Goal: Task Accomplishment & Management: Manage account settings

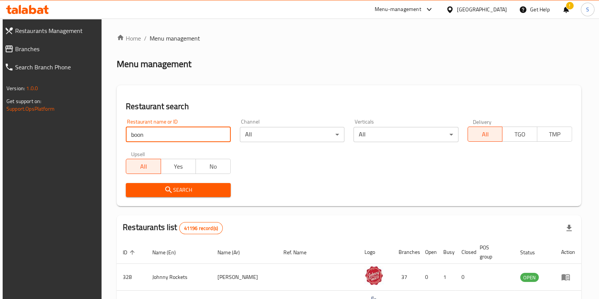
type input "Boon Coffee Roasters"
click button "Search" at bounding box center [178, 190] width 105 height 14
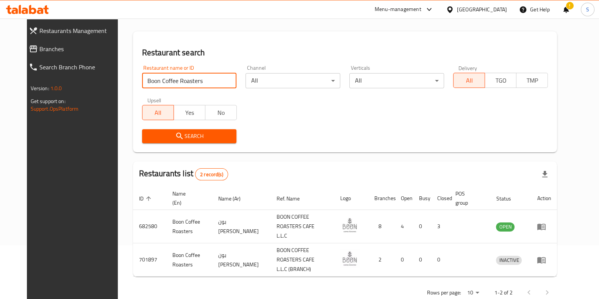
scroll to position [59, 0]
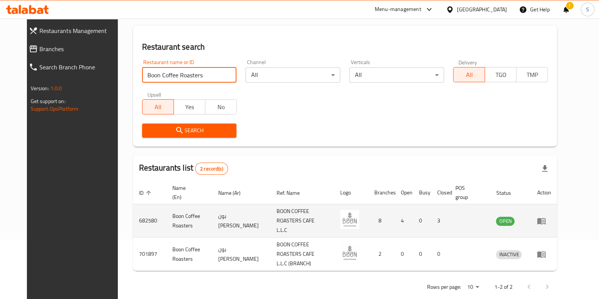
click at [546, 218] on icon "enhanced table" at bounding box center [541, 220] width 9 height 9
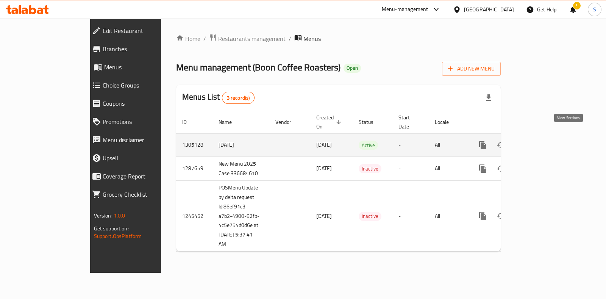
click at [542, 140] on icon "enhanced table" at bounding box center [537, 144] width 9 height 9
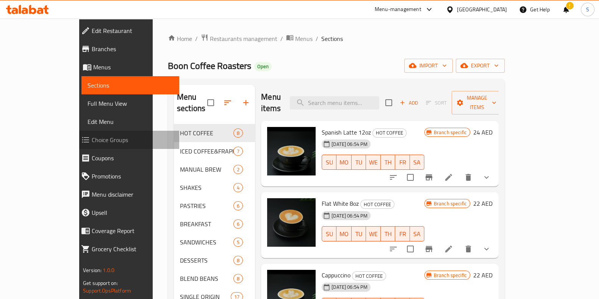
click at [92, 143] on span "Choice Groups" at bounding box center [132, 139] width 81 height 9
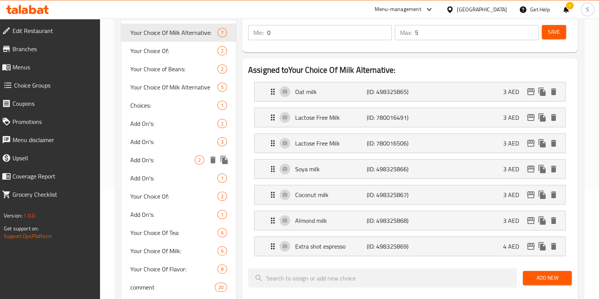
scroll to position [94, 0]
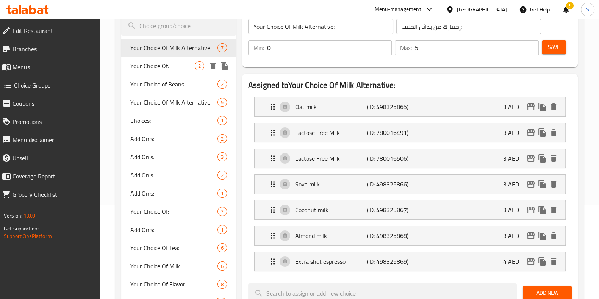
click at [161, 61] on span "Your Choice Of:" at bounding box center [162, 65] width 64 height 9
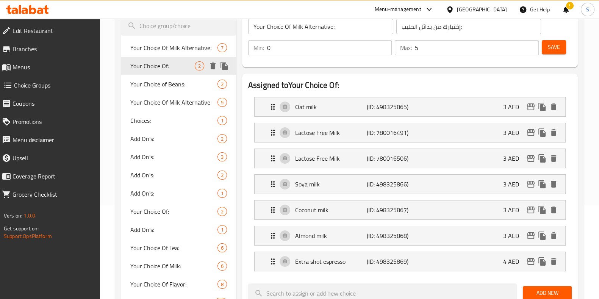
type input "Your Choice Of:"
type input "إختيارك من:"
type input "1"
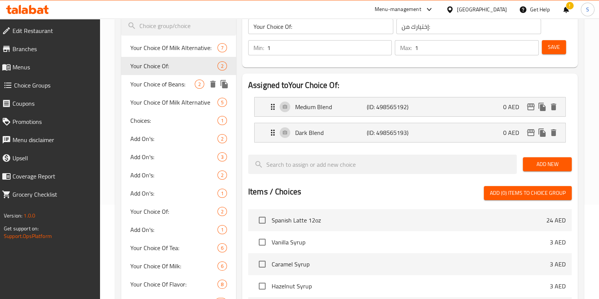
click at [174, 89] on span "Your Choice of Beans:" at bounding box center [162, 84] width 64 height 9
type input "Your Choice of Beans:"
type input "اختيارك من الفاصوليا:"
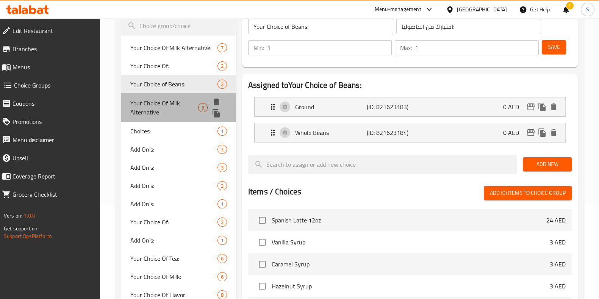
click at [172, 103] on span "Your Choice Of Milk Alternative" at bounding box center [164, 107] width 68 height 18
type input "Your Choice Of Milk Alternative"
type input "اختيارك من بدائل الحليب"
type input "0"
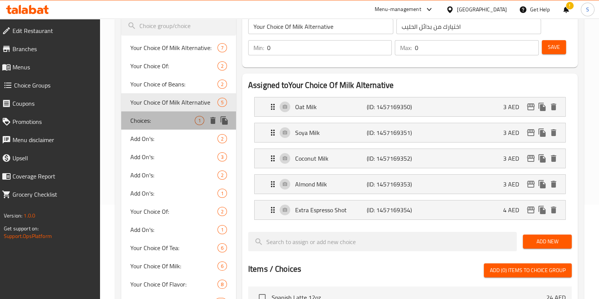
click at [167, 124] on span "Choices:" at bounding box center [162, 120] width 64 height 9
type input "Choices:"
type input "الاختيارات:"
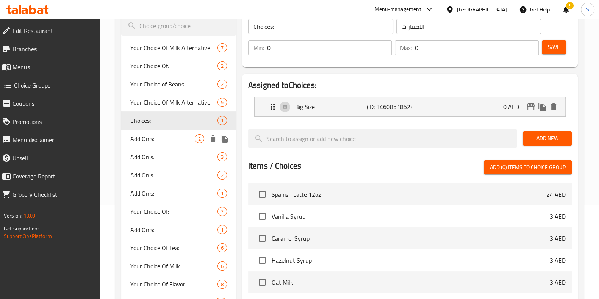
click at [165, 137] on span "Add On's:" at bounding box center [162, 138] width 64 height 9
type input "Add On's:"
type input "الإضافات:"
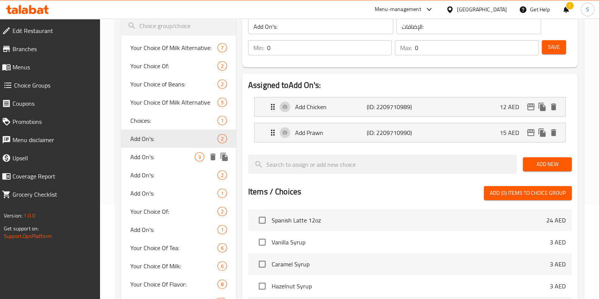
click at [161, 162] on div "Add On's: 3" at bounding box center [178, 157] width 115 height 18
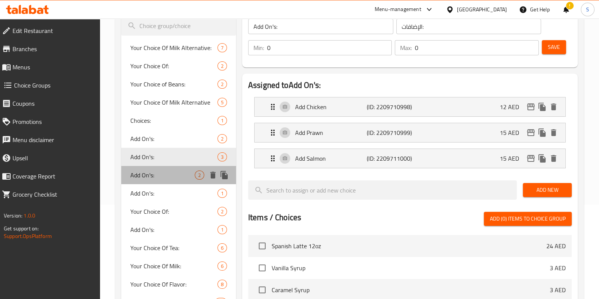
click at [163, 180] on div "Add On's: 2" at bounding box center [178, 175] width 115 height 18
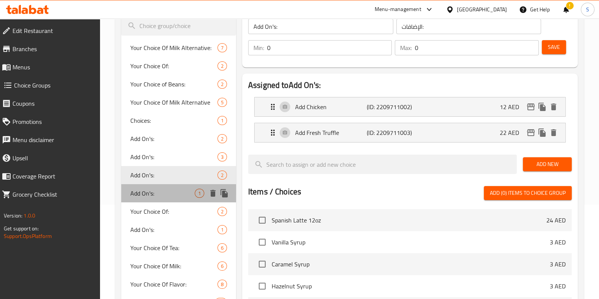
click at [163, 201] on div "Add On's: 1" at bounding box center [178, 193] width 115 height 18
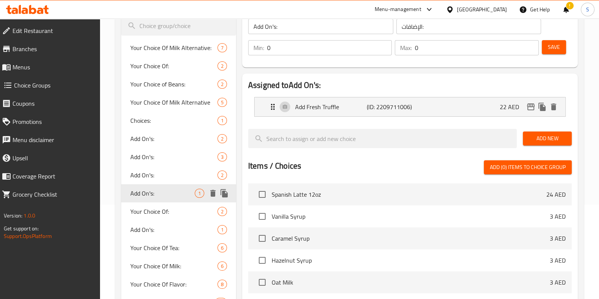
scroll to position [142, 0]
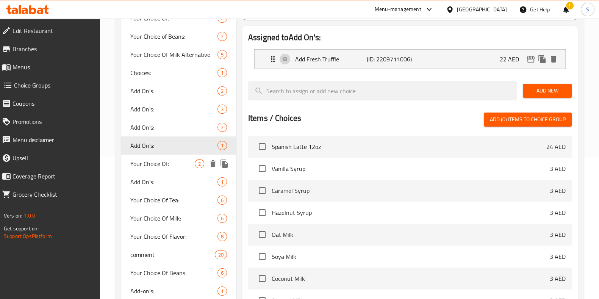
click at [166, 160] on span "Your Choice Of:" at bounding box center [162, 163] width 64 height 9
type input "Your Choice Of:"
type input "إختيارك من:"
type input "1"
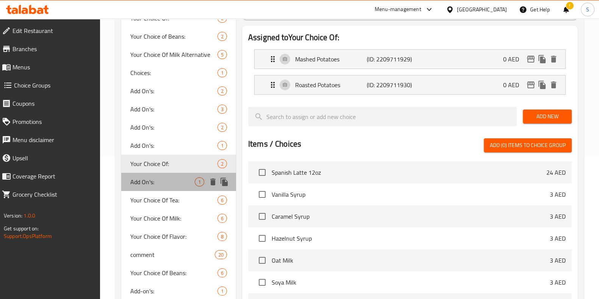
click at [164, 181] on span "Add On's:" at bounding box center [162, 181] width 64 height 9
type input "Add On's:"
type input "الإضافات:"
type input "0"
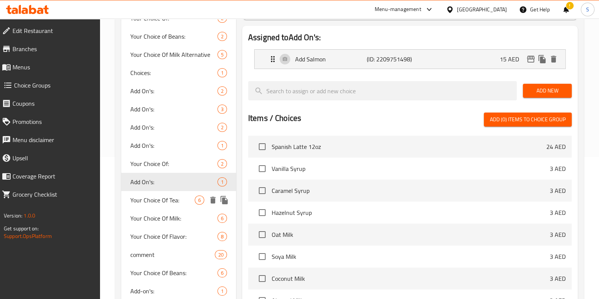
click at [164, 198] on span "Your Choice Of Tea:" at bounding box center [162, 199] width 64 height 9
type input "Your Choice Of Tea:"
type input "إختيارك من الشاي:"
type input "1"
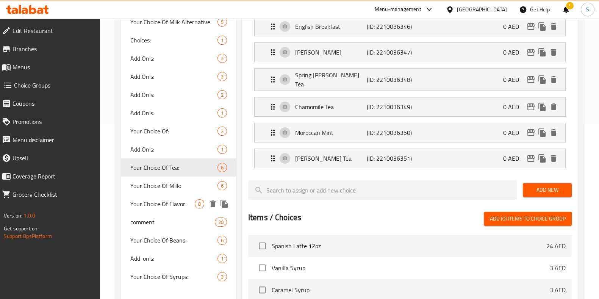
scroll to position [189, 0]
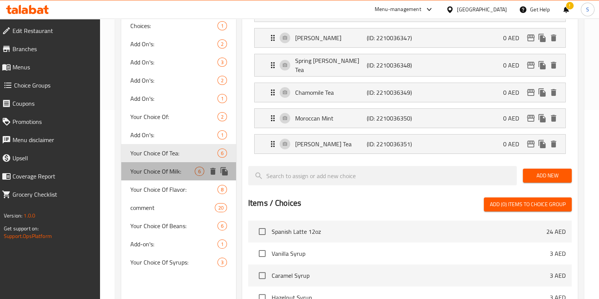
click at [164, 169] on span "Your Choice Of Milk:" at bounding box center [162, 171] width 64 height 9
type input "Your Choice Of Milk:"
type input "إختيارك من الحليب:"
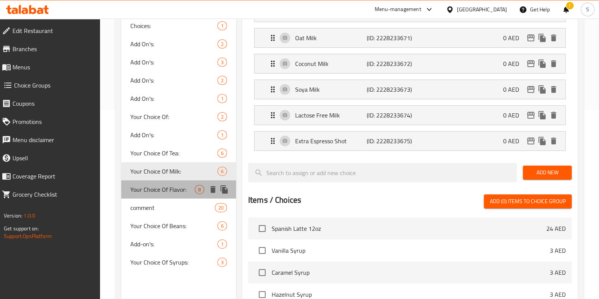
click at [164, 190] on span "Your Choice Of Flavor:" at bounding box center [162, 189] width 64 height 9
type input "Your Choice Of Flavor:"
type input "إختيارك من النكهة:"
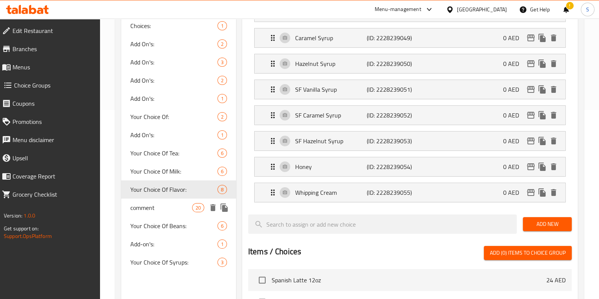
click at [163, 205] on span "comment" at bounding box center [161, 207] width 62 height 9
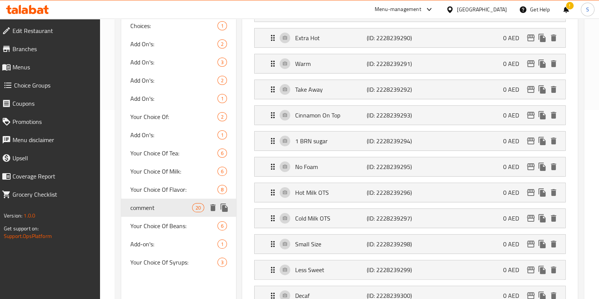
type input "comment"
type input "تعليق"
type input "0"
click at [163, 223] on span "Your Choice Of Beans:" at bounding box center [162, 225] width 64 height 9
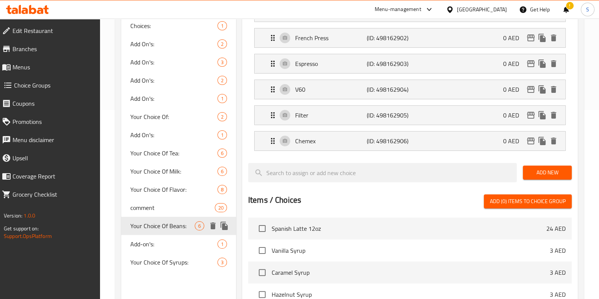
type input "Your Choice Of Beans:"
type input "إختيارك من الحبوب:"
type input "1"
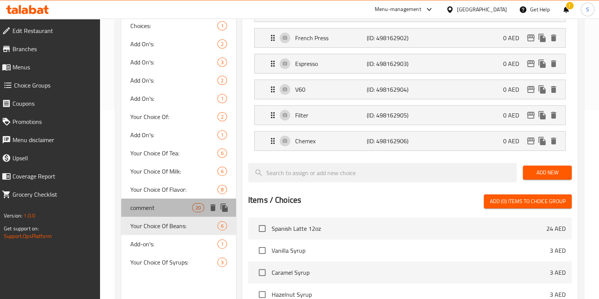
click at [163, 203] on span "comment" at bounding box center [161, 207] width 62 height 9
type input "comment"
type input "تعليق"
type input "0"
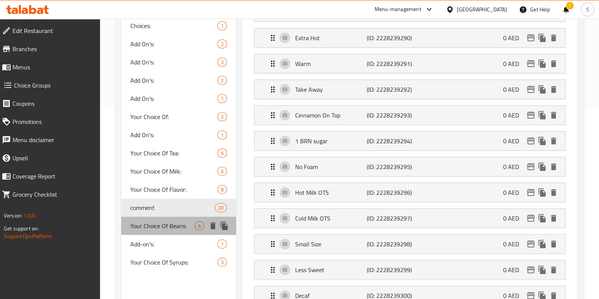
click at [163, 227] on span "Your Choice Of Beans:" at bounding box center [162, 225] width 64 height 9
type input "Your Choice Of Beans:"
type input "إختيارك من الحبوب:"
type input "1"
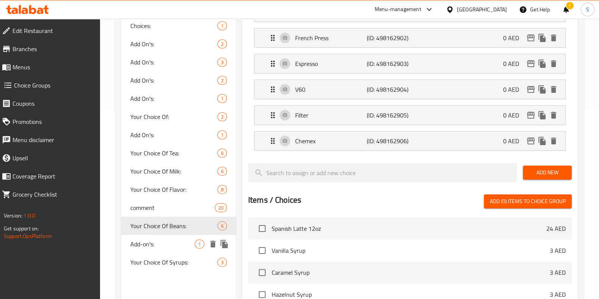
click at [161, 245] on span "Add-on's:" at bounding box center [162, 243] width 64 height 9
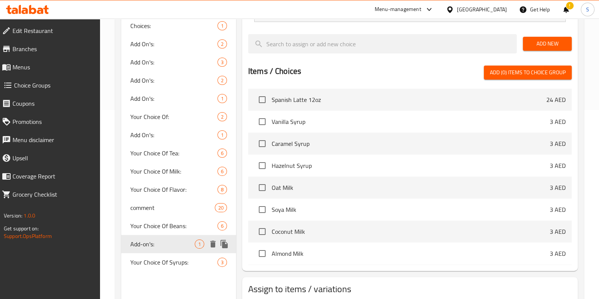
type input "Add-on's:"
type input "الإضافات:"
type input "0"
click at [167, 262] on span "Your Choice Of Syrups:" at bounding box center [162, 262] width 64 height 9
type input "Your Choice Of Syrups:"
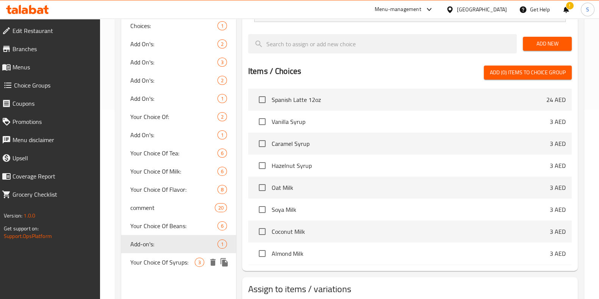
type input "إختيارك من الشراب:"
type input "0"
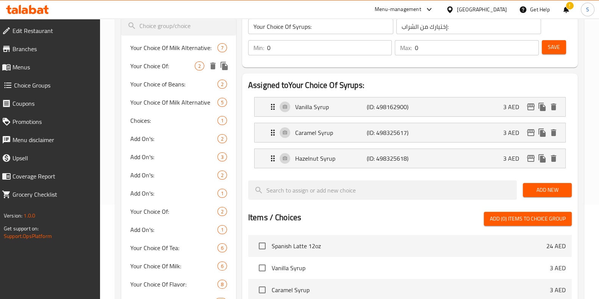
scroll to position [142, 0]
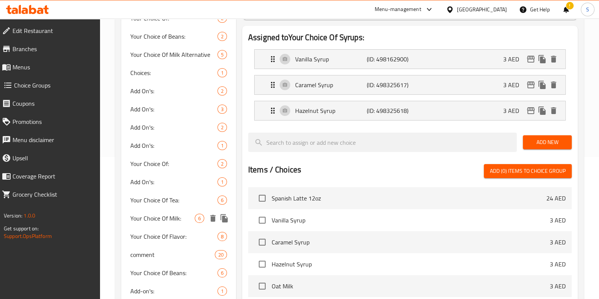
click at [152, 221] on span "Your Choice Of Milk:" at bounding box center [162, 218] width 64 height 9
type input "Your Choice Of Milk:"
type input "إختيارك من الحليب:"
type input "1"
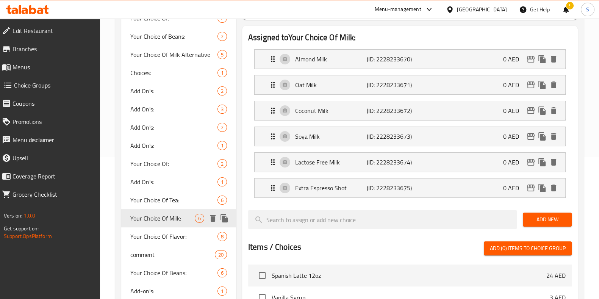
click at [215, 217] on icon "delete" at bounding box center [212, 218] width 9 height 9
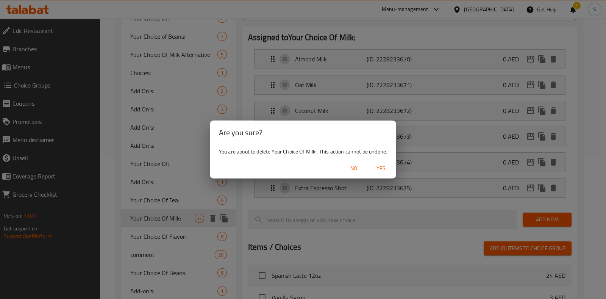
click at [379, 167] on span "Yes" at bounding box center [381, 168] width 18 height 9
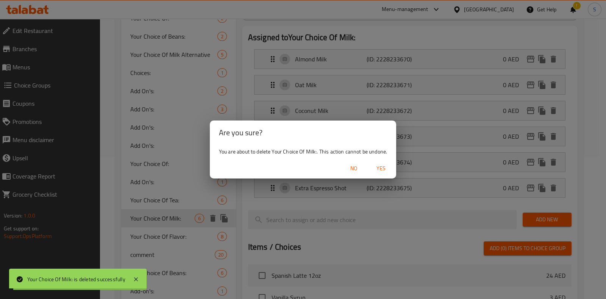
type input "Your Choice Of Milk Alternative:"
type input "إختيارك من بدائل الحليب:"
type input "0"
type input "5"
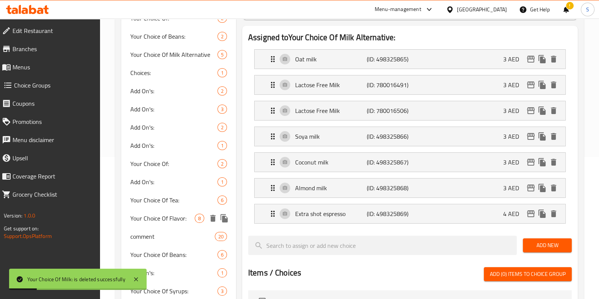
click at [167, 217] on span "Your Choice Of Flavor:" at bounding box center [162, 218] width 64 height 9
type input "Your Choice Of Flavor:"
type input "إختيارك من النكهة:"
type input "1"
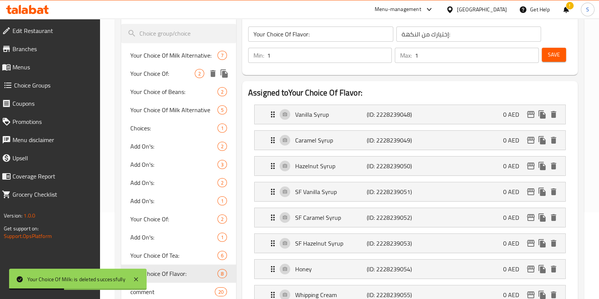
scroll to position [47, 0]
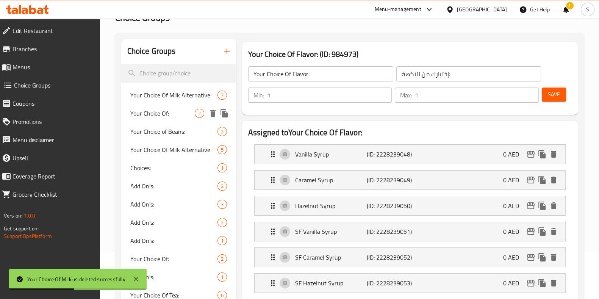
click at [170, 112] on span "Your Choice Of:" at bounding box center [162, 113] width 64 height 9
type input "Your Choice Of:"
type input "إختيارك من:"
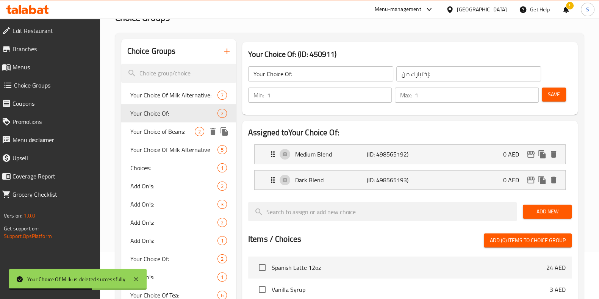
click at [170, 129] on span "Your Choice of Beans:" at bounding box center [162, 131] width 64 height 9
type input "Your Choice of Beans:"
type input "اختيارك من الفاصوليا:"
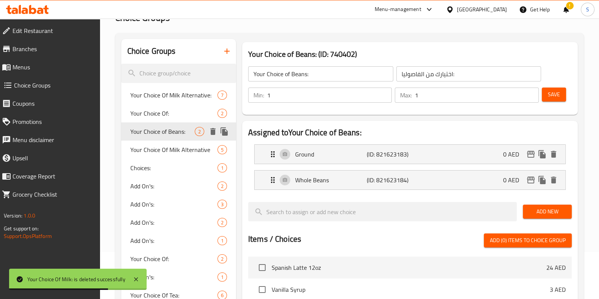
scroll to position [94, 0]
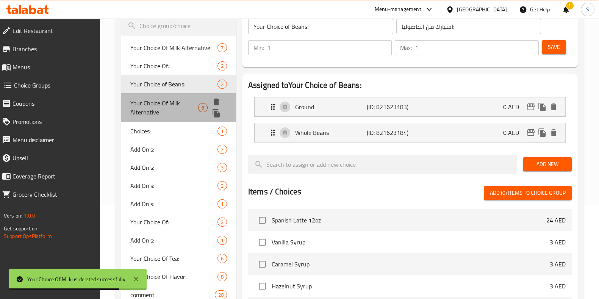
click at [178, 105] on span "Your Choice Of Milk Alternative" at bounding box center [164, 107] width 68 height 18
type input "Your Choice Of Milk Alternative"
type input "اختيارك من بدائل الحليب"
type input "0"
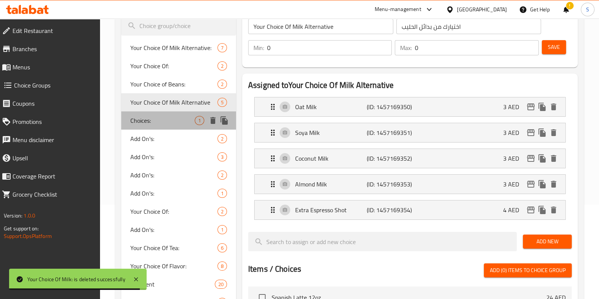
click at [164, 120] on span "Choices:" at bounding box center [162, 120] width 64 height 9
type input "Choices:"
type input "الاختيارات:"
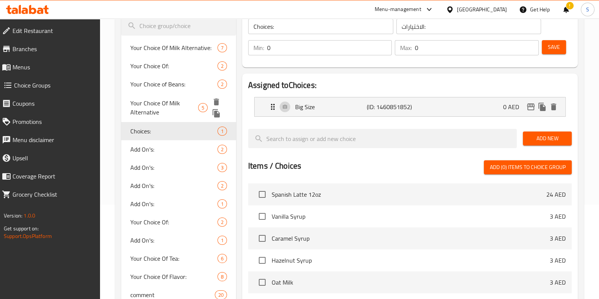
click at [166, 103] on span "Your Choice Of Milk Alternative" at bounding box center [164, 107] width 68 height 18
type input "Your Choice Of Milk Alternative"
type input "اختيارك من بدائل الحليب"
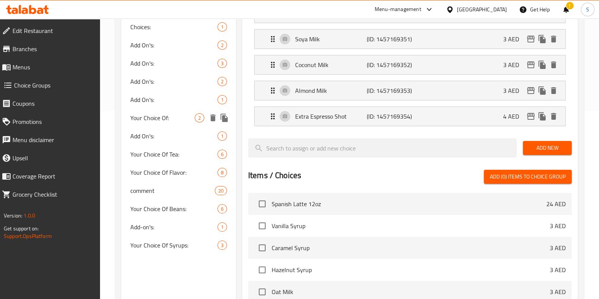
scroll to position [189, 0]
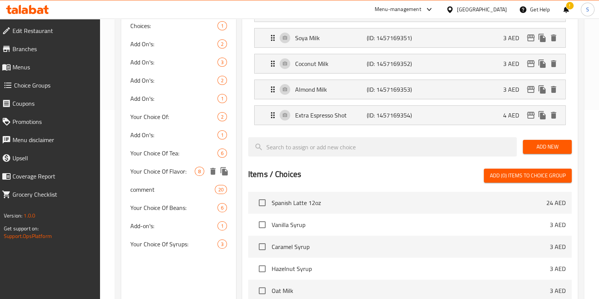
click at [165, 168] on span "Your Choice Of Flavor:" at bounding box center [162, 171] width 64 height 9
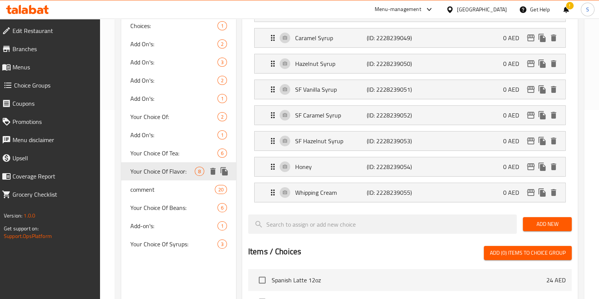
type input "Your Choice Of Flavor:"
type input "إختيارك من النكهة:"
type input "1"
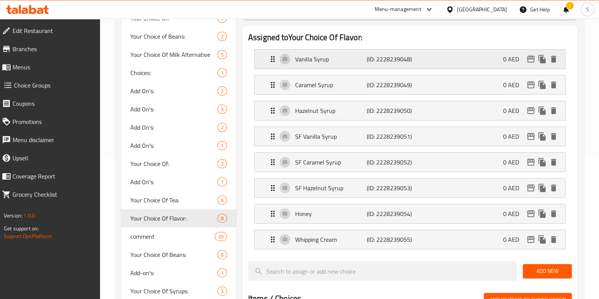
drag, startPoint x: 456, startPoint y: 61, endPoint x: 453, endPoint y: 65, distance: 5.2
click at [456, 61] on div "Vanilla Syrup (ID: 2228239048) 0 AED" at bounding box center [412, 59] width 288 height 19
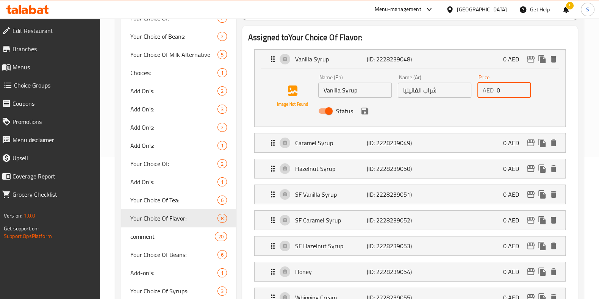
click at [506, 89] on input "0" at bounding box center [513, 90] width 34 height 15
click at [362, 117] on div "Status" at bounding box center [434, 111] width 239 height 20
click at [367, 113] on icon "save" at bounding box center [364, 111] width 7 height 7
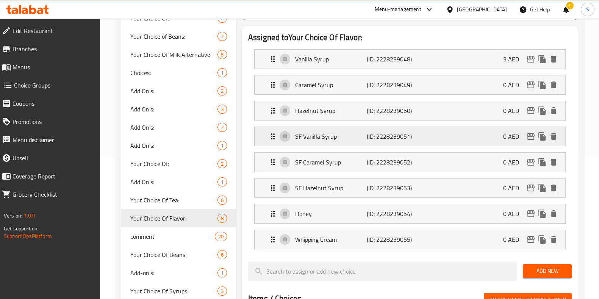
type input "3"
click at [509, 88] on p "0 AED" at bounding box center [514, 84] width 22 height 9
click at [508, 84] on p "0 AED" at bounding box center [514, 84] width 22 height 9
click at [444, 76] on div "Caramel Syrup (ID: 2228239049) 0 AED" at bounding box center [412, 84] width 288 height 19
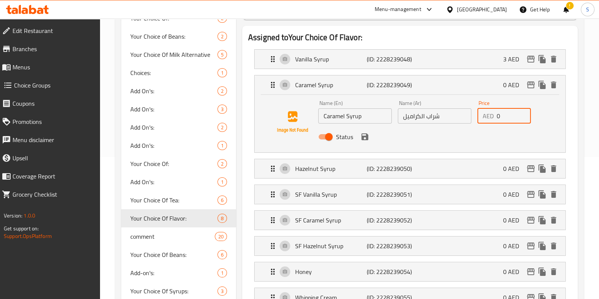
click at [509, 112] on input "0" at bounding box center [513, 115] width 34 height 15
click at [362, 140] on icon "save" at bounding box center [364, 136] width 9 height 9
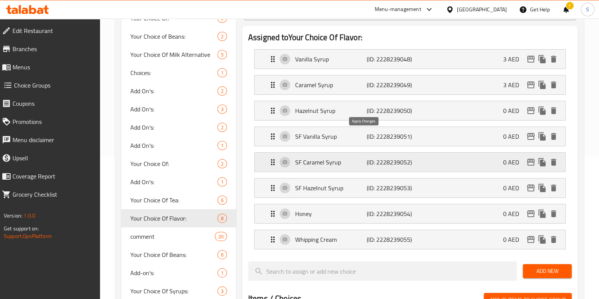
type input "3"
click at [482, 114] on div "Hazelnut Syrup (ID: 2228239050) 0 AED" at bounding box center [412, 110] width 288 height 19
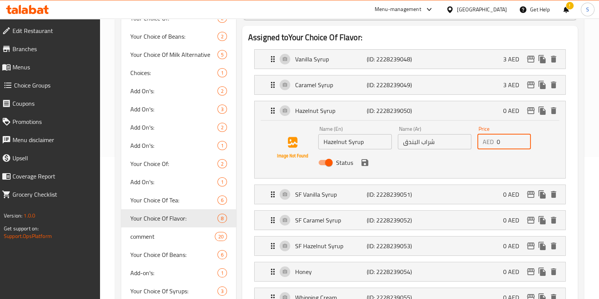
click at [501, 137] on input "0" at bounding box center [513, 141] width 34 height 15
type input "3"
click at [359, 164] on button "save" at bounding box center [364, 162] width 11 height 11
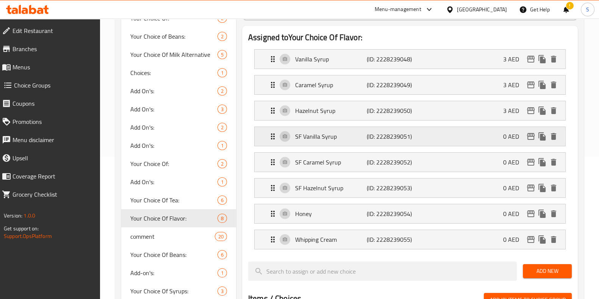
click at [490, 132] on div "SF Vanilla Syrup (ID: 2228239051) 0 AED" at bounding box center [412, 136] width 288 height 19
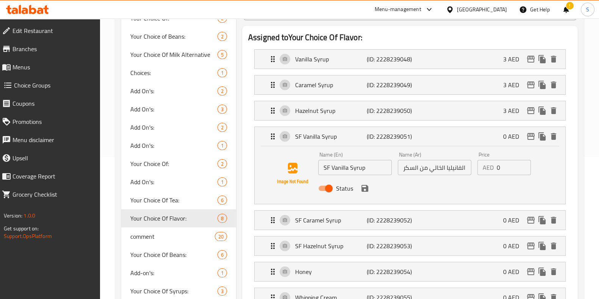
click at [499, 162] on input "0" at bounding box center [513, 167] width 34 height 15
click at [361, 194] on div "Status" at bounding box center [434, 188] width 239 height 20
click at [366, 186] on icon "save" at bounding box center [364, 188] width 7 height 7
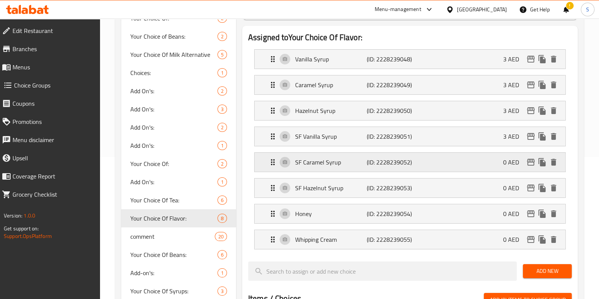
type input "3"
click at [499, 163] on div "SF Caramel Syrup (ID: 2228239052) 0 AED" at bounding box center [412, 162] width 288 height 19
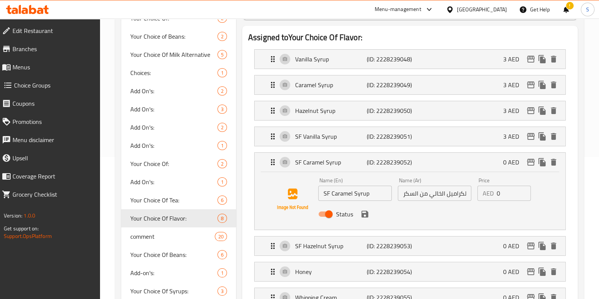
click at [512, 190] on input "0" at bounding box center [513, 193] width 34 height 15
click at [367, 213] on icon "save" at bounding box center [364, 213] width 9 height 9
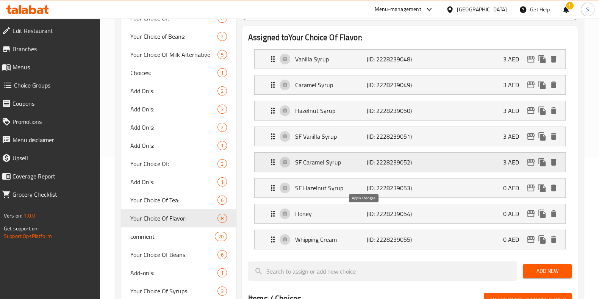
type input "3"
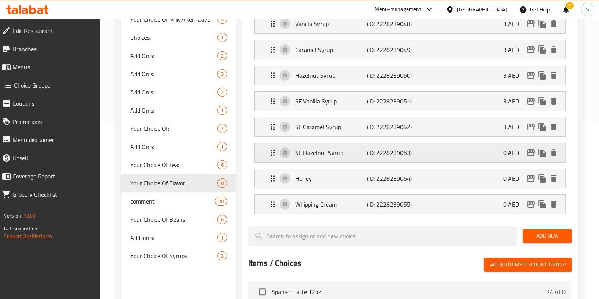
scroll to position [189, 0]
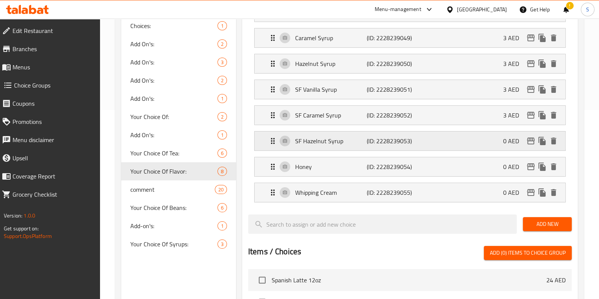
click at [417, 144] on div "SF Hazelnut Syrup (ID: 2228239053) 0 AED" at bounding box center [412, 140] width 288 height 19
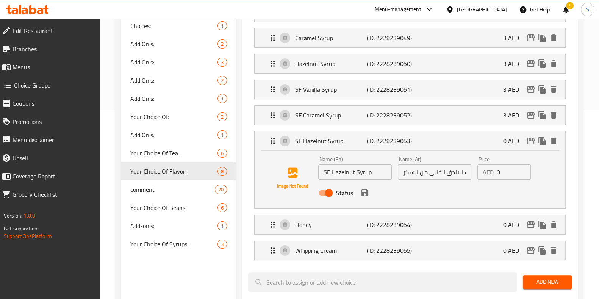
click at [507, 171] on input "0" at bounding box center [513, 171] width 34 height 15
click at [362, 192] on icon "save" at bounding box center [364, 192] width 7 height 7
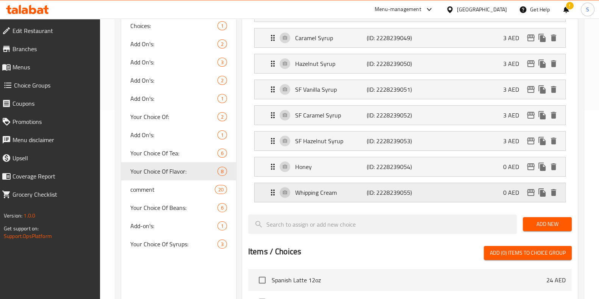
type input "3"
click at [488, 170] on div "Honey (ID: 2228239054) 0 AED" at bounding box center [412, 166] width 288 height 19
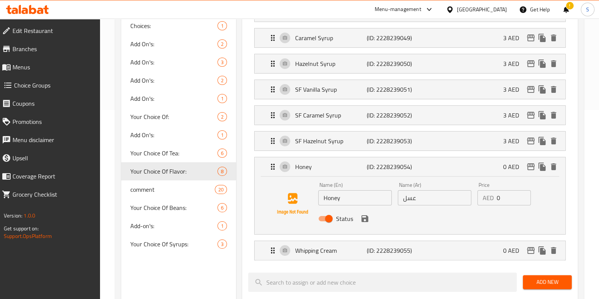
click at [498, 197] on input "0" at bounding box center [513, 197] width 34 height 15
click at [364, 220] on icon "save" at bounding box center [364, 218] width 7 height 7
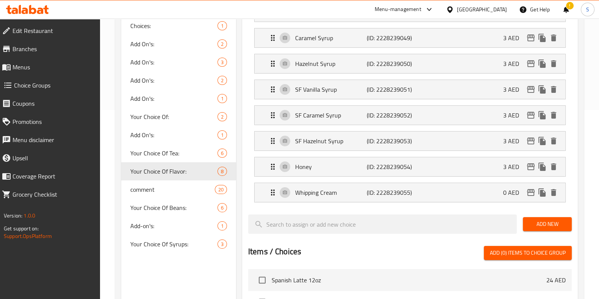
type input "3"
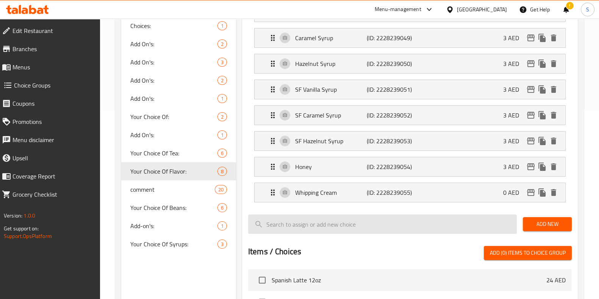
scroll to position [237, 0]
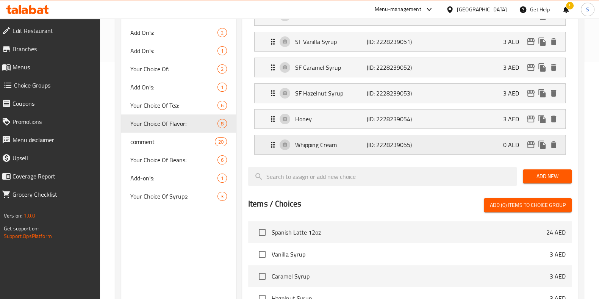
click at [490, 136] on div "Whipping Cream (ID: 2228239055) 0 AED" at bounding box center [412, 144] width 288 height 19
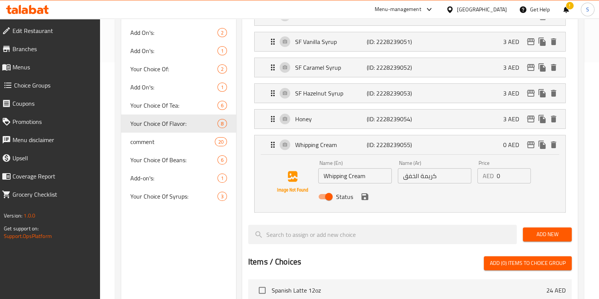
click at [508, 173] on input "0" at bounding box center [513, 175] width 34 height 15
click at [365, 196] on icon "save" at bounding box center [364, 196] width 7 height 7
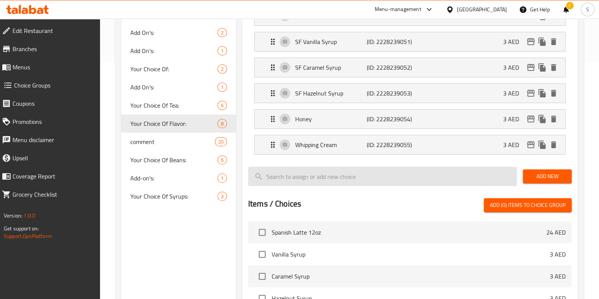
type input "3"
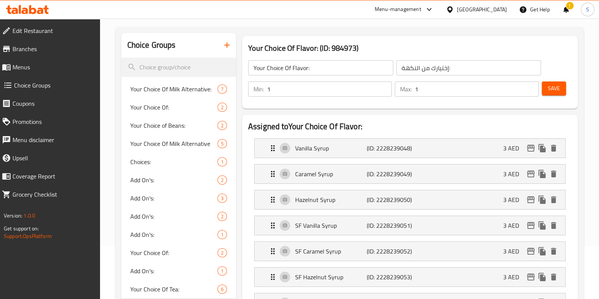
scroll to position [39, 0]
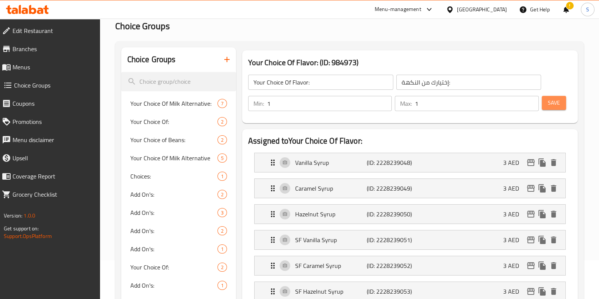
click at [560, 105] on button "Save" at bounding box center [554, 103] width 24 height 14
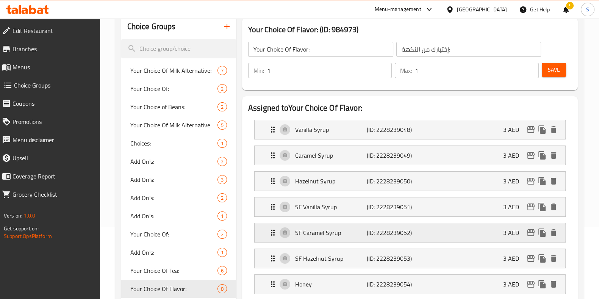
scroll to position [237, 0]
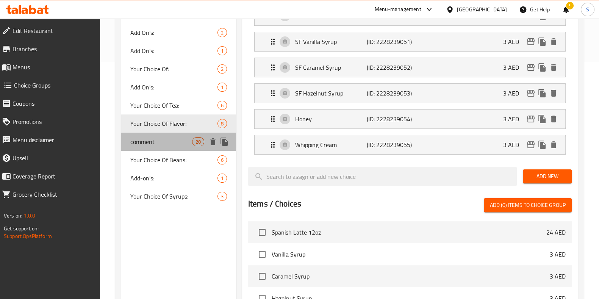
click at [163, 147] on div "comment 20" at bounding box center [178, 142] width 115 height 18
type input "comment"
type input "تعليق"
type input "0"
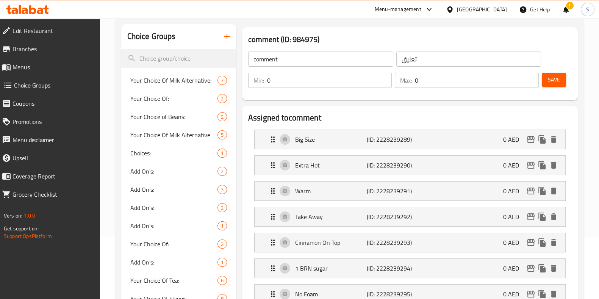
scroll to position [47, 0]
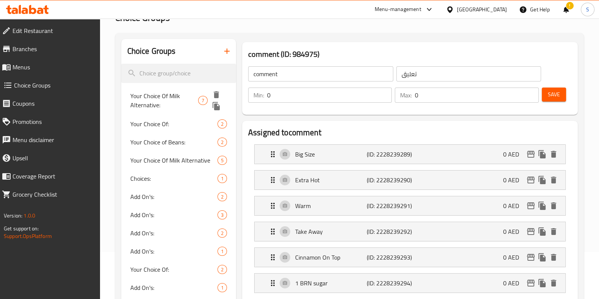
click at [165, 94] on span "Your Choice Of Milk Alternative:" at bounding box center [164, 100] width 68 height 18
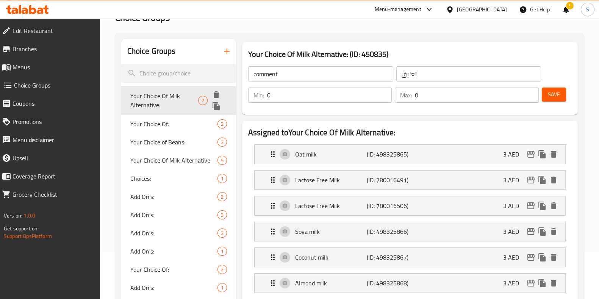
type input "Your Choice Of Milk Alternative:"
type input "إختيارك من بدائل الحليب:"
type input "5"
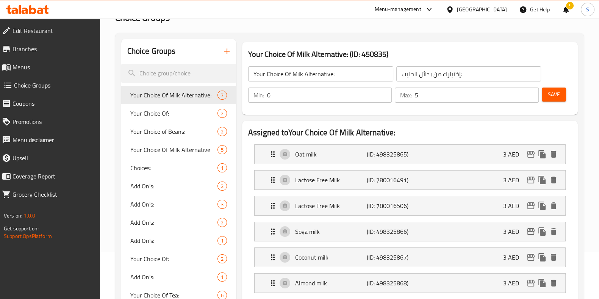
click at [553, 92] on span "Save" at bounding box center [554, 94] width 12 height 9
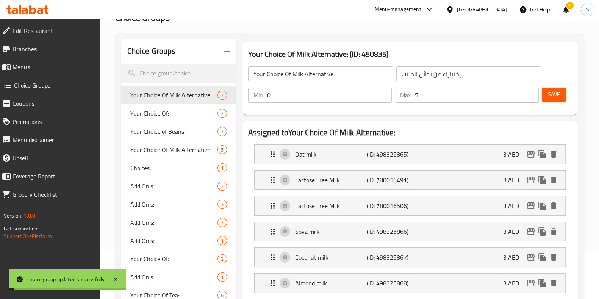
click at [11, 70] on span at bounding box center [7, 66] width 11 height 9
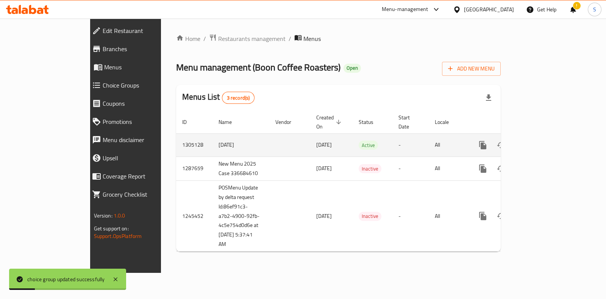
click at [542, 140] on icon "enhanced table" at bounding box center [537, 144] width 9 height 9
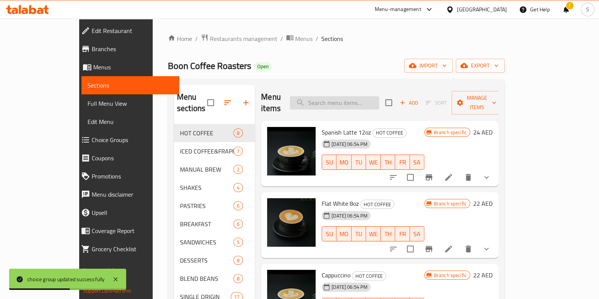
click at [343, 96] on input "search" at bounding box center [334, 102] width 89 height 13
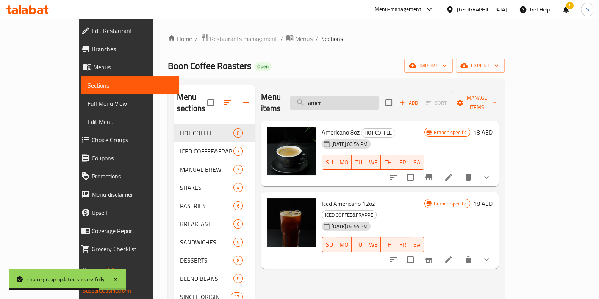
type input "ameri"
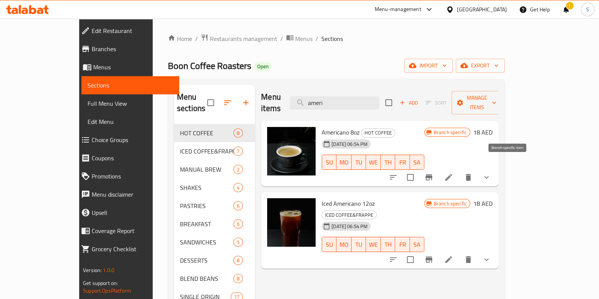
click at [438, 168] on button "Branch-specific-item" at bounding box center [429, 177] width 18 height 18
click at [453, 173] on icon at bounding box center [448, 177] width 9 height 9
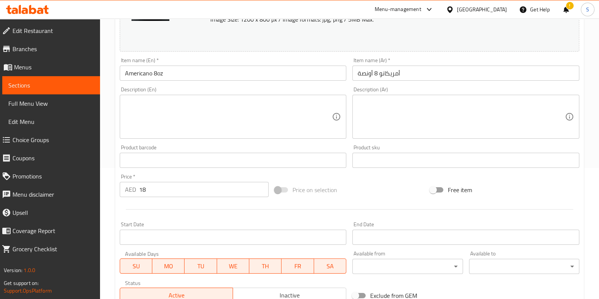
scroll to position [131, 0]
click at [174, 187] on input "18" at bounding box center [204, 188] width 130 height 15
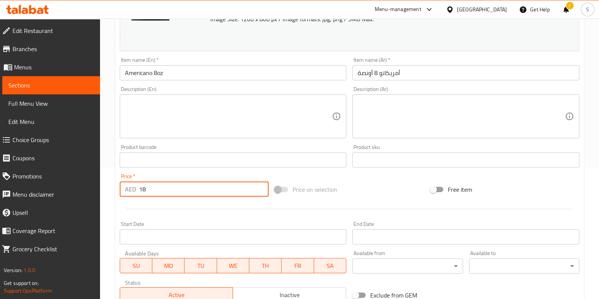
click at [174, 187] on input "18" at bounding box center [204, 188] width 130 height 15
type input "1"
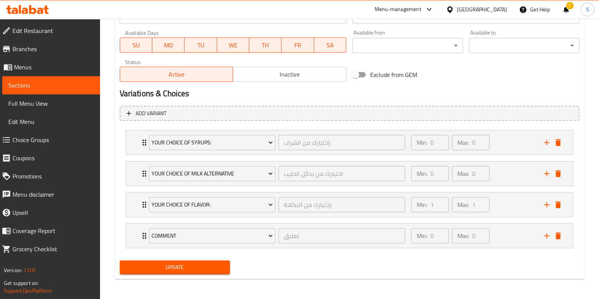
type input "24"
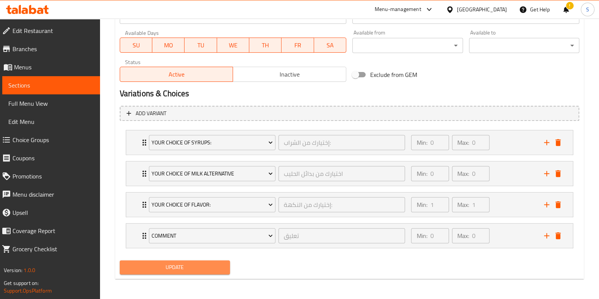
click at [181, 266] on span "Update" at bounding box center [175, 266] width 98 height 9
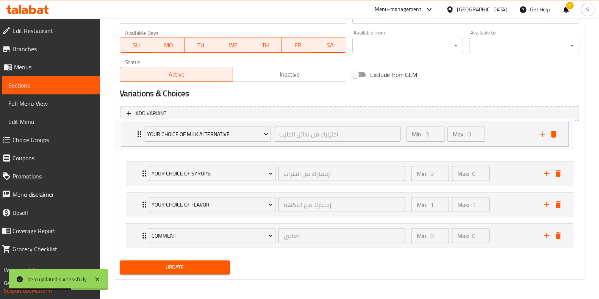
drag, startPoint x: 141, startPoint y: 172, endPoint x: 136, endPoint y: 131, distance: 40.8
click at [136, 131] on div "Your Choice Of Syrups: إختيارك من الشراب: ​ Min: 0 ​ Max: 0 ​ Vanilla Syrup (ID…" at bounding box center [349, 189] width 459 height 124
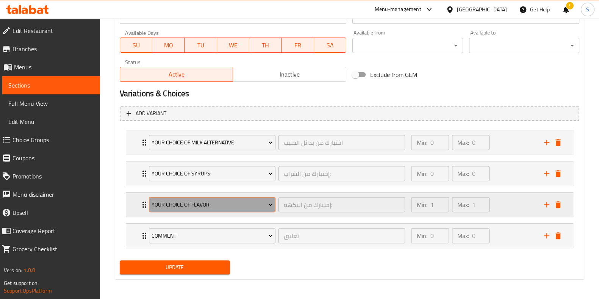
click at [190, 203] on span "Your Choice Of Flavor:" at bounding box center [211, 204] width 121 height 9
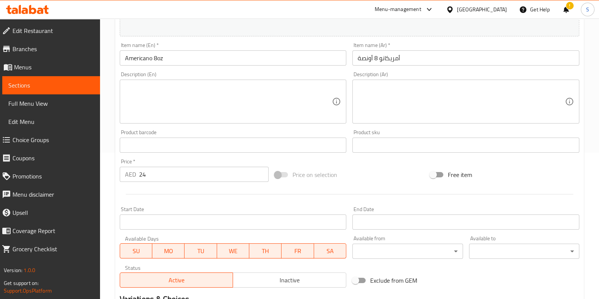
scroll to position [0, 0]
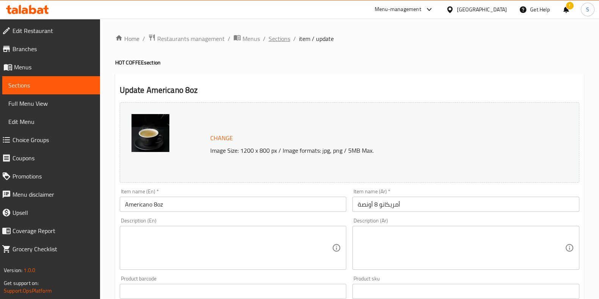
click at [281, 38] on span "Sections" at bounding box center [279, 38] width 22 height 9
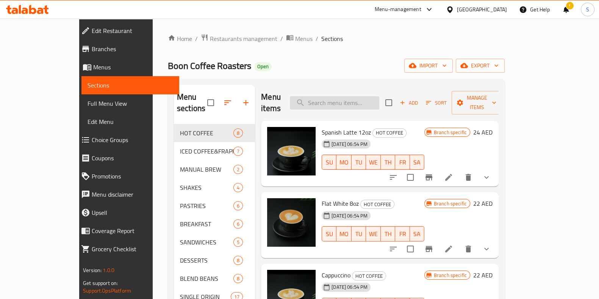
click at [348, 100] on input "search" at bounding box center [334, 102] width 89 height 13
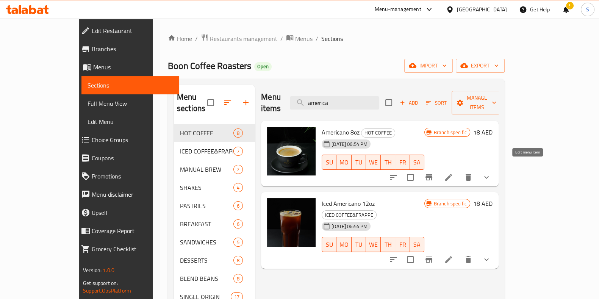
type input "america"
click at [452, 174] on icon at bounding box center [448, 177] width 7 height 7
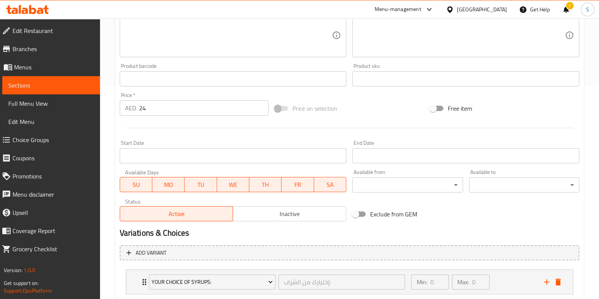
scroll to position [352, 0]
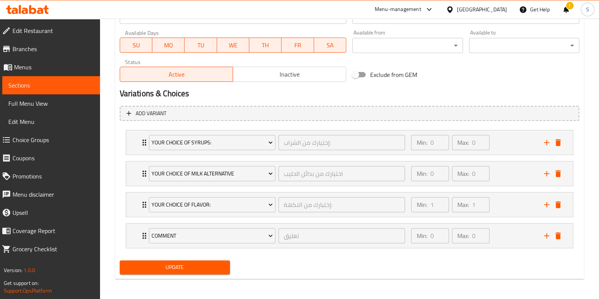
click at [180, 267] on span "Update" at bounding box center [175, 266] width 98 height 9
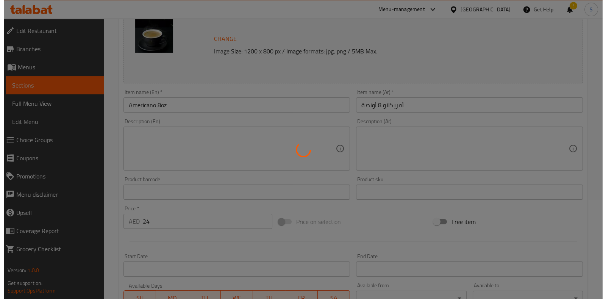
scroll to position [0, 0]
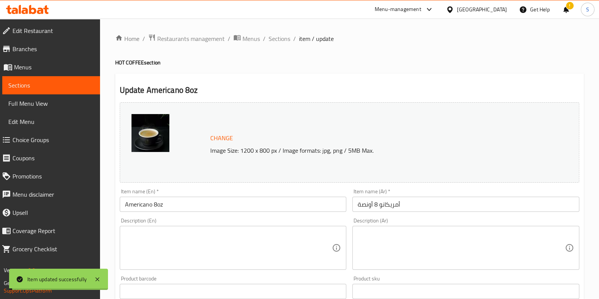
click at [280, 38] on span "Sections" at bounding box center [279, 38] width 22 height 9
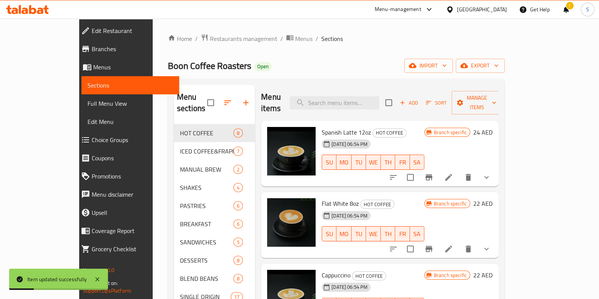
click at [353, 105] on div "Menu items Add Sort Manage items" at bounding box center [379, 103] width 237 height 36
click at [357, 96] on input "search" at bounding box center [334, 102] width 89 height 13
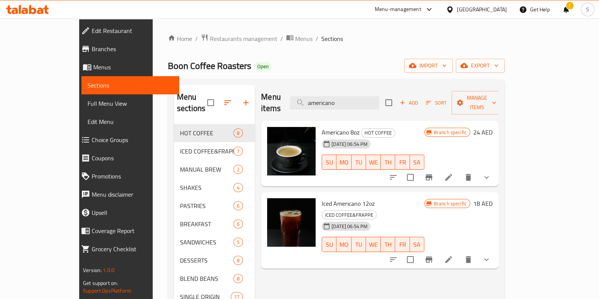
type input "americano"
click at [432, 256] on icon "Branch-specific-item" at bounding box center [428, 259] width 7 height 6
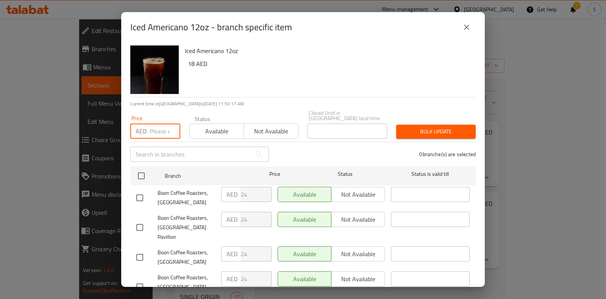
click at [152, 133] on input "number" at bounding box center [165, 130] width 31 height 15
type input "24"
click at [189, 137] on button "Available" at bounding box center [216, 130] width 55 height 15
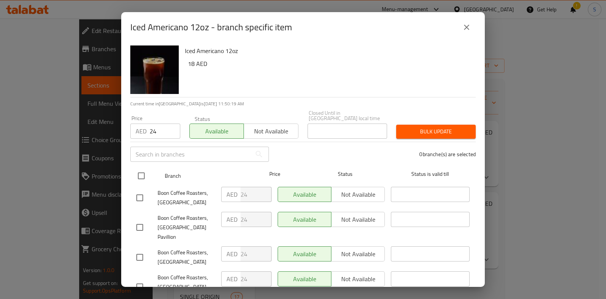
click at [139, 177] on input "checkbox" at bounding box center [141, 176] width 16 height 16
checkbox input "true"
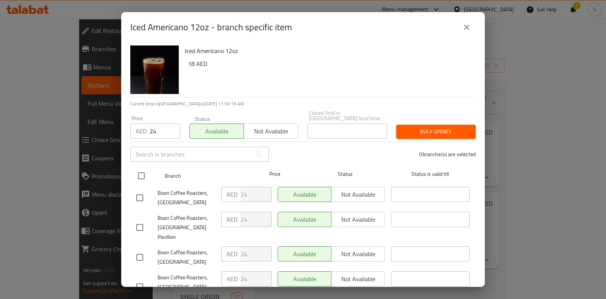
checkbox input "true"
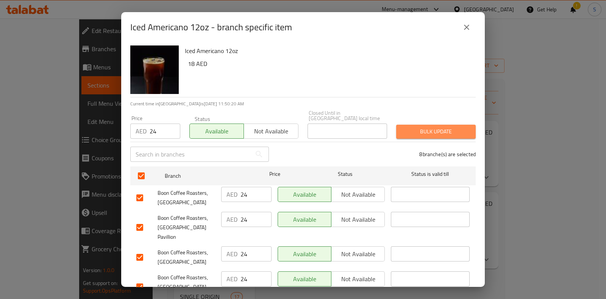
click at [446, 125] on button "Bulk update" at bounding box center [436, 132] width 80 height 14
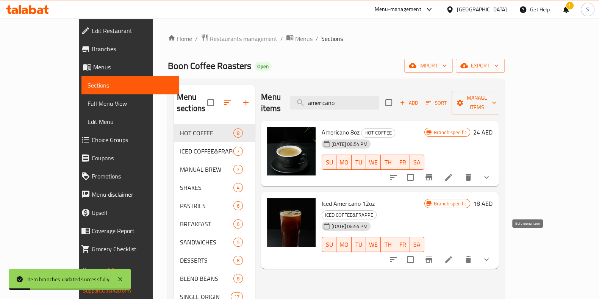
click at [452, 256] on icon at bounding box center [448, 259] width 7 height 7
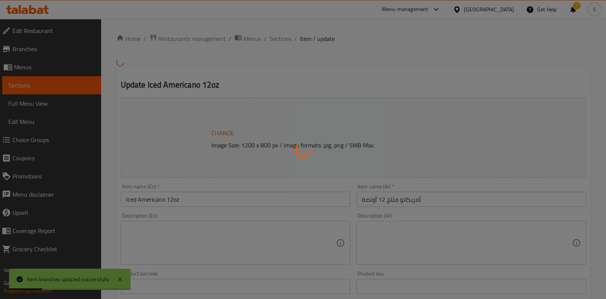
click at [297, 167] on div at bounding box center [303, 149] width 606 height 299
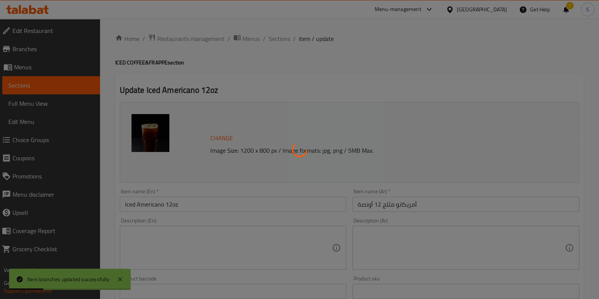
type input "إختيارك من الشراب:"
type input "0"
type input "اختيارك من بدائل الحليب"
type input "0"
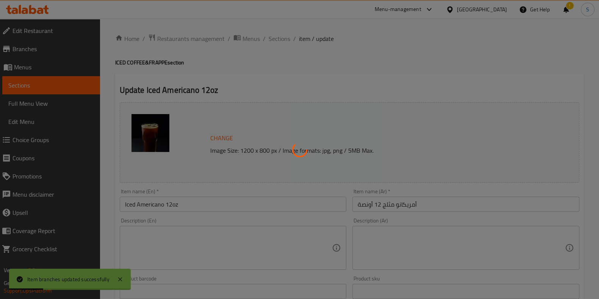
type input "0"
type input "إختيارك من النكهة:"
type input "1"
type input "تعليق"
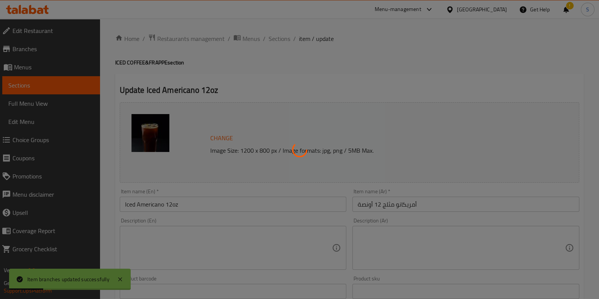
type input "0"
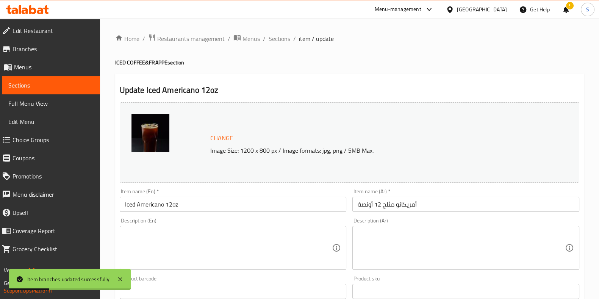
scroll to position [191, 0]
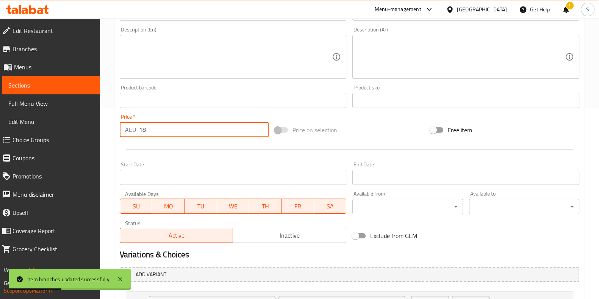
click at [187, 134] on input "18" at bounding box center [204, 129] width 130 height 15
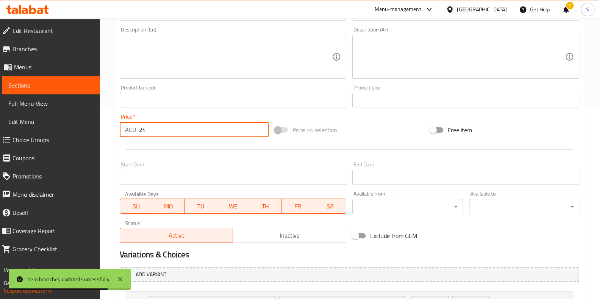
scroll to position [352, 0]
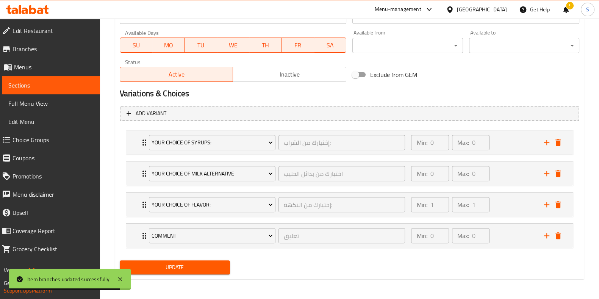
type input "24"
click at [197, 271] on button "Update" at bounding box center [175, 267] width 110 height 14
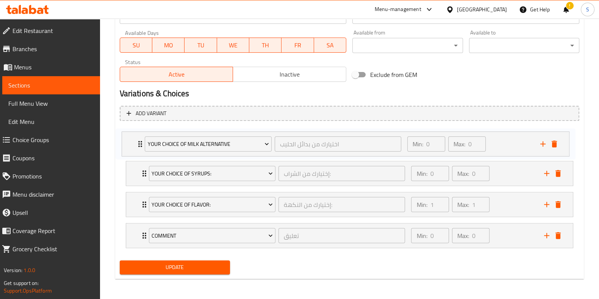
drag, startPoint x: 141, startPoint y: 170, endPoint x: 137, endPoint y: 139, distance: 31.3
click at [137, 139] on div "Your Choice Of Syrups: إختيارك من الشراب: ​ Min: 0 ​ Max: 0 ​ Vanilla Syrup (ID…" at bounding box center [349, 189] width 459 height 124
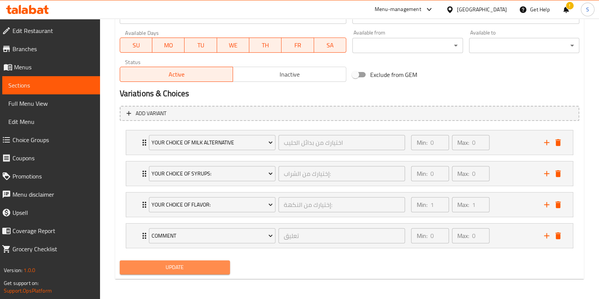
click at [190, 267] on span "Update" at bounding box center [175, 266] width 98 height 9
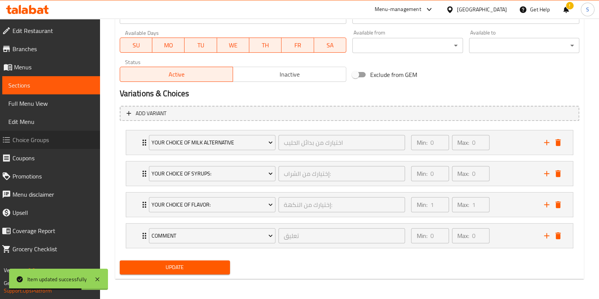
click at [21, 142] on span "Choice Groups" at bounding box center [52, 139] width 81 height 9
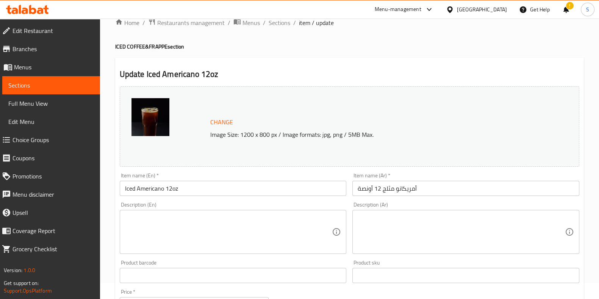
scroll to position [15, 0]
click at [283, 22] on span "Sections" at bounding box center [279, 23] width 22 height 9
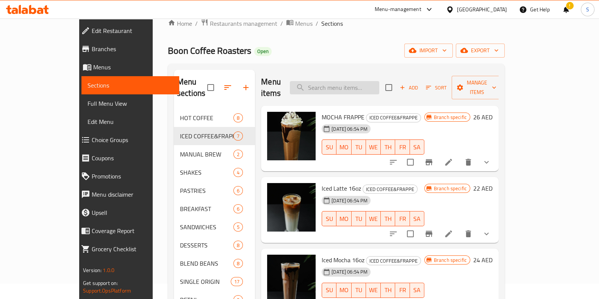
click at [373, 81] on input "search" at bounding box center [334, 87] width 89 height 13
paste input "Capppuccino 8oz"
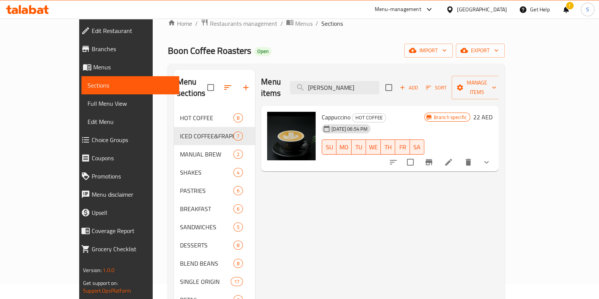
type input "[PERSON_NAME]"
click at [433, 158] on icon "Branch-specific-item" at bounding box center [428, 162] width 9 height 9
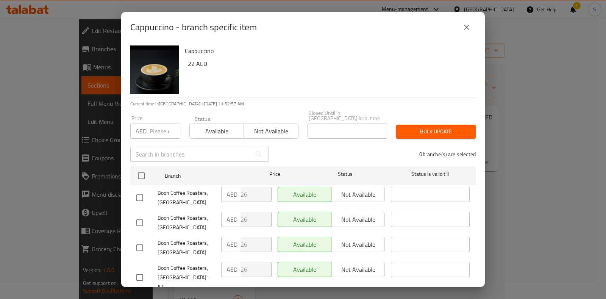
click at [157, 126] on input "number" at bounding box center [165, 130] width 31 height 15
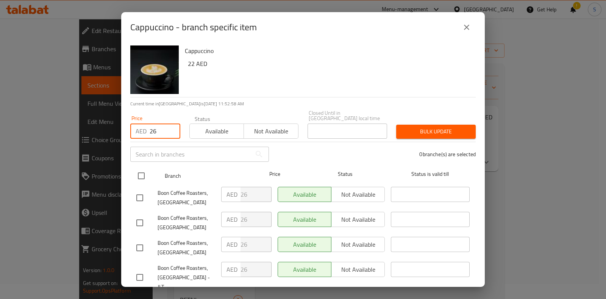
type input "26"
click at [142, 173] on input "checkbox" at bounding box center [141, 176] width 16 height 16
checkbox input "true"
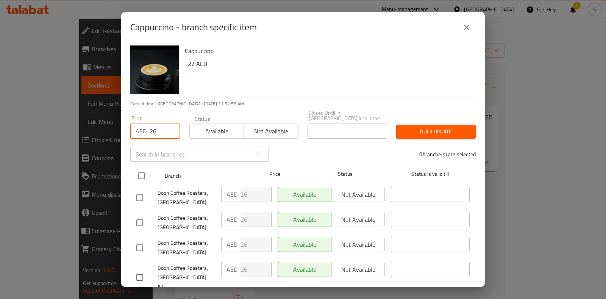
checkbox input "true"
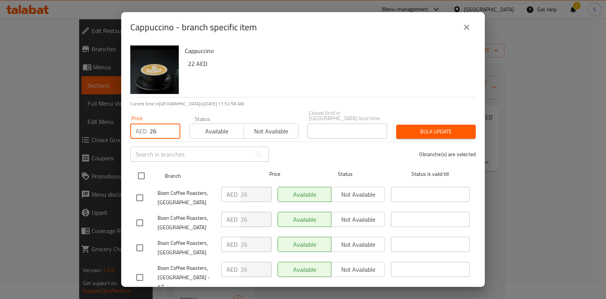
checkbox input "true"
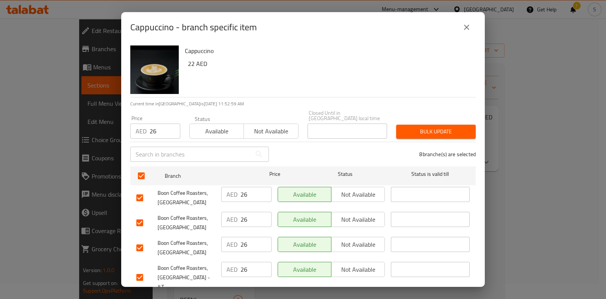
click at [206, 132] on span "Available" at bounding box center [217, 131] width 48 height 11
click at [451, 130] on span "Bulk update" at bounding box center [435, 131] width 67 height 9
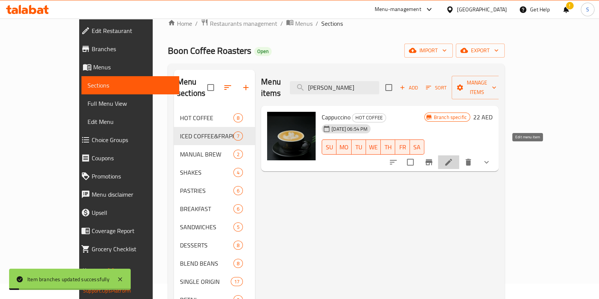
click at [452, 159] on icon at bounding box center [448, 162] width 7 height 7
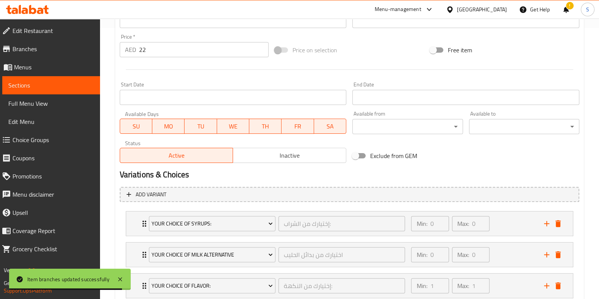
scroll to position [237, 0]
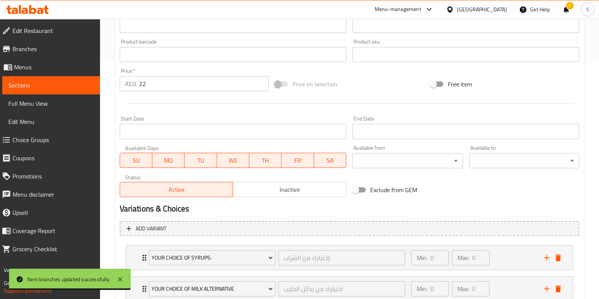
click at [173, 79] on input "22" at bounding box center [204, 83] width 130 height 15
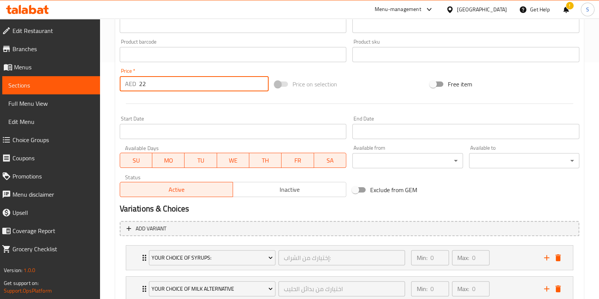
type input "0"
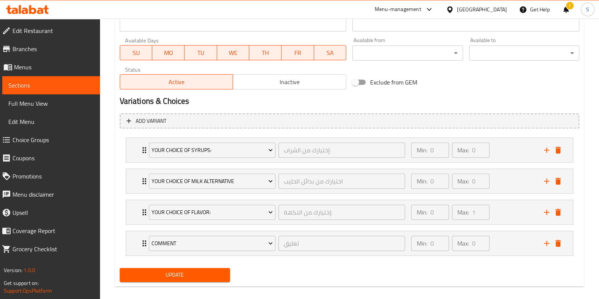
scroll to position [352, 0]
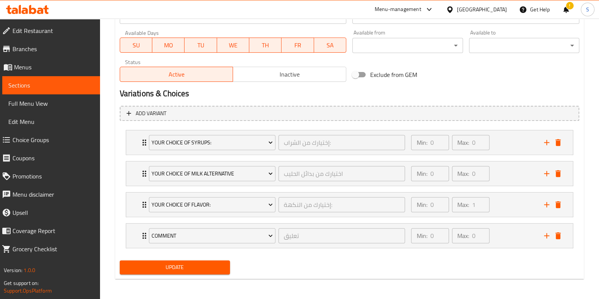
type input "26"
click at [204, 263] on span "Update" at bounding box center [175, 266] width 98 height 9
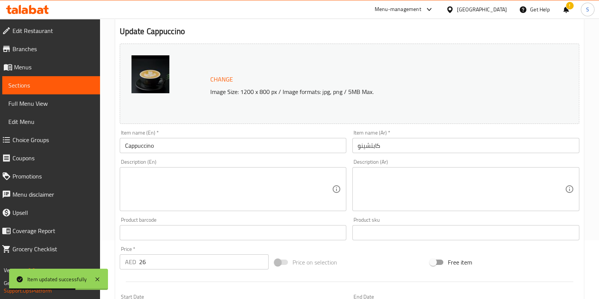
scroll to position [0, 0]
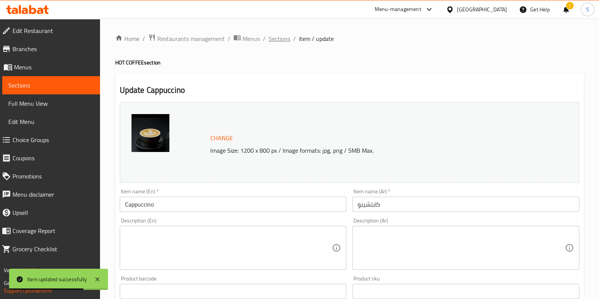
click at [282, 41] on span "Sections" at bounding box center [279, 38] width 22 height 9
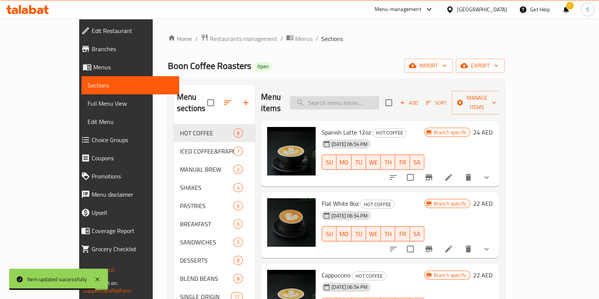
click at [361, 96] on input "search" at bounding box center [334, 102] width 89 height 13
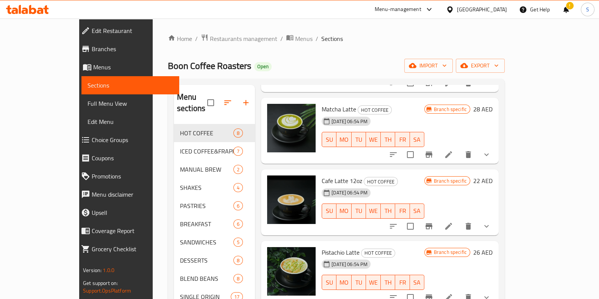
scroll to position [142, 0]
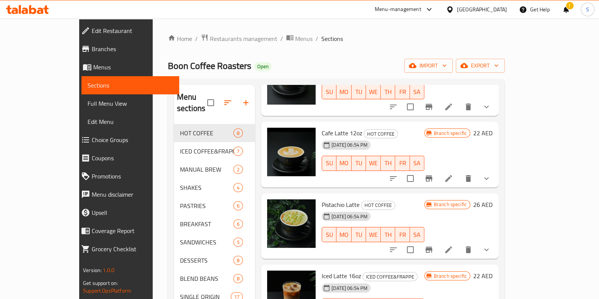
type input "latte"
click at [452, 175] on icon at bounding box center [448, 178] width 7 height 7
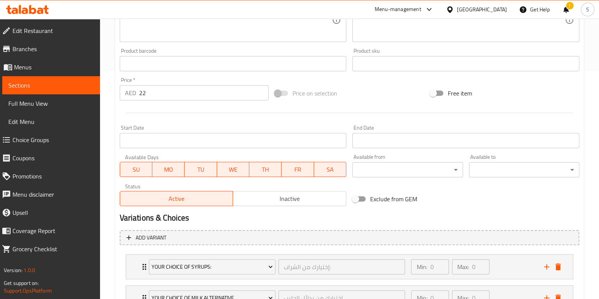
scroll to position [237, 0]
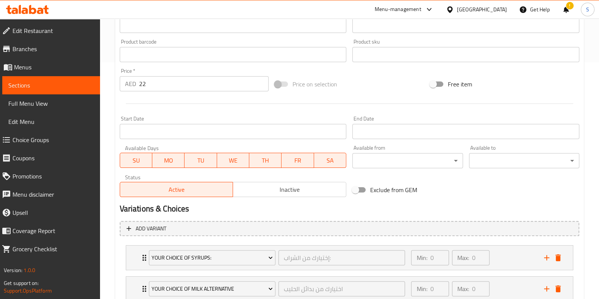
click at [169, 84] on input "22" at bounding box center [204, 83] width 130 height 15
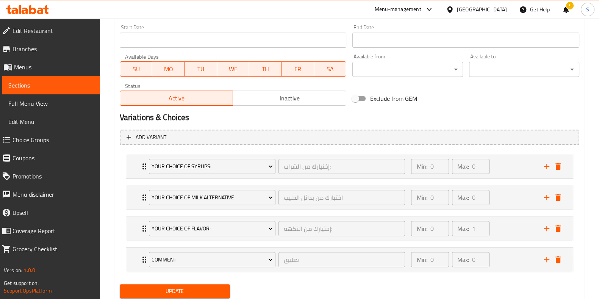
scroll to position [352, 0]
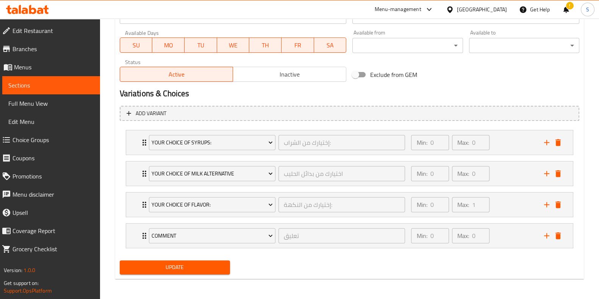
type input "28"
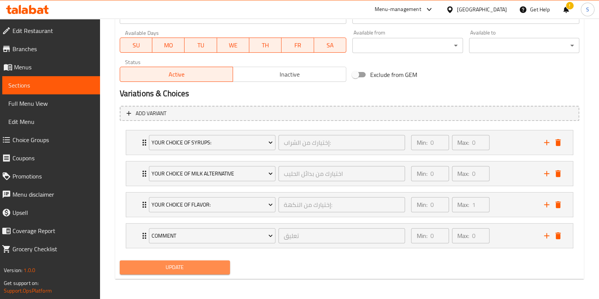
click at [203, 270] on span "Update" at bounding box center [175, 266] width 98 height 9
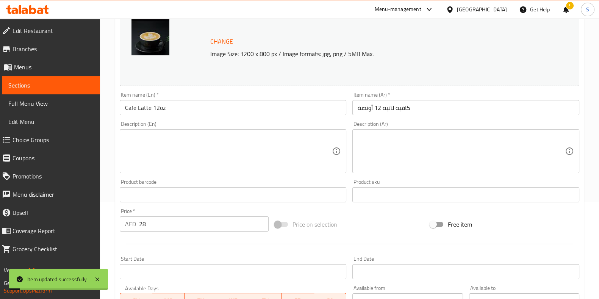
scroll to position [0, 0]
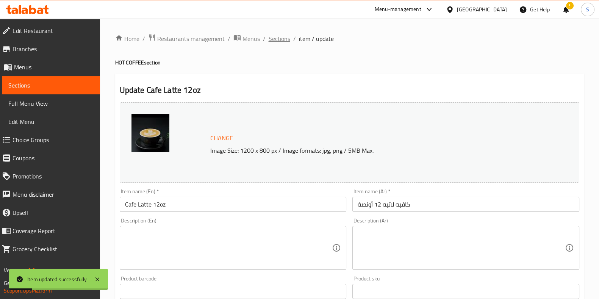
click at [282, 37] on span "Sections" at bounding box center [279, 38] width 22 height 9
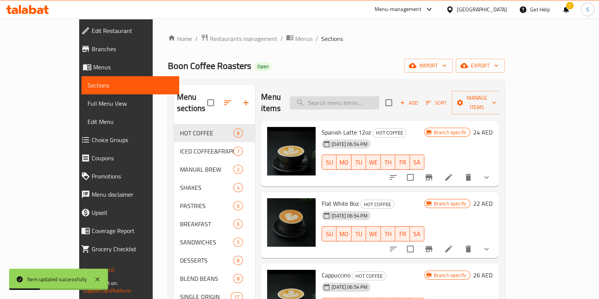
click at [344, 100] on input "search" at bounding box center [334, 102] width 89 height 13
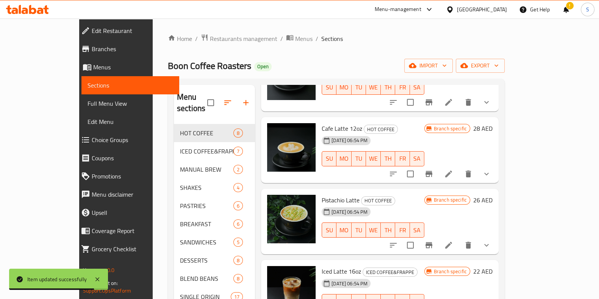
scroll to position [148, 0]
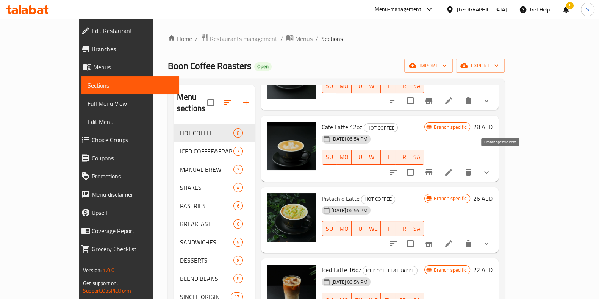
type input "latte"
click at [433, 168] on icon "Branch-specific-item" at bounding box center [428, 172] width 9 height 9
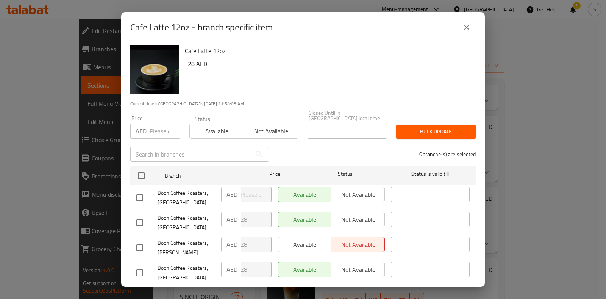
click at [158, 128] on input "number" at bounding box center [165, 130] width 31 height 15
type input "28"
click at [216, 128] on span "Available" at bounding box center [217, 131] width 48 height 11
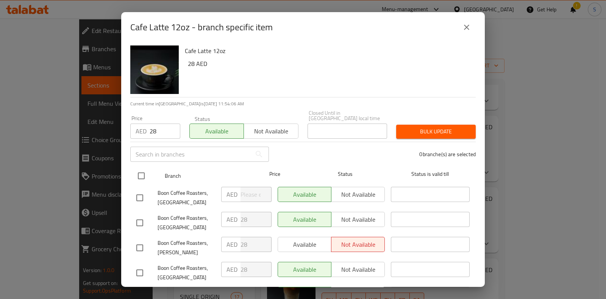
click at [142, 174] on input "checkbox" at bounding box center [141, 176] width 16 height 16
checkbox input "true"
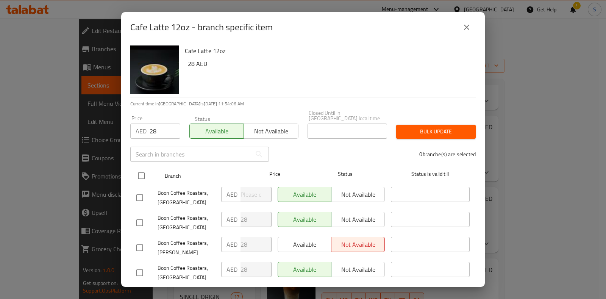
checkbox input "true"
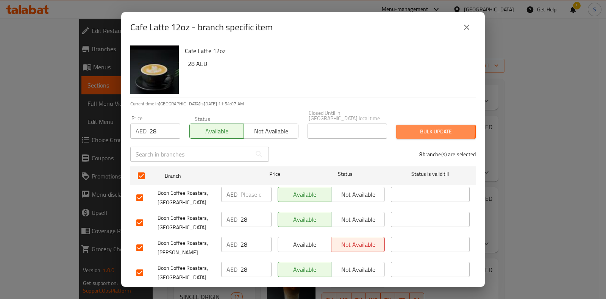
click at [411, 131] on span "Bulk update" at bounding box center [435, 131] width 67 height 9
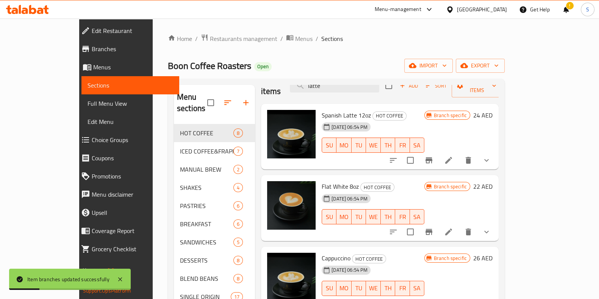
scroll to position [0, 0]
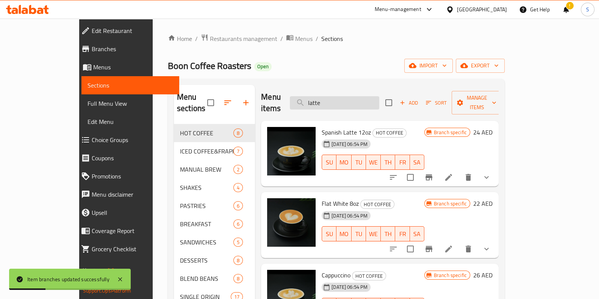
click at [350, 96] on input "latte" at bounding box center [334, 102] width 89 height 13
click at [432, 174] on icon "Branch-specific-item" at bounding box center [428, 177] width 7 height 6
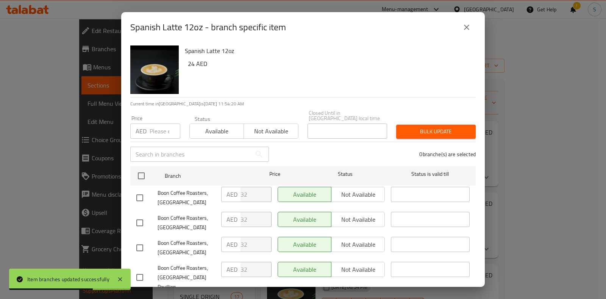
click at [148, 129] on div "AED Price" at bounding box center [155, 130] width 50 height 15
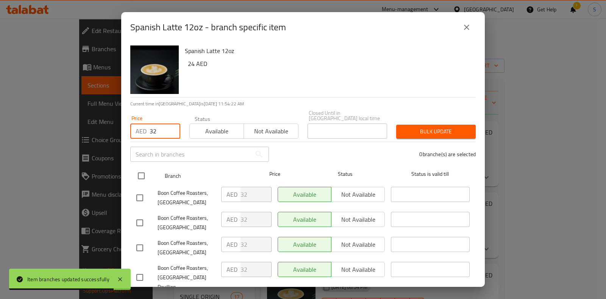
type input "32"
click at [141, 173] on input "checkbox" at bounding box center [141, 176] width 16 height 16
checkbox input "true"
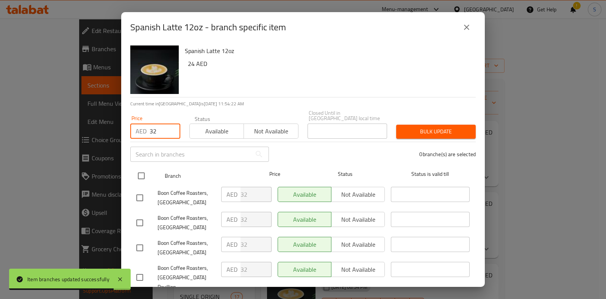
checkbox input "true"
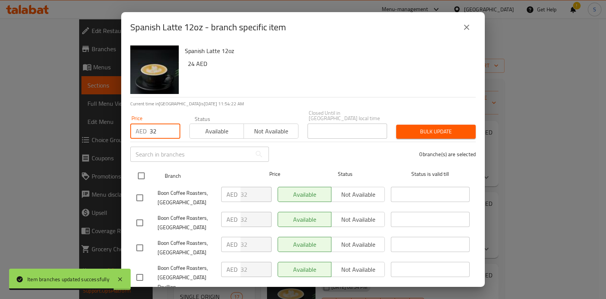
checkbox input "true"
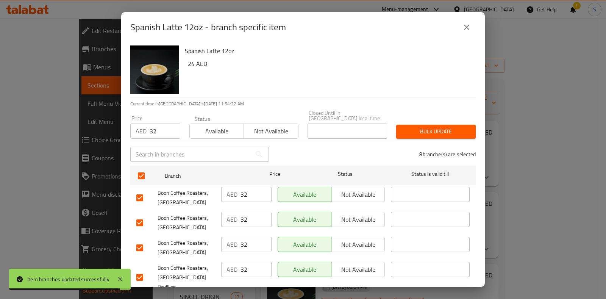
click at [209, 139] on div "Status Available Not available" at bounding box center [244, 127] width 118 height 32
click at [216, 132] on span "Available" at bounding box center [217, 131] width 48 height 11
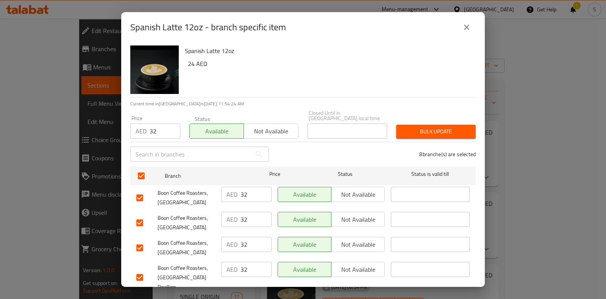
click at [416, 127] on span "Bulk update" at bounding box center [435, 131] width 67 height 9
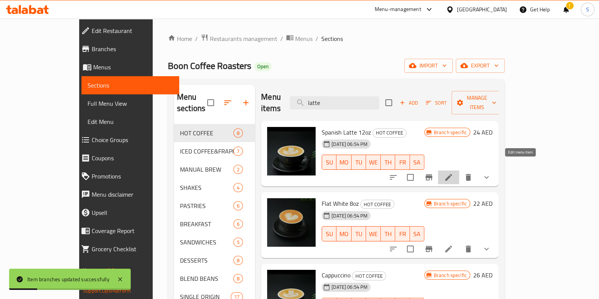
click at [453, 173] on icon at bounding box center [448, 177] width 9 height 9
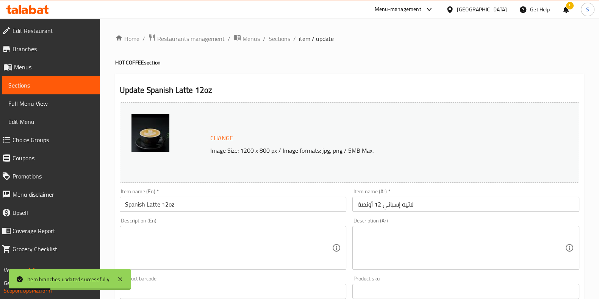
scroll to position [237, 0]
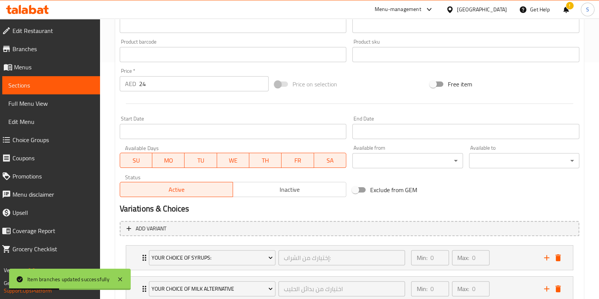
click at [172, 84] on input "24" at bounding box center [204, 83] width 130 height 15
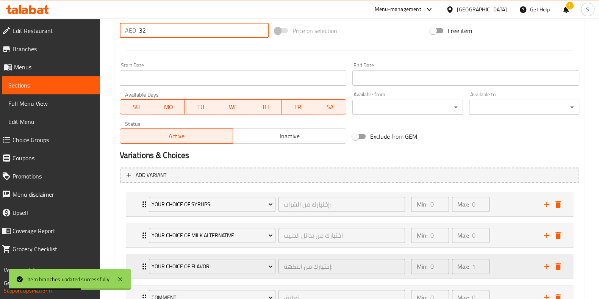
scroll to position [352, 0]
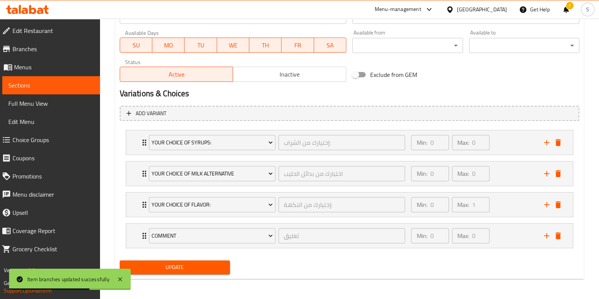
type input "32"
click at [189, 262] on span "Update" at bounding box center [175, 266] width 98 height 9
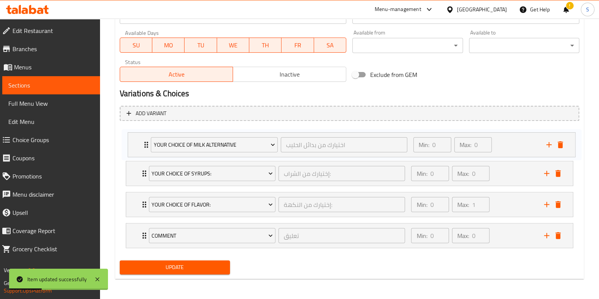
drag, startPoint x: 139, startPoint y: 169, endPoint x: 142, endPoint y: 139, distance: 30.4
click at [142, 139] on div "Your Choice Of Syrups: إختيارك من الشراب: ​ Min: 0 ​ Max: 0 ​ Vanilla Syrup (ID…" at bounding box center [349, 189] width 459 height 124
click at [172, 262] on span "Update" at bounding box center [175, 266] width 98 height 9
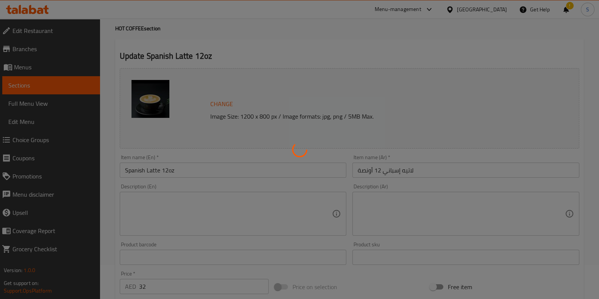
scroll to position [0, 0]
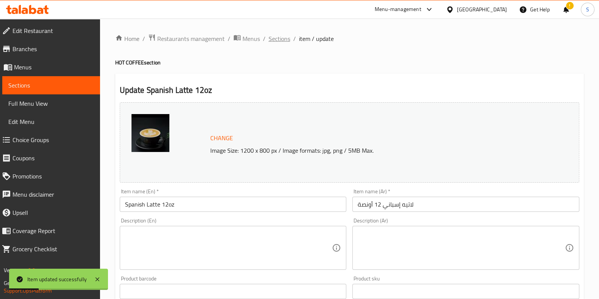
click at [278, 41] on span "Sections" at bounding box center [279, 38] width 22 height 9
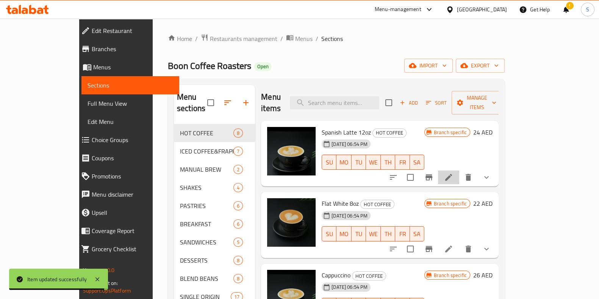
click at [453, 173] on icon at bounding box center [448, 177] width 9 height 9
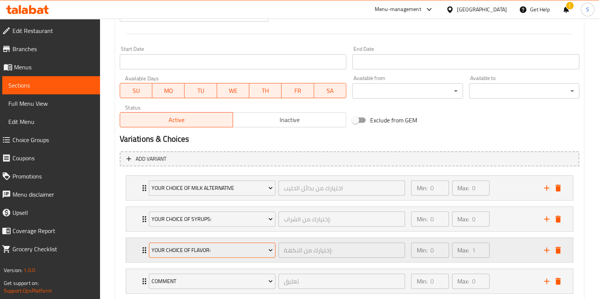
scroll to position [352, 0]
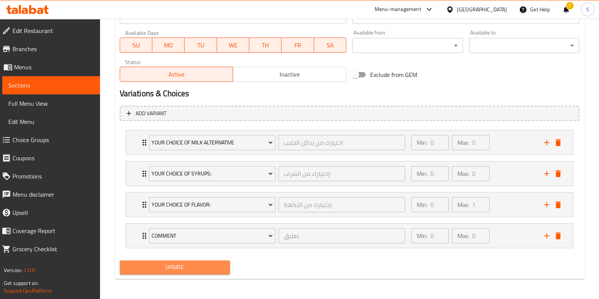
click at [189, 267] on span "Update" at bounding box center [175, 266] width 98 height 9
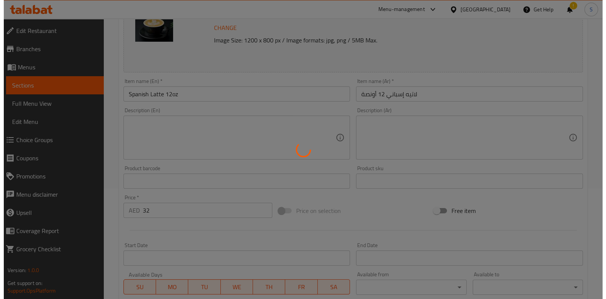
scroll to position [0, 0]
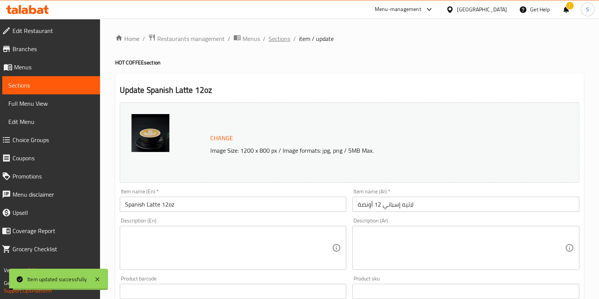
click at [274, 37] on span "Sections" at bounding box center [279, 38] width 22 height 9
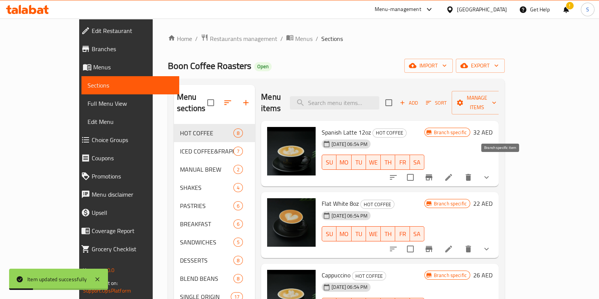
click at [433, 173] on icon "Branch-specific-item" at bounding box center [428, 177] width 9 height 9
click at [379, 98] on input "search" at bounding box center [334, 102] width 89 height 13
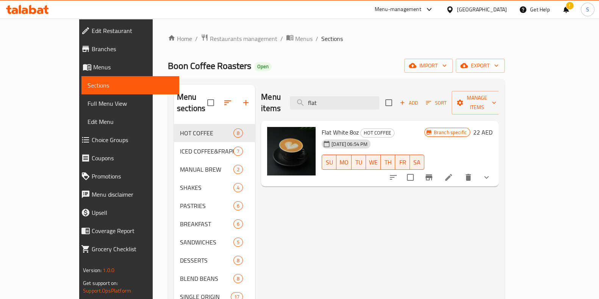
type input "flat"
click at [432, 174] on icon "Branch-specific-item" at bounding box center [428, 177] width 7 height 6
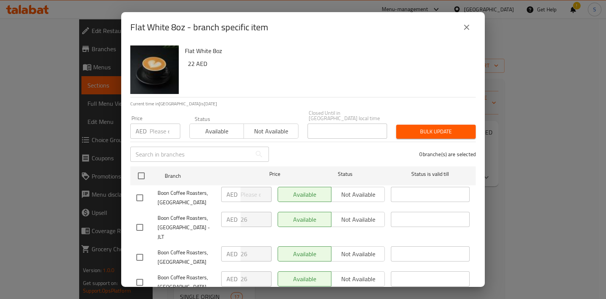
click at [163, 129] on input "number" at bounding box center [165, 130] width 31 height 15
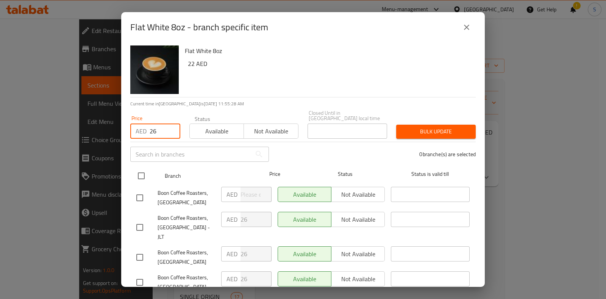
type input "26"
click at [142, 173] on input "checkbox" at bounding box center [141, 176] width 16 height 16
checkbox input "true"
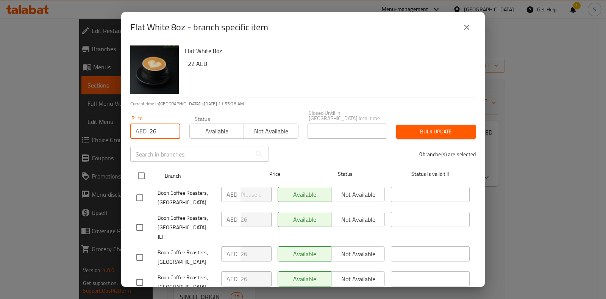
checkbox input "true"
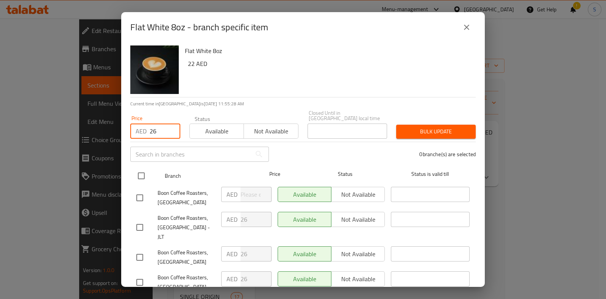
checkbox input "true"
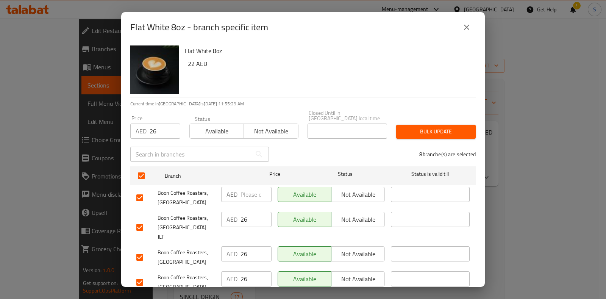
click at [405, 129] on span "Bulk update" at bounding box center [435, 131] width 67 height 9
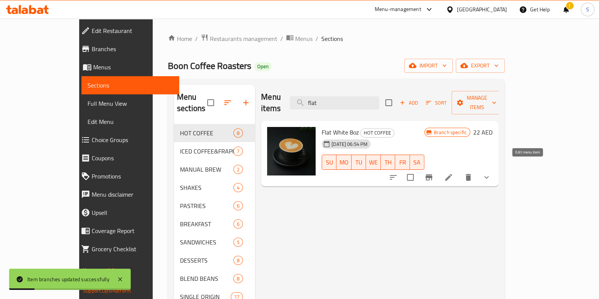
click at [453, 173] on icon at bounding box center [448, 177] width 9 height 9
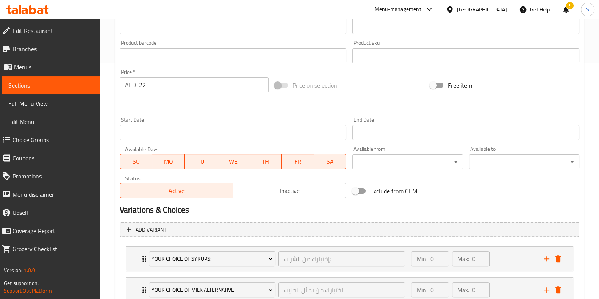
scroll to position [237, 0]
click at [174, 85] on input "22" at bounding box center [204, 83] width 130 height 15
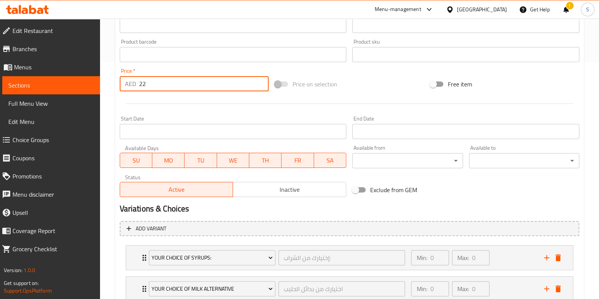
click at [174, 85] on input "22" at bounding box center [204, 83] width 130 height 15
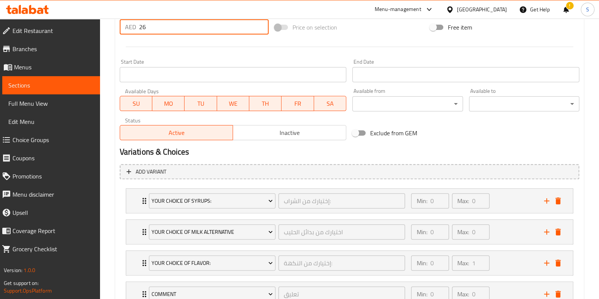
scroll to position [352, 0]
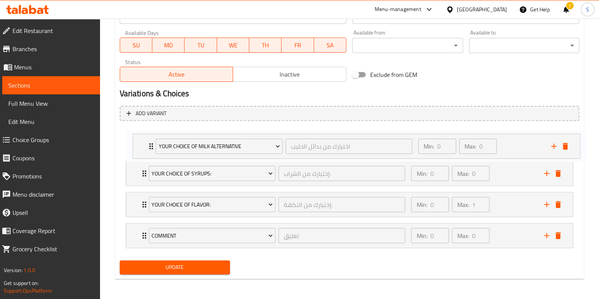
drag, startPoint x: 142, startPoint y: 171, endPoint x: 150, endPoint y: 142, distance: 29.7
click at [150, 142] on div "Your Choice Of Syrups: إختيارك من الشراب: ​ Min: 0 ​ Max: 0 ​ Vanilla Syrup (ID…" at bounding box center [349, 189] width 459 height 124
type input "26"
click at [177, 265] on span "Update" at bounding box center [175, 266] width 98 height 9
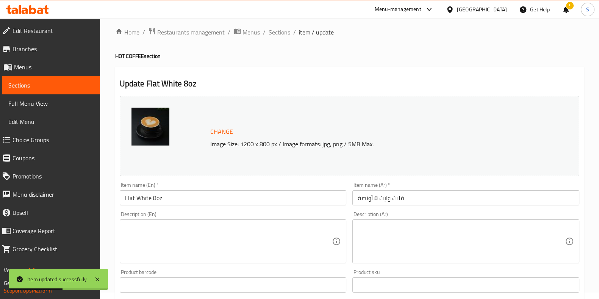
scroll to position [0, 0]
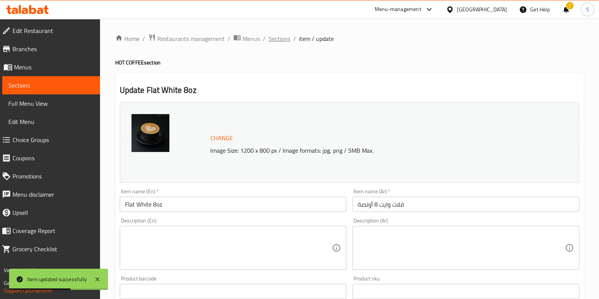
click at [281, 35] on span "Sections" at bounding box center [279, 38] width 22 height 9
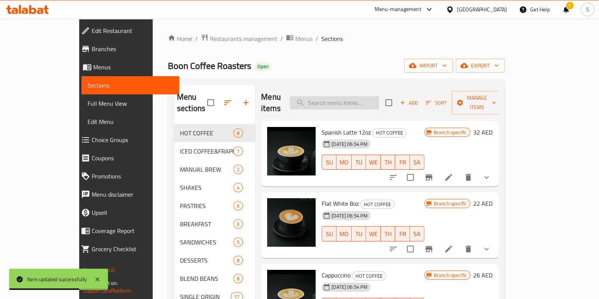
click at [354, 99] on input "search" at bounding box center [334, 102] width 89 height 13
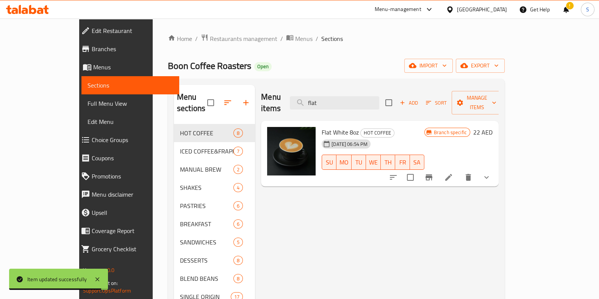
type input "flat"
click at [432, 174] on icon "Branch-specific-item" at bounding box center [428, 177] width 7 height 6
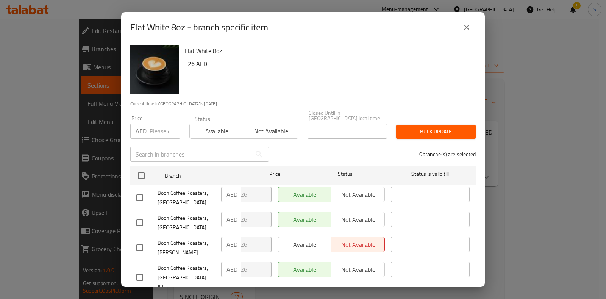
click at [164, 133] on input "number" at bounding box center [165, 130] width 31 height 15
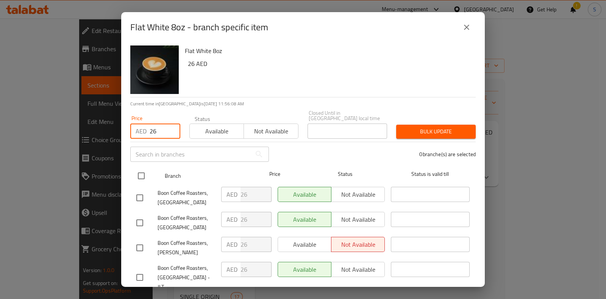
type input "26"
click at [137, 177] on input "checkbox" at bounding box center [141, 176] width 16 height 16
checkbox input "true"
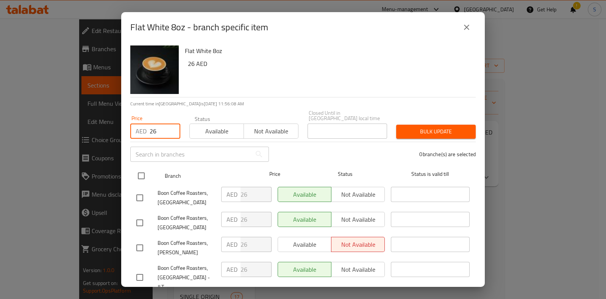
checkbox input "true"
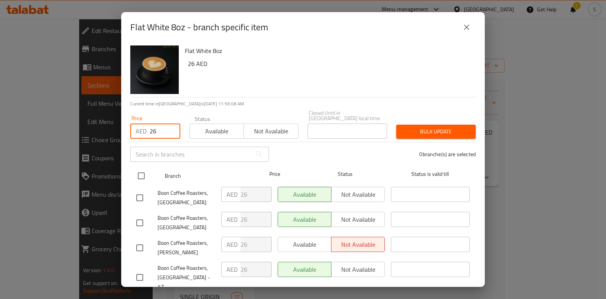
checkbox input "true"
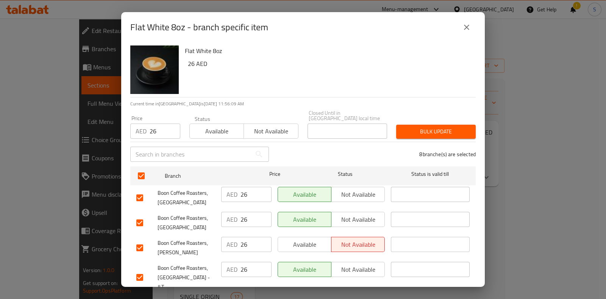
click at [417, 135] on span "Bulk update" at bounding box center [435, 131] width 67 height 9
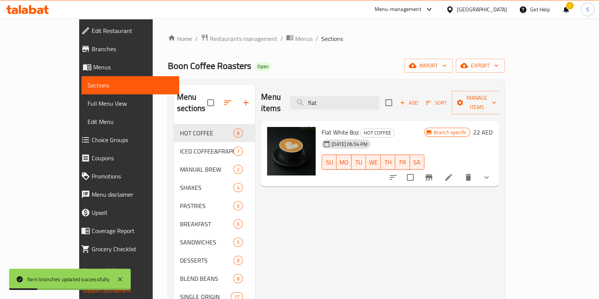
click at [453, 173] on icon at bounding box center [448, 177] width 9 height 9
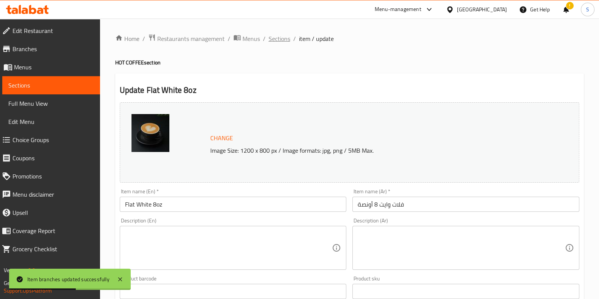
click at [278, 36] on span "Sections" at bounding box center [279, 38] width 22 height 9
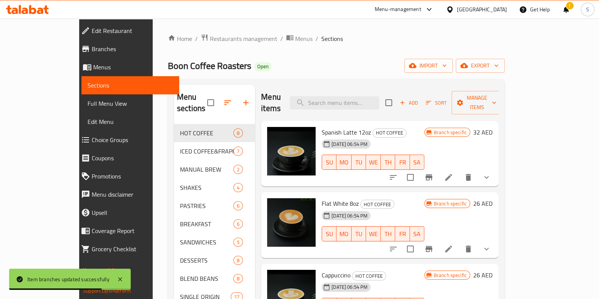
click at [371, 90] on div "Menu items Add Sort Manage items" at bounding box center [379, 103] width 237 height 36
click at [369, 96] on input "search" at bounding box center [334, 102] width 89 height 13
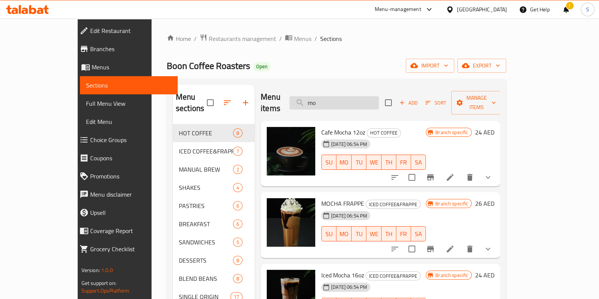
type input "mo"
click at [435, 173] on icon "Branch-specific-item" at bounding box center [430, 177] width 9 height 9
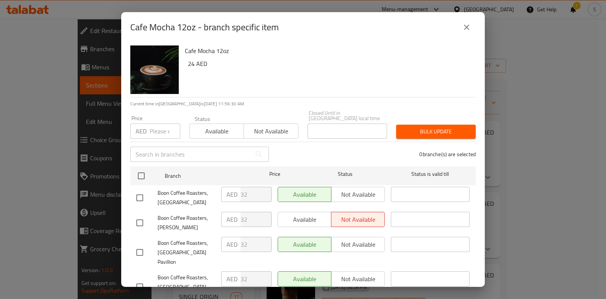
click at [158, 130] on input "number" at bounding box center [165, 130] width 31 height 15
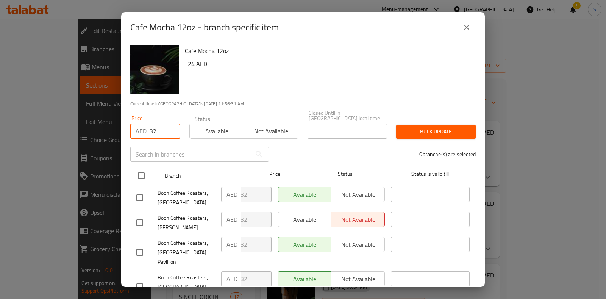
type input "32"
click at [135, 179] on input "checkbox" at bounding box center [141, 176] width 16 height 16
checkbox input "true"
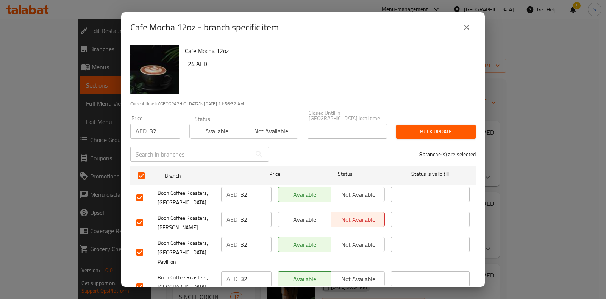
click at [217, 131] on span "Available" at bounding box center [217, 131] width 48 height 11
click at [443, 138] on button "Bulk update" at bounding box center [436, 132] width 80 height 14
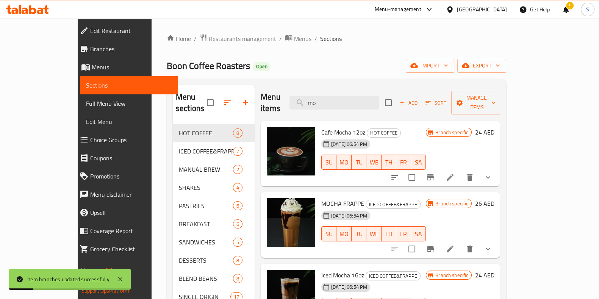
click at [454, 173] on icon at bounding box center [449, 177] width 9 height 9
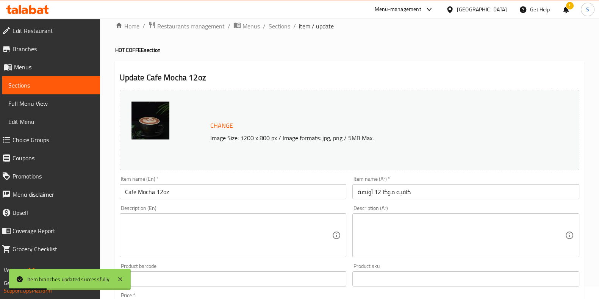
scroll to position [142, 0]
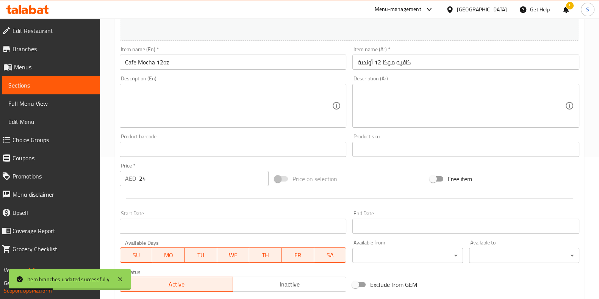
click at [168, 179] on input "24" at bounding box center [204, 178] width 130 height 15
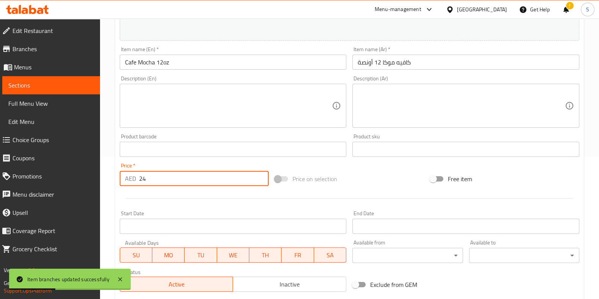
click at [168, 179] on input "24" at bounding box center [204, 178] width 130 height 15
click at [168, 179] on input "243" at bounding box center [204, 178] width 130 height 15
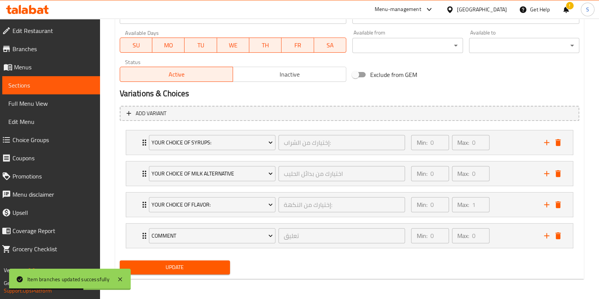
click at [184, 262] on span "Update" at bounding box center [175, 266] width 98 height 9
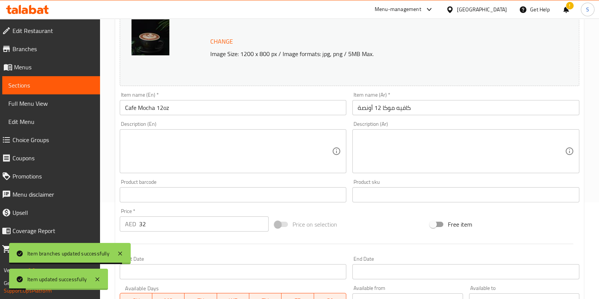
scroll to position [0, 0]
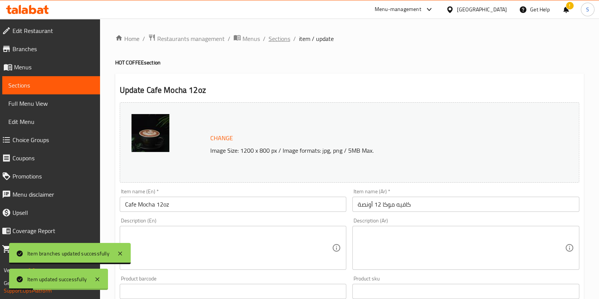
click at [286, 34] on span "Sections" at bounding box center [279, 38] width 22 height 9
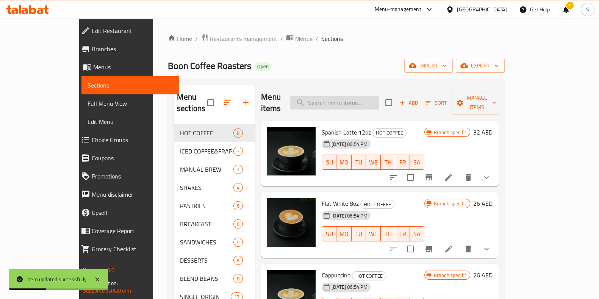
click at [348, 96] on input "search" at bounding box center [334, 102] width 89 height 13
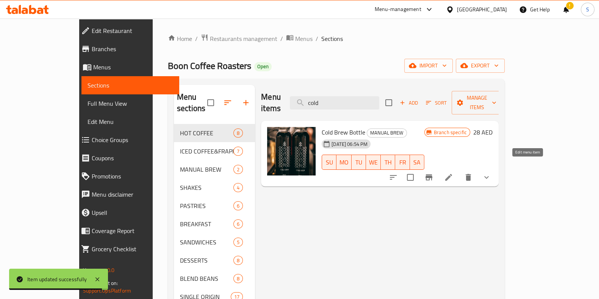
click at [452, 174] on icon at bounding box center [448, 177] width 7 height 7
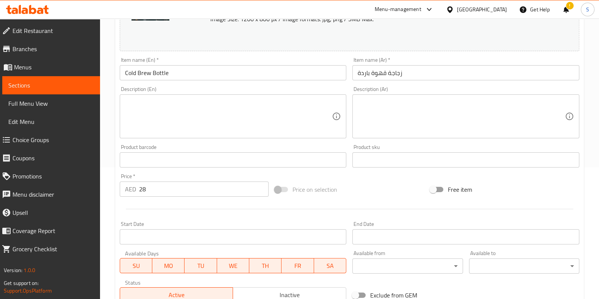
scroll to position [189, 0]
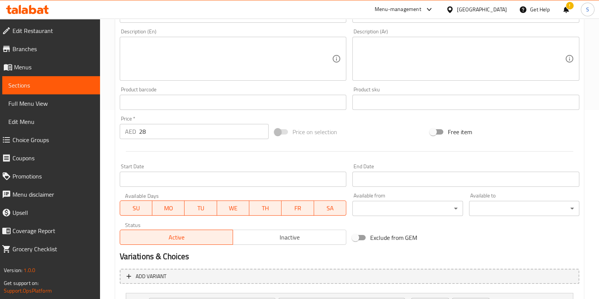
click at [156, 128] on input "28" at bounding box center [204, 131] width 130 height 15
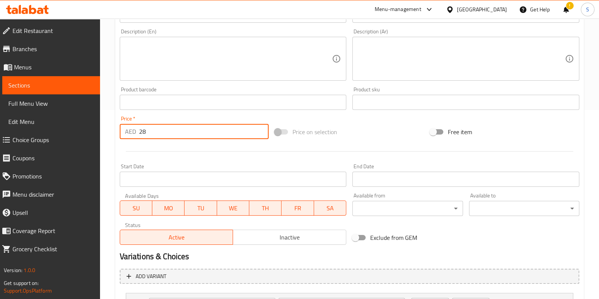
click at [156, 128] on input "28" at bounding box center [204, 131] width 130 height 15
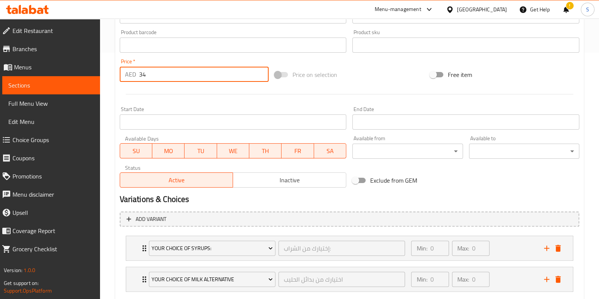
scroll to position [290, 0]
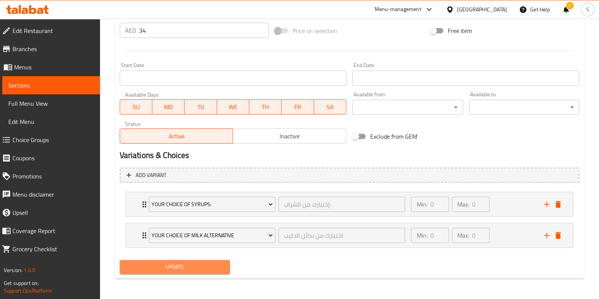
click at [183, 267] on span "Update" at bounding box center [175, 266] width 98 height 9
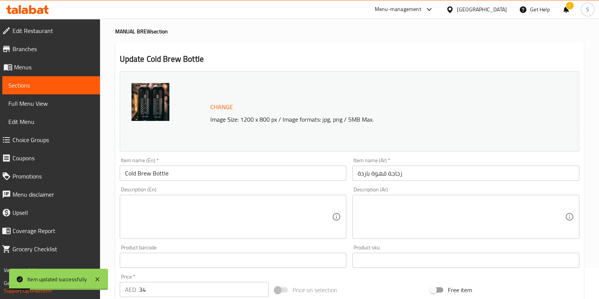
scroll to position [0, 0]
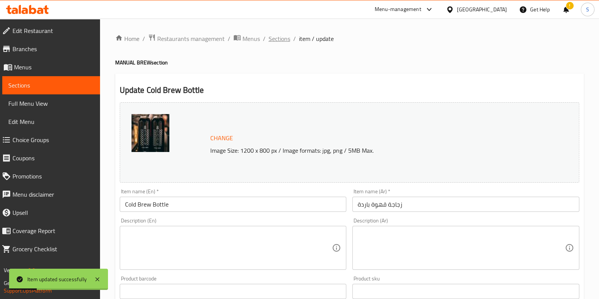
click at [282, 41] on span "Sections" at bounding box center [279, 38] width 22 height 9
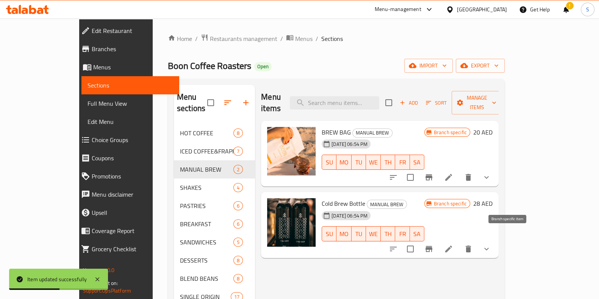
click at [433, 244] on icon "Branch-specific-item" at bounding box center [428, 248] width 9 height 9
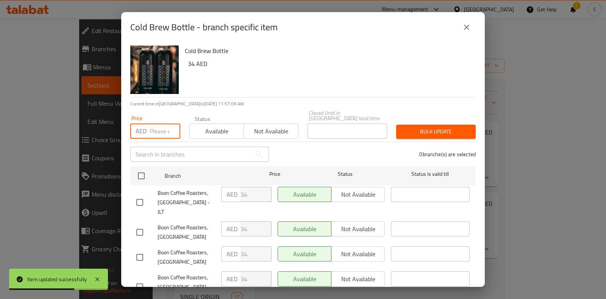
click at [151, 130] on input "number" at bounding box center [165, 130] width 31 height 15
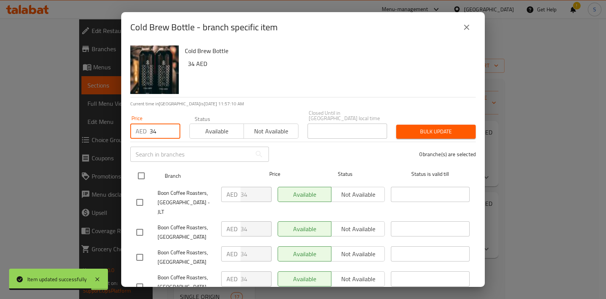
click at [138, 167] on div at bounding box center [147, 176] width 28 height 22
click at [141, 174] on input "checkbox" at bounding box center [141, 176] width 16 height 16
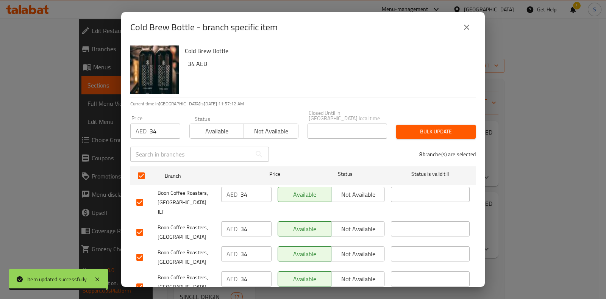
click at [201, 137] on button "Available" at bounding box center [216, 130] width 55 height 15
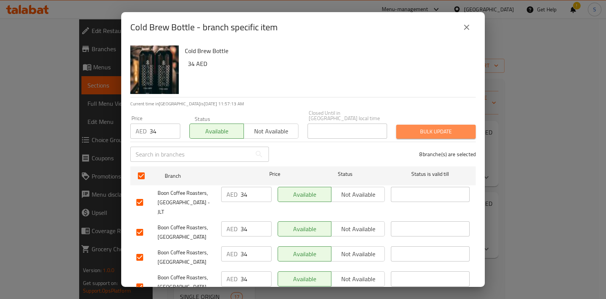
click at [439, 130] on span "Bulk update" at bounding box center [435, 131] width 67 height 9
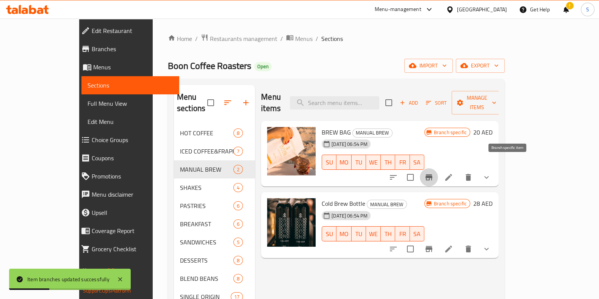
click at [433, 173] on icon "Branch-specific-item" at bounding box center [428, 177] width 9 height 9
click at [353, 96] on input "search" at bounding box center [334, 102] width 89 height 13
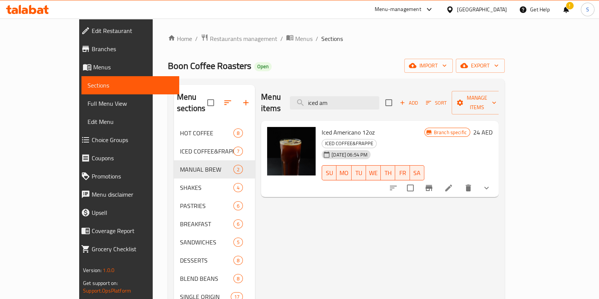
drag, startPoint x: 314, startPoint y: 103, endPoint x: 305, endPoint y: 102, distance: 8.8
click at [305, 102] on div "Menu items iced am Add Sort Manage items" at bounding box center [379, 103] width 237 height 36
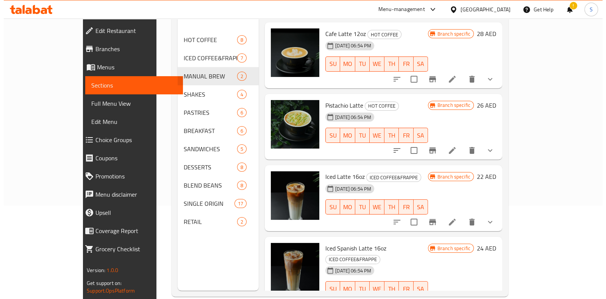
scroll to position [94, 0]
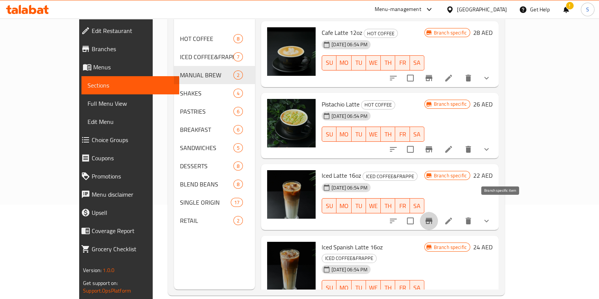
click at [433, 216] on icon "Branch-specific-item" at bounding box center [428, 220] width 9 height 9
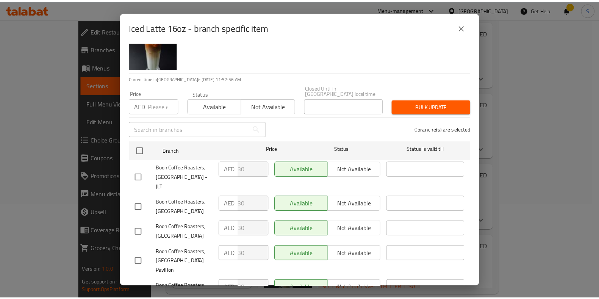
scroll to position [0, 0]
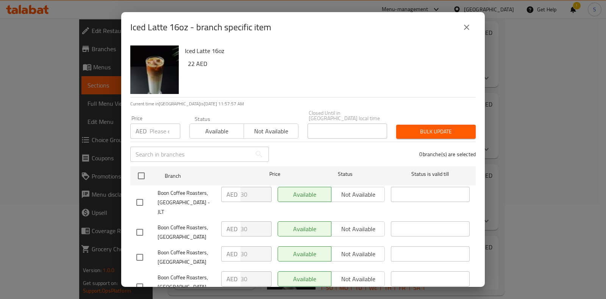
click at [155, 129] on input "number" at bounding box center [165, 130] width 31 height 15
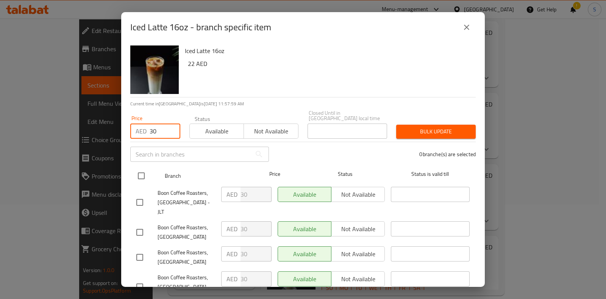
click at [144, 177] on input "checkbox" at bounding box center [141, 176] width 16 height 16
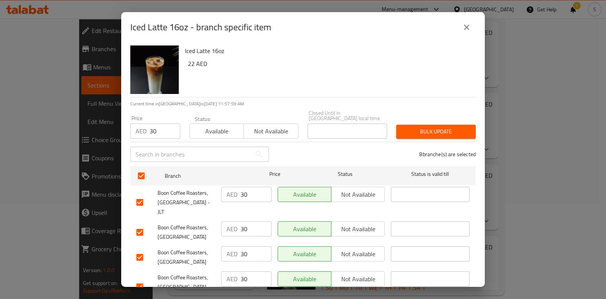
click at [208, 126] on span "Available" at bounding box center [217, 131] width 48 height 11
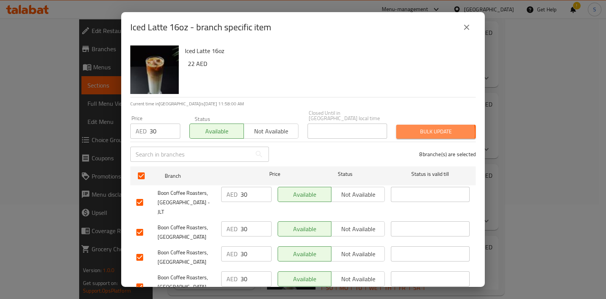
click at [420, 133] on span "Bulk update" at bounding box center [435, 131] width 67 height 9
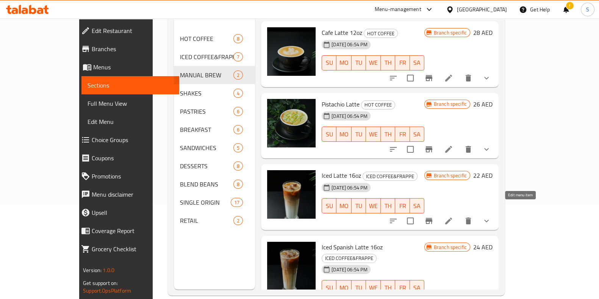
click at [453, 216] on icon at bounding box center [448, 220] width 9 height 9
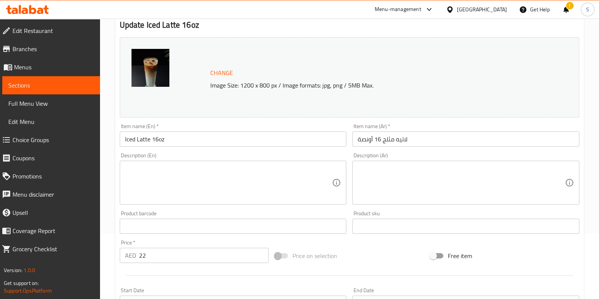
scroll to position [94, 0]
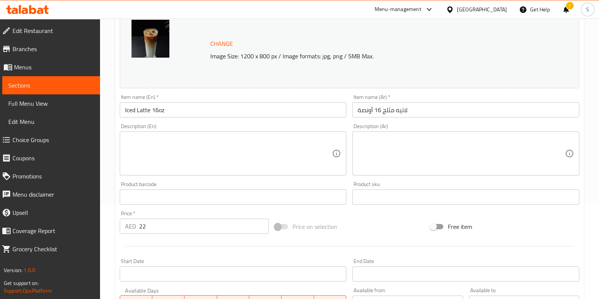
click at [163, 229] on input "22" at bounding box center [204, 225] width 130 height 15
drag, startPoint x: 197, startPoint y: 227, endPoint x: 129, endPoint y: 225, distance: 67.8
click at [130, 225] on div "AED 22 Price *" at bounding box center [194, 225] width 149 height 15
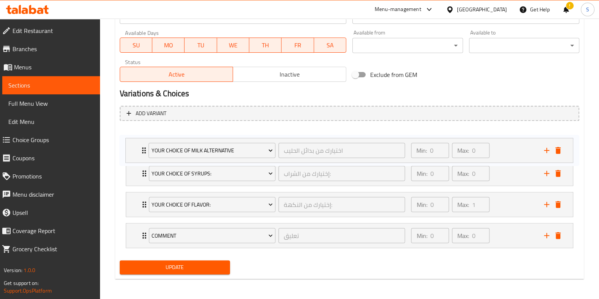
drag, startPoint x: 138, startPoint y: 176, endPoint x: 139, endPoint y: 138, distance: 37.9
click at [139, 138] on div "Your Choice Of Syrups: إختيارك من الشراب: ​ Min: 0 ​ Max: 0 ​ Vanilla Syrup (ID…" at bounding box center [349, 189] width 459 height 124
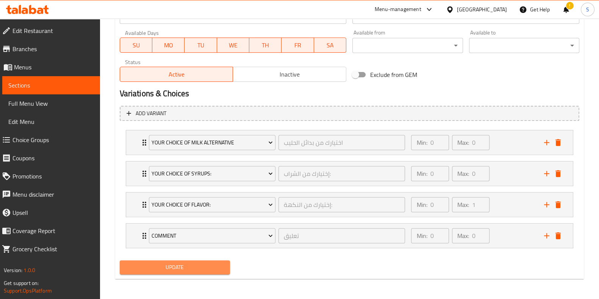
click at [162, 264] on span "Update" at bounding box center [175, 266] width 98 height 9
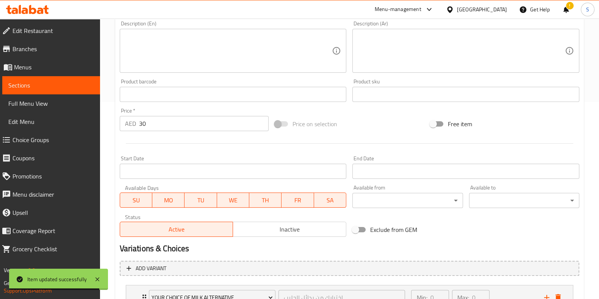
scroll to position [237, 0]
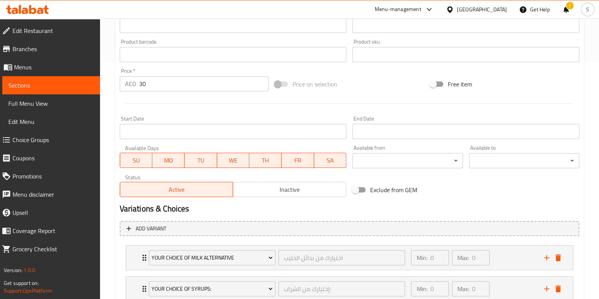
click at [167, 89] on input "30" at bounding box center [204, 83] width 130 height 15
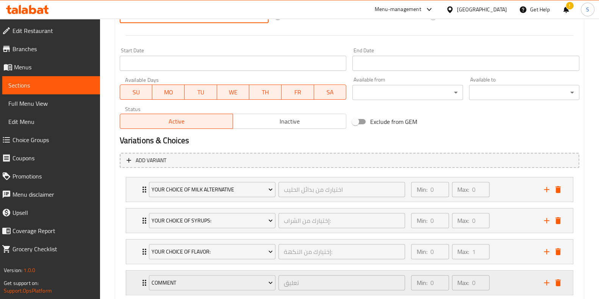
scroll to position [352, 0]
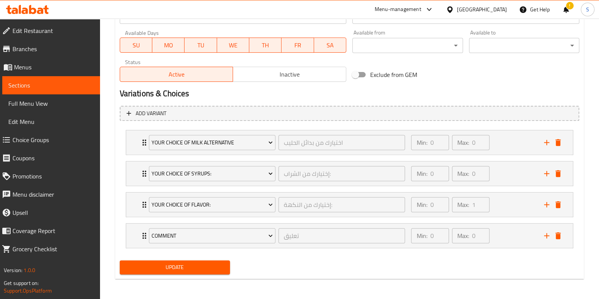
click at [170, 263] on span "Update" at bounding box center [175, 266] width 98 height 9
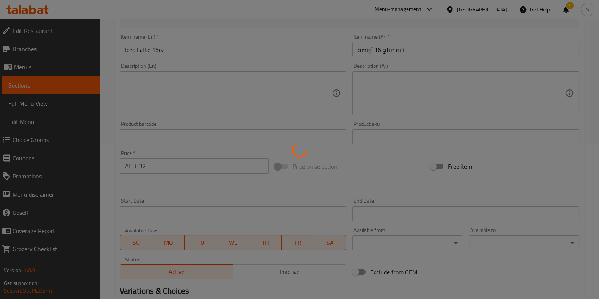
scroll to position [0, 0]
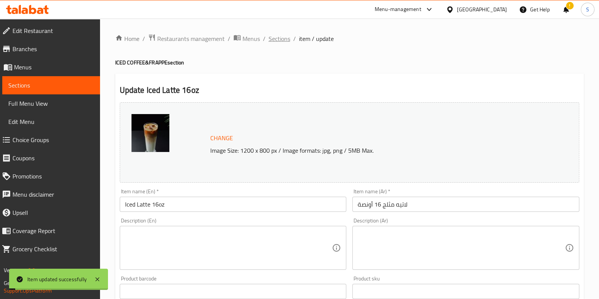
click at [279, 39] on span "Sections" at bounding box center [279, 38] width 22 height 9
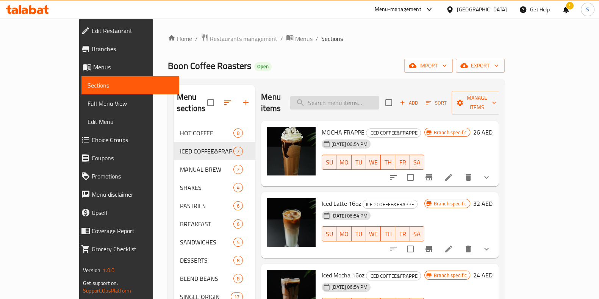
click at [375, 100] on input "search" at bounding box center [334, 102] width 89 height 13
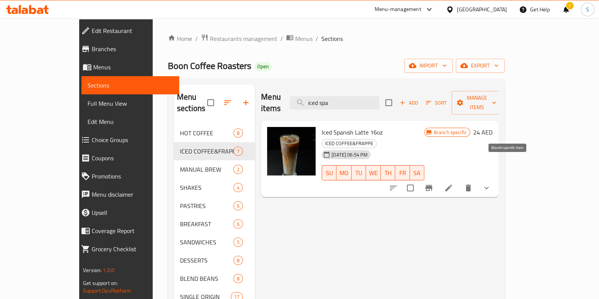
click at [432, 185] on icon "Branch-specific-item" at bounding box center [428, 188] width 7 height 6
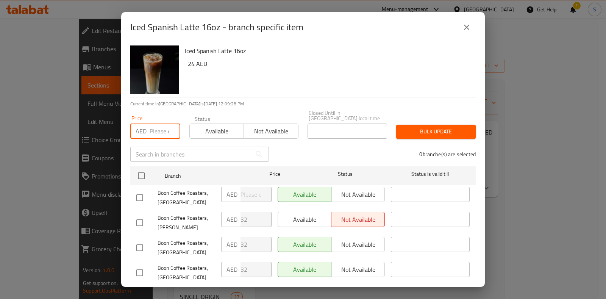
click at [165, 135] on input "number" at bounding box center [165, 130] width 31 height 15
click at [195, 130] on span "Available" at bounding box center [217, 131] width 48 height 11
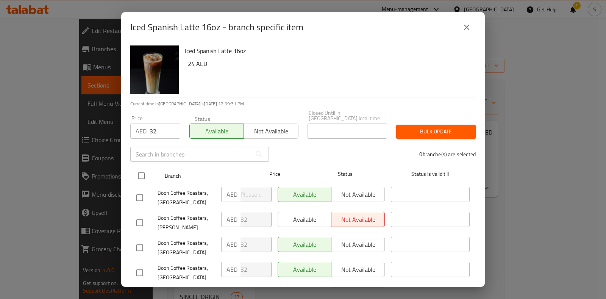
click at [142, 176] on input "checkbox" at bounding box center [141, 176] width 16 height 16
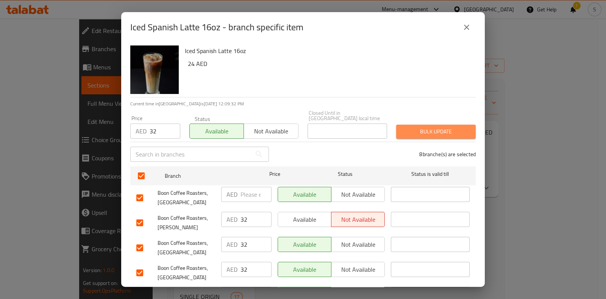
click at [439, 136] on button "Bulk update" at bounding box center [436, 132] width 80 height 14
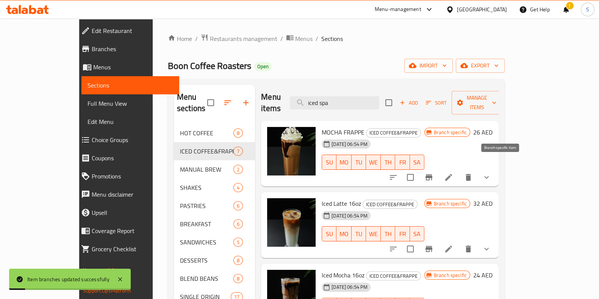
click at [438, 168] on button "Branch-specific-item" at bounding box center [429, 177] width 18 height 18
click at [371, 97] on input "iced spa" at bounding box center [334, 102] width 89 height 13
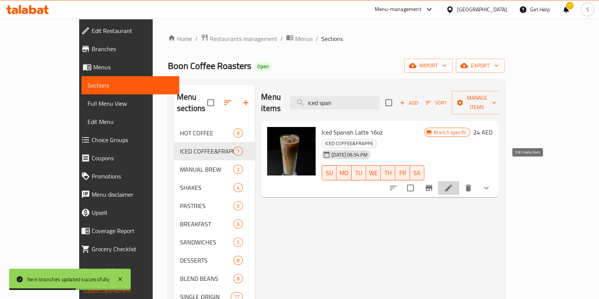
click at [452, 184] on icon at bounding box center [448, 187] width 7 height 7
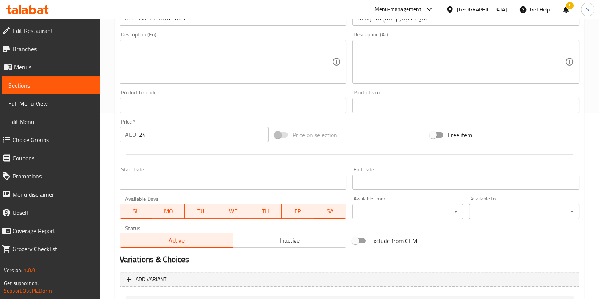
scroll to position [189, 0]
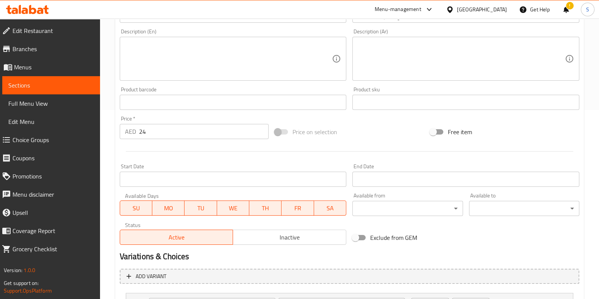
click at [171, 136] on input "24" at bounding box center [204, 131] width 130 height 15
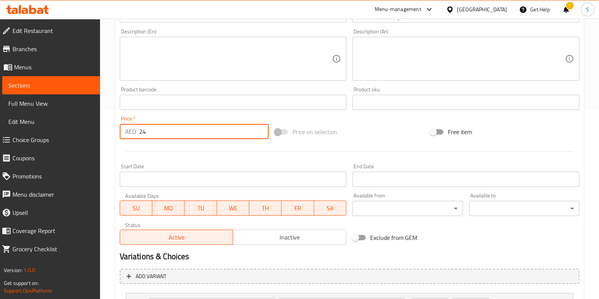
click at [171, 136] on input "24" at bounding box center [204, 131] width 130 height 15
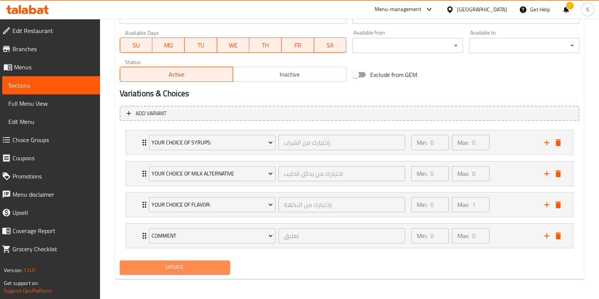
click at [182, 265] on span "Update" at bounding box center [175, 266] width 98 height 9
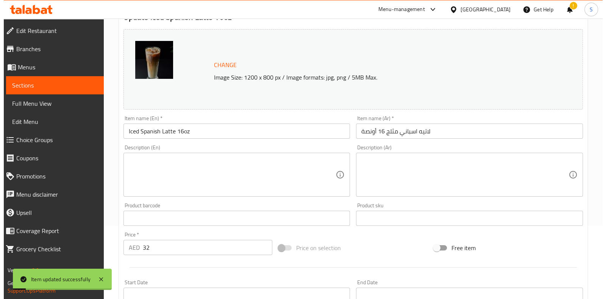
scroll to position [0, 0]
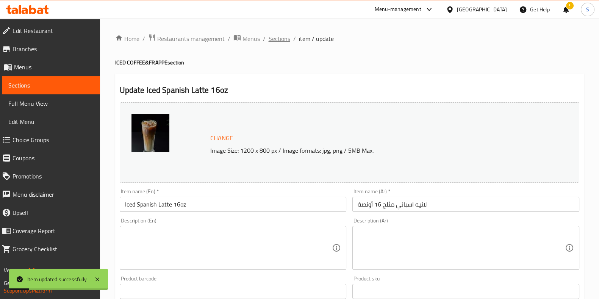
click at [279, 38] on span "Sections" at bounding box center [279, 38] width 22 height 9
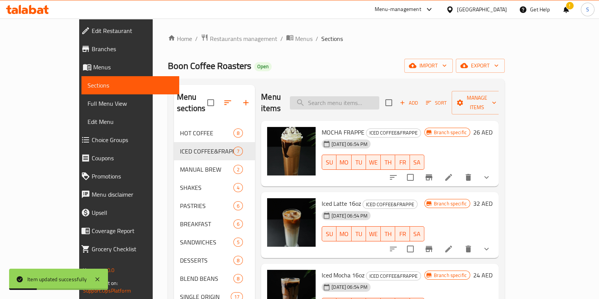
click at [343, 98] on input "search" at bounding box center [334, 102] width 89 height 13
paste input "Iced Mocha 16oz"
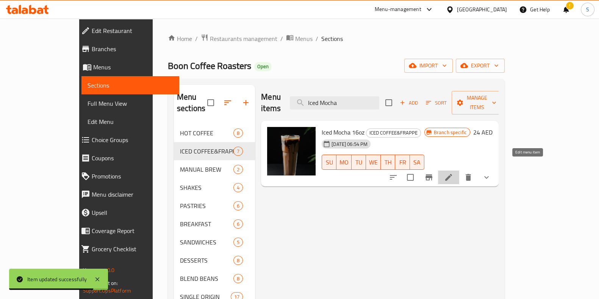
click at [453, 173] on icon at bounding box center [448, 177] width 9 height 9
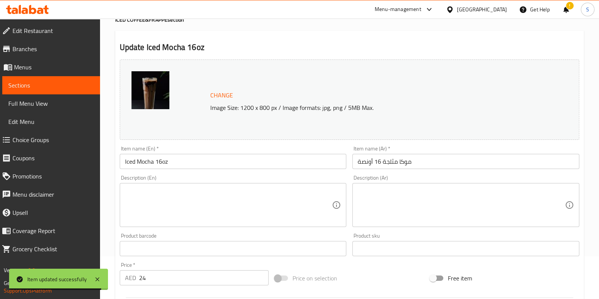
scroll to position [142, 0]
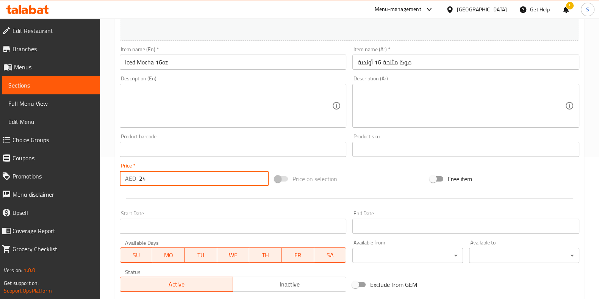
click at [150, 179] on input "24" at bounding box center [204, 178] width 130 height 15
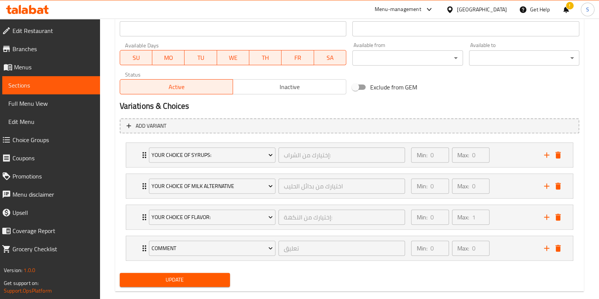
scroll to position [352, 0]
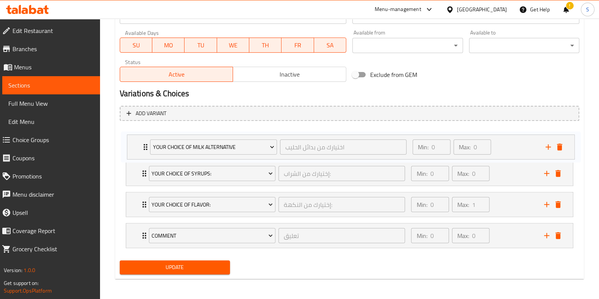
drag, startPoint x: 138, startPoint y: 172, endPoint x: 140, endPoint y: 141, distance: 30.7
click at [140, 141] on div "Your Choice Of Syrups: إختيارك من الشراب: ​ Min: 0 ​ Max: 0 ​ Vanilla Syrup (ID…" at bounding box center [349, 189] width 459 height 124
click at [171, 270] on span "Update" at bounding box center [175, 266] width 98 height 9
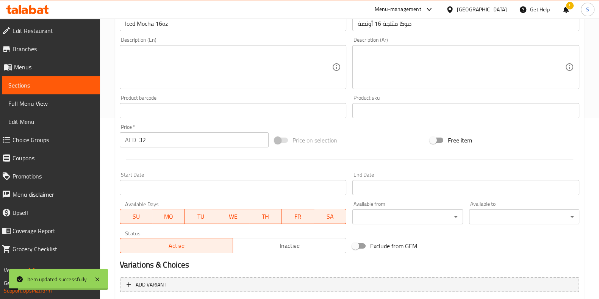
scroll to position [0, 0]
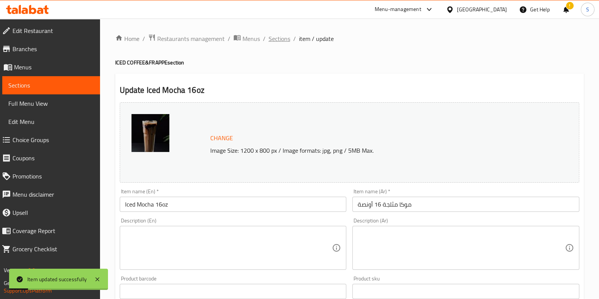
click at [280, 41] on span "Sections" at bounding box center [279, 38] width 22 height 9
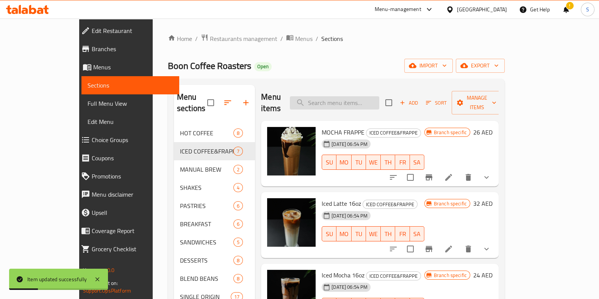
click at [355, 99] on input "search" at bounding box center [334, 102] width 89 height 13
click at [369, 99] on input "search" at bounding box center [334, 102] width 89 height 13
paste input "Iced Mocha 16oz"
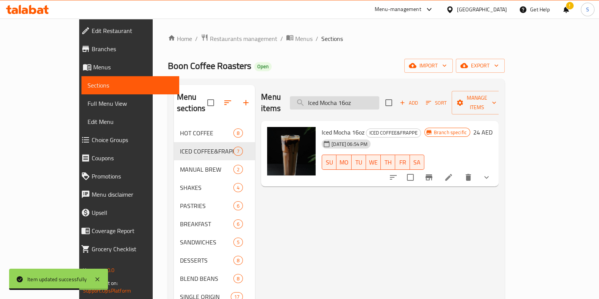
drag, startPoint x: 383, startPoint y: 99, endPoint x: 369, endPoint y: 98, distance: 14.0
click at [369, 98] on input "Iced Mocha 16oz" at bounding box center [334, 102] width 89 height 13
click at [432, 174] on icon "Branch-specific-item" at bounding box center [428, 177] width 7 height 6
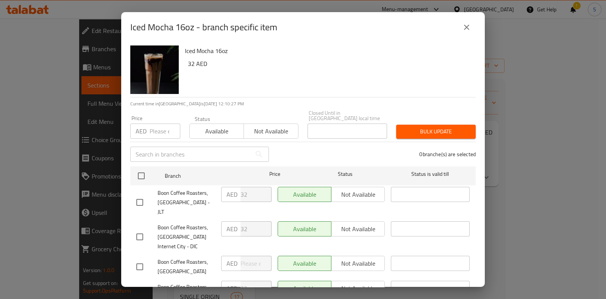
click at [161, 130] on input "number" at bounding box center [165, 130] width 31 height 15
click at [214, 129] on span "Available" at bounding box center [217, 131] width 48 height 11
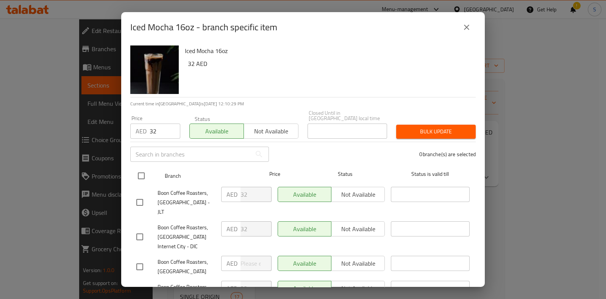
click at [142, 173] on input "checkbox" at bounding box center [141, 176] width 16 height 16
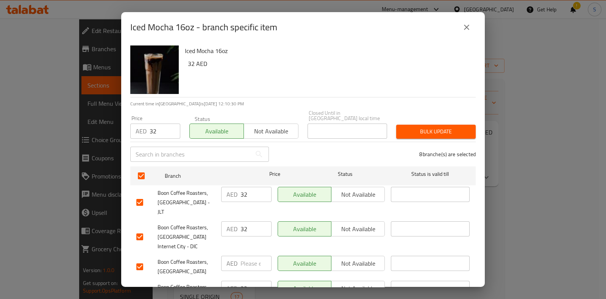
click at [409, 128] on span "Bulk update" at bounding box center [435, 131] width 67 height 9
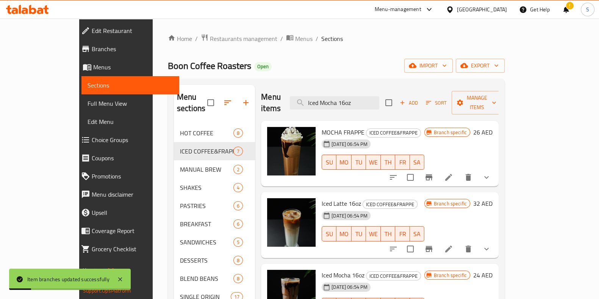
drag, startPoint x: 392, startPoint y: 98, endPoint x: 297, endPoint y: 97, distance: 95.0
click at [297, 97] on div "Menu items Iced Mocha 16oz Add Sort Manage items" at bounding box center [379, 103] width 237 height 36
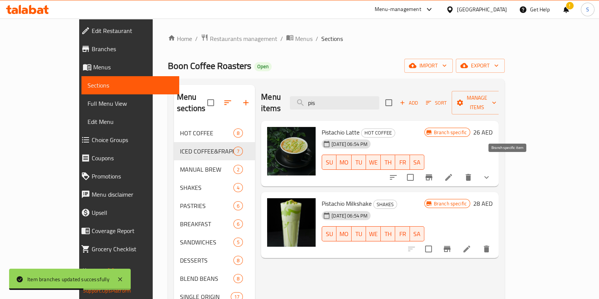
click at [432, 174] on icon "Branch-specific-item" at bounding box center [428, 177] width 7 height 6
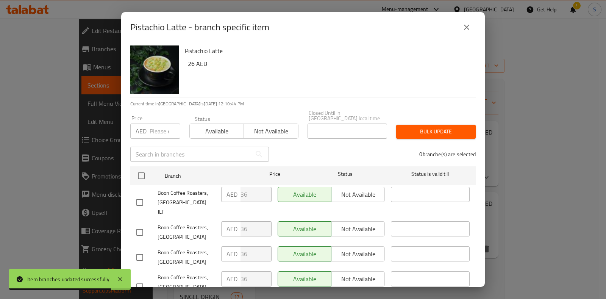
click at [157, 130] on input "number" at bounding box center [165, 130] width 31 height 15
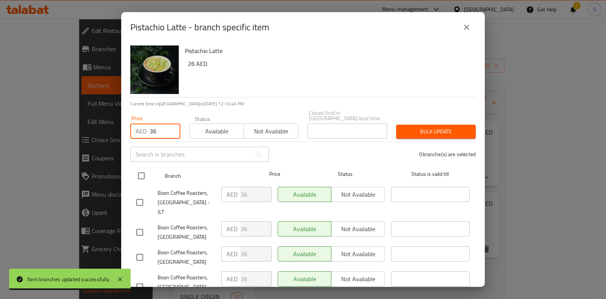
click at [141, 180] on input "checkbox" at bounding box center [141, 176] width 16 height 16
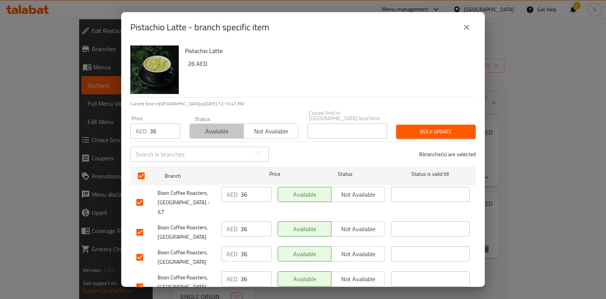
click at [225, 137] on button "Available" at bounding box center [216, 130] width 55 height 15
click at [430, 136] on span "Bulk update" at bounding box center [435, 131] width 67 height 9
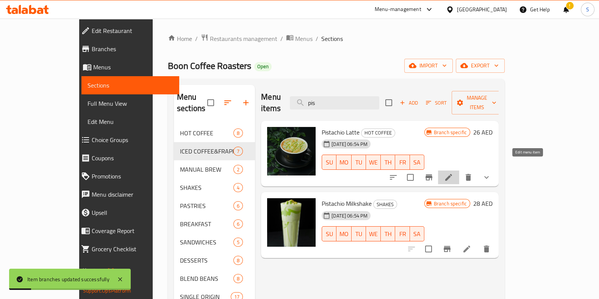
click at [453, 173] on icon at bounding box center [448, 177] width 9 height 9
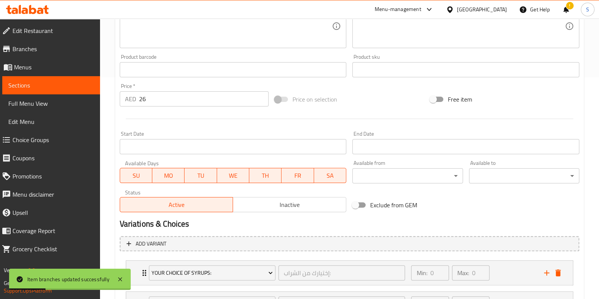
scroll to position [237, 0]
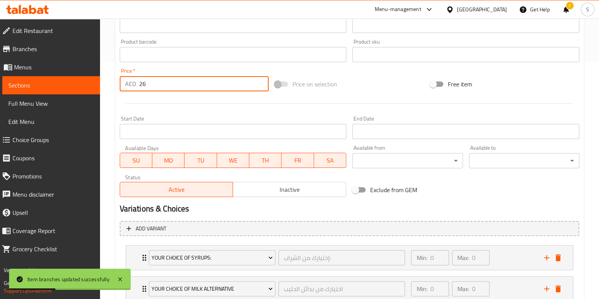
drag, startPoint x: 169, startPoint y: 82, endPoint x: 100, endPoint y: 85, distance: 68.6
click at [100, 85] on div "Home / Restaurants management / Menus / Sections / item / update HOT COFFEE sec…" at bounding box center [349, 98] width 499 height 633
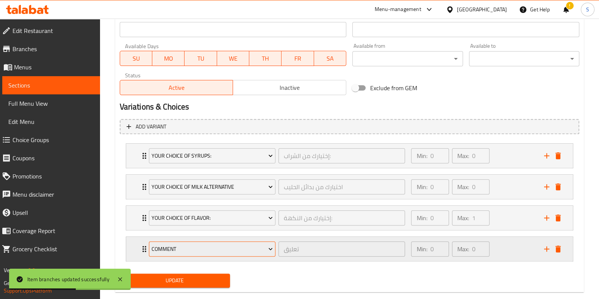
scroll to position [352, 0]
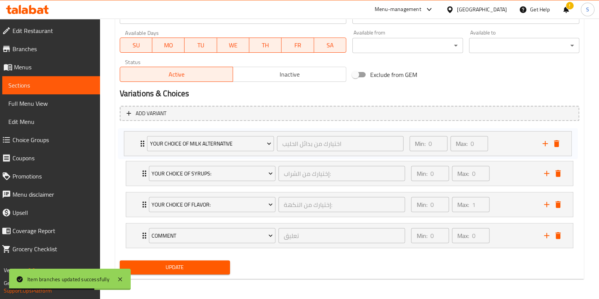
drag, startPoint x: 140, startPoint y: 175, endPoint x: 139, endPoint y: 143, distance: 32.2
click at [139, 143] on div "Your Choice Of Syrups: إختيارك من الشراب: ​ Min: 0 ​ Max: 0 ​ Vanilla Syrup (ID…" at bounding box center [349, 189] width 459 height 124
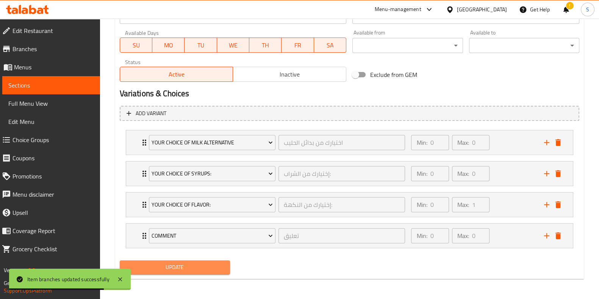
click at [184, 267] on span "Update" at bounding box center [175, 266] width 98 height 9
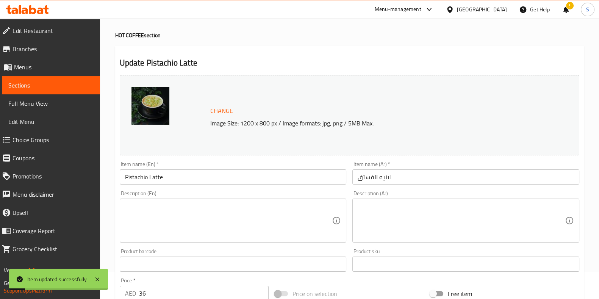
scroll to position [0, 0]
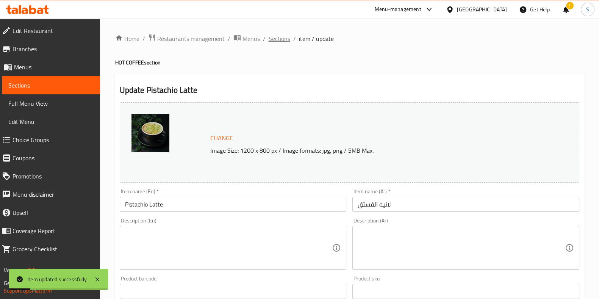
click at [286, 41] on span "Sections" at bounding box center [279, 38] width 22 height 9
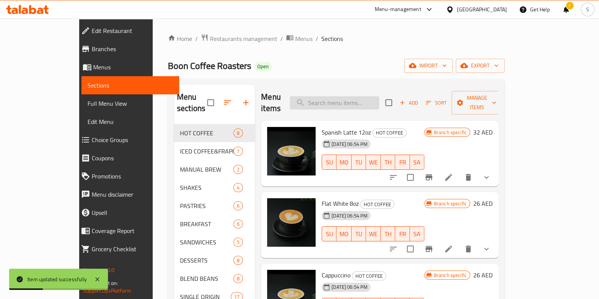
click at [340, 99] on input "search" at bounding box center [334, 102] width 89 height 13
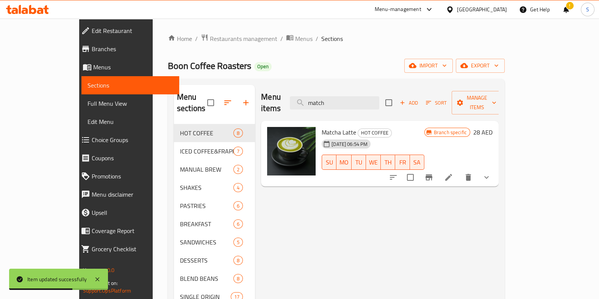
click at [433, 173] on icon "Branch-specific-item" at bounding box center [428, 177] width 9 height 9
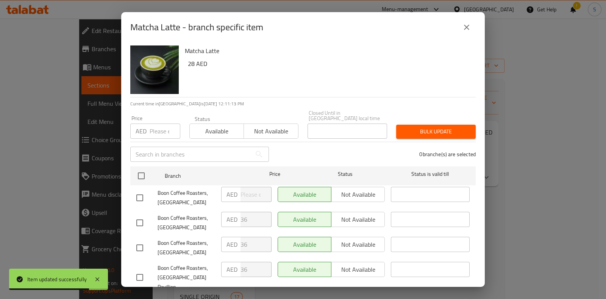
click at [161, 131] on input "number" at bounding box center [165, 130] width 31 height 15
click at [213, 133] on span "Available" at bounding box center [217, 131] width 48 height 11
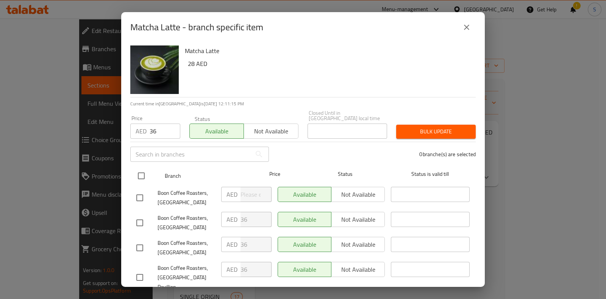
click at [141, 180] on input "checkbox" at bounding box center [141, 176] width 16 height 16
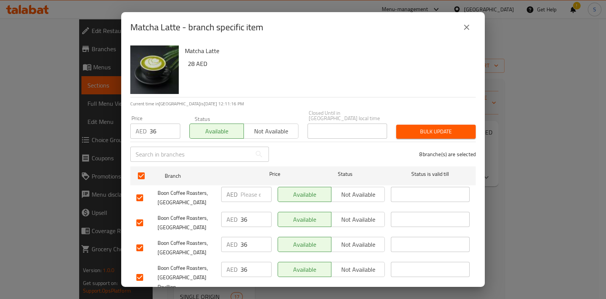
click at [411, 133] on span "Bulk update" at bounding box center [435, 131] width 67 height 9
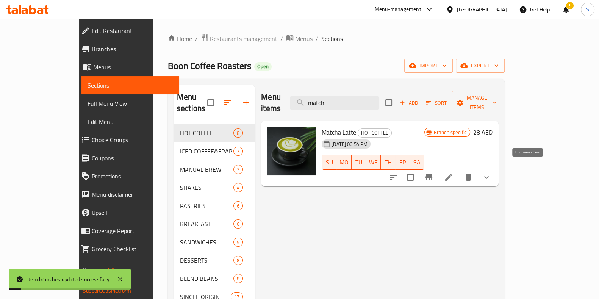
click at [453, 173] on icon at bounding box center [448, 177] width 9 height 9
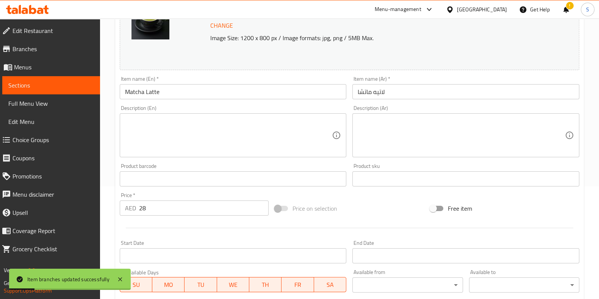
scroll to position [237, 0]
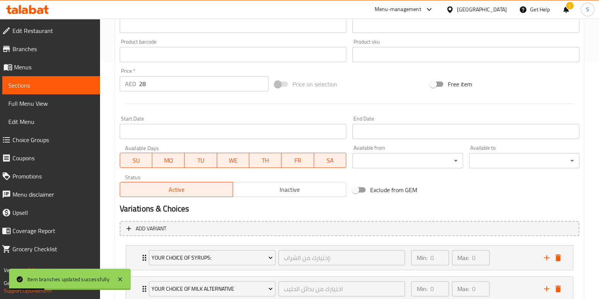
drag, startPoint x: 156, startPoint y: 74, endPoint x: 141, endPoint y: 79, distance: 15.2
click at [141, 79] on div "Price   * AED 28 Price *" at bounding box center [194, 79] width 149 height 23
drag, startPoint x: 175, startPoint y: 88, endPoint x: 136, endPoint y: 84, distance: 39.2
click at [136, 84] on div "AED 28 Price *" at bounding box center [194, 83] width 149 height 15
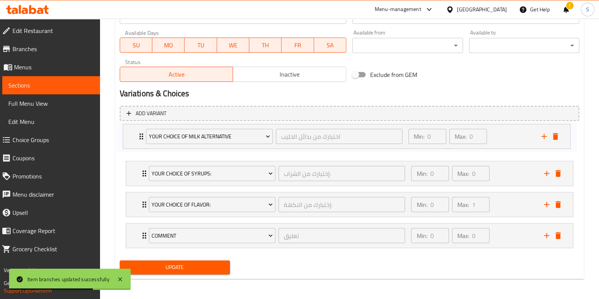
drag, startPoint x: 142, startPoint y: 171, endPoint x: 139, endPoint y: 131, distance: 40.6
click at [139, 131] on div "Your Choice Of Syrups: إختيارك من الشراب: ​ Min: 0 ​ Max: 0 ​ Vanilla Syrup (ID…" at bounding box center [349, 189] width 459 height 124
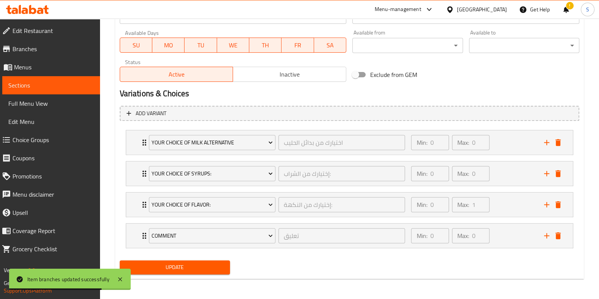
click at [172, 268] on span "Update" at bounding box center [175, 266] width 98 height 9
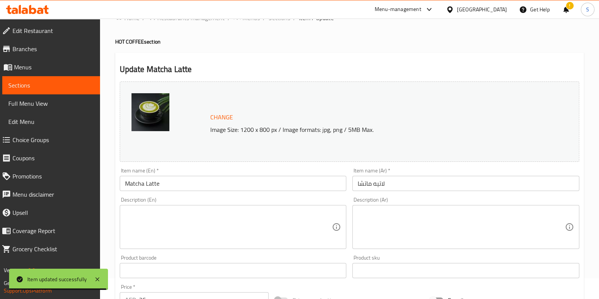
scroll to position [0, 0]
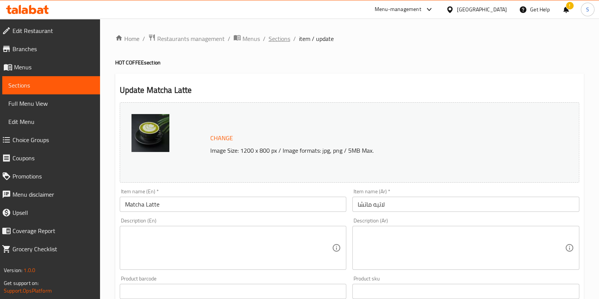
click at [276, 39] on span "Sections" at bounding box center [279, 38] width 22 height 9
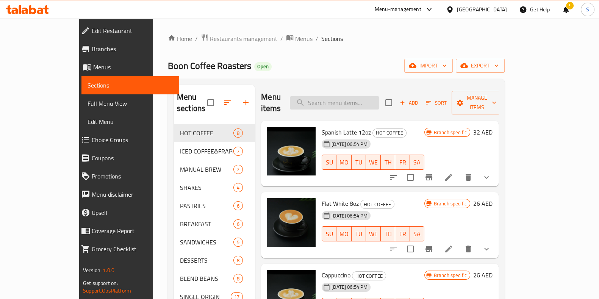
click at [346, 98] on input "search" at bounding box center [334, 102] width 89 height 13
click at [369, 97] on input "match" at bounding box center [334, 102] width 89 height 13
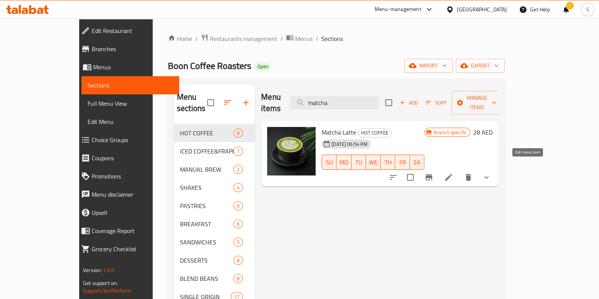
click at [453, 173] on icon at bounding box center [448, 177] width 9 height 9
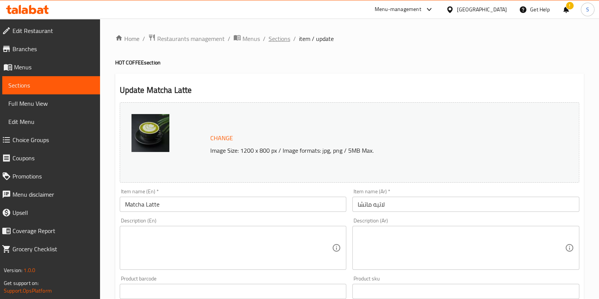
click at [282, 43] on span "Sections" at bounding box center [279, 38] width 22 height 9
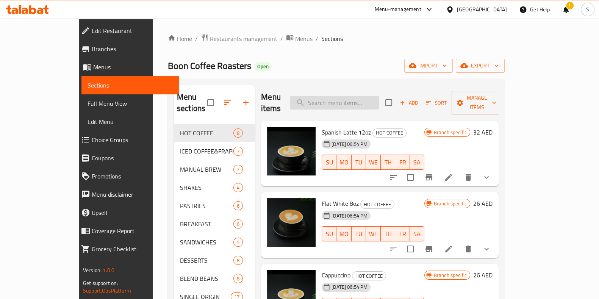
click at [358, 100] on input "search" at bounding box center [334, 102] width 89 height 13
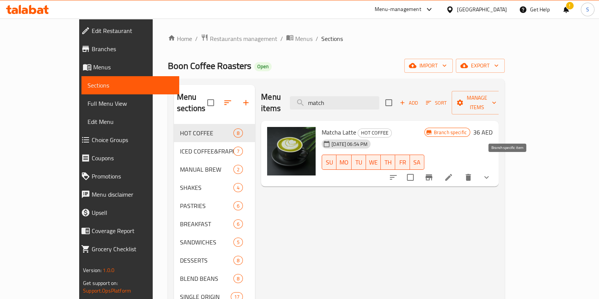
click at [438, 168] on button "Branch-specific-item" at bounding box center [429, 177] width 18 height 18
drag, startPoint x: 382, startPoint y: 95, endPoint x: 273, endPoint y: 97, distance: 109.1
click at [278, 97] on div "Menu items match Add Sort Manage items" at bounding box center [379, 103] width 237 height 36
paste input "Classic Frape"
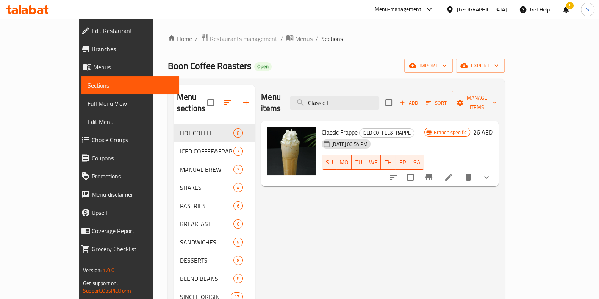
click at [432, 174] on icon "Branch-specific-item" at bounding box center [428, 177] width 7 height 6
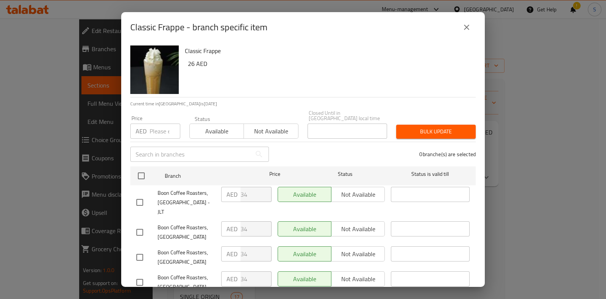
click at [157, 134] on input "number" at bounding box center [165, 130] width 31 height 15
click at [214, 134] on span "Available" at bounding box center [217, 131] width 48 height 11
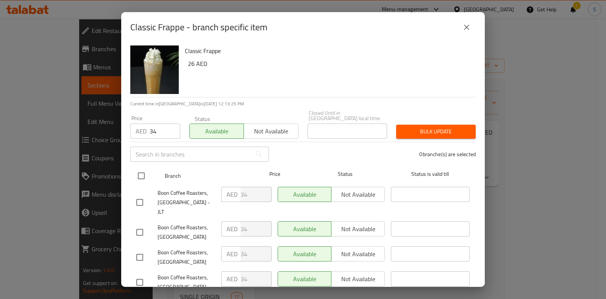
click at [139, 175] on input "checkbox" at bounding box center [141, 176] width 16 height 16
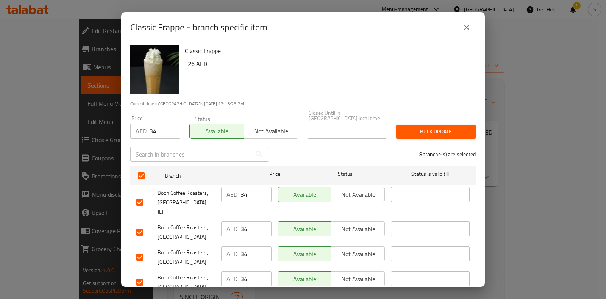
click at [446, 130] on span "Bulk update" at bounding box center [435, 131] width 67 height 9
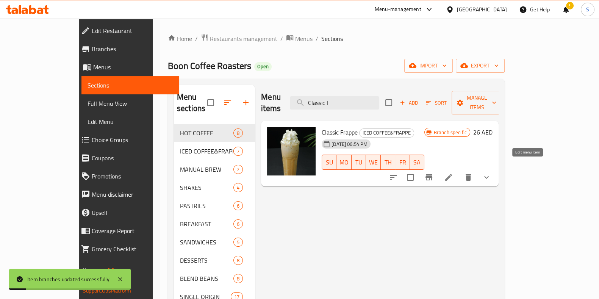
click at [453, 173] on icon at bounding box center [448, 177] width 9 height 9
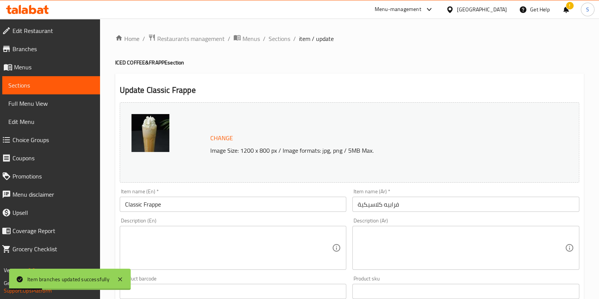
scroll to position [142, 0]
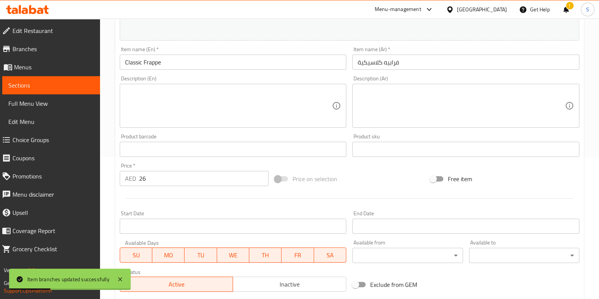
drag, startPoint x: 165, startPoint y: 180, endPoint x: 110, endPoint y: 173, distance: 55.7
click at [110, 173] on div "Home / Restaurants management / Menus / Sections / item / update ICED COFFEE&FR…" at bounding box center [349, 193] width 499 height 633
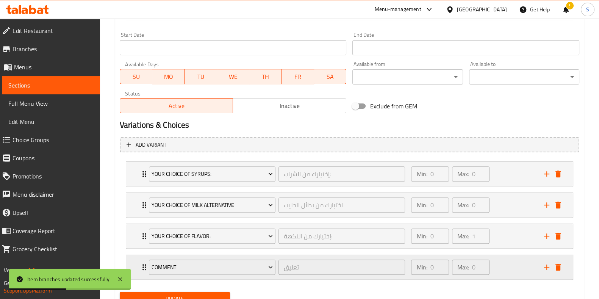
scroll to position [352, 0]
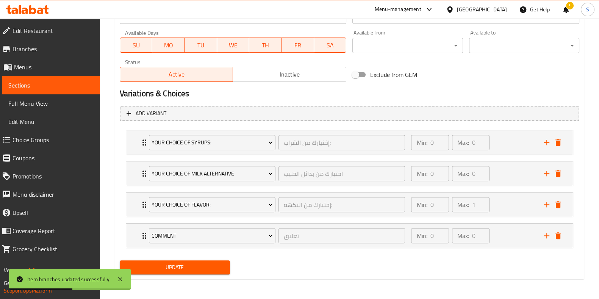
click at [183, 266] on span "Update" at bounding box center [175, 266] width 98 height 9
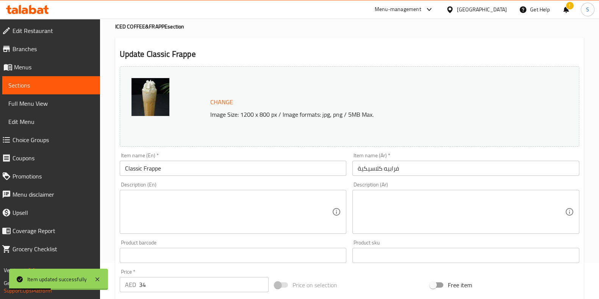
scroll to position [0, 0]
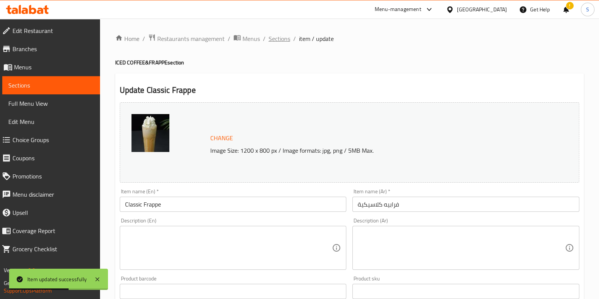
click at [276, 39] on span "Sections" at bounding box center [279, 38] width 22 height 9
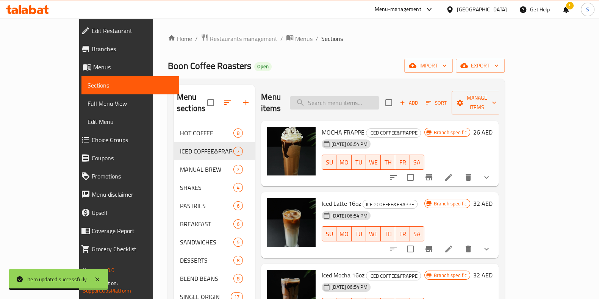
click at [365, 101] on input "search" at bounding box center [334, 102] width 89 height 13
paste input "Classic Frape"
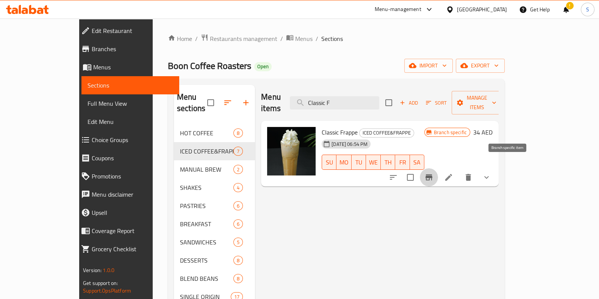
click at [432, 174] on icon "Branch-specific-item" at bounding box center [428, 177] width 7 height 6
drag, startPoint x: 375, startPoint y: 97, endPoint x: 294, endPoint y: 101, distance: 80.8
click at [295, 101] on div "Menu items Classic F Add Sort Manage items" at bounding box center [379, 103] width 237 height 36
paste input "Mocha Frappe"
click at [433, 173] on icon "Branch-specific-item" at bounding box center [428, 177] width 9 height 9
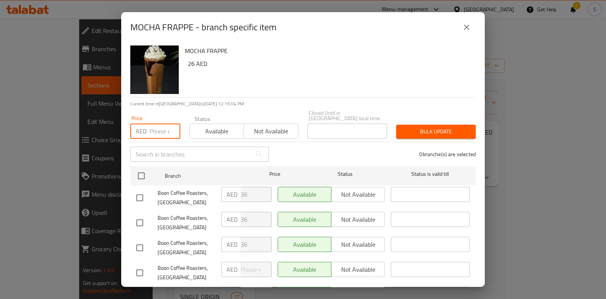
click at [150, 130] on input "number" at bounding box center [165, 130] width 31 height 15
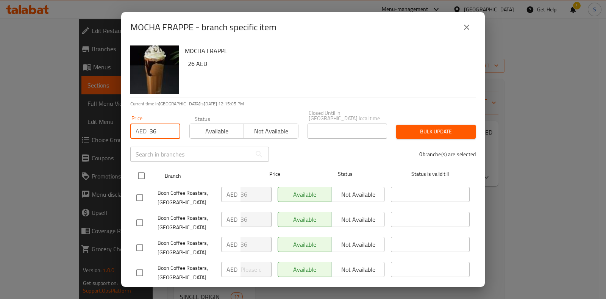
click at [144, 173] on input "checkbox" at bounding box center [141, 176] width 16 height 16
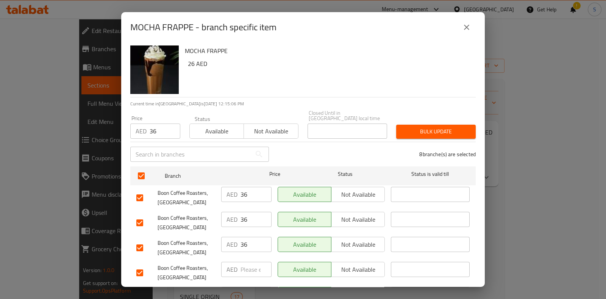
click at [203, 135] on span "Available" at bounding box center [217, 131] width 48 height 11
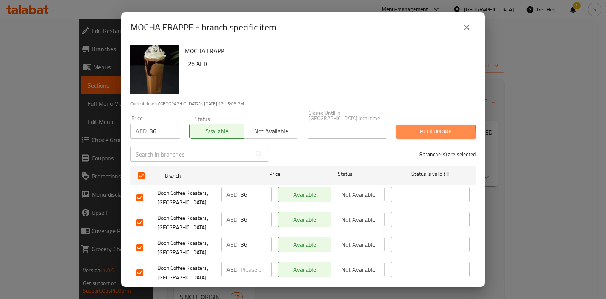
click at [428, 135] on span "Bulk update" at bounding box center [435, 131] width 67 height 9
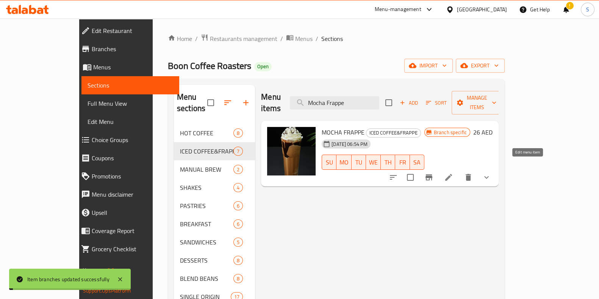
click at [453, 173] on icon at bounding box center [448, 177] width 9 height 9
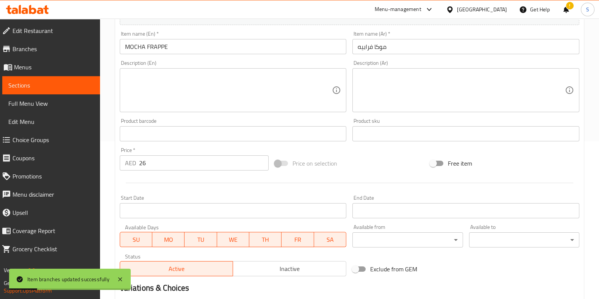
scroll to position [189, 0]
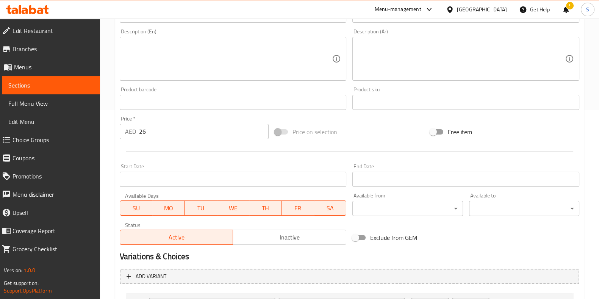
click at [161, 125] on input "26" at bounding box center [204, 131] width 130 height 15
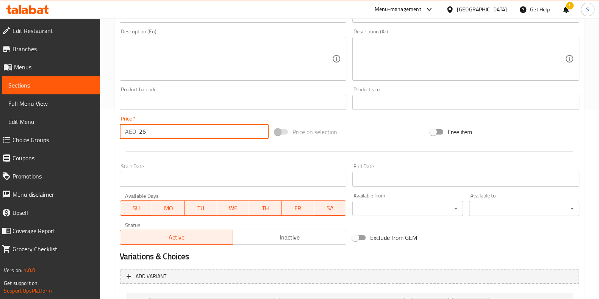
click at [161, 125] on input "26" at bounding box center [204, 131] width 130 height 15
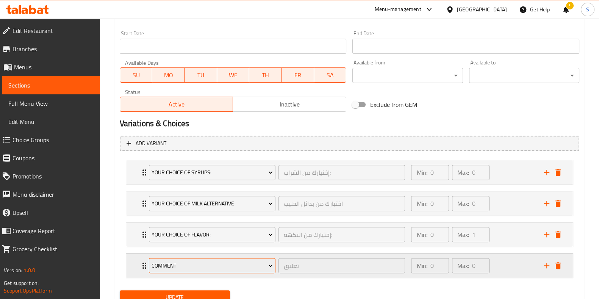
scroll to position [352, 0]
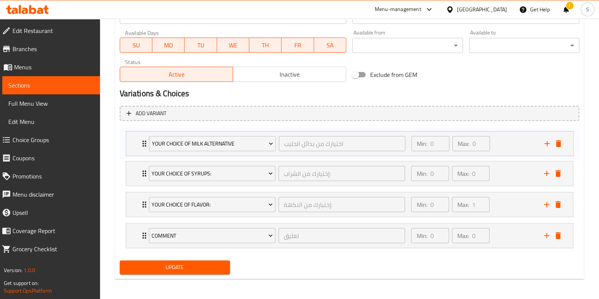
drag, startPoint x: 140, startPoint y: 176, endPoint x: 140, endPoint y: 144, distance: 31.8
click at [140, 144] on div "Your Choice Of Syrups: إختيارك من الشراب: ​ Min: 0 ​ Max: 0 ​ Vanilla Syrup (ID…" at bounding box center [349, 189] width 459 height 124
click at [173, 268] on span "Update" at bounding box center [175, 266] width 98 height 9
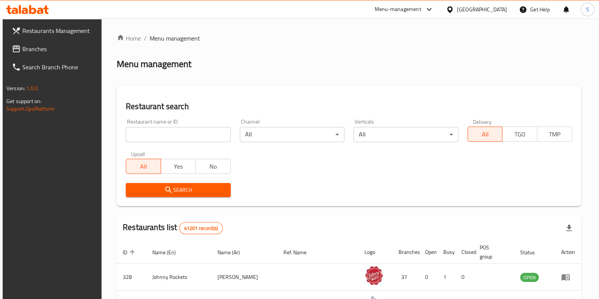
click at [171, 132] on input "search" at bounding box center [178, 134] width 105 height 15
type input "Boon Coffee Roasters"
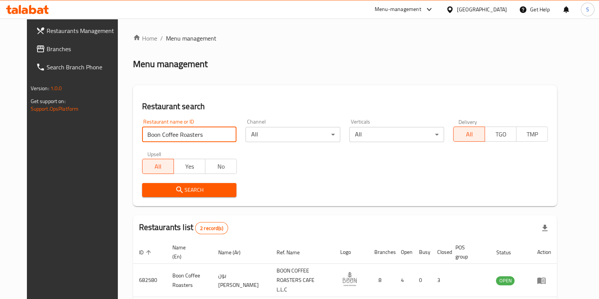
scroll to position [59, 0]
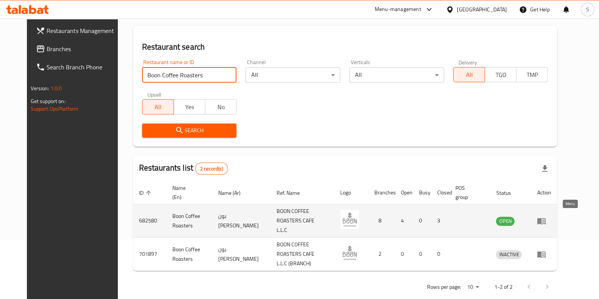
click at [544, 220] on icon "enhanced table" at bounding box center [543, 221] width 3 height 3
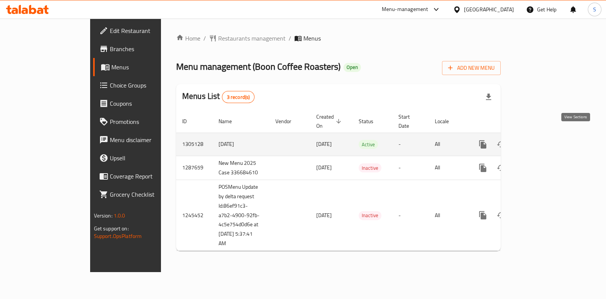
click at [542, 140] on icon "enhanced table" at bounding box center [537, 144] width 9 height 9
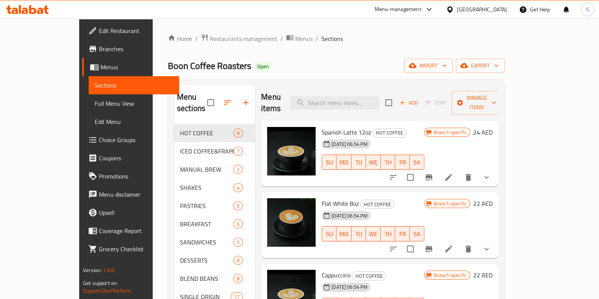
click at [99, 142] on span "Choice Groups" at bounding box center [136, 139] width 74 height 9
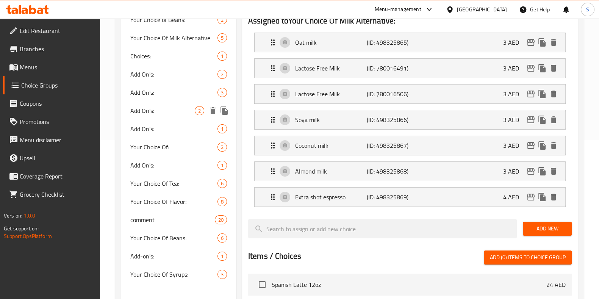
scroll to position [165, 0]
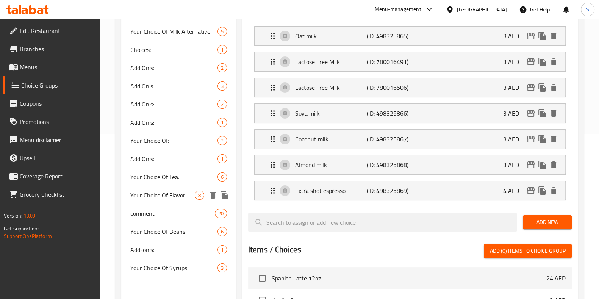
click at [170, 190] on span "Your Choice Of Flavor:" at bounding box center [162, 194] width 64 height 9
type input "Your Choice Of Flavor:"
type input "إختيارك من النكهة:"
type input "1"
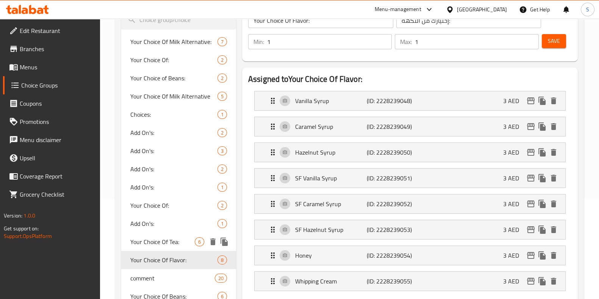
scroll to position [97, 0]
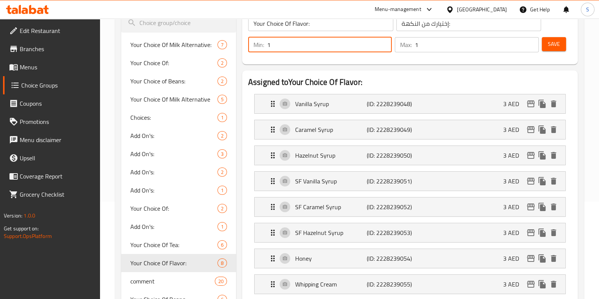
click at [296, 47] on input "1" at bounding box center [329, 44] width 125 height 15
type input "0"
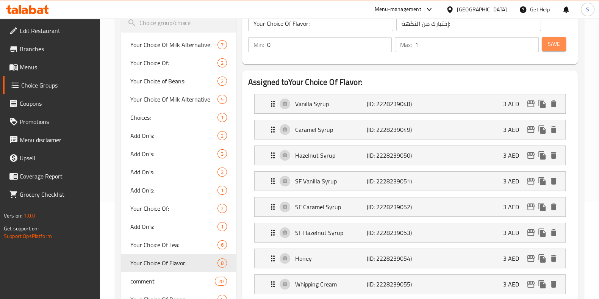
click at [561, 44] on button "Save" at bounding box center [554, 44] width 24 height 14
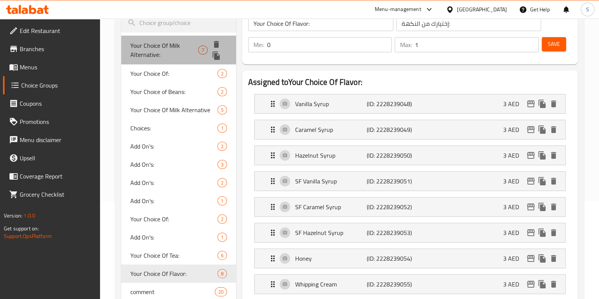
click at [169, 45] on span "Your Choice Of Milk Alternative:" at bounding box center [164, 50] width 68 height 18
type input "Your Choice Of Milk Alternative:"
type input "إختيارك من بدائل الحليب:"
type input "5"
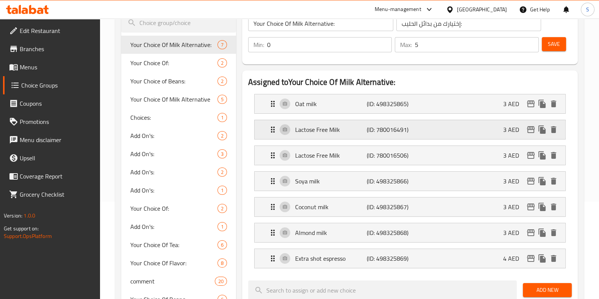
scroll to position [50, 0]
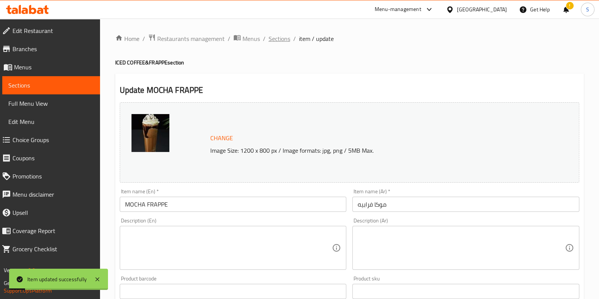
click at [276, 39] on span "Sections" at bounding box center [279, 38] width 22 height 9
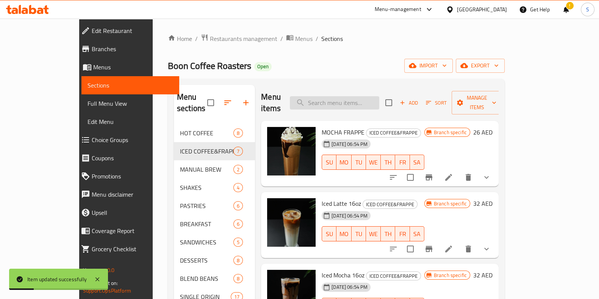
click at [350, 97] on input "search" at bounding box center [334, 102] width 89 height 13
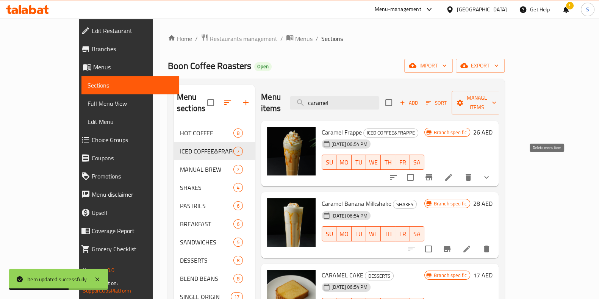
type input "caramel"
click at [433, 173] on icon "Branch-specific-item" at bounding box center [428, 177] width 9 height 9
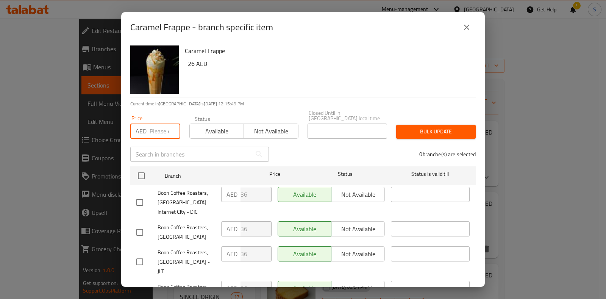
click at [157, 137] on input "number" at bounding box center [165, 130] width 31 height 15
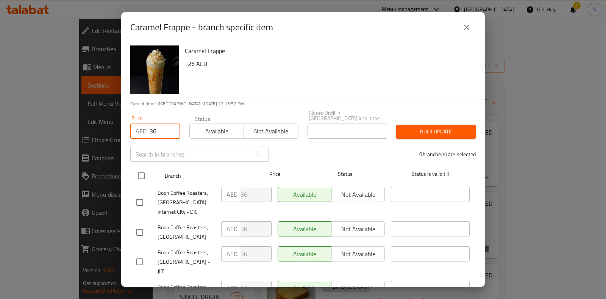
type input "36"
click at [139, 179] on input "checkbox" at bounding box center [141, 176] width 16 height 16
checkbox input "true"
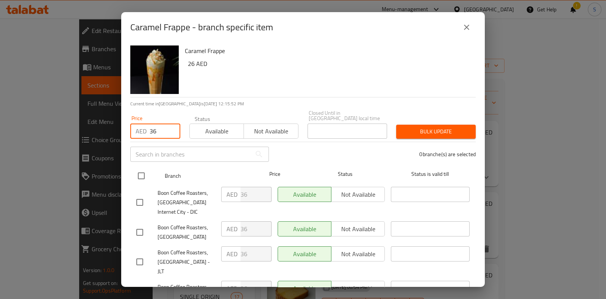
checkbox input "true"
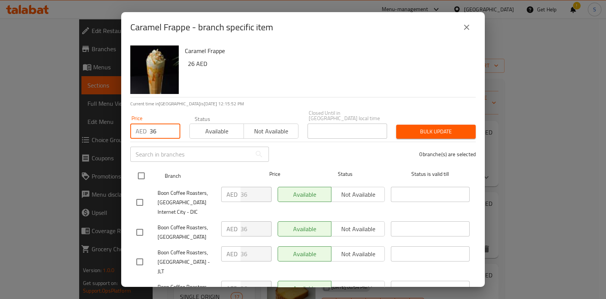
checkbox input "true"
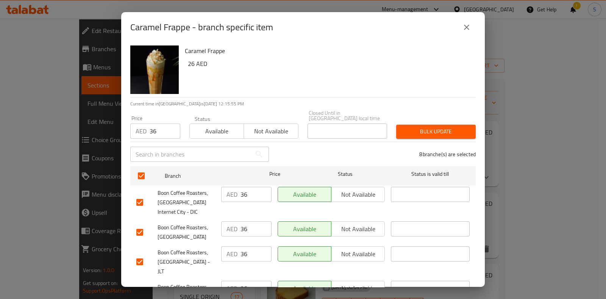
click at [418, 131] on span "Bulk update" at bounding box center [435, 131] width 67 height 9
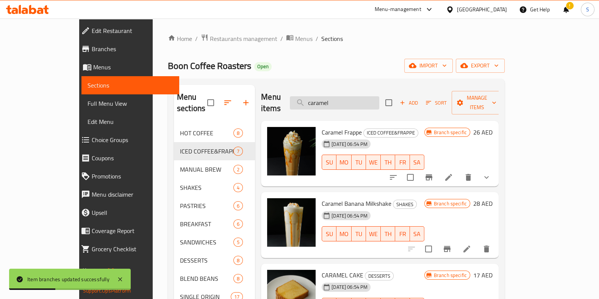
click at [371, 96] on input "caramel" at bounding box center [334, 102] width 89 height 13
click at [453, 173] on icon at bounding box center [448, 177] width 9 height 9
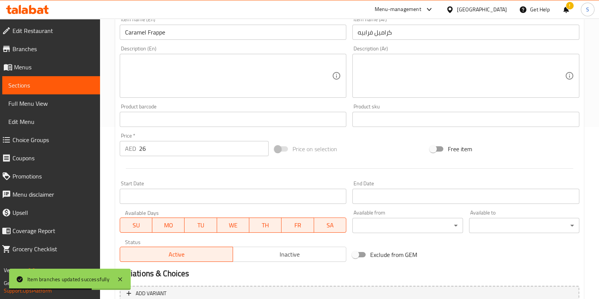
scroll to position [189, 0]
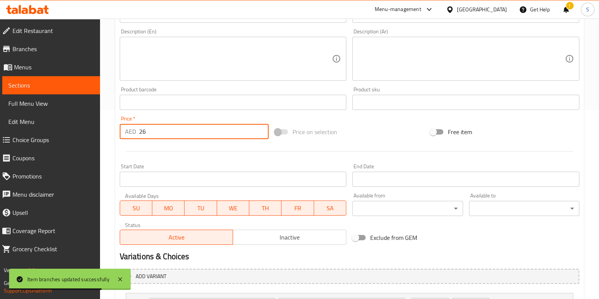
drag, startPoint x: 149, startPoint y: 134, endPoint x: 120, endPoint y: 135, distance: 28.8
click at [120, 135] on div "AED 26 Price *" at bounding box center [194, 131] width 149 height 15
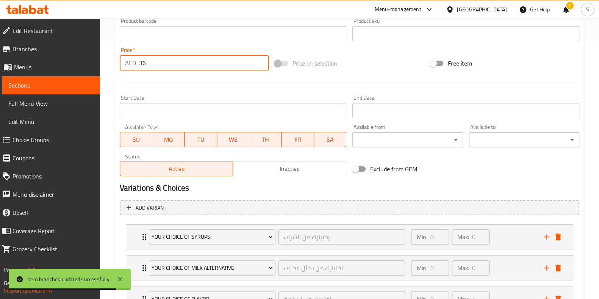
scroll to position [352, 0]
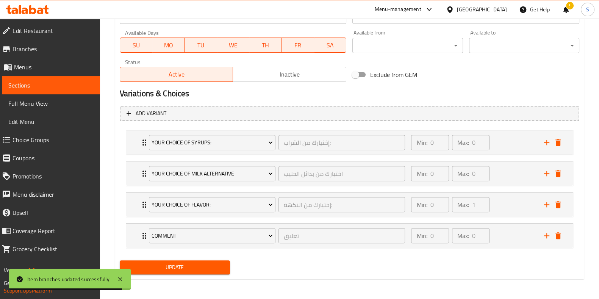
type input "36"
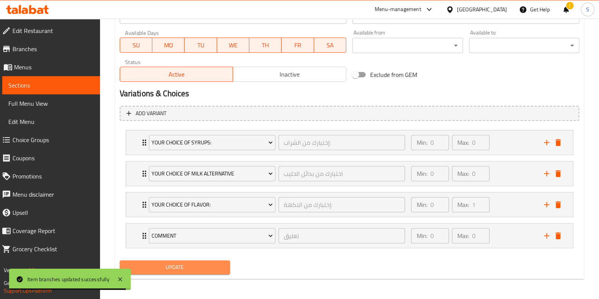
click at [190, 265] on span "Update" at bounding box center [175, 266] width 98 height 9
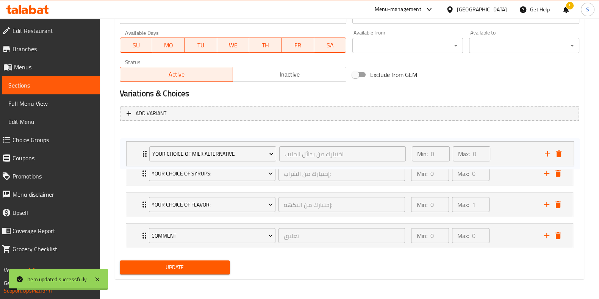
drag, startPoint x: 141, startPoint y: 173, endPoint x: 142, endPoint y: 146, distance: 27.3
click at [142, 146] on div "Your Choice Of Syrups: إختيارك من الشراب: ​ Min: 0 ​ Max: 0 ​ Vanilla Syrup (ID…" at bounding box center [349, 189] width 459 height 124
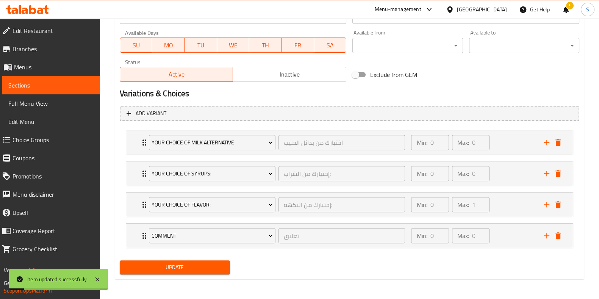
click at [170, 262] on span "Update" at bounding box center [175, 266] width 98 height 9
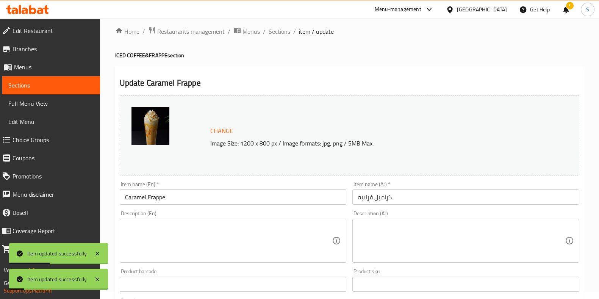
scroll to position [0, 0]
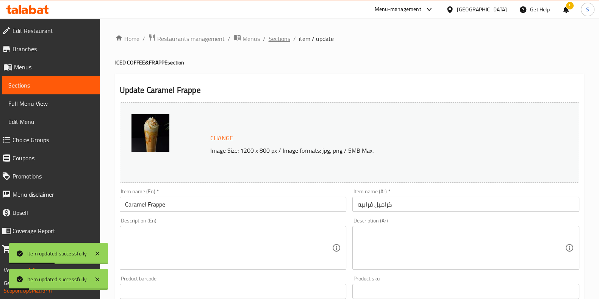
click at [282, 41] on span "Sections" at bounding box center [279, 38] width 22 height 9
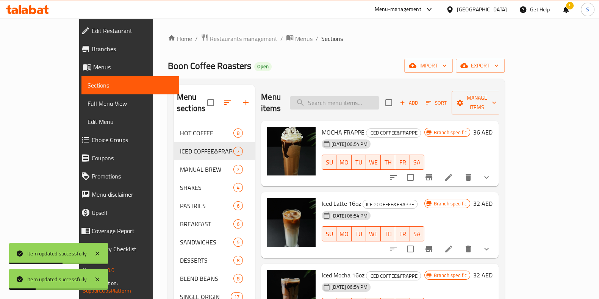
click at [343, 99] on input "search" at bounding box center [334, 102] width 89 height 13
paste input "Double choclate Milkshake"
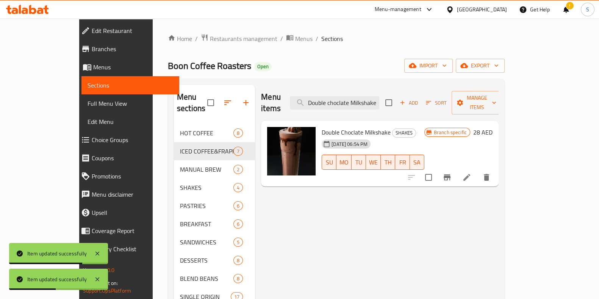
type input "Double choclate Milkshake"
click at [451, 173] on icon "Branch-specific-item" at bounding box center [446, 177] width 9 height 9
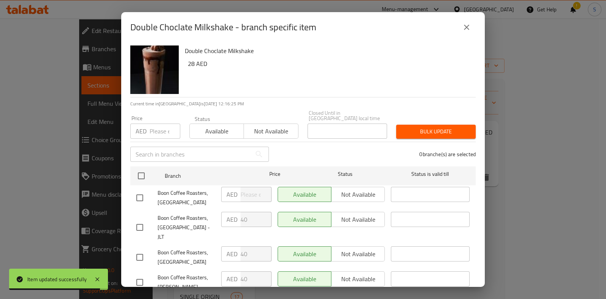
click at [154, 131] on input "number" at bounding box center [165, 130] width 31 height 15
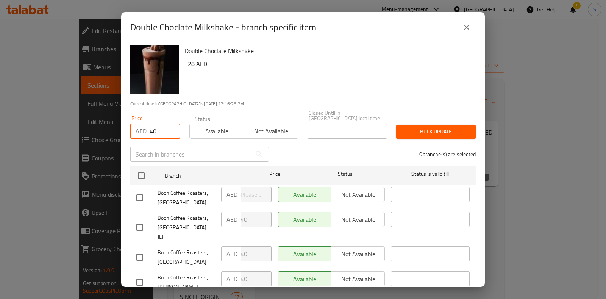
type input "40"
click at [220, 133] on span "Available" at bounding box center [217, 131] width 48 height 11
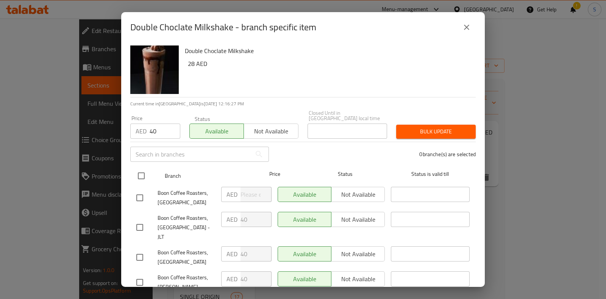
click at [144, 178] on input "checkbox" at bounding box center [141, 176] width 16 height 16
checkbox input "true"
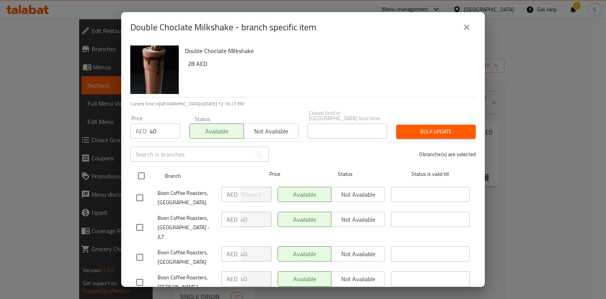
checkbox input "true"
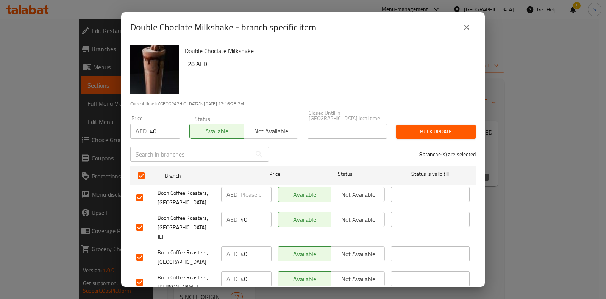
click at [436, 130] on span "Bulk update" at bounding box center [435, 131] width 67 height 9
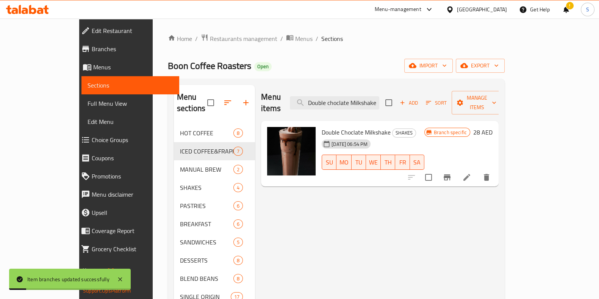
click at [471, 173] on icon at bounding box center [466, 177] width 9 height 9
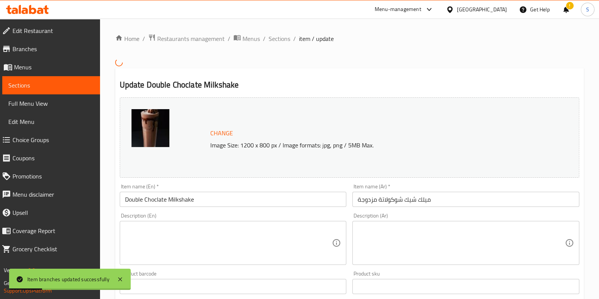
scroll to position [189, 0]
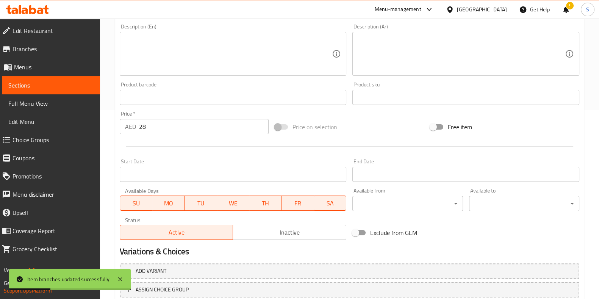
drag, startPoint x: 159, startPoint y: 128, endPoint x: 114, endPoint y: 126, distance: 45.1
click at [114, 126] on div "Home / Restaurants management / Menus / Sections / item / update Update Double …" at bounding box center [349, 91] width 499 height 523
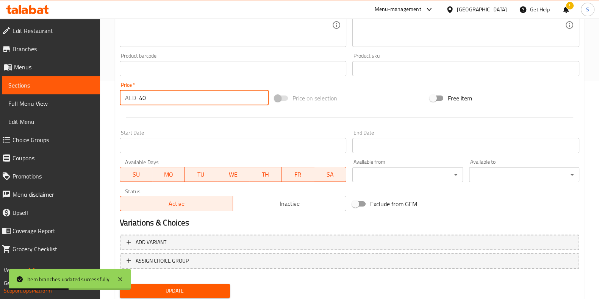
scroll to position [242, 0]
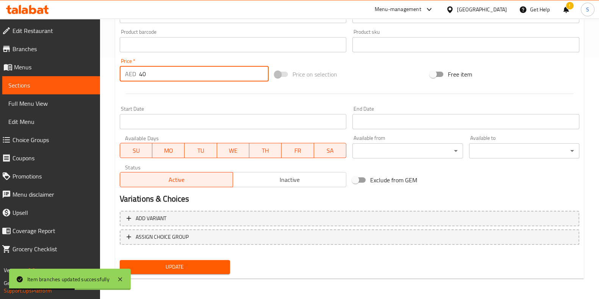
type input "40"
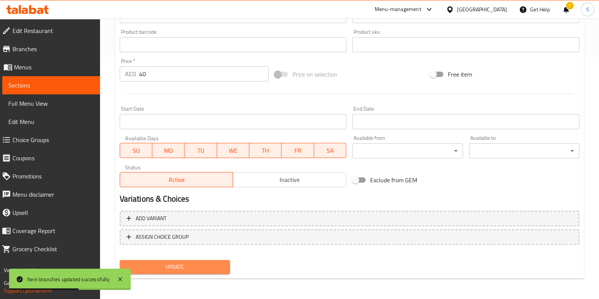
click at [207, 269] on span "Update" at bounding box center [175, 266] width 98 height 9
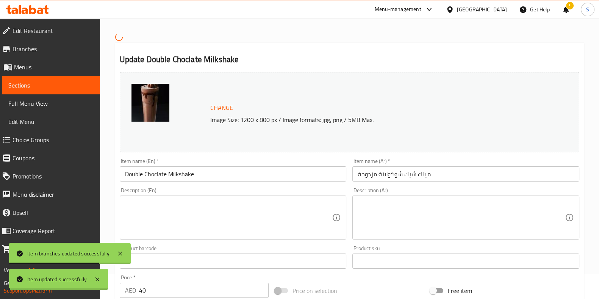
scroll to position [0, 0]
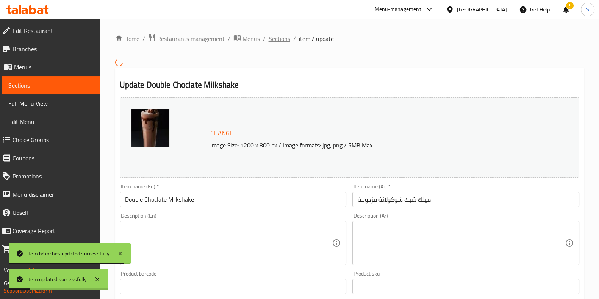
click at [280, 37] on span "Sections" at bounding box center [279, 38] width 22 height 9
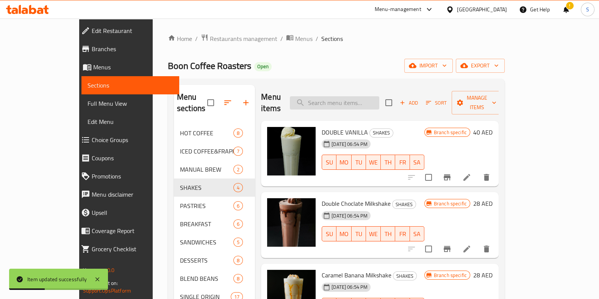
click at [345, 98] on input "search" at bounding box center [334, 102] width 89 height 13
paste input "Caramel Banana Milkshake"
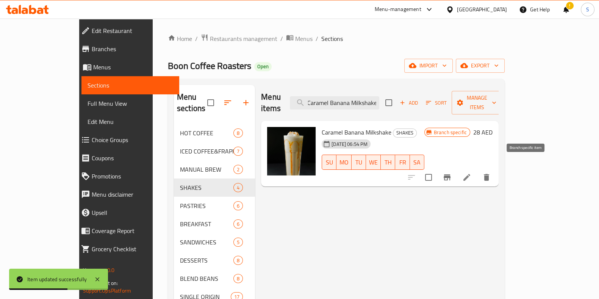
type input "Caramel Banana Milkshake"
click at [451, 173] on icon "Branch-specific-item" at bounding box center [446, 177] width 9 height 9
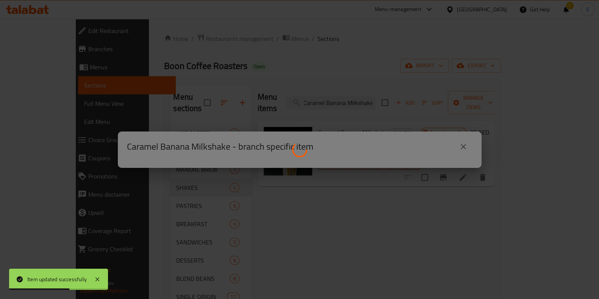
scroll to position [0, 0]
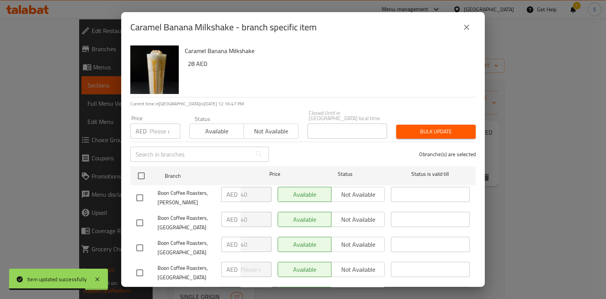
click at [147, 132] on div "AED Price" at bounding box center [155, 130] width 50 height 15
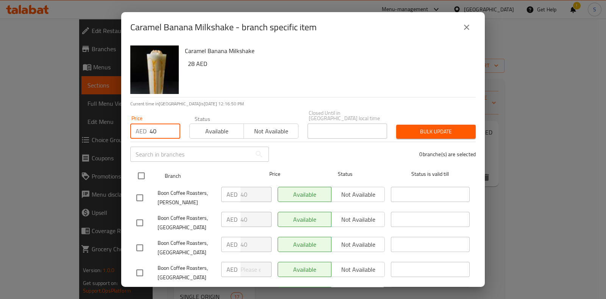
type input "40"
click at [142, 176] on input "checkbox" at bounding box center [141, 176] width 16 height 16
checkbox input "true"
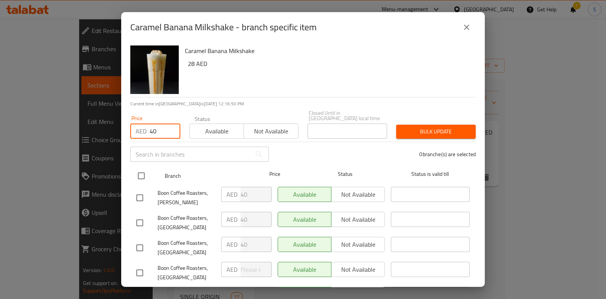
checkbox input "true"
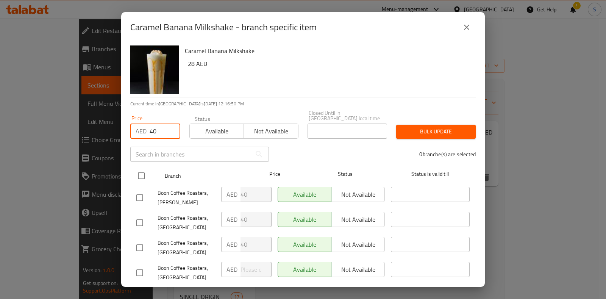
checkbox input "true"
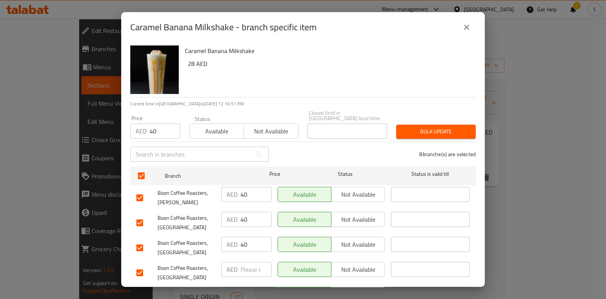
click at [222, 131] on span "Available" at bounding box center [217, 131] width 48 height 11
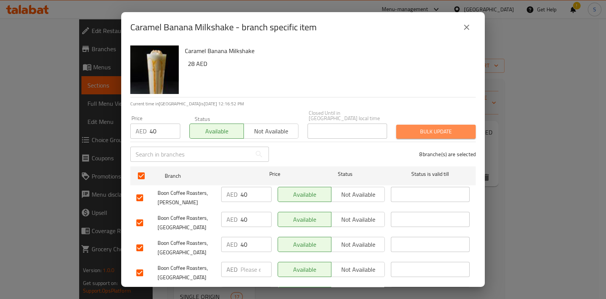
click at [441, 128] on span "Bulk update" at bounding box center [435, 131] width 67 height 9
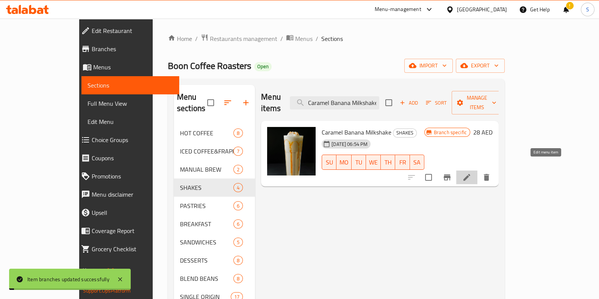
click at [470, 174] on icon at bounding box center [466, 177] width 7 height 7
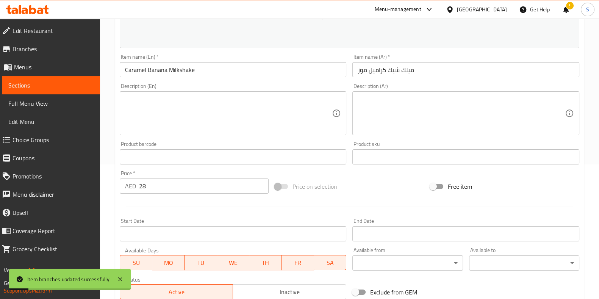
scroll to position [142, 0]
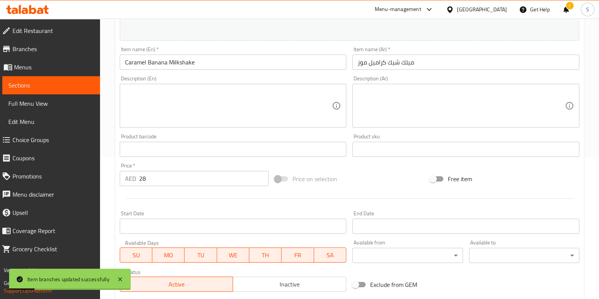
drag, startPoint x: 165, startPoint y: 175, endPoint x: 109, endPoint y: 175, distance: 56.4
click at [109, 175] on div "Home / Restaurants management / Menus / Sections / item / update SHAKES section…" at bounding box center [349, 140] width 499 height 527
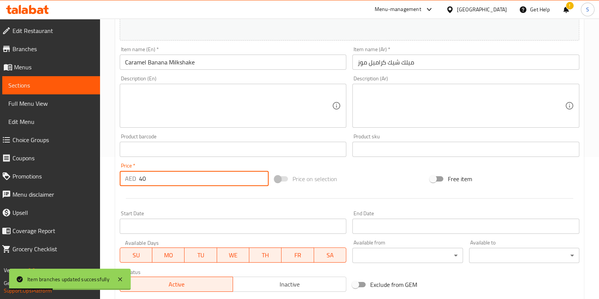
scroll to position [247, 0]
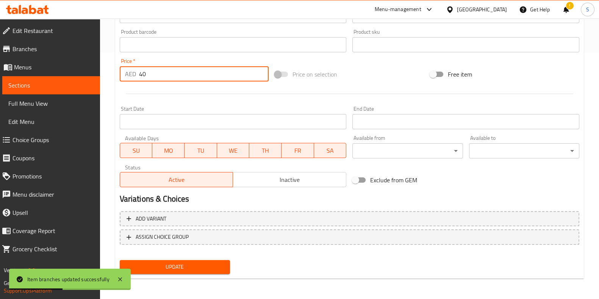
type input "40"
click at [200, 264] on span "Update" at bounding box center [175, 266] width 98 height 9
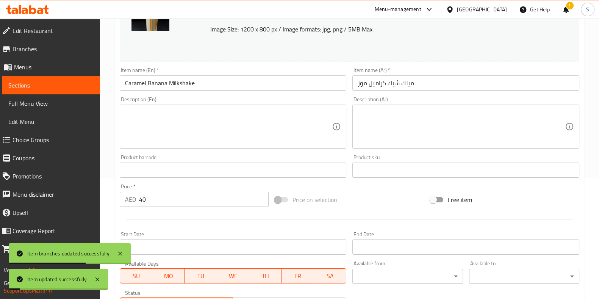
scroll to position [0, 0]
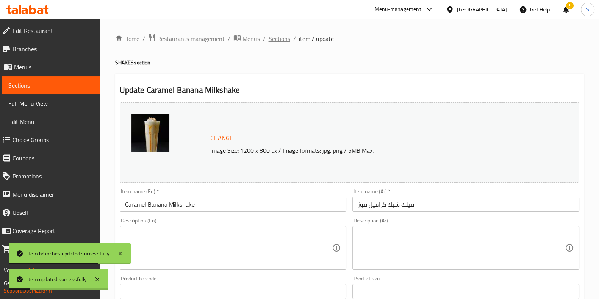
click at [282, 42] on span "Sections" at bounding box center [279, 38] width 22 height 9
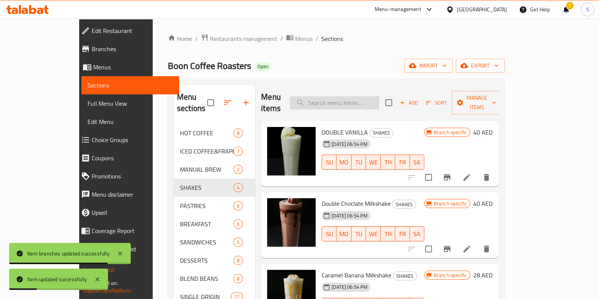
click at [366, 98] on input "search" at bounding box center [334, 102] width 89 height 13
paste input "Pistachio Milkshake"
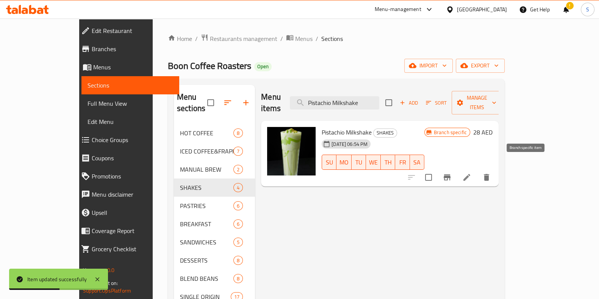
type input "Pistachio Milkshake"
click at [450, 174] on icon "Branch-specific-item" at bounding box center [446, 177] width 7 height 6
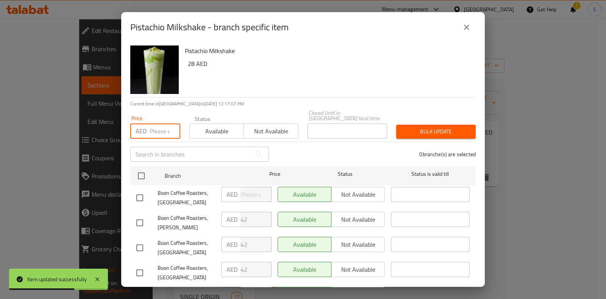
click at [155, 134] on input "number" at bounding box center [165, 130] width 31 height 15
type input "42"
drag, startPoint x: 205, startPoint y: 130, endPoint x: 193, endPoint y: 151, distance: 23.8
click at [206, 130] on span "Available" at bounding box center [217, 131] width 48 height 11
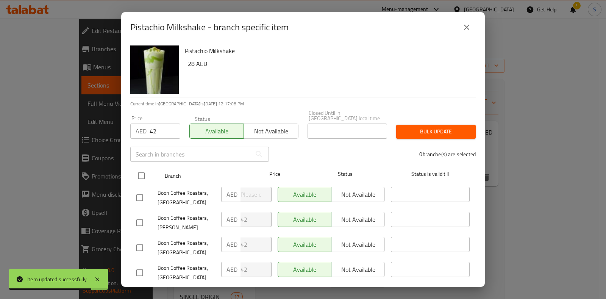
click at [141, 175] on input "checkbox" at bounding box center [141, 176] width 16 height 16
checkbox input "true"
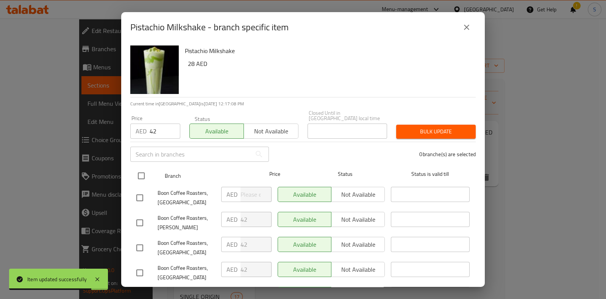
checkbox input "true"
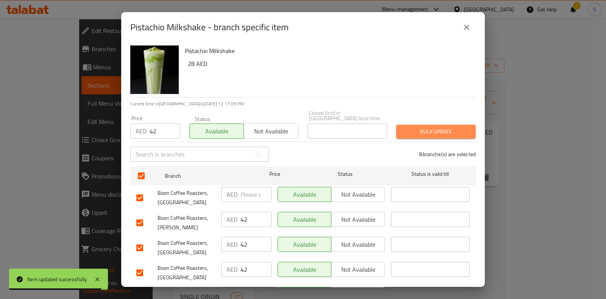
click at [443, 129] on span "Bulk update" at bounding box center [435, 131] width 67 height 9
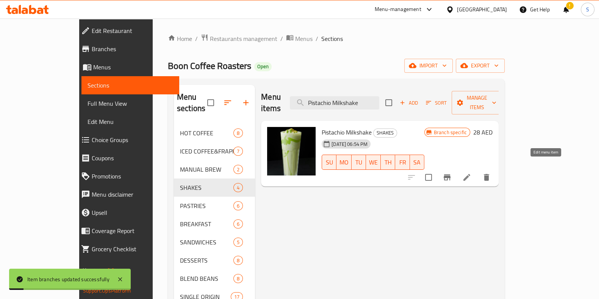
click at [470, 174] on icon at bounding box center [466, 177] width 7 height 7
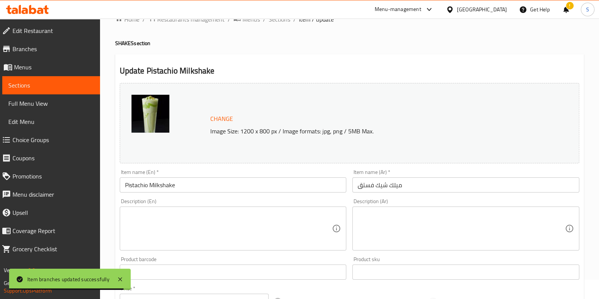
scroll to position [142, 0]
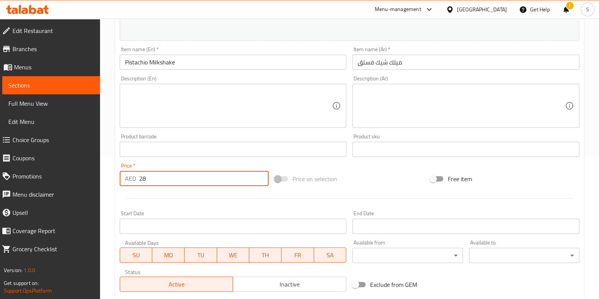
drag, startPoint x: 148, startPoint y: 178, endPoint x: 88, endPoint y: 177, distance: 59.5
click at [88, 177] on div "Edit Restaurant Branches Menus Sections Full Menu View Edit Menu Choice Groups …" at bounding box center [299, 140] width 599 height 527
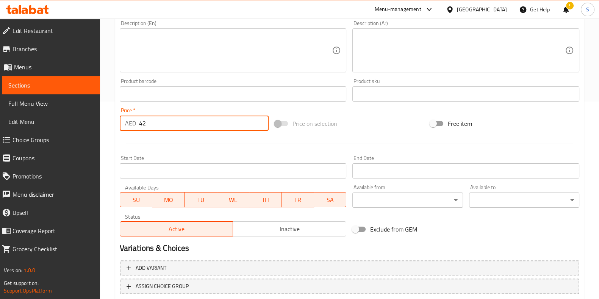
scroll to position [247, 0]
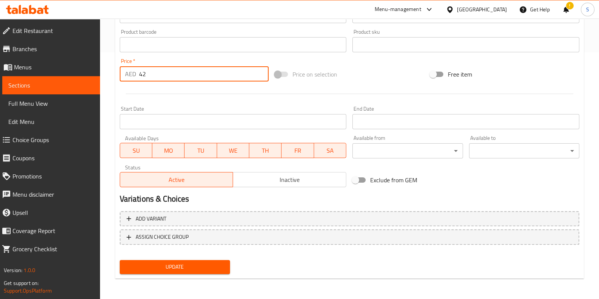
type input "42"
click at [186, 271] on button "Update" at bounding box center [175, 267] width 110 height 14
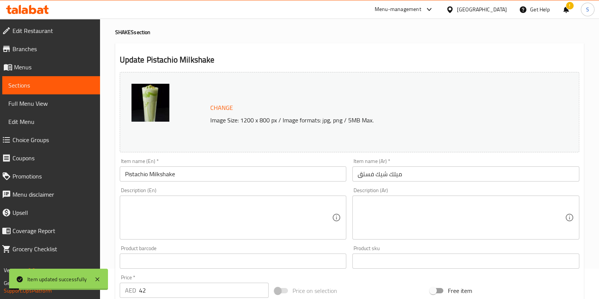
scroll to position [0, 0]
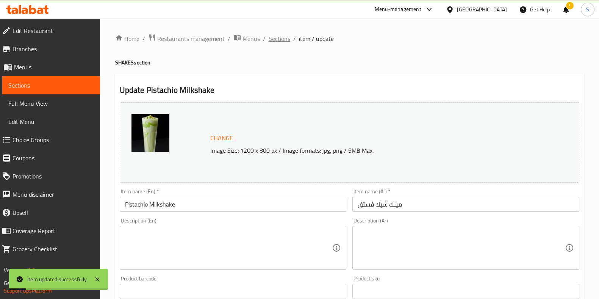
click at [278, 43] on span "Sections" at bounding box center [279, 38] width 22 height 9
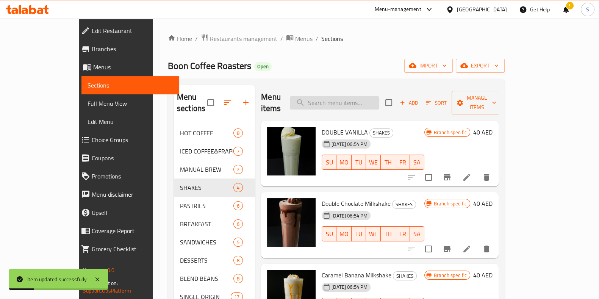
click at [375, 99] on input "search" at bounding box center [334, 102] width 89 height 13
paste input "Vanilla Milkshake"
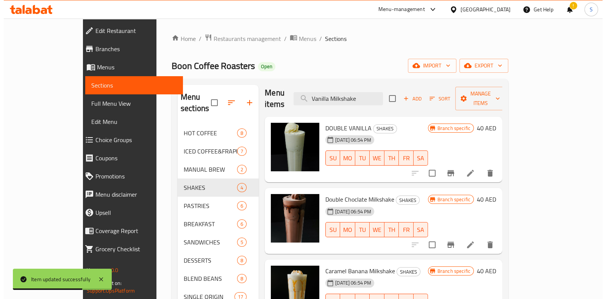
scroll to position [5, 0]
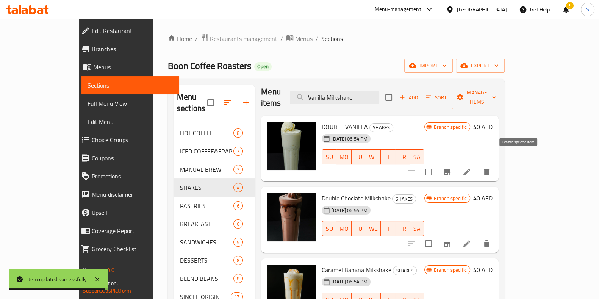
type input "Vanilla Milkshake"
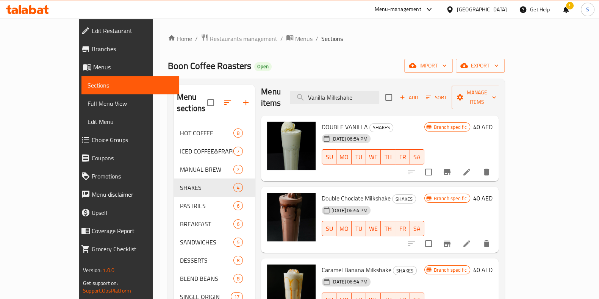
click at [450, 169] on icon "Branch-specific-item" at bounding box center [446, 172] width 7 height 6
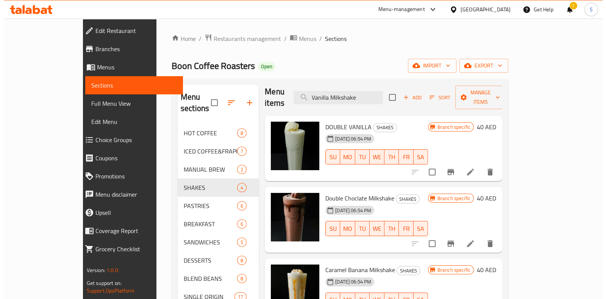
scroll to position [0, 0]
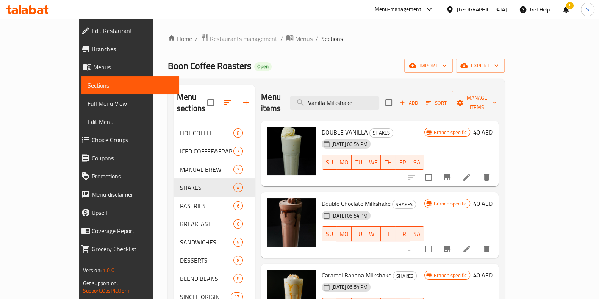
drag, startPoint x: 383, startPoint y: 88, endPoint x: 267, endPoint y: 94, distance: 115.7
click at [267, 94] on div "Menu items Vanilla Milkshake Add Sort Manage items" at bounding box center [379, 103] width 237 height 36
paste input "Travel Mug Brown"
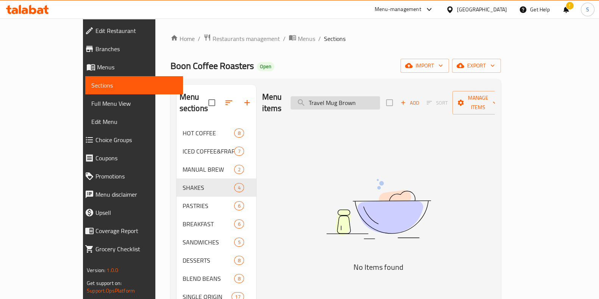
drag, startPoint x: 385, startPoint y: 97, endPoint x: 367, endPoint y: 97, distance: 17.8
click at [367, 97] on input "Travel Mug Brown" at bounding box center [334, 102] width 89 height 13
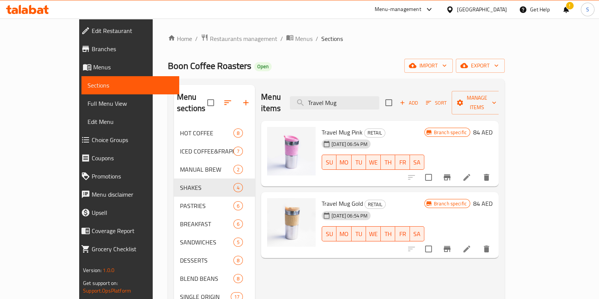
type input "Travel Mug"
click at [450, 174] on icon "Branch-specific-item" at bounding box center [446, 177] width 7 height 6
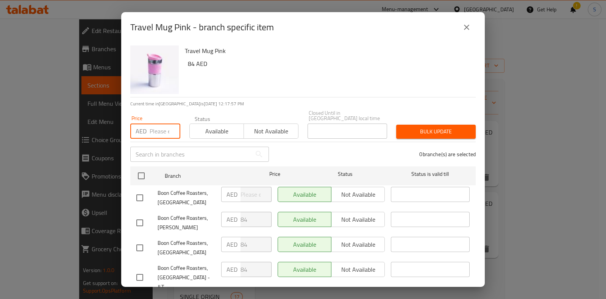
click at [159, 130] on input "number" at bounding box center [165, 130] width 31 height 15
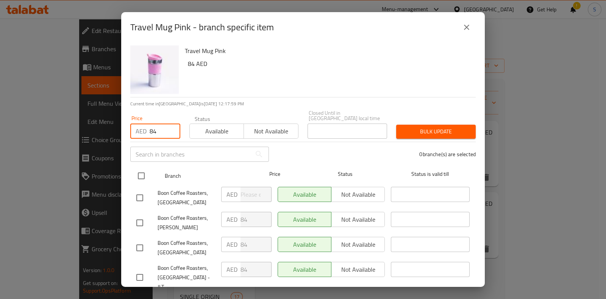
type input "84"
click at [145, 175] on input "checkbox" at bounding box center [141, 176] width 16 height 16
checkbox input "true"
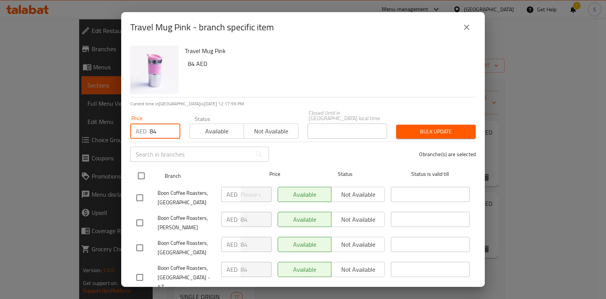
checkbox input "true"
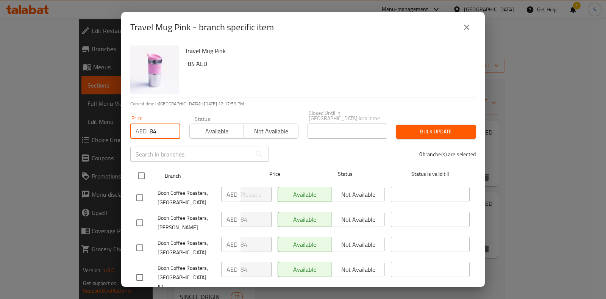
checkbox input "true"
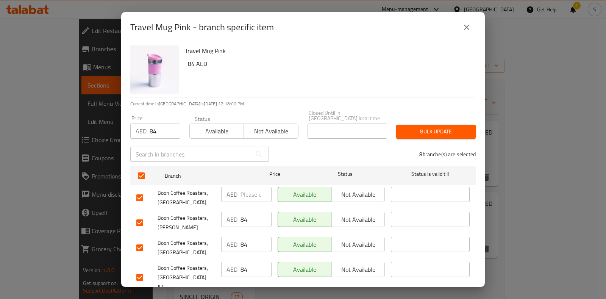
click at [421, 133] on span "Bulk update" at bounding box center [435, 131] width 67 height 9
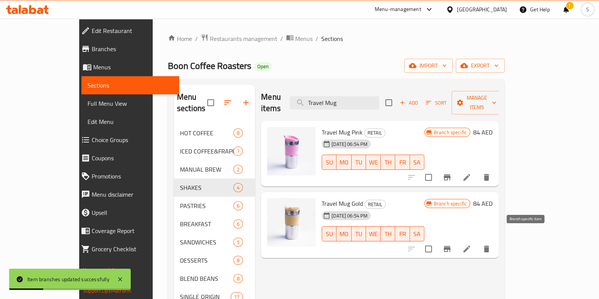
click at [450, 246] on icon "Branch-specific-item" at bounding box center [446, 249] width 7 height 6
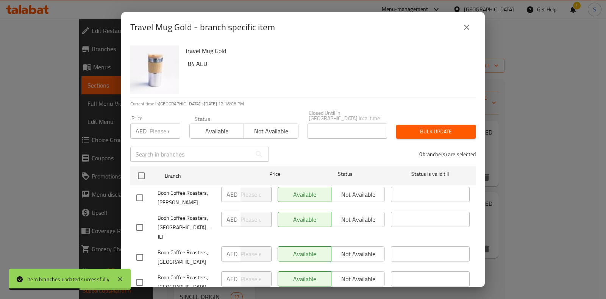
click at [162, 131] on input "number" at bounding box center [165, 130] width 31 height 15
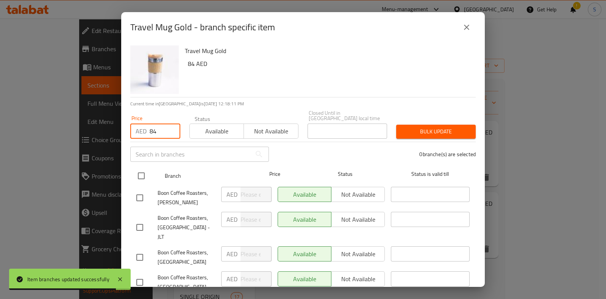
type input "84"
click at [142, 181] on input "checkbox" at bounding box center [141, 176] width 16 height 16
checkbox input "true"
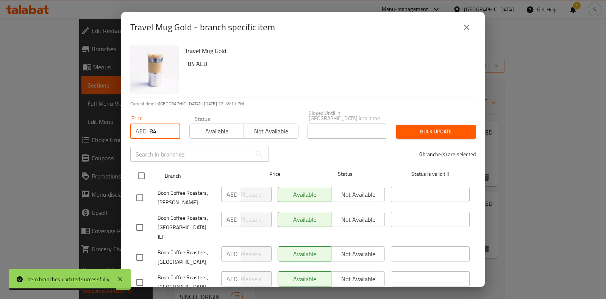
checkbox input "true"
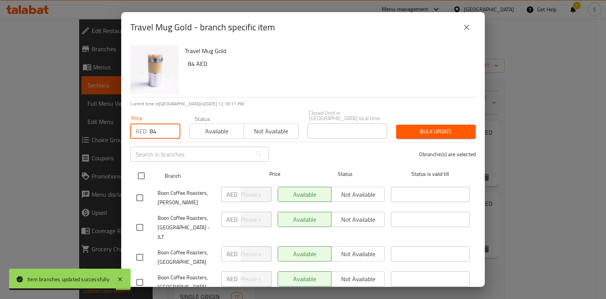
checkbox input "true"
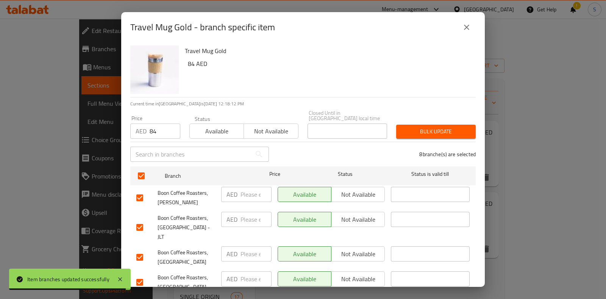
click at [430, 130] on span "Bulk update" at bounding box center [435, 131] width 67 height 9
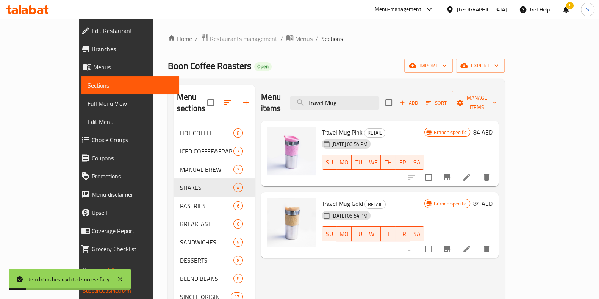
drag, startPoint x: 389, startPoint y: 97, endPoint x: 299, endPoint y: 97, distance: 90.1
click at [299, 97] on div "Menu items Travel Mug Add Sort Manage items" at bounding box center [379, 103] width 237 height 36
paste input "Premium Kg"
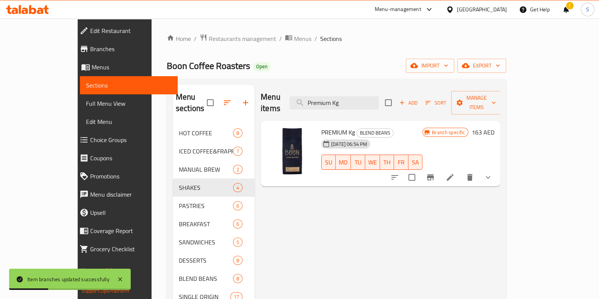
type input "Premium Kg"
click at [435, 173] on icon "Branch-specific-item" at bounding box center [430, 177] width 9 height 9
click at [434, 174] on icon "Branch-specific-item" at bounding box center [430, 177] width 7 height 6
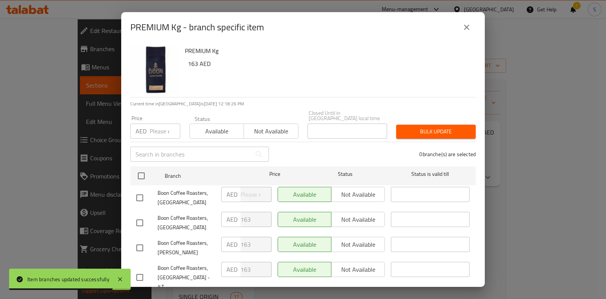
click at [155, 131] on input "number" at bounding box center [165, 130] width 31 height 15
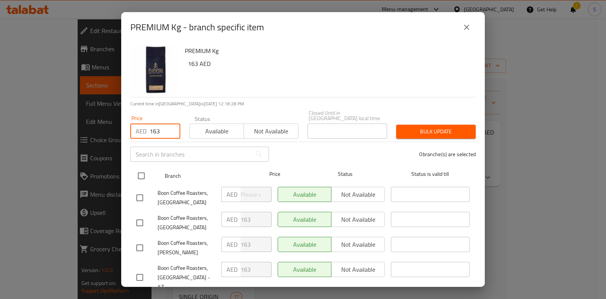
type input "163"
click at [145, 174] on input "checkbox" at bounding box center [141, 176] width 16 height 16
checkbox input "true"
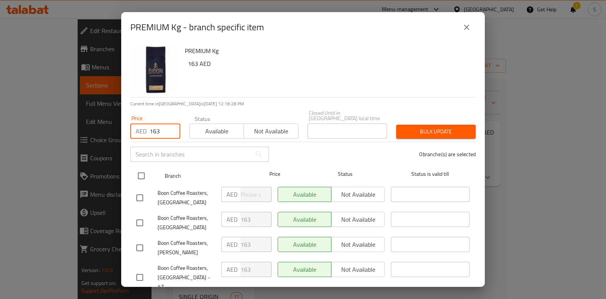
checkbox input "true"
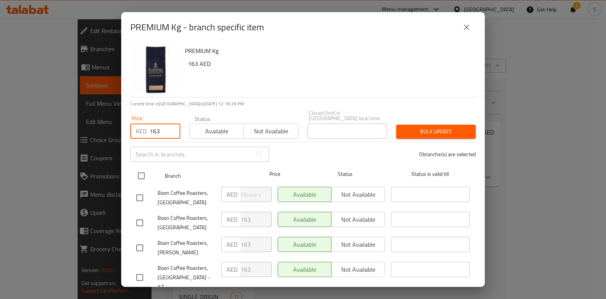
checkbox input "true"
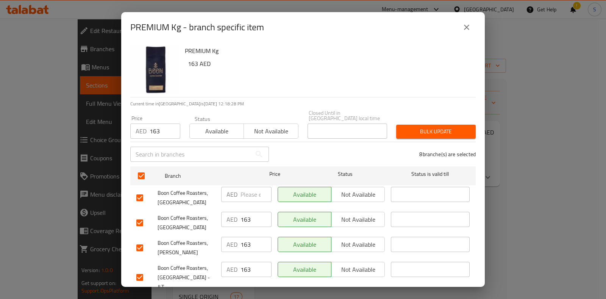
click at [439, 134] on span "Bulk update" at bounding box center [435, 131] width 67 height 9
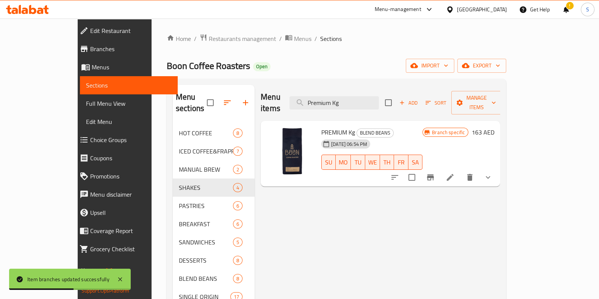
drag, startPoint x: 377, startPoint y: 98, endPoint x: 279, endPoint y: 98, distance: 97.3
click at [280, 98] on div "Menu items Premium Kg Add Sort Manage items" at bounding box center [380, 103] width 239 height 36
paste input "Full & Wild"
type input "Full & Wild Kg"
click at [435, 173] on icon "Branch-specific-item" at bounding box center [430, 177] width 9 height 9
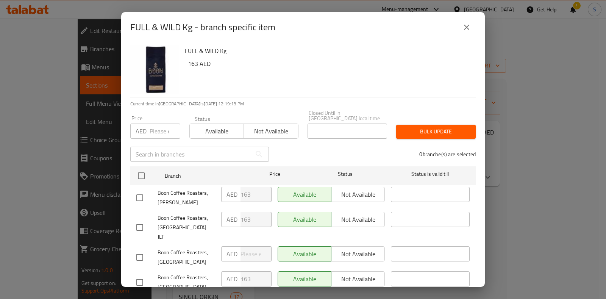
click at [151, 133] on input "number" at bounding box center [165, 130] width 31 height 15
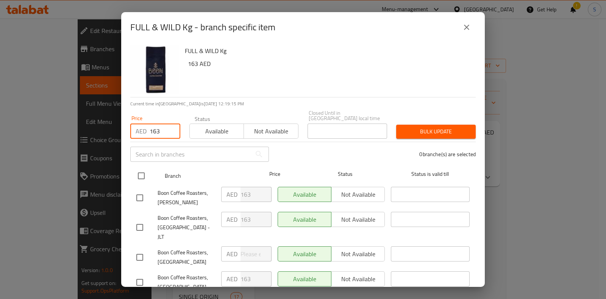
type input "163"
click at [136, 175] on input "checkbox" at bounding box center [141, 176] width 16 height 16
checkbox input "true"
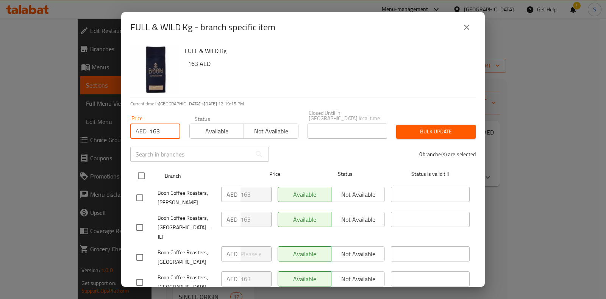
checkbox input "true"
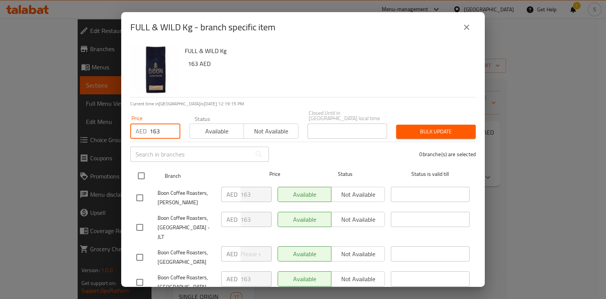
checkbox input "true"
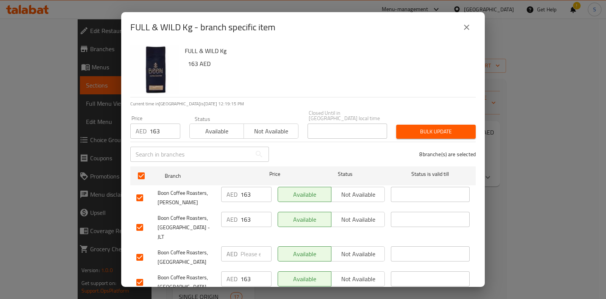
click at [416, 127] on span "Bulk update" at bounding box center [435, 131] width 67 height 9
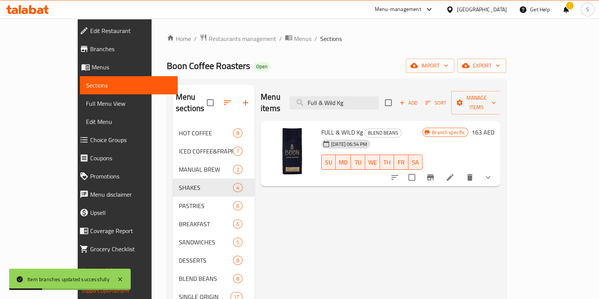
drag, startPoint x: 396, startPoint y: 97, endPoint x: 281, endPoint y: 102, distance: 114.8
click at [281, 102] on div "Menu items Full & Wild Kg Add Sort Manage items" at bounding box center [380, 103] width 239 height 36
paste input "Pepito"
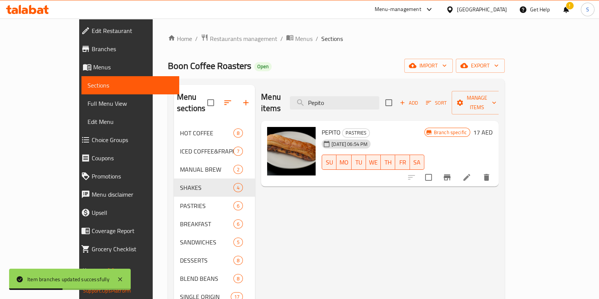
type input "Pepito"
click at [450, 174] on icon "Branch-specific-item" at bounding box center [446, 177] width 7 height 6
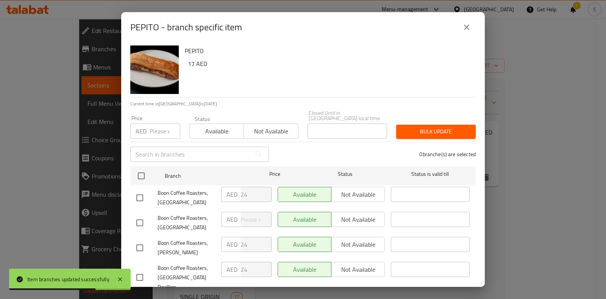
click at [153, 133] on input "number" at bounding box center [165, 130] width 31 height 15
type input "24"
click at [223, 130] on span "Available" at bounding box center [217, 131] width 48 height 11
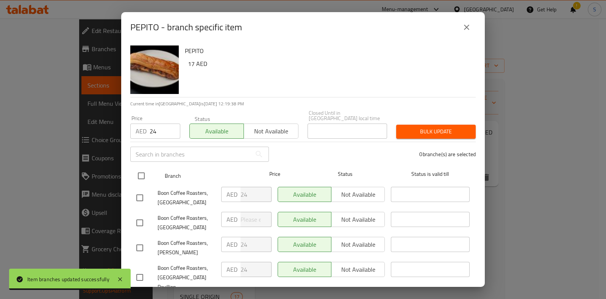
click at [140, 176] on input "checkbox" at bounding box center [141, 176] width 16 height 16
checkbox input "true"
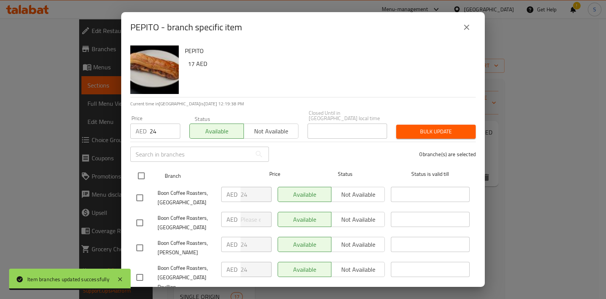
checkbox input "true"
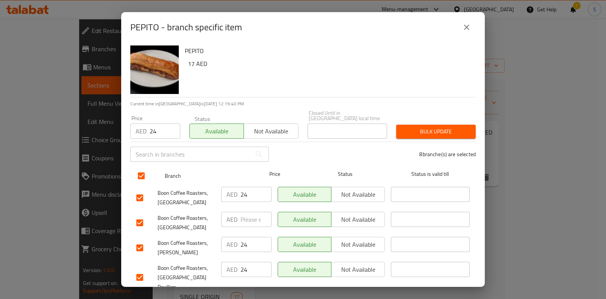
click at [139, 175] on input "checkbox" at bounding box center [141, 176] width 16 height 16
checkbox input "false"
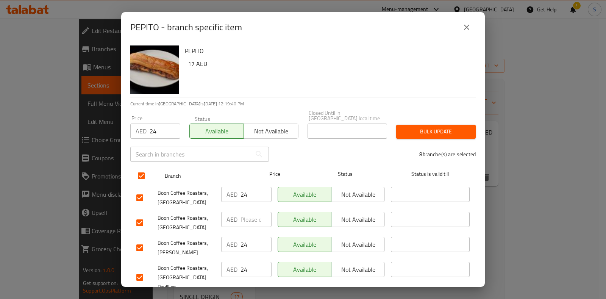
checkbox input "false"
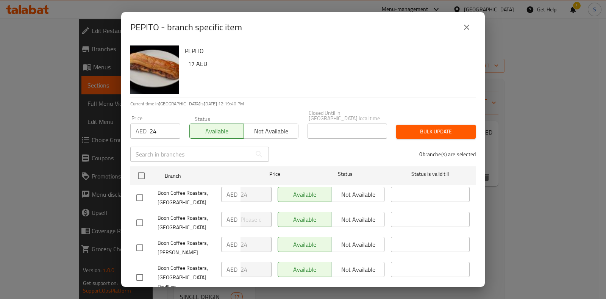
click at [425, 134] on span "Bulk update" at bounding box center [435, 131] width 67 height 9
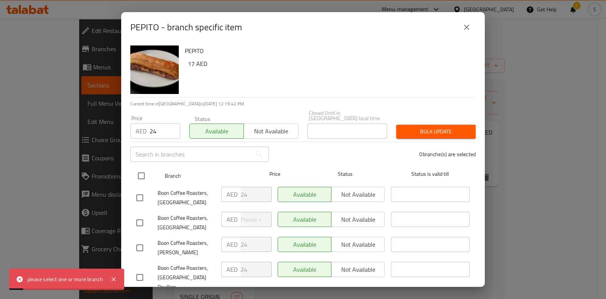
click at [140, 173] on input "checkbox" at bounding box center [141, 176] width 16 height 16
checkbox input "true"
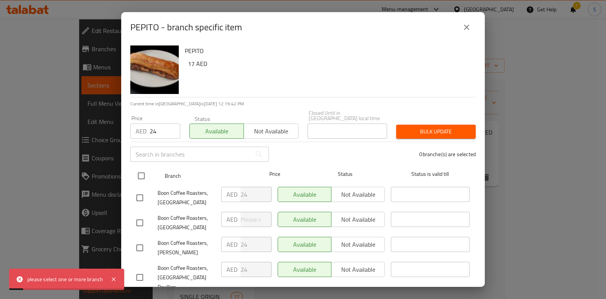
checkbox input "true"
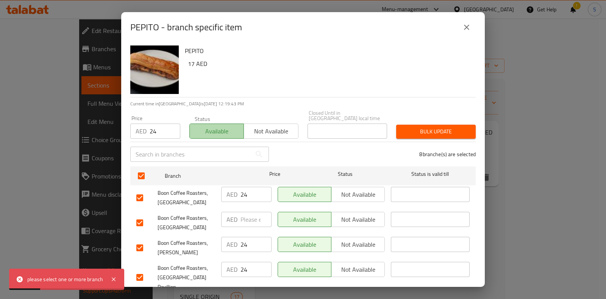
click at [210, 131] on span "Available" at bounding box center [217, 131] width 48 height 11
click at [426, 135] on span "Bulk update" at bounding box center [435, 131] width 67 height 9
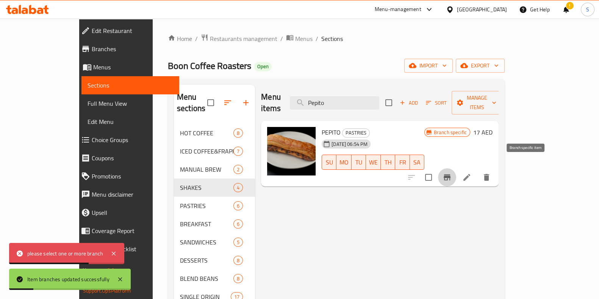
click at [451, 173] on icon "Branch-specific-item" at bounding box center [446, 177] width 9 height 9
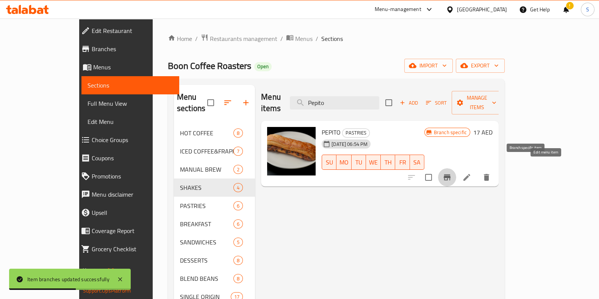
click at [471, 173] on icon at bounding box center [466, 177] width 9 height 9
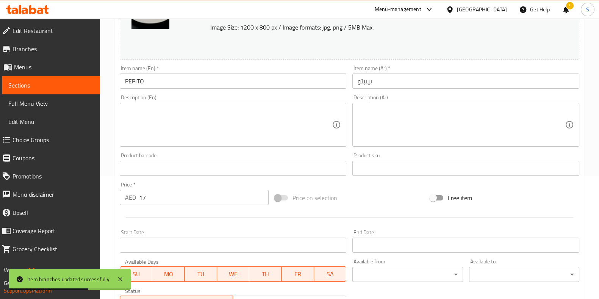
scroll to position [237, 0]
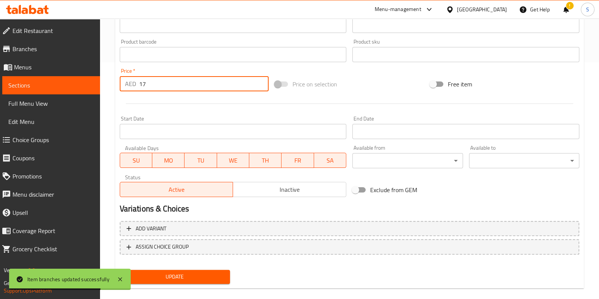
drag, startPoint x: 170, startPoint y: 81, endPoint x: 114, endPoint y: 80, distance: 56.8
click at [158, 82] on input "17" at bounding box center [204, 83] width 130 height 15
drag, startPoint x: 174, startPoint y: 85, endPoint x: 103, endPoint y: 86, distance: 70.4
click at [138, 87] on div "AED 17 Price *" at bounding box center [194, 83] width 149 height 15
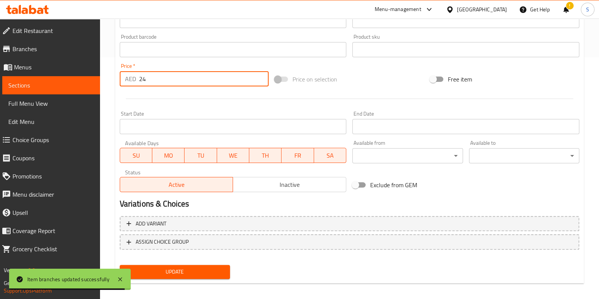
scroll to position [247, 0]
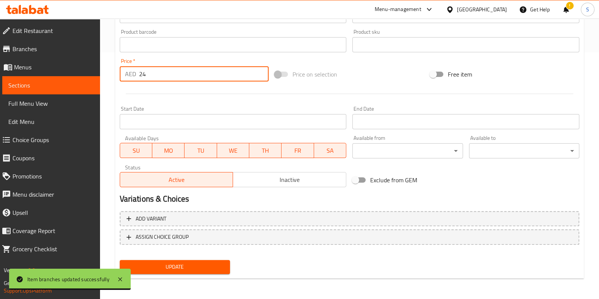
type input "24"
click at [171, 265] on span "Update" at bounding box center [175, 266] width 98 height 9
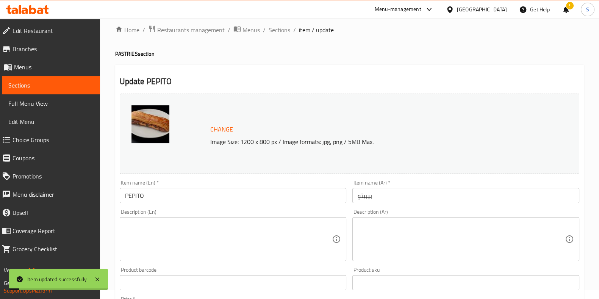
scroll to position [0, 0]
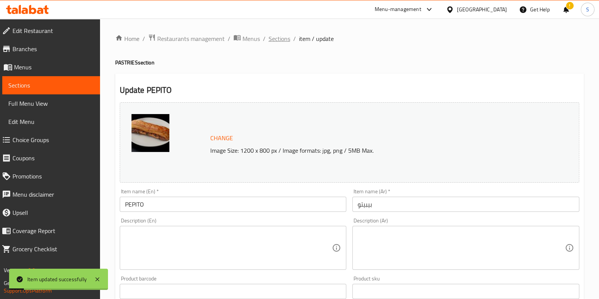
click at [284, 34] on span "Sections" at bounding box center [279, 38] width 22 height 9
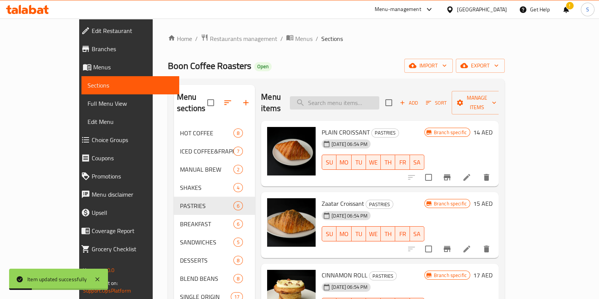
click at [363, 97] on input "search" at bounding box center [334, 102] width 89 height 13
paste input "Plain Croissant"
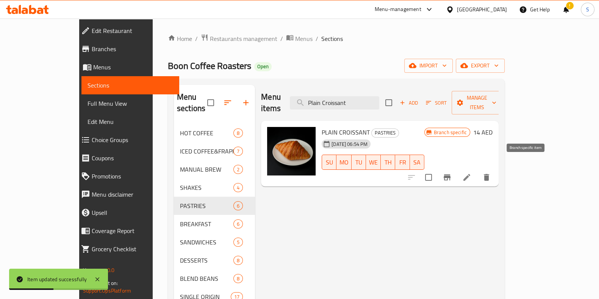
type input "Plain Croissant"
click at [450, 174] on icon "Branch-specific-item" at bounding box center [446, 177] width 7 height 6
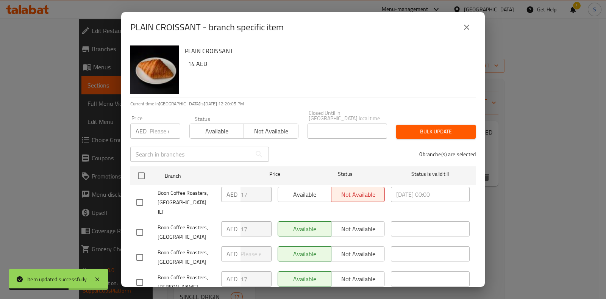
click at [148, 132] on div "AED Price" at bounding box center [155, 130] width 50 height 15
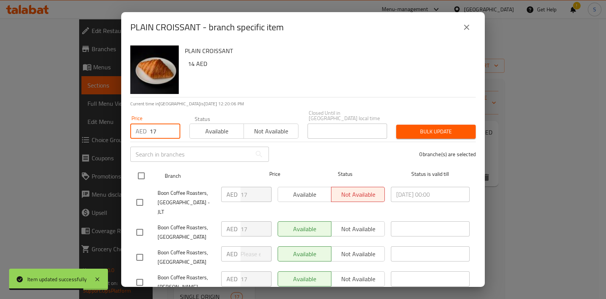
type input "17"
click at [140, 178] on input "checkbox" at bounding box center [141, 176] width 16 height 16
checkbox input "true"
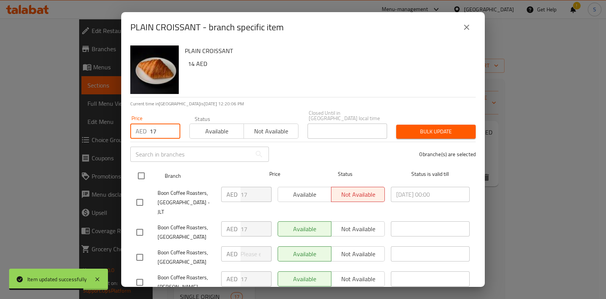
checkbox input "true"
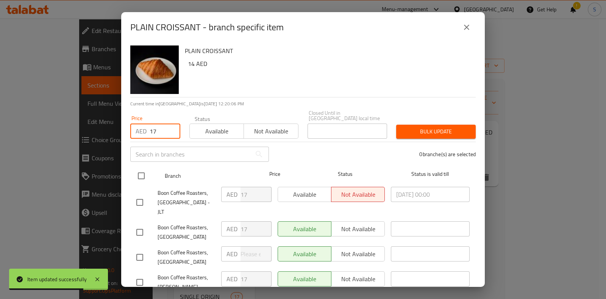
checkbox input "true"
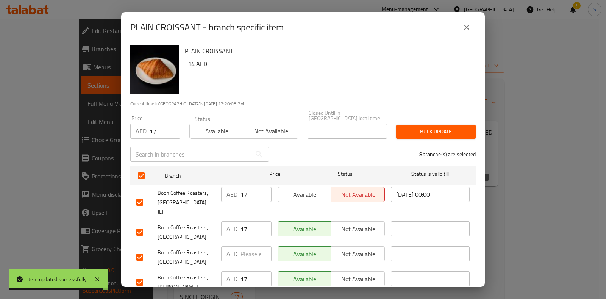
click at [455, 133] on span "Bulk update" at bounding box center [435, 131] width 67 height 9
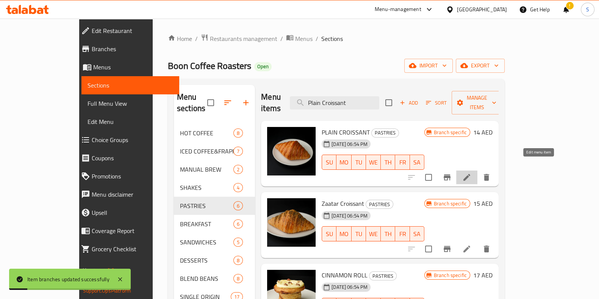
click at [471, 173] on icon at bounding box center [466, 177] width 9 height 9
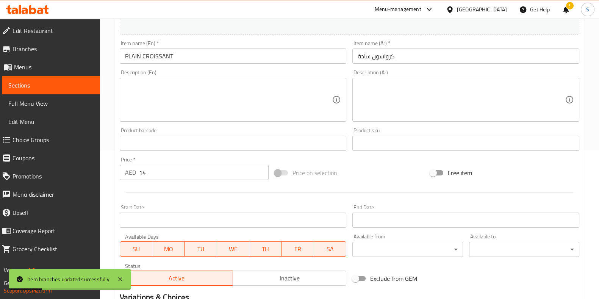
scroll to position [237, 0]
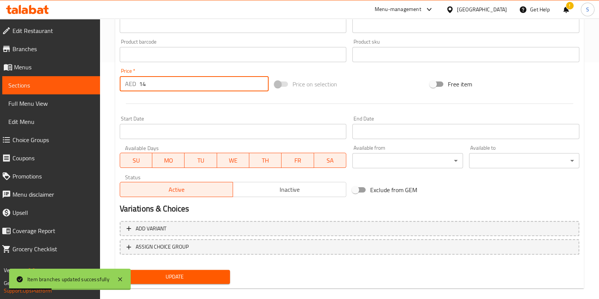
click at [165, 80] on input "14" at bounding box center [204, 83] width 130 height 15
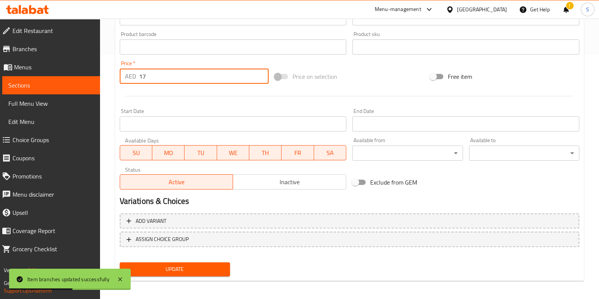
scroll to position [247, 0]
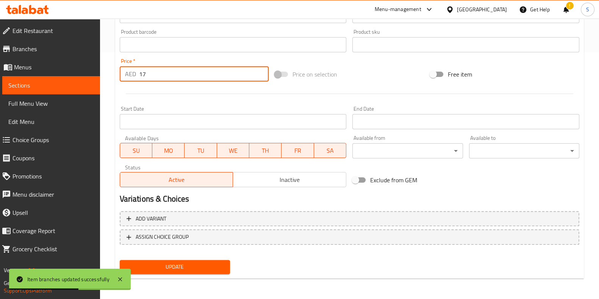
type input "17"
click at [174, 266] on span "Update" at bounding box center [175, 266] width 98 height 9
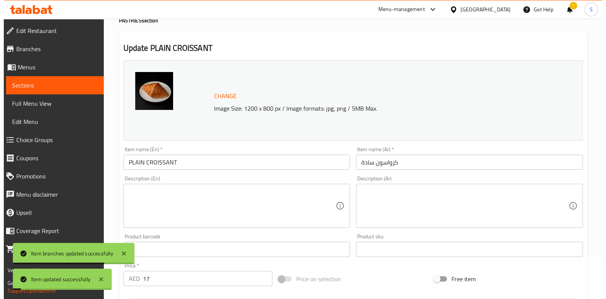
scroll to position [0, 0]
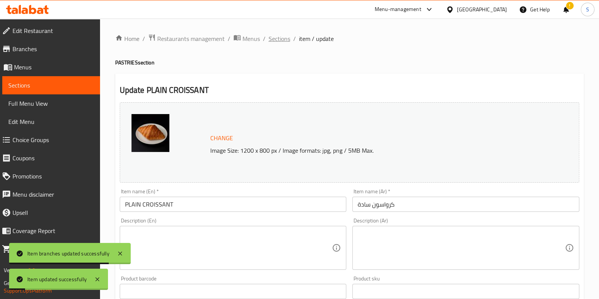
click at [274, 37] on span "Sections" at bounding box center [279, 38] width 22 height 9
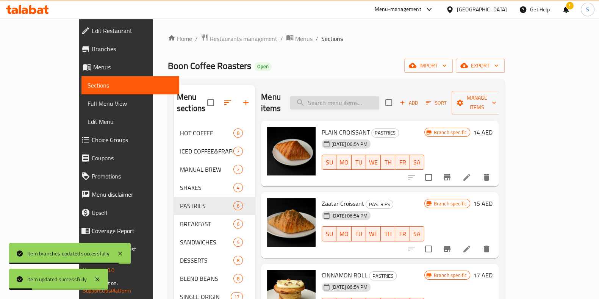
click at [375, 96] on input "search" at bounding box center [334, 102] width 89 height 13
paste input "Almond Croissant"
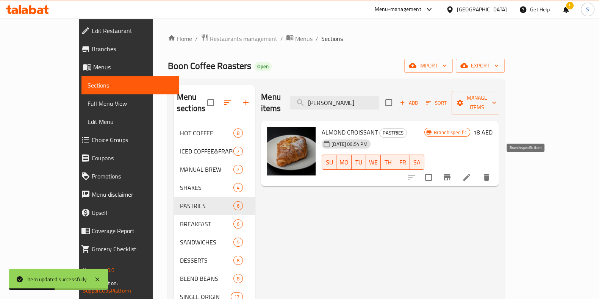
type input "Almond Croissant"
click at [451, 173] on icon "Branch-specific-item" at bounding box center [446, 177] width 9 height 9
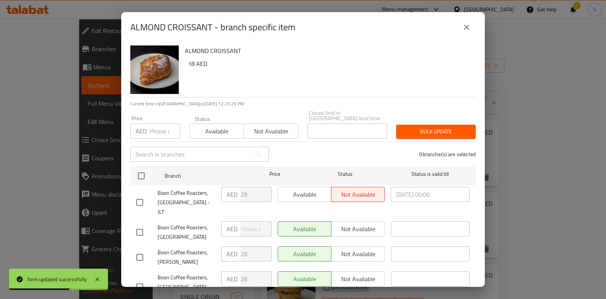
click at [144, 120] on div "Price AED Price" at bounding box center [155, 126] width 50 height 23
click at [161, 128] on input "number" at bounding box center [165, 130] width 31 height 15
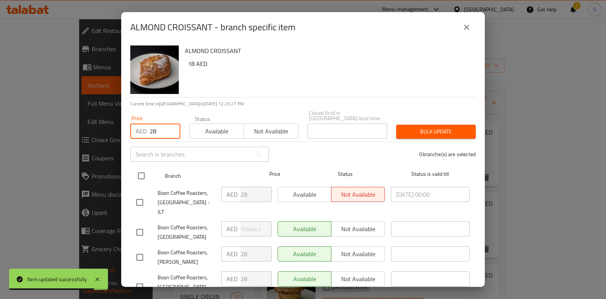
type input "28"
click at [146, 178] on input "checkbox" at bounding box center [141, 176] width 16 height 16
checkbox input "true"
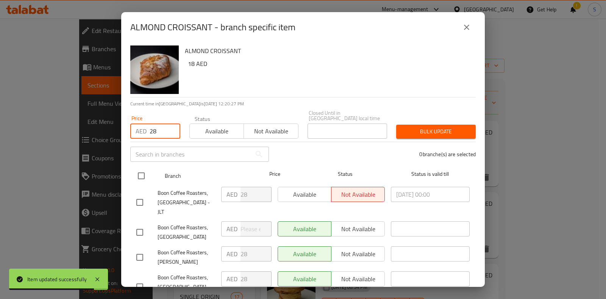
checkbox input "true"
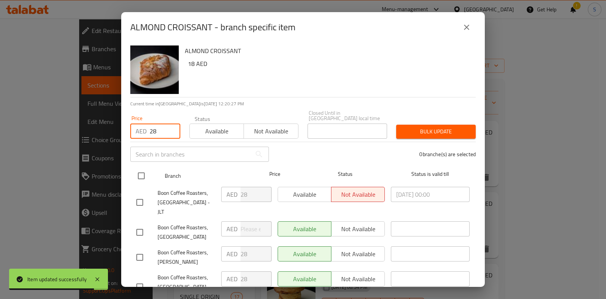
checkbox input "true"
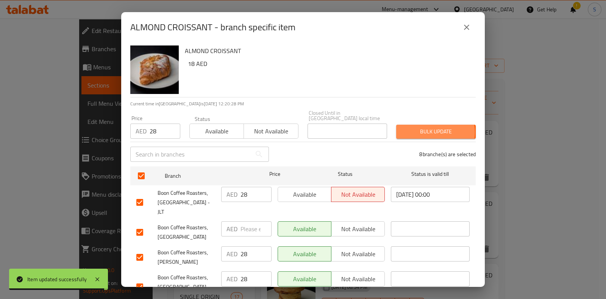
click at [429, 132] on span "Bulk update" at bounding box center [435, 131] width 67 height 9
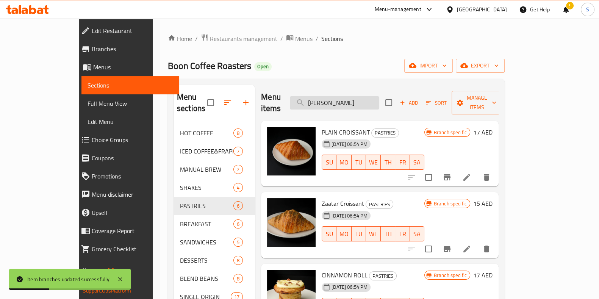
click at [379, 98] on input "Almond Croissant" at bounding box center [334, 102] width 89 height 13
type input "Almond Croissan"
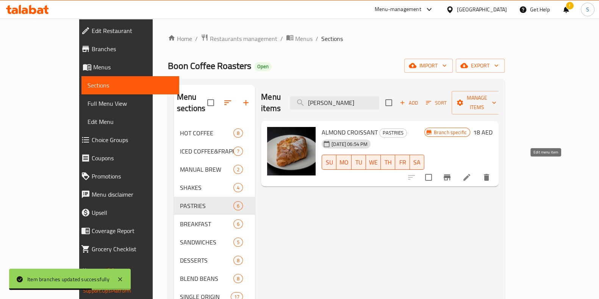
click at [471, 173] on icon at bounding box center [466, 177] width 9 height 9
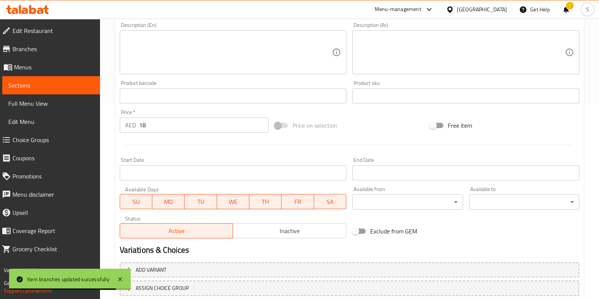
scroll to position [237, 0]
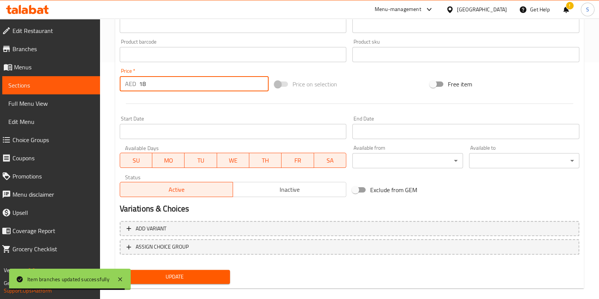
click at [153, 79] on input "18" at bounding box center [204, 83] width 130 height 15
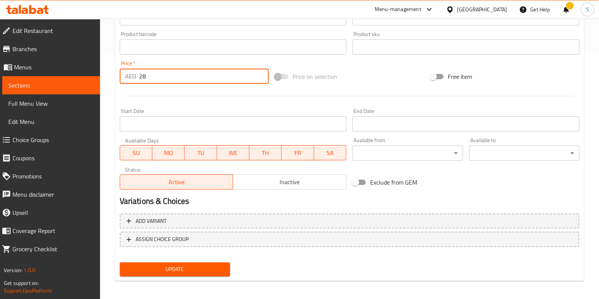
scroll to position [247, 0]
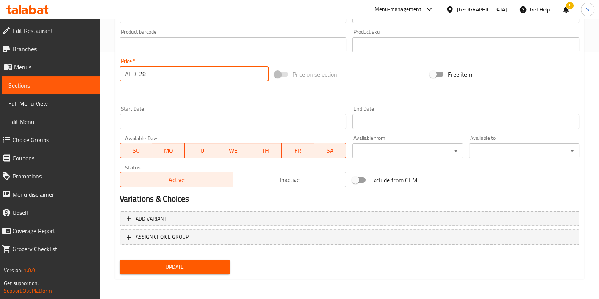
type input "28"
click at [192, 264] on span "Update" at bounding box center [175, 266] width 98 height 9
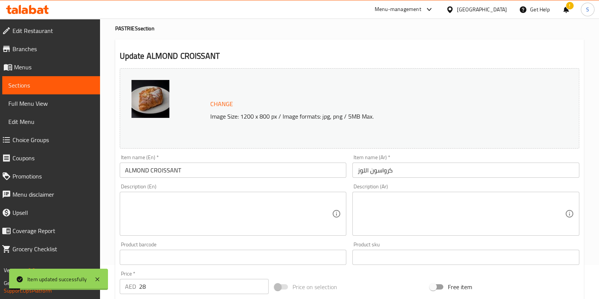
scroll to position [0, 0]
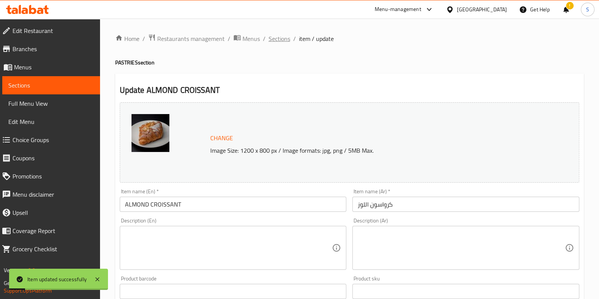
click at [281, 37] on span "Sections" at bounding box center [279, 38] width 22 height 9
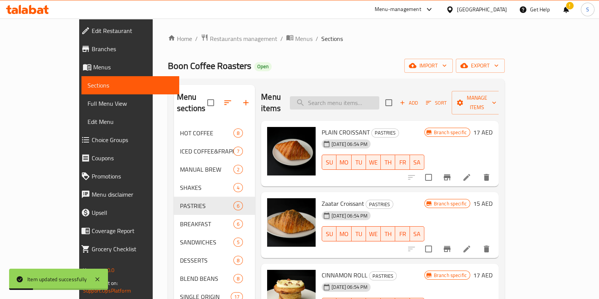
click at [355, 96] on input "search" at bounding box center [334, 102] width 89 height 13
paste input "Pan Au Chocolate"
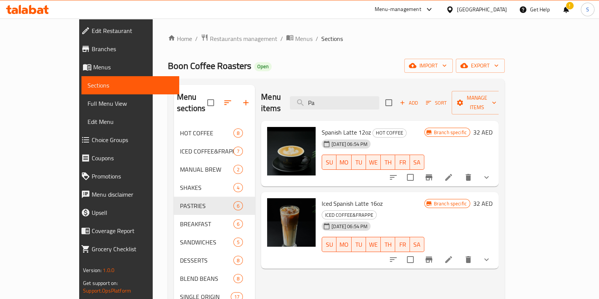
type input "P"
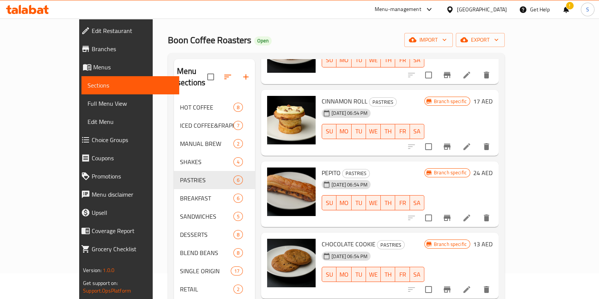
scroll to position [94, 0]
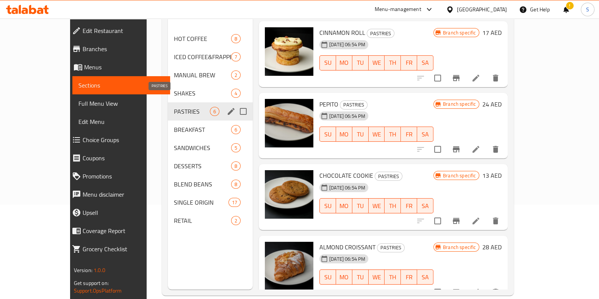
click at [168, 102] on div "PASTRIES 6" at bounding box center [210, 111] width 85 height 18
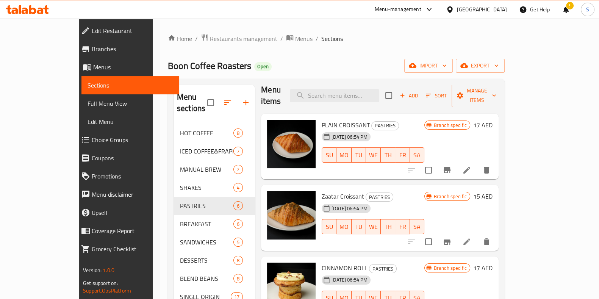
scroll to position [0, 0]
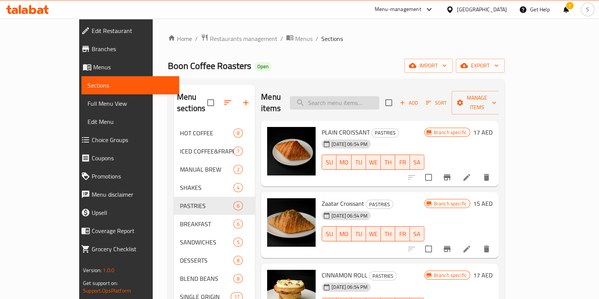
click at [357, 97] on input "search" at bounding box center [334, 102] width 89 height 13
paste input "Cinnamon Roll"
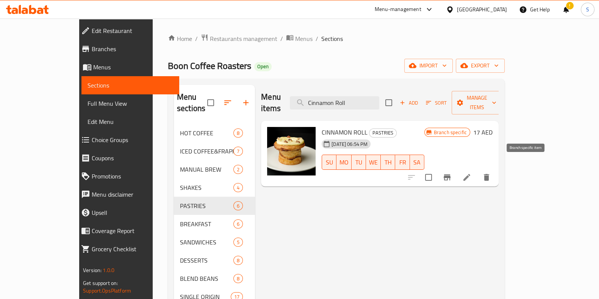
type input "Cinnamon Roll"
click at [471, 173] on icon at bounding box center [466, 177] width 9 height 9
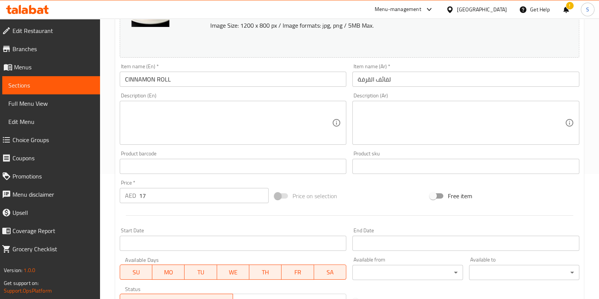
scroll to position [237, 0]
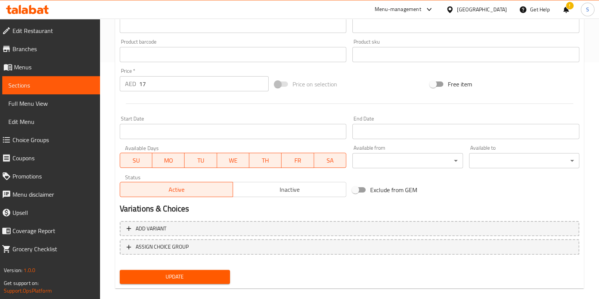
drag, startPoint x: 174, startPoint y: 86, endPoint x: 129, endPoint y: 89, distance: 45.6
click at [136, 87] on div "AED 17 Price *" at bounding box center [194, 83] width 149 height 15
type input "28"
click at [197, 277] on span "Update" at bounding box center [175, 276] width 98 height 9
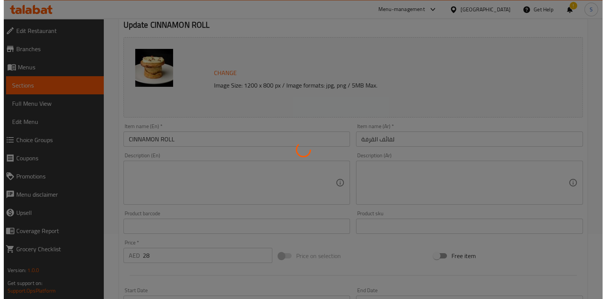
scroll to position [0, 0]
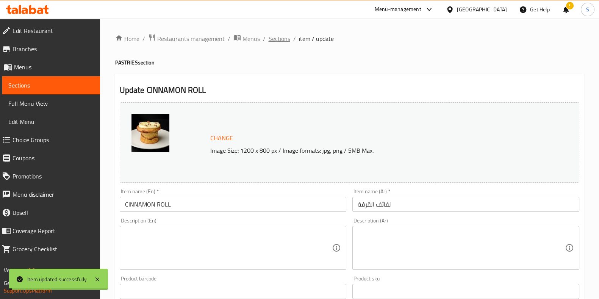
click at [281, 42] on span "Sections" at bounding box center [279, 38] width 22 height 9
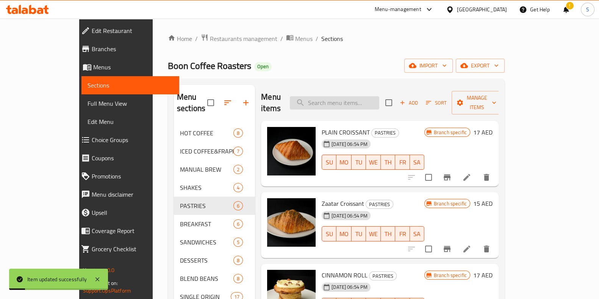
click at [370, 96] on input "search" at bounding box center [334, 102] width 89 height 13
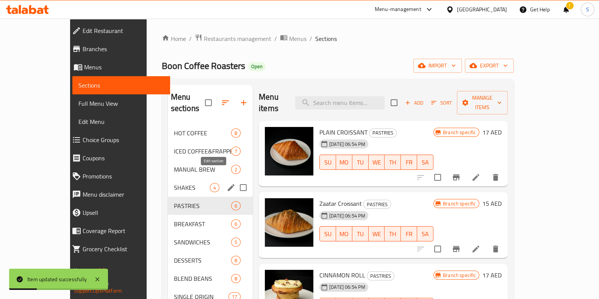
paste input "Cinnamon Roll"
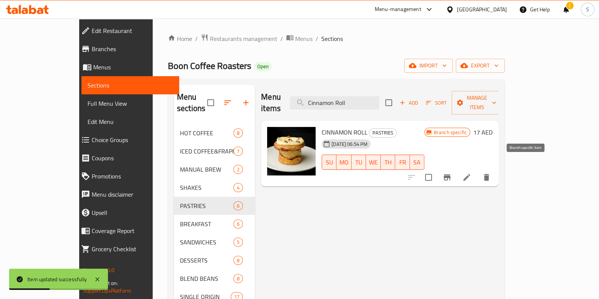
type input "Cinnamon Roll"
click at [450, 174] on icon "Branch-specific-item" at bounding box center [446, 177] width 7 height 6
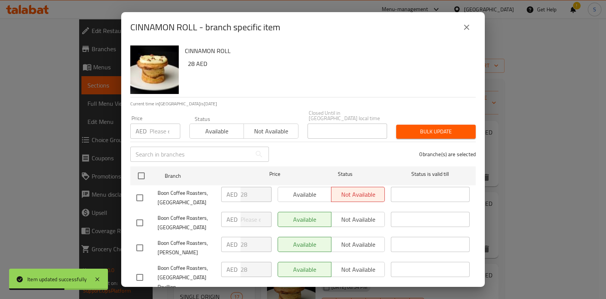
click at [156, 128] on input "number" at bounding box center [165, 130] width 31 height 15
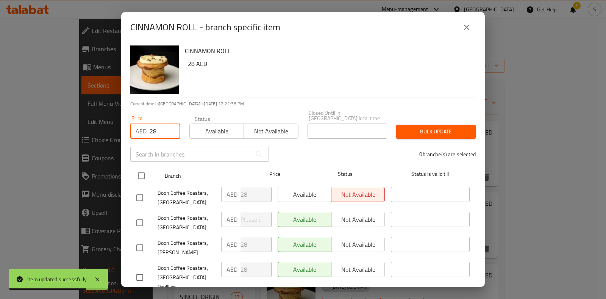
type input "28"
click at [142, 180] on input "checkbox" at bounding box center [141, 176] width 16 height 16
checkbox input "true"
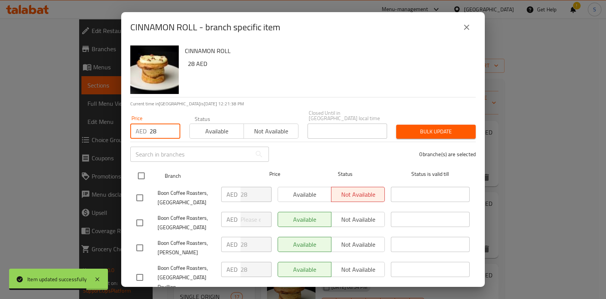
checkbox input "true"
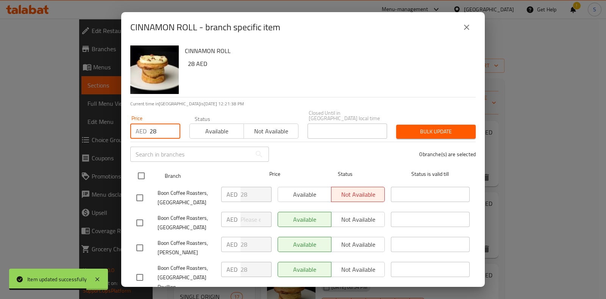
checkbox input "true"
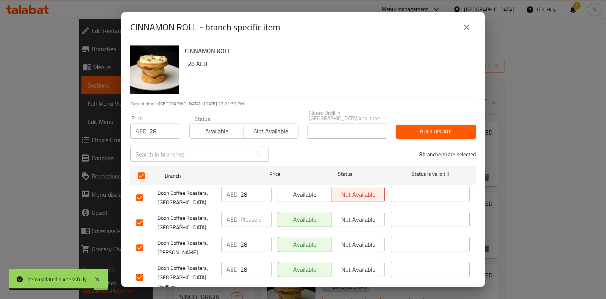
click at [456, 118] on div "Price AED 28 Price Status Available Not available Closed Until in United Arab E…" at bounding box center [303, 124] width 354 height 37
click at [454, 127] on span "Bulk update" at bounding box center [435, 131] width 67 height 9
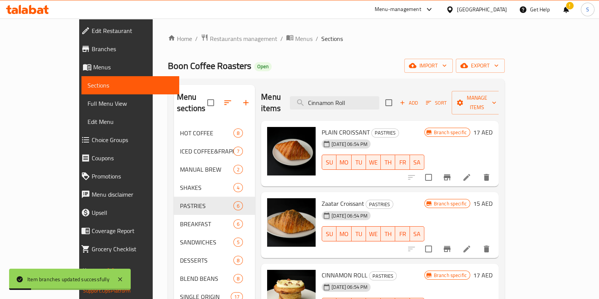
drag, startPoint x: 378, startPoint y: 96, endPoint x: 234, endPoint y: 78, distance: 144.2
click at [234, 79] on div "Menu sections HOT COFFEE 8 ICED COFFEE&FRAPPE 7 MANUAL BREW 2 SHAKES 4 PASTRIES…" at bounding box center [336, 234] width 337 height 311
paste input "Zaatar Croissant"
type input "Zaatar Croissant"
click at [451, 244] on icon "Branch-specific-item" at bounding box center [446, 248] width 9 height 9
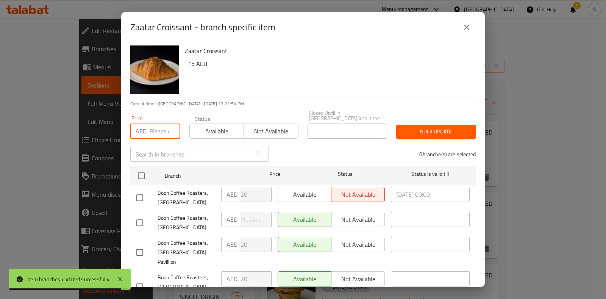
click at [159, 134] on input "number" at bounding box center [165, 130] width 31 height 15
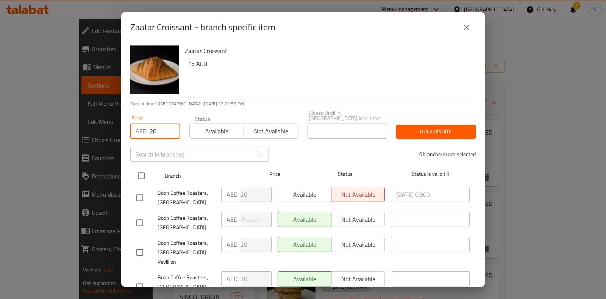
type input "20"
click at [142, 176] on input "checkbox" at bounding box center [141, 176] width 16 height 16
checkbox input "true"
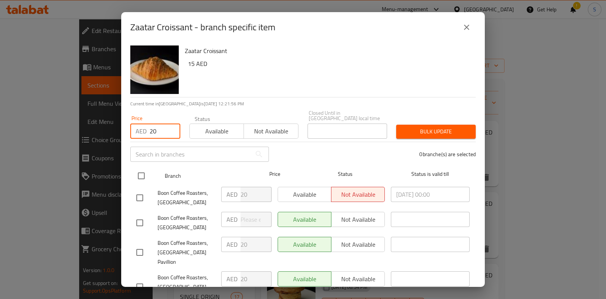
checkbox input "true"
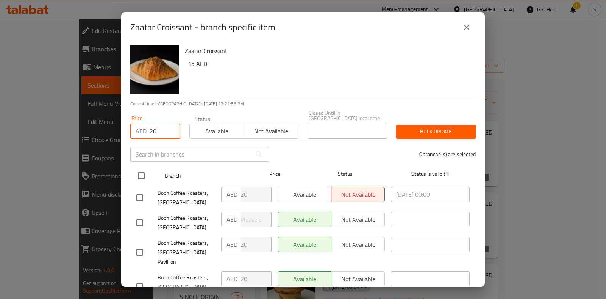
checkbox input "true"
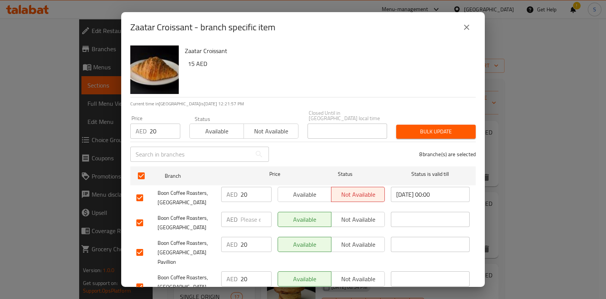
click at [447, 134] on span "Bulk update" at bounding box center [435, 131] width 67 height 9
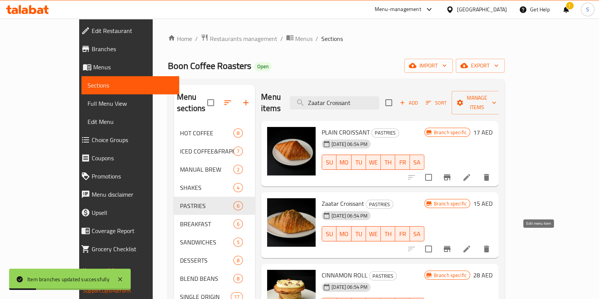
click at [471, 244] on icon at bounding box center [466, 248] width 9 height 9
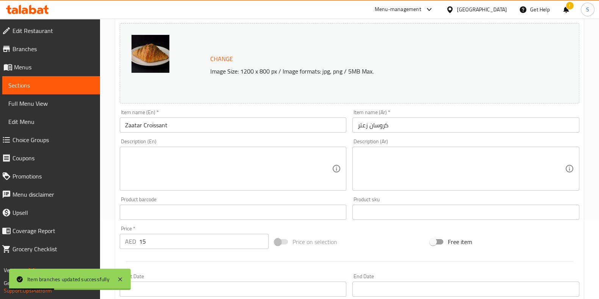
scroll to position [142, 0]
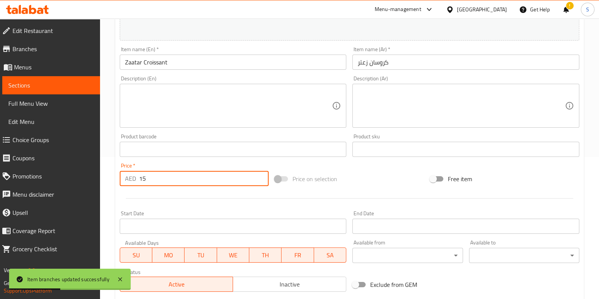
drag, startPoint x: 155, startPoint y: 176, endPoint x: 126, endPoint y: 178, distance: 28.1
click at [126, 178] on div "AED 15 Price *" at bounding box center [194, 178] width 149 height 15
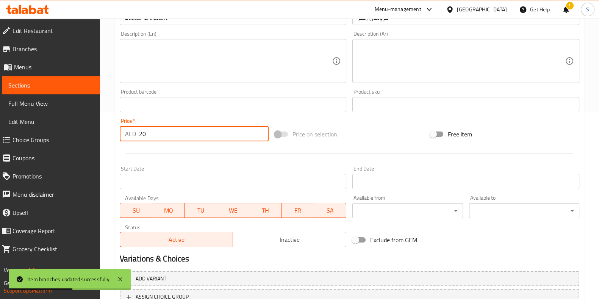
scroll to position [247, 0]
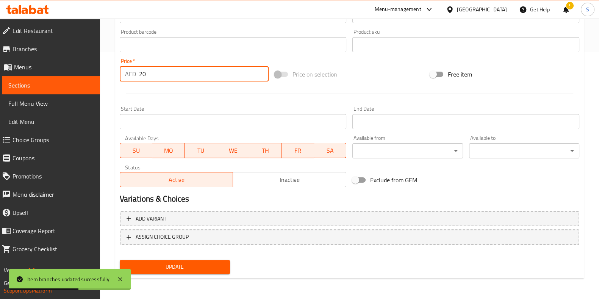
type input "20"
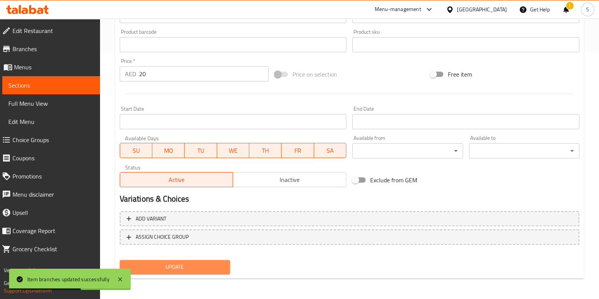
click at [173, 265] on span "Update" at bounding box center [175, 266] width 98 height 9
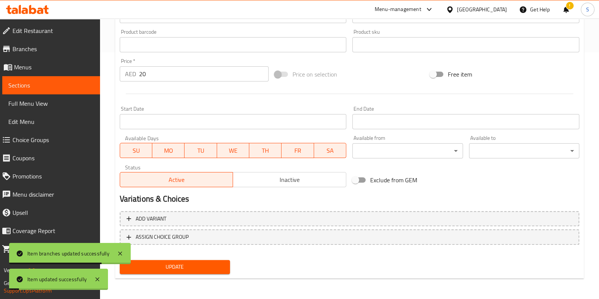
scroll to position [0, 0]
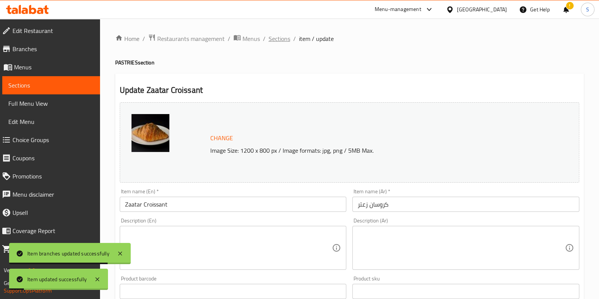
click at [278, 34] on span "Sections" at bounding box center [279, 38] width 22 height 9
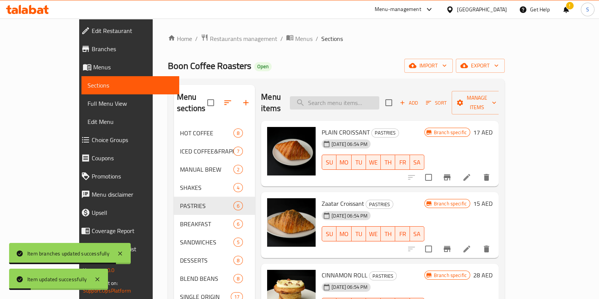
click at [360, 91] on div "Menu items Add Sort Manage items" at bounding box center [379, 103] width 237 height 36
click at [356, 96] on input "search" at bounding box center [334, 102] width 89 height 13
paste input "Pistachio Croissant"
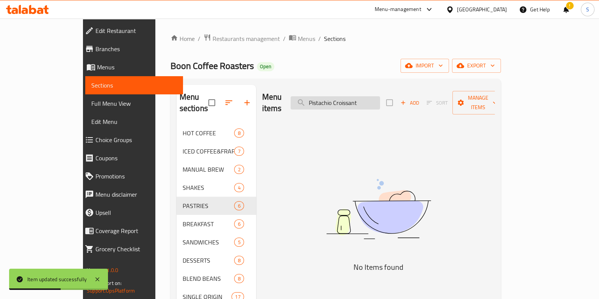
drag, startPoint x: 396, startPoint y: 102, endPoint x: 364, endPoint y: 92, distance: 33.2
click at [364, 96] on input "Pistachio Croissant" at bounding box center [334, 102] width 89 height 13
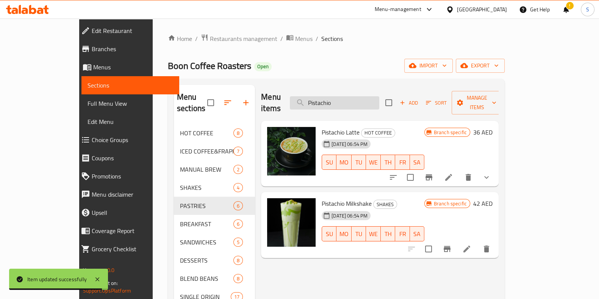
drag, startPoint x: 363, startPoint y: 99, endPoint x: 330, endPoint y: 100, distance: 32.6
click at [330, 100] on input "Pistachio" at bounding box center [334, 102] width 89 height 13
paste input "Cookie"
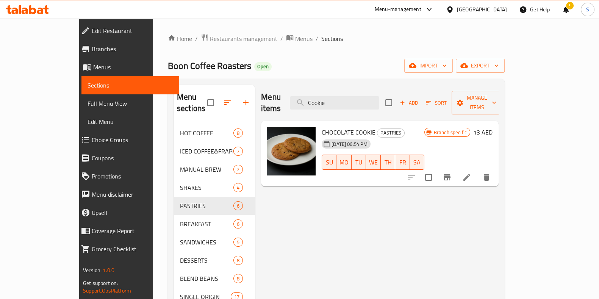
type input "Cookie"
click at [471, 173] on icon at bounding box center [466, 177] width 9 height 9
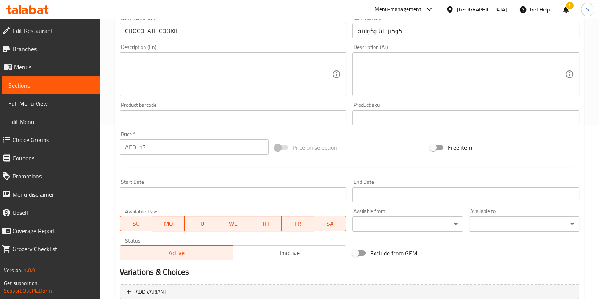
scroll to position [189, 0]
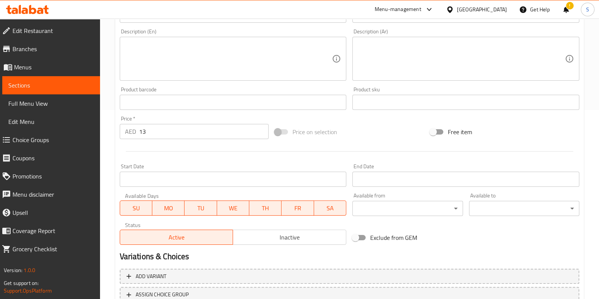
click at [164, 132] on input "13" at bounding box center [204, 131] width 130 height 15
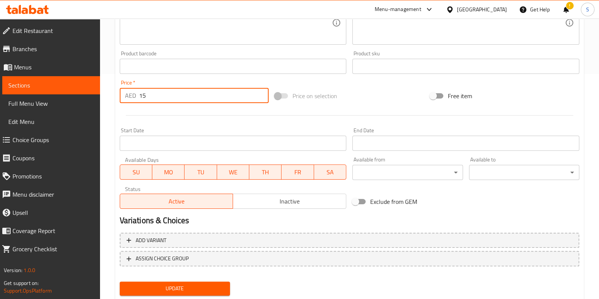
scroll to position [247, 0]
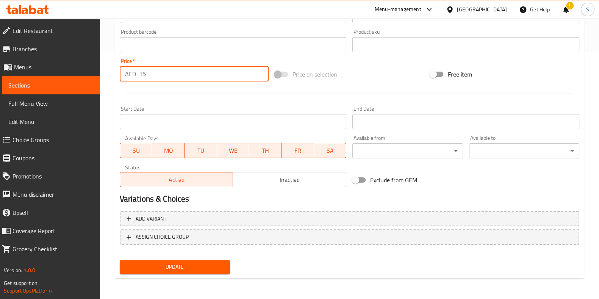
type input "15"
click at [168, 264] on span "Update" at bounding box center [175, 266] width 98 height 9
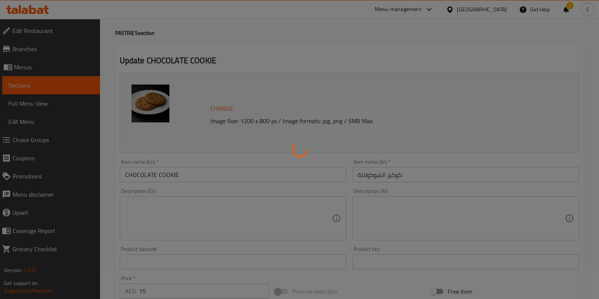
scroll to position [0, 0]
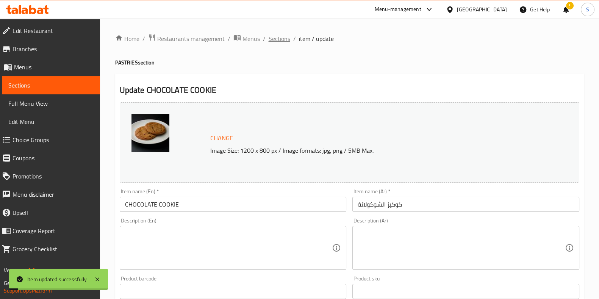
click at [272, 38] on span "Sections" at bounding box center [279, 38] width 22 height 9
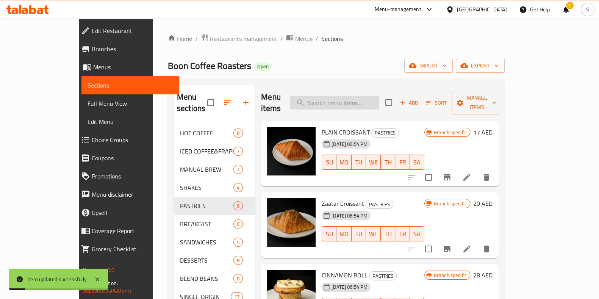
click at [364, 96] on input "search" at bounding box center [334, 102] width 89 height 13
paste input "Cookie"
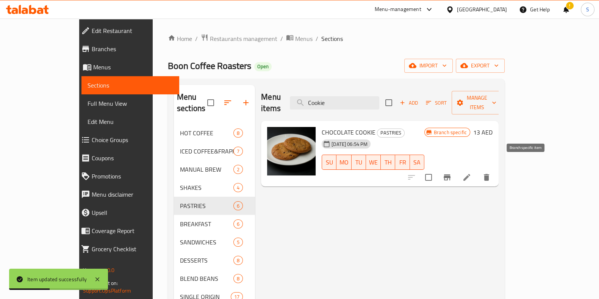
type input "Cookie"
click at [451, 173] on icon "Branch-specific-item" at bounding box center [446, 177] width 9 height 9
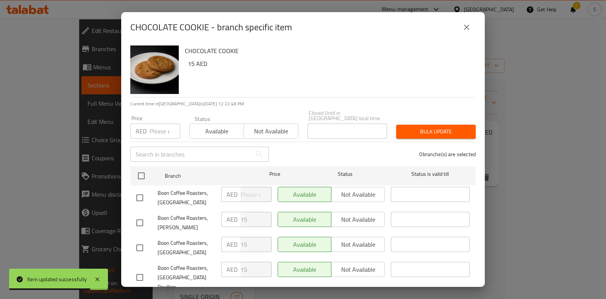
click at [153, 130] on input "number" at bounding box center [165, 130] width 31 height 15
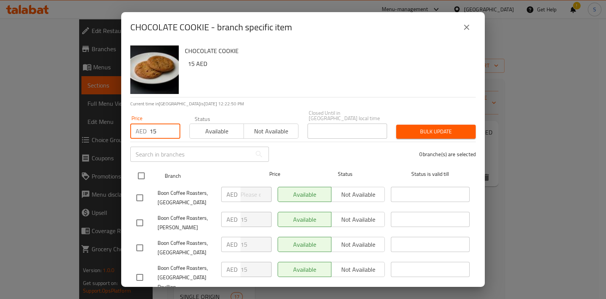
type input "15"
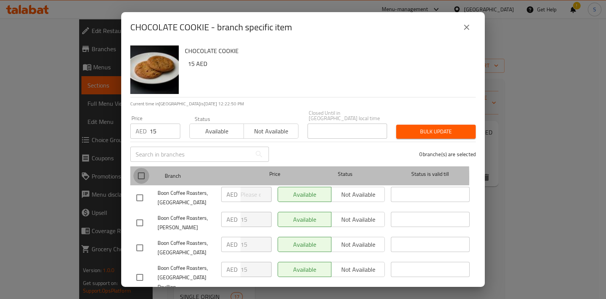
click at [144, 178] on input "checkbox" at bounding box center [141, 176] width 16 height 16
checkbox input "true"
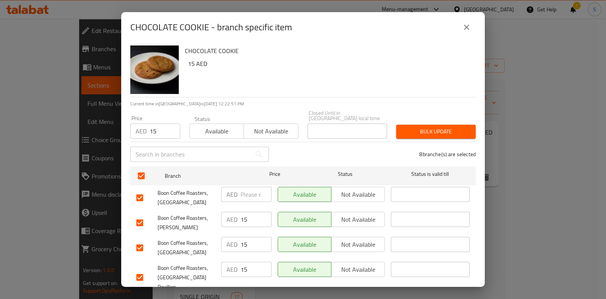
click at [433, 131] on span "Bulk update" at bounding box center [435, 131] width 67 height 9
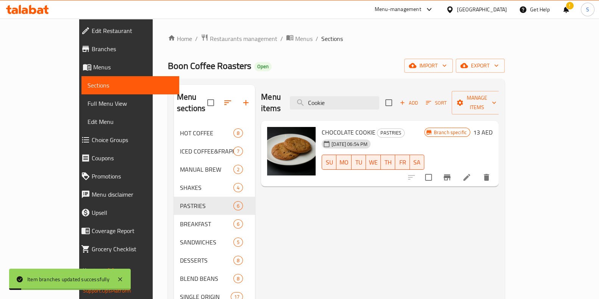
drag, startPoint x: 339, startPoint y: 96, endPoint x: 306, endPoint y: 96, distance: 32.6
click at [307, 96] on div "Menu items Cookie Add Sort Manage items" at bounding box center [379, 103] width 237 height 36
paste input "Pecan P"
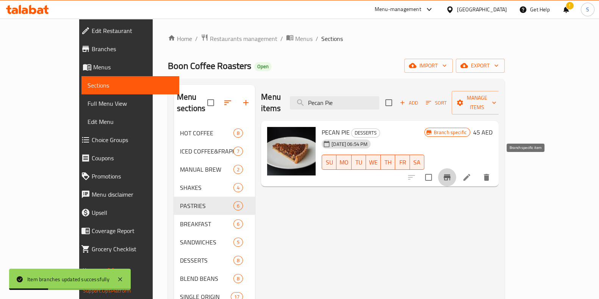
click at [450, 174] on icon "Branch-specific-item" at bounding box center [446, 177] width 7 height 6
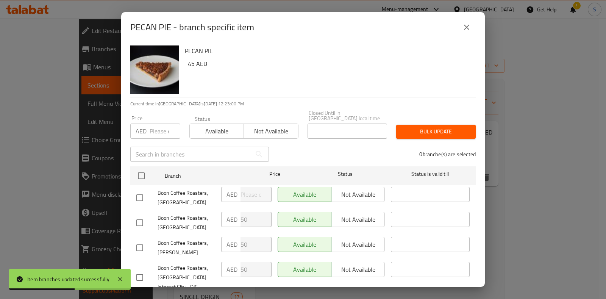
click at [155, 126] on input "number" at bounding box center [165, 130] width 31 height 15
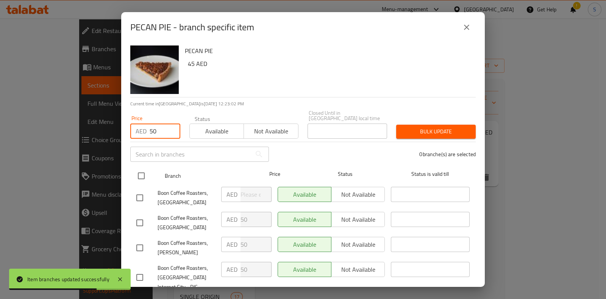
click at [141, 176] on input "checkbox" at bounding box center [141, 176] width 16 height 16
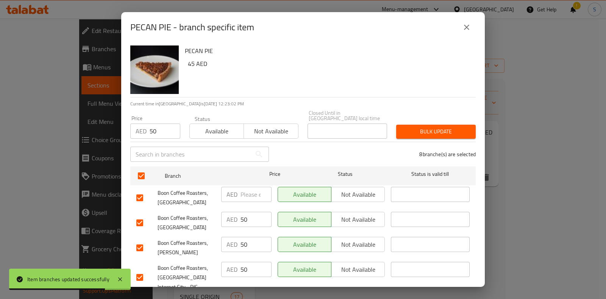
click at [430, 128] on span "Bulk update" at bounding box center [435, 131] width 67 height 9
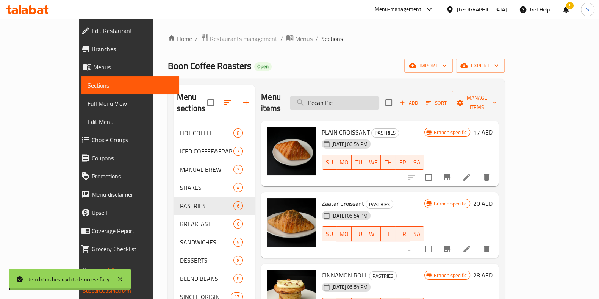
click at [362, 97] on input "Pecan Pie" at bounding box center [334, 102] width 89 height 13
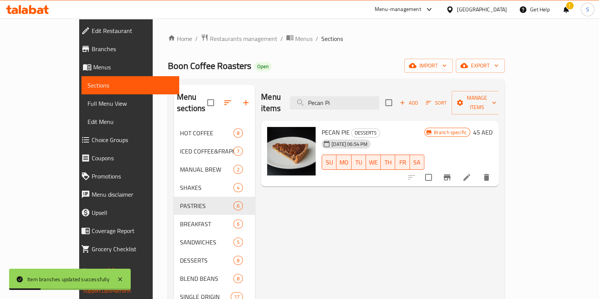
click at [471, 173] on icon at bounding box center [466, 177] width 9 height 9
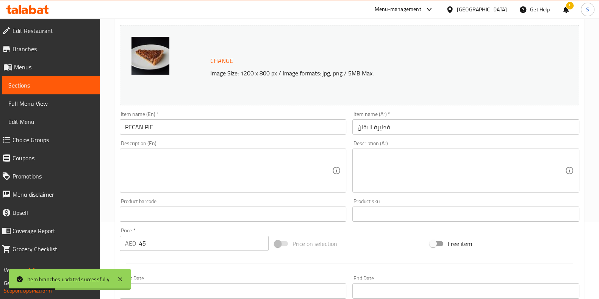
scroll to position [142, 0]
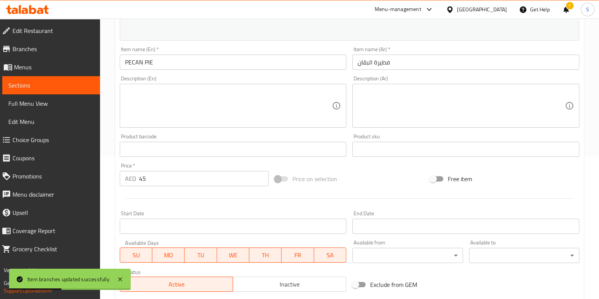
drag, startPoint x: 174, startPoint y: 179, endPoint x: 91, endPoint y: 181, distance: 83.0
click at [91, 181] on div "Edit Restaurant Branches Menus Sections Full Menu View Edit Menu Choice Groups …" at bounding box center [299, 140] width 599 height 527
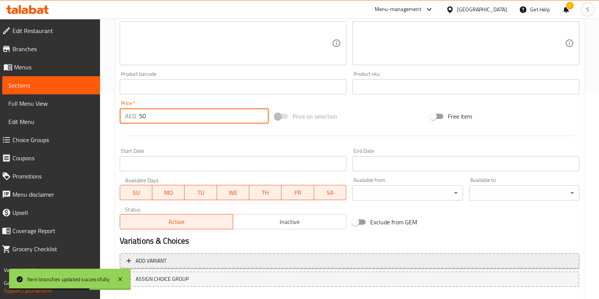
scroll to position [247, 0]
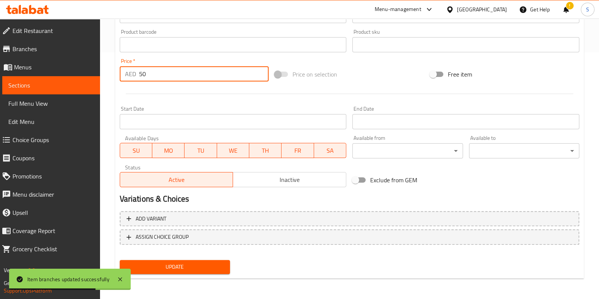
click at [192, 266] on span "Update" at bounding box center [175, 266] width 98 height 9
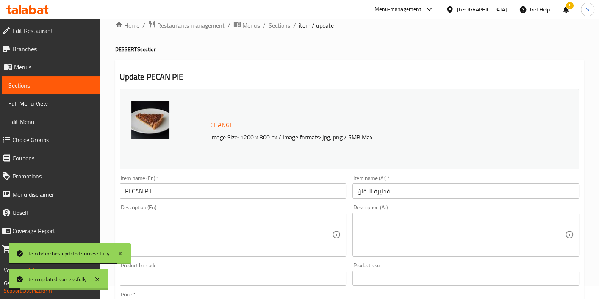
scroll to position [0, 0]
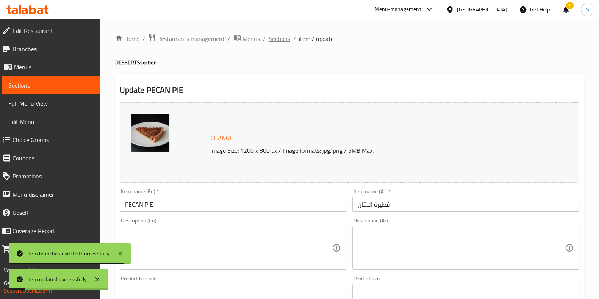
click at [273, 41] on span "Sections" at bounding box center [279, 38] width 22 height 9
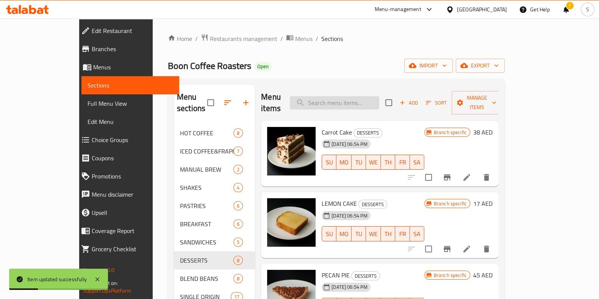
click at [379, 99] on input "search" at bounding box center [334, 102] width 89 height 13
paste input "Lemon Cake"
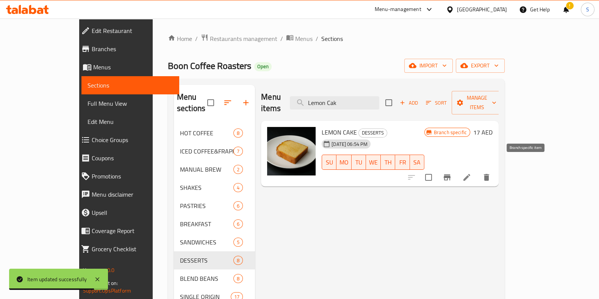
click at [450, 174] on icon "Branch-specific-item" at bounding box center [446, 177] width 7 height 6
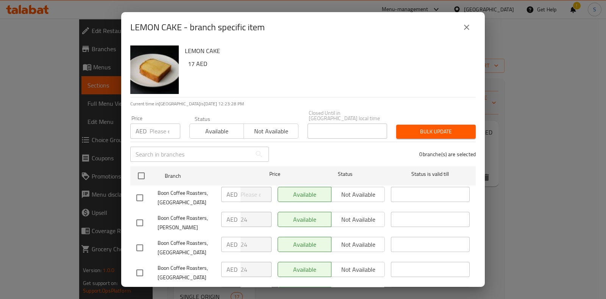
click at [156, 133] on input "number" at bounding box center [165, 130] width 31 height 15
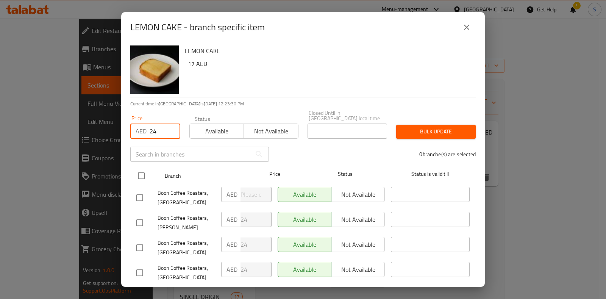
click at [139, 177] on input "checkbox" at bounding box center [141, 176] width 16 height 16
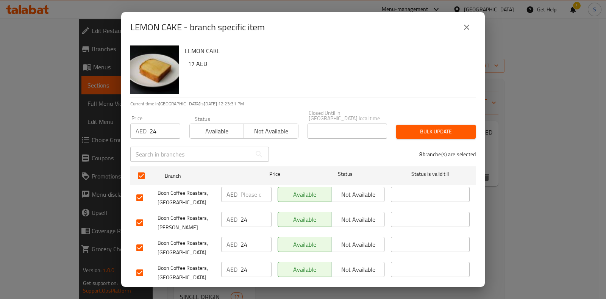
click at [432, 132] on span "Bulk update" at bounding box center [435, 131] width 67 height 9
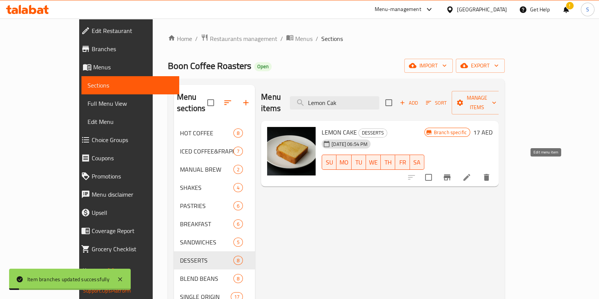
click at [471, 173] on icon at bounding box center [466, 177] width 9 height 9
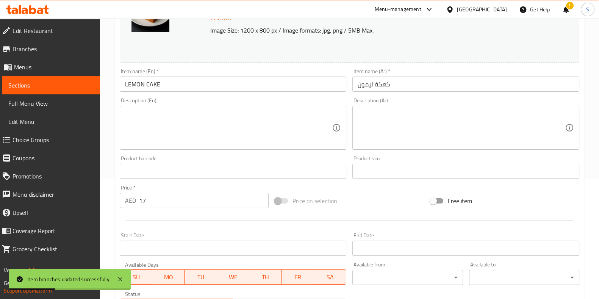
scroll to position [142, 0]
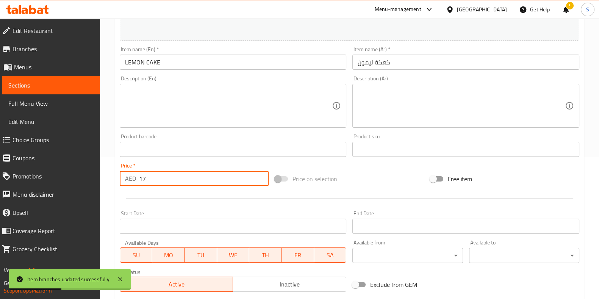
drag, startPoint x: 157, startPoint y: 182, endPoint x: 112, endPoint y: 180, distance: 44.7
click at [112, 180] on div "Home / Restaurants management / Menus / Sections / item / update DESSERTS secti…" at bounding box center [349, 140] width 499 height 527
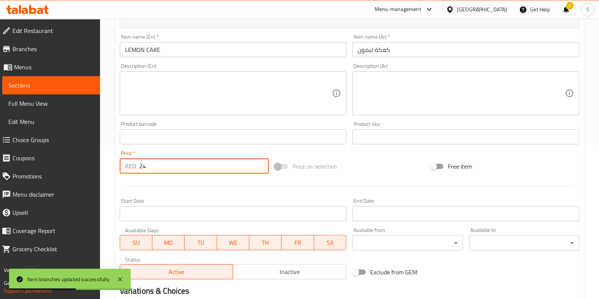
scroll to position [247, 0]
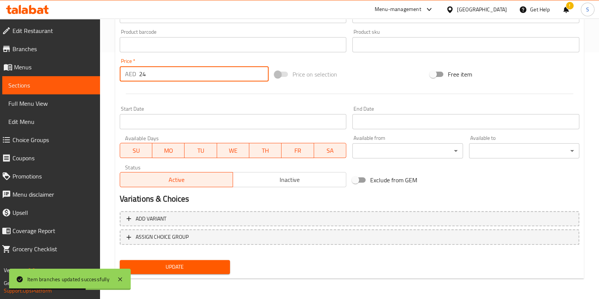
click at [180, 264] on span "Update" at bounding box center [175, 266] width 98 height 9
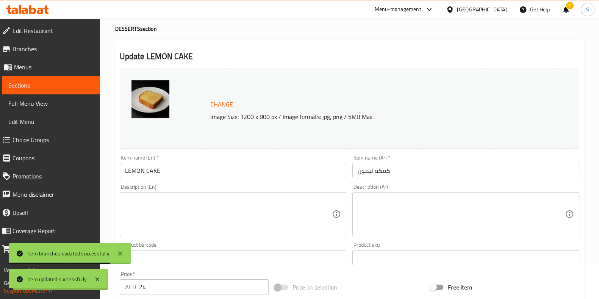
scroll to position [0, 0]
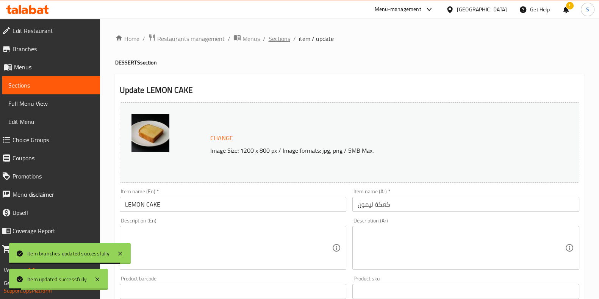
click at [282, 38] on span "Sections" at bounding box center [279, 38] width 22 height 9
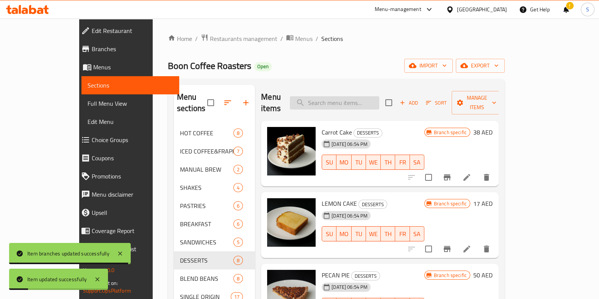
click at [357, 101] on input "search" at bounding box center [334, 102] width 89 height 13
paste input "Caramel cake"
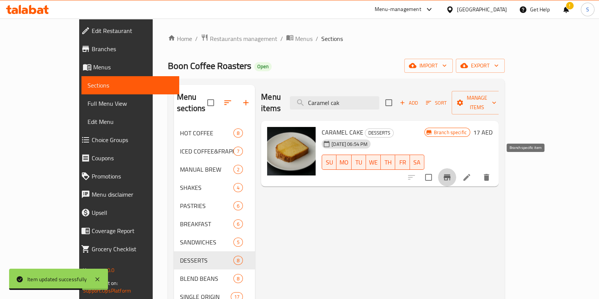
click at [451, 173] on icon "Branch-specific-item" at bounding box center [446, 177] width 9 height 9
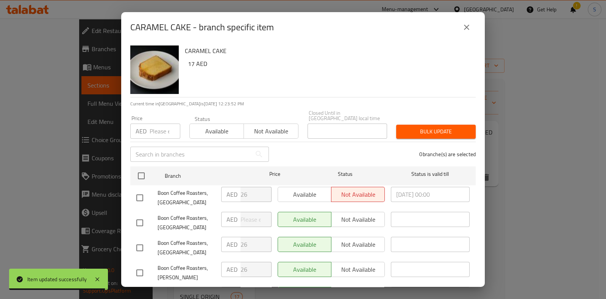
click at [162, 130] on input "number" at bounding box center [165, 130] width 31 height 15
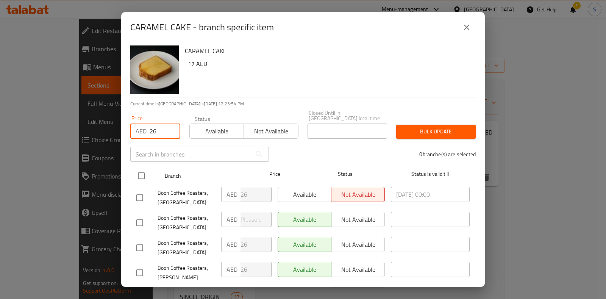
click at [144, 180] on input "checkbox" at bounding box center [141, 176] width 16 height 16
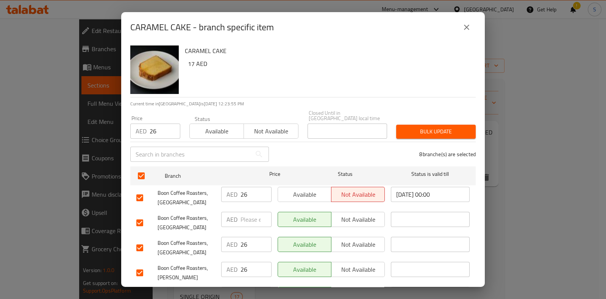
click at [434, 127] on span "Bulk update" at bounding box center [435, 131] width 67 height 9
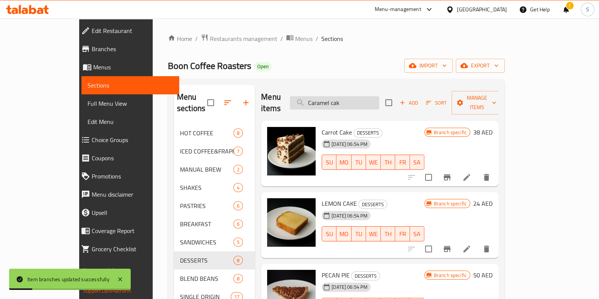
click at [379, 97] on input "Caramel cak" at bounding box center [334, 102] width 89 height 13
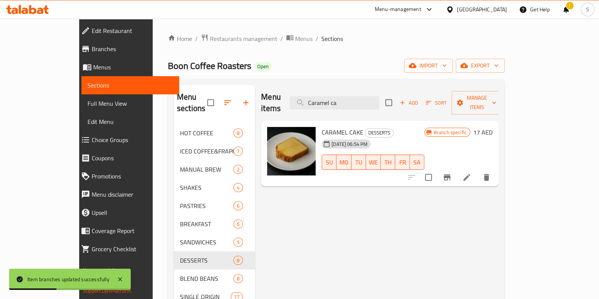
click at [477, 170] on li at bounding box center [466, 177] width 21 height 14
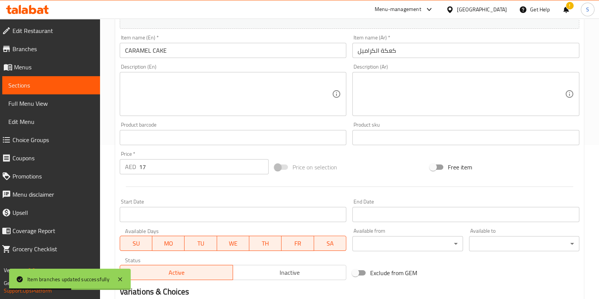
scroll to position [189, 0]
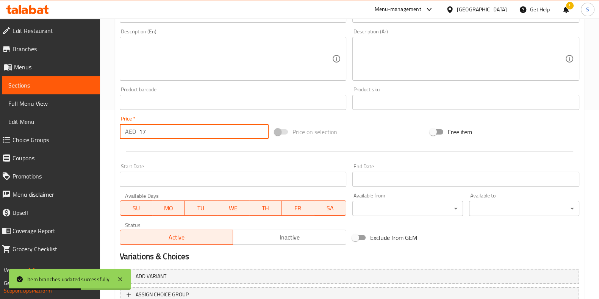
drag, startPoint x: 146, startPoint y: 129, endPoint x: 122, endPoint y: 128, distance: 24.2
click at [122, 128] on div "AED 17 Price *" at bounding box center [194, 131] width 149 height 15
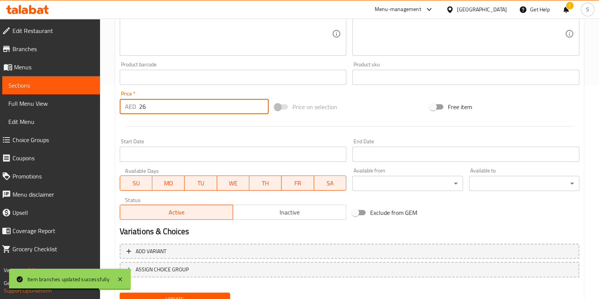
scroll to position [247, 0]
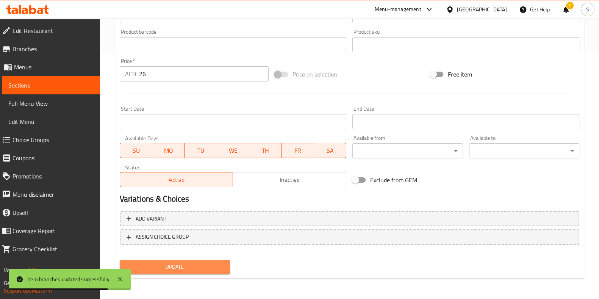
click at [170, 269] on span "Update" at bounding box center [175, 266] width 98 height 9
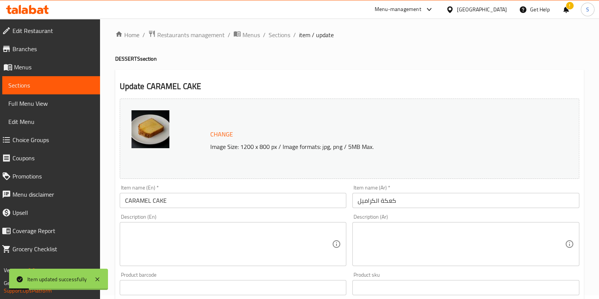
scroll to position [0, 0]
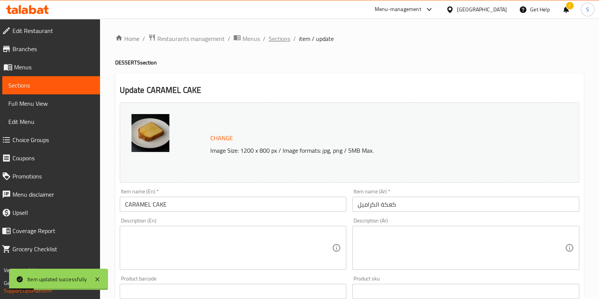
click at [282, 34] on span "Sections" at bounding box center [279, 38] width 22 height 9
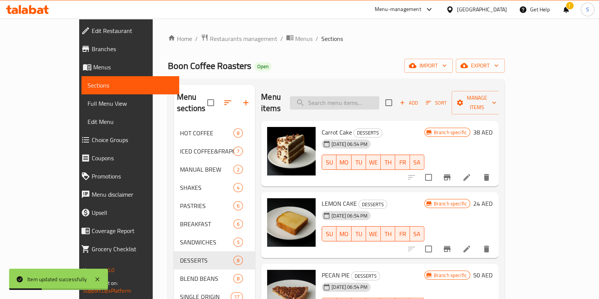
click at [355, 100] on input "search" at bounding box center [334, 102] width 89 height 13
paste input "Blondie"
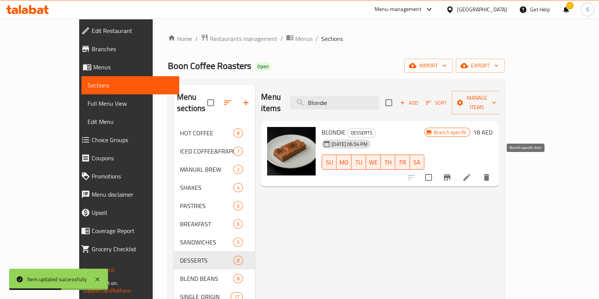
click at [451, 173] on icon "Branch-specific-item" at bounding box center [446, 177] width 9 height 9
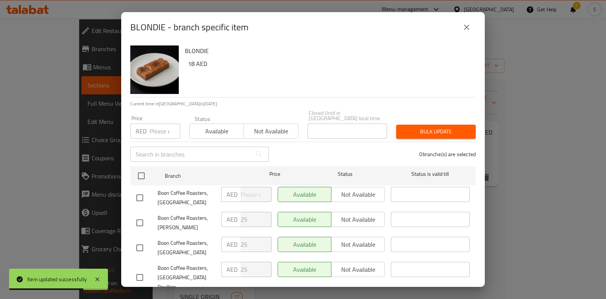
click at [164, 126] on input "number" at bounding box center [165, 130] width 31 height 15
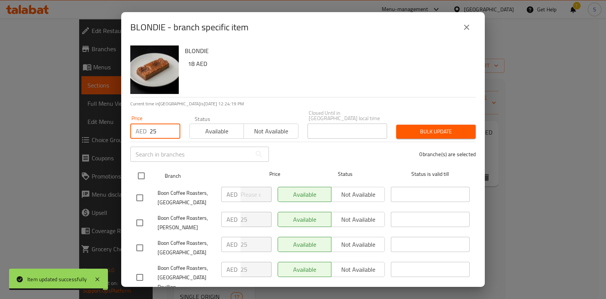
click at [143, 175] on input "checkbox" at bounding box center [141, 176] width 16 height 16
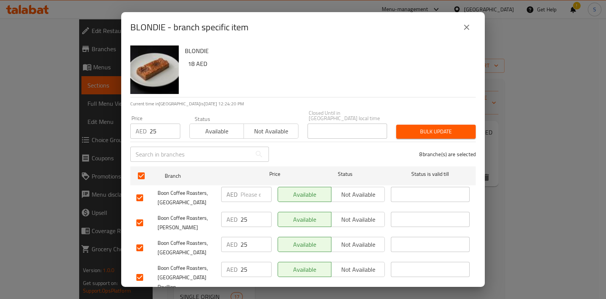
click at [418, 128] on span "Bulk update" at bounding box center [435, 131] width 67 height 9
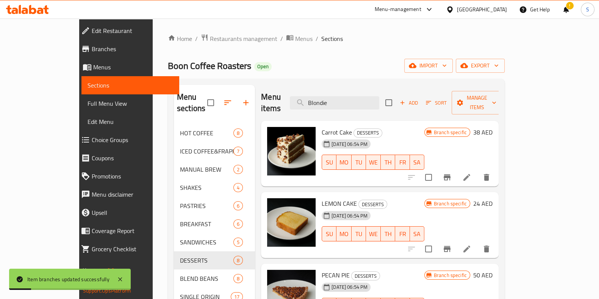
click at [477, 170] on li at bounding box center [466, 177] width 21 height 14
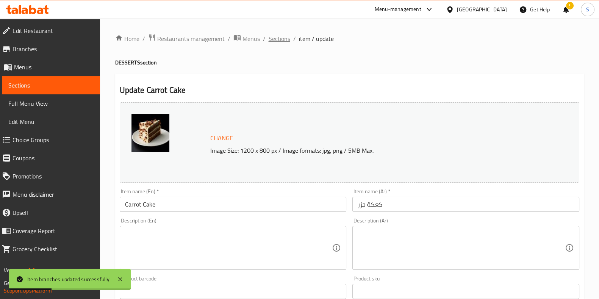
click at [275, 39] on span "Sections" at bounding box center [279, 38] width 22 height 9
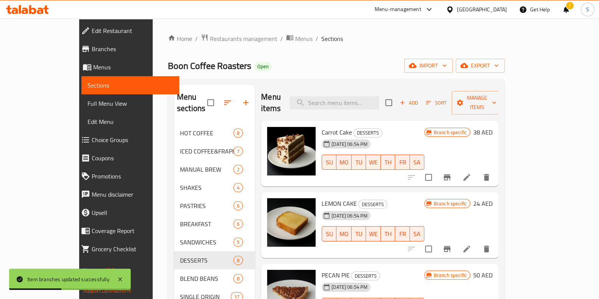
click at [358, 106] on div "Menu items Add Sort Manage items" at bounding box center [379, 103] width 237 height 36
click at [364, 96] on input "search" at bounding box center [334, 102] width 89 height 13
paste input "Blondie"
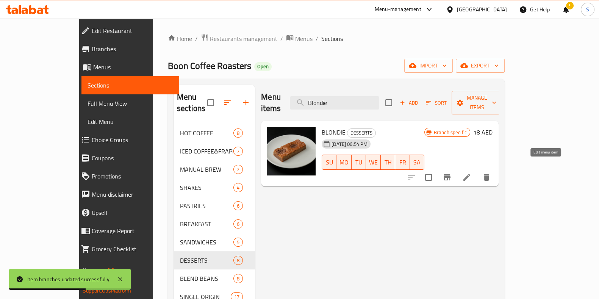
click at [471, 173] on icon at bounding box center [466, 177] width 9 height 9
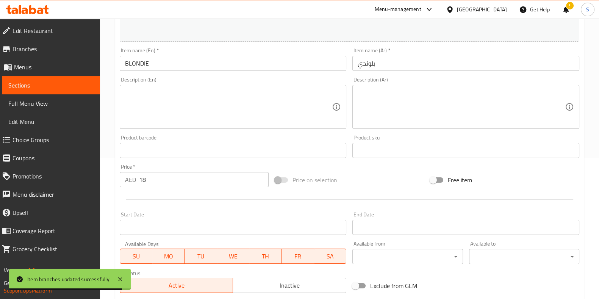
scroll to position [142, 0]
drag, startPoint x: 169, startPoint y: 175, endPoint x: 88, endPoint y: 181, distance: 80.9
click at [89, 181] on div "Edit Restaurant Branches Menus Sections Full Menu View Edit Menu Choice Groups …" at bounding box center [299, 140] width 599 height 527
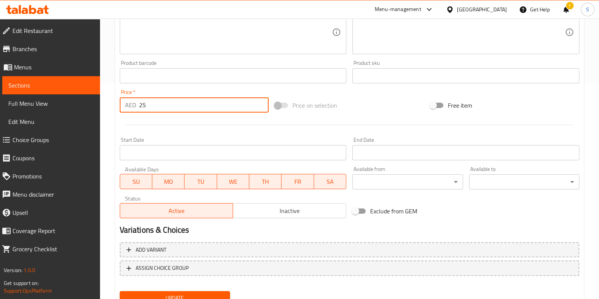
scroll to position [247, 0]
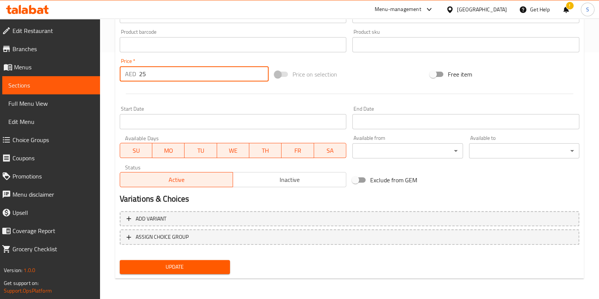
click at [179, 265] on span "Update" at bounding box center [175, 266] width 98 height 9
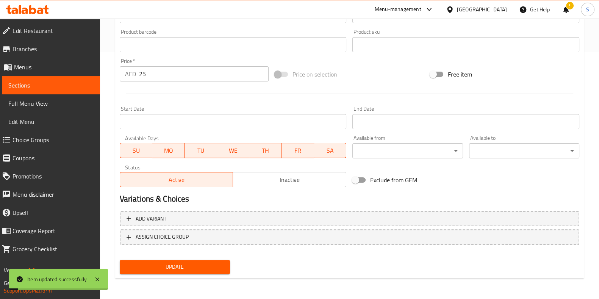
scroll to position [0, 0]
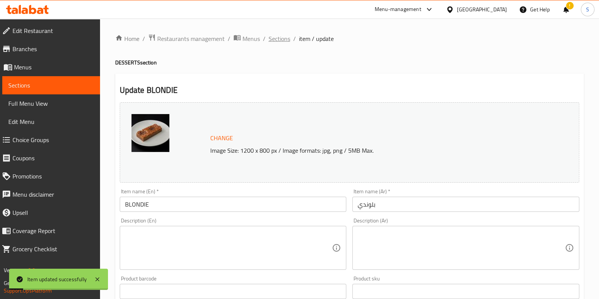
click at [280, 39] on span "Sections" at bounding box center [279, 38] width 22 height 9
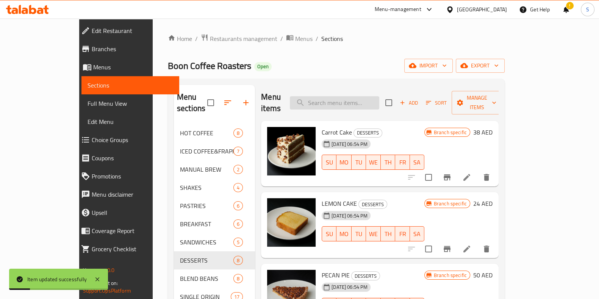
click at [350, 101] on input "search" at bounding box center [334, 102] width 89 height 13
paste input "Passionfruit cheesecake"
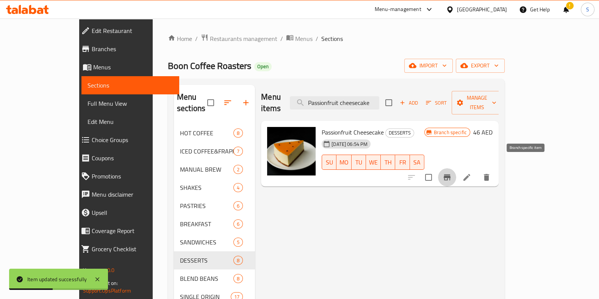
click at [450, 174] on icon "Branch-specific-item" at bounding box center [446, 177] width 7 height 6
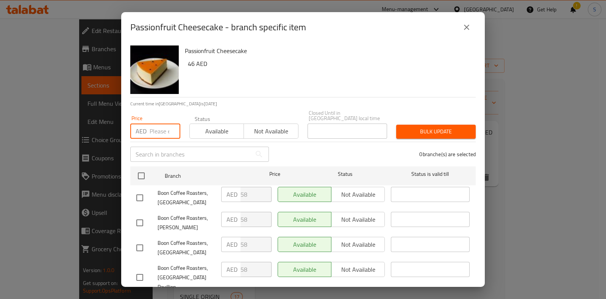
click at [161, 126] on input "number" at bounding box center [165, 130] width 31 height 15
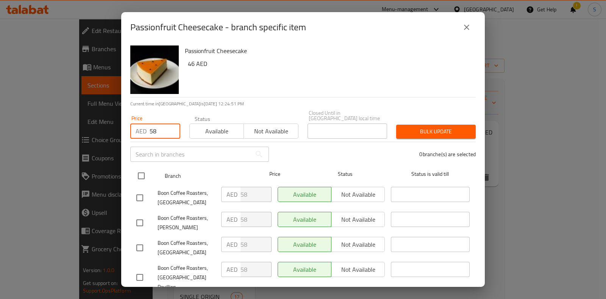
click at [139, 177] on input "checkbox" at bounding box center [141, 176] width 16 height 16
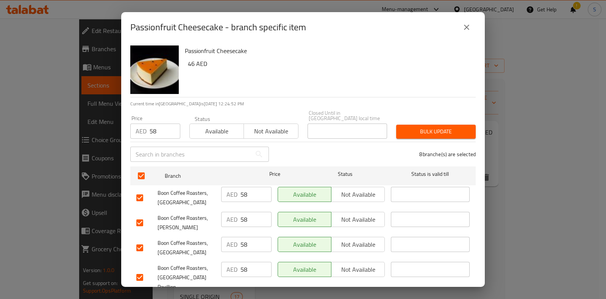
click at [422, 131] on span "Bulk update" at bounding box center [435, 131] width 67 height 9
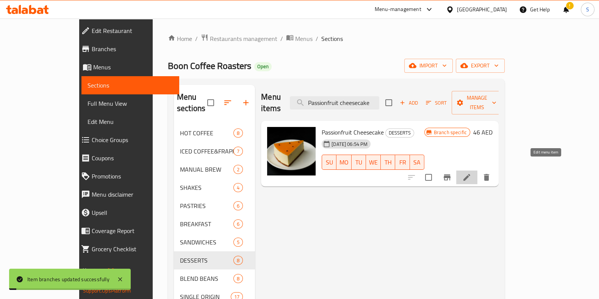
click at [471, 173] on icon at bounding box center [466, 177] width 9 height 9
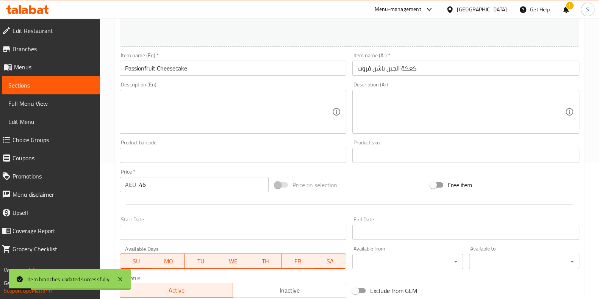
scroll to position [237, 0]
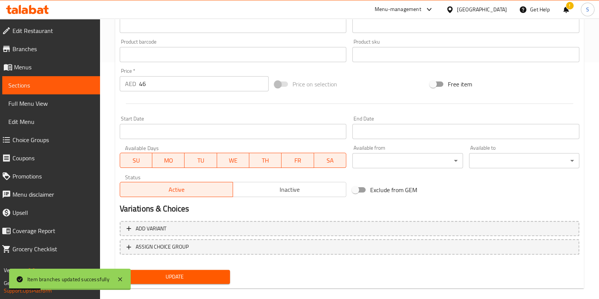
drag, startPoint x: 149, startPoint y: 85, endPoint x: 123, endPoint y: 86, distance: 25.8
click at [132, 86] on div "AED 46 Price *" at bounding box center [194, 83] width 149 height 15
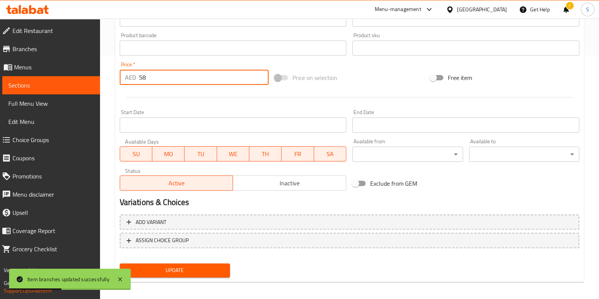
scroll to position [247, 0]
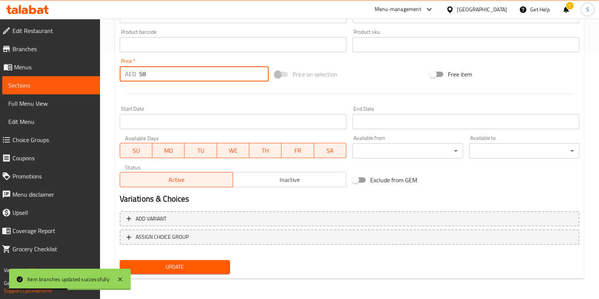
click at [190, 264] on span "Update" at bounding box center [175, 266] width 98 height 9
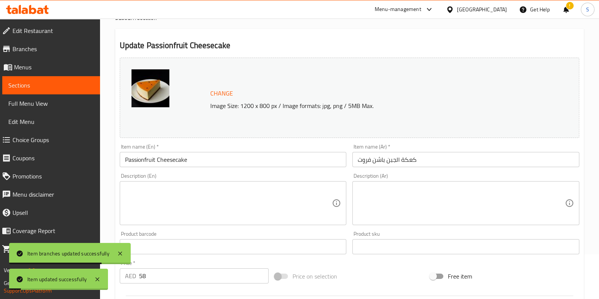
scroll to position [0, 0]
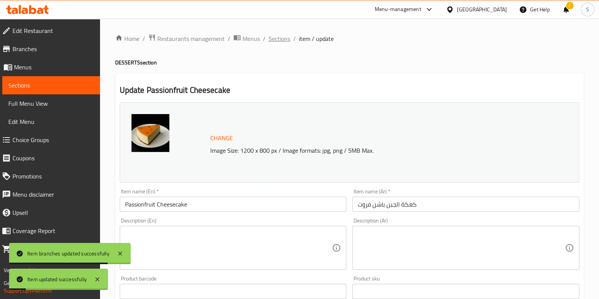
click at [284, 39] on span "Sections" at bounding box center [279, 38] width 22 height 9
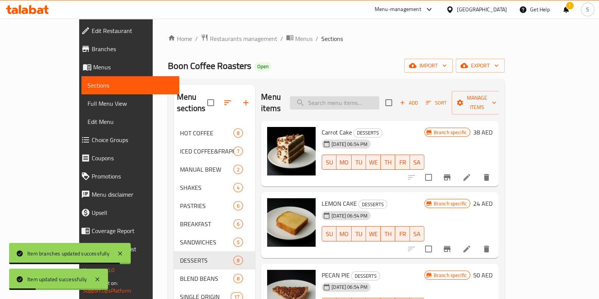
click at [366, 96] on input "search" at bounding box center [334, 102] width 89 height 13
paste input "Basque cheesecake"
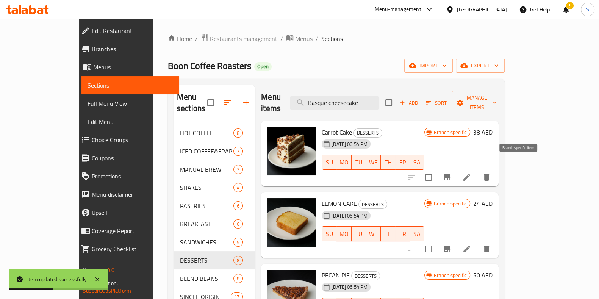
click at [495, 169] on div at bounding box center [448, 177] width 93 height 18
click at [379, 99] on input "Basque cheesecake" at bounding box center [334, 102] width 89 height 13
drag, startPoint x: 395, startPoint y: 97, endPoint x: 354, endPoint y: 98, distance: 40.1
click at [354, 98] on input "Basque cheesecake" at bounding box center [334, 102] width 89 height 13
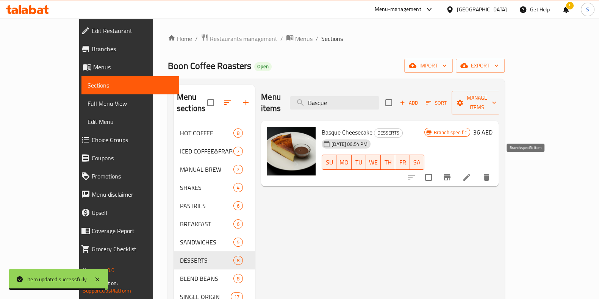
click at [451, 173] on icon "Branch-specific-item" at bounding box center [446, 177] width 9 height 9
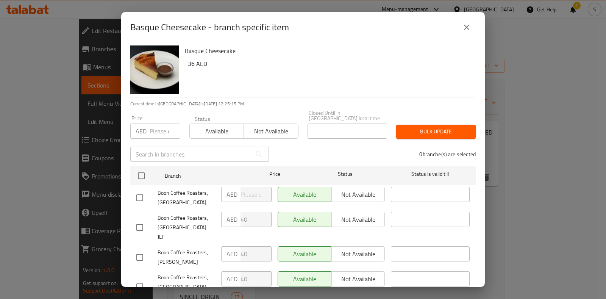
click at [156, 131] on input "number" at bounding box center [165, 130] width 31 height 15
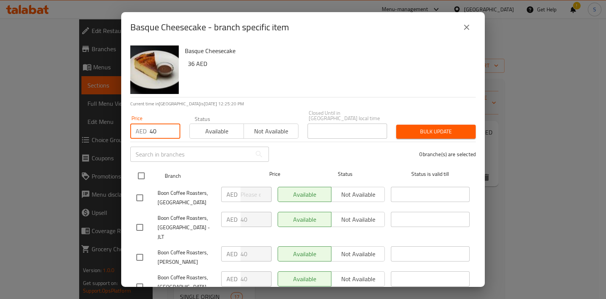
click at [138, 173] on input "checkbox" at bounding box center [141, 176] width 16 height 16
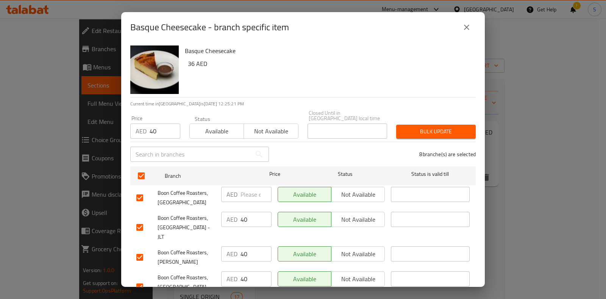
click at [410, 127] on span "Bulk update" at bounding box center [435, 131] width 67 height 9
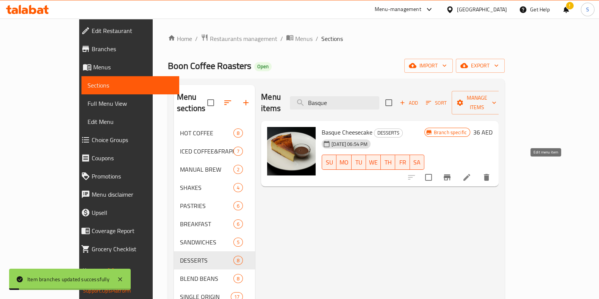
click at [470, 174] on icon at bounding box center [466, 177] width 7 height 7
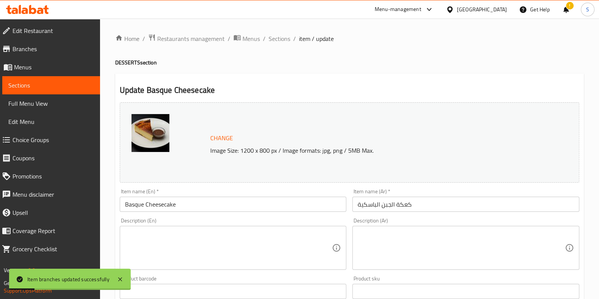
scroll to position [189, 0]
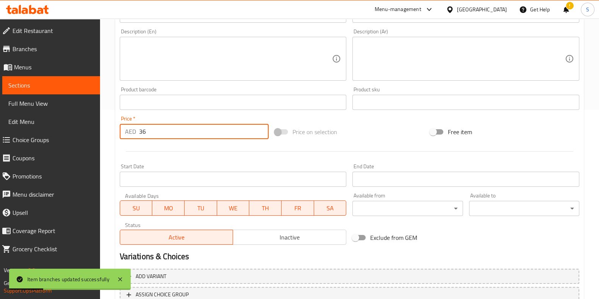
drag, startPoint x: 158, startPoint y: 130, endPoint x: 102, endPoint y: 128, distance: 55.3
click at [103, 128] on div "Home / Restaurants management / Menus / Sections / item / update DESSERTS secti…" at bounding box center [349, 93] width 499 height 527
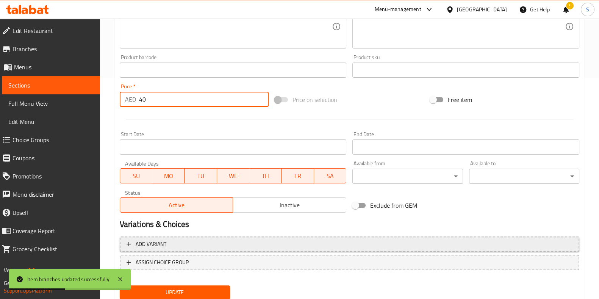
scroll to position [247, 0]
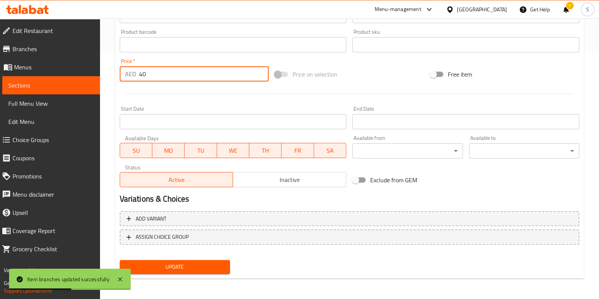
click at [191, 264] on span "Update" at bounding box center [175, 266] width 98 height 9
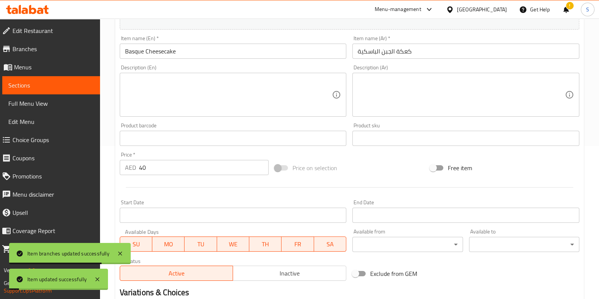
scroll to position [0, 0]
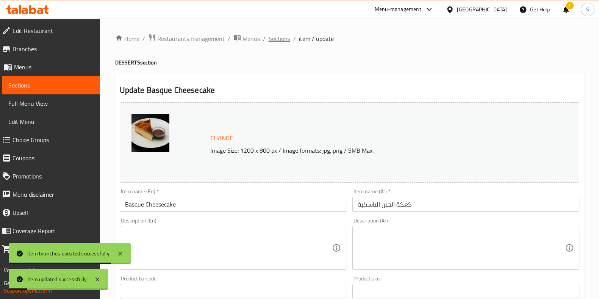
click at [281, 42] on span "Sections" at bounding box center [279, 38] width 22 height 9
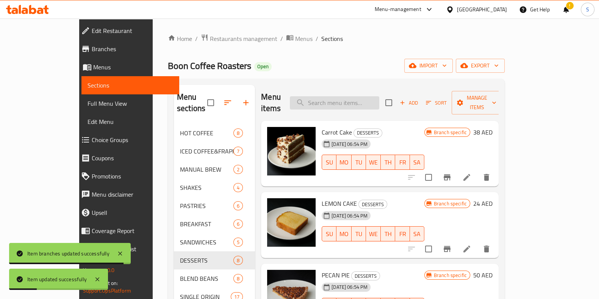
click at [338, 97] on input "search" at bounding box center [334, 102] width 89 height 13
paste input "Carrot cake"
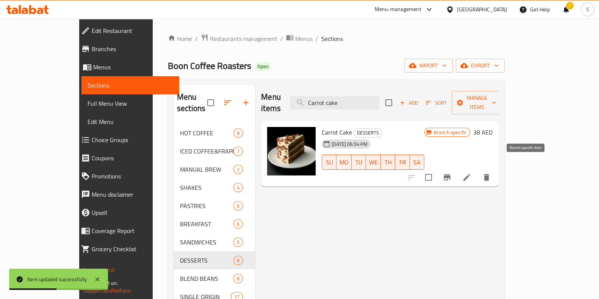
click at [450, 174] on icon "Branch-specific-item" at bounding box center [446, 177] width 7 height 6
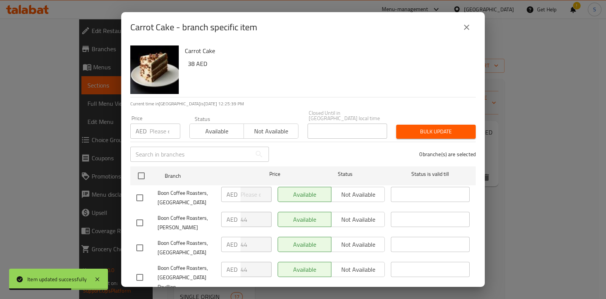
click at [147, 126] on div "AED Price" at bounding box center [155, 130] width 50 height 15
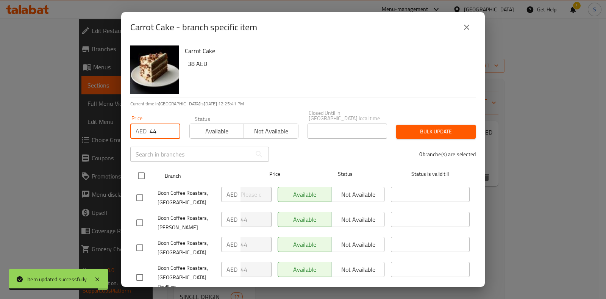
click at [143, 178] on input "checkbox" at bounding box center [141, 176] width 16 height 16
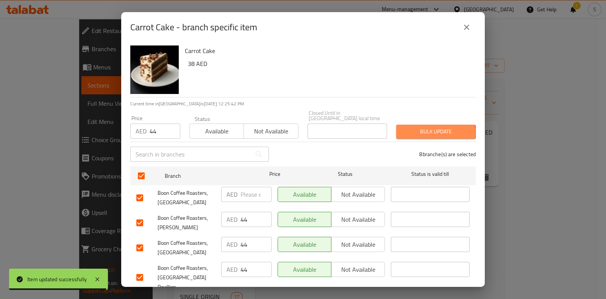
click at [430, 132] on span "Bulk update" at bounding box center [435, 131] width 67 height 9
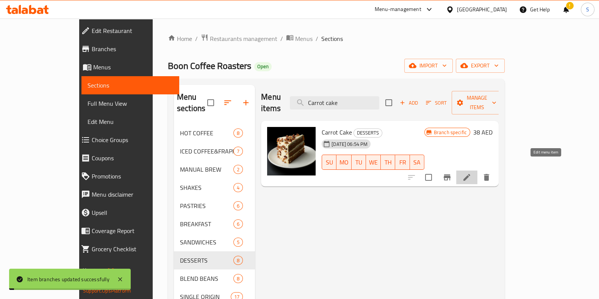
click at [470, 174] on icon at bounding box center [466, 177] width 7 height 7
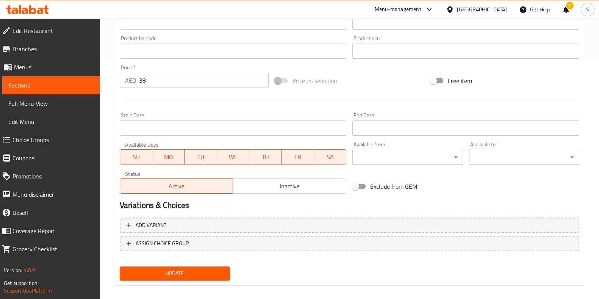
scroll to position [247, 0]
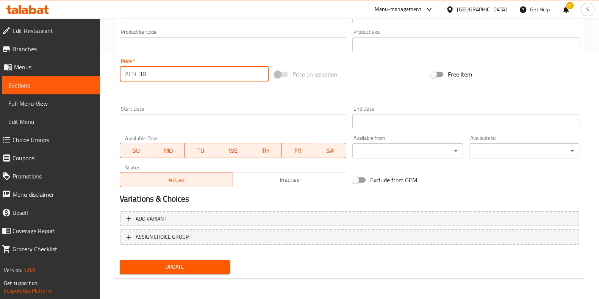
drag, startPoint x: 170, startPoint y: 77, endPoint x: 131, endPoint y: 79, distance: 38.3
click at [132, 78] on div "AED 38 Price *" at bounding box center [194, 73] width 149 height 15
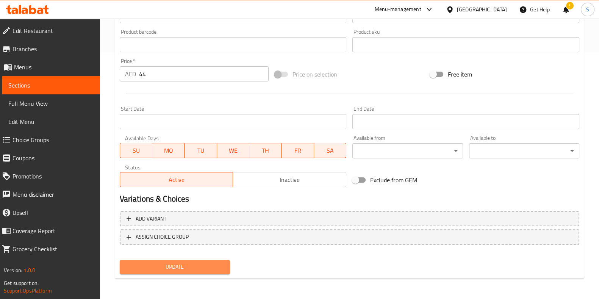
click at [190, 265] on span "Update" at bounding box center [175, 266] width 98 height 9
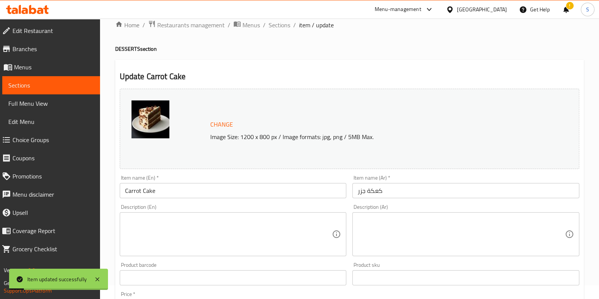
scroll to position [0, 0]
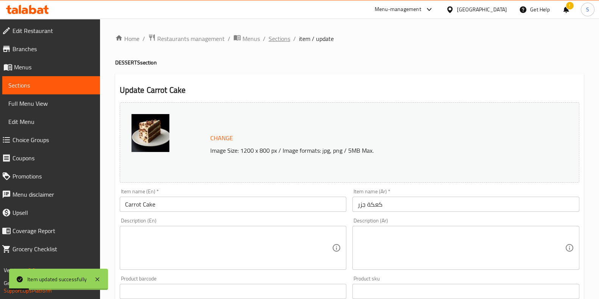
click at [287, 39] on span "Sections" at bounding box center [279, 38] width 22 height 9
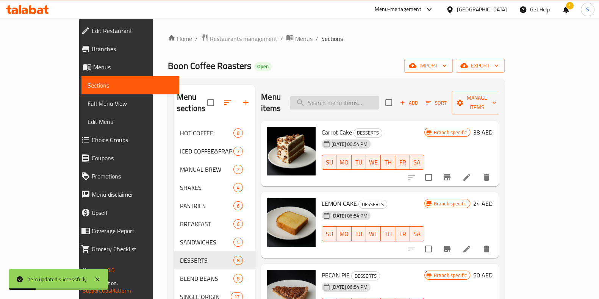
click at [379, 96] on input "search" at bounding box center [334, 102] width 89 height 13
paste input "Choclate cake"
drag, startPoint x: 375, startPoint y: 95, endPoint x: 368, endPoint y: 97, distance: 7.2
click at [368, 97] on input "Choclate cake" at bounding box center [334, 102] width 89 height 13
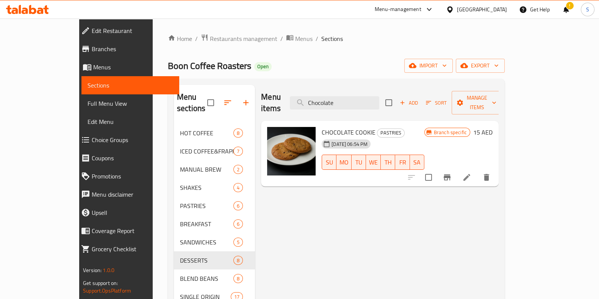
drag, startPoint x: 369, startPoint y: 103, endPoint x: 311, endPoint y: 102, distance: 58.3
click at [317, 103] on div "Menu items Chocolate Add Sort Manage items" at bounding box center [379, 103] width 237 height 36
click at [369, 96] on input "Chocolate" at bounding box center [334, 102] width 89 height 13
click at [379, 101] on input "Chocolate" at bounding box center [334, 102] width 89 height 13
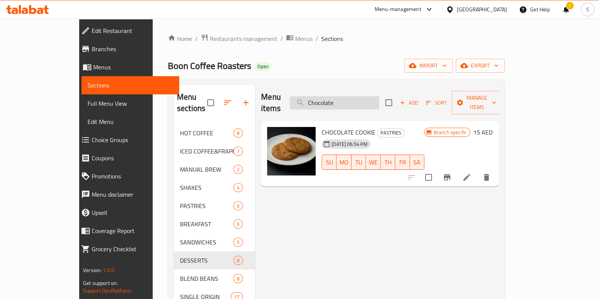
click at [379, 100] on input "Chocolate" at bounding box center [334, 102] width 89 height 13
paste input "Tiramisu"
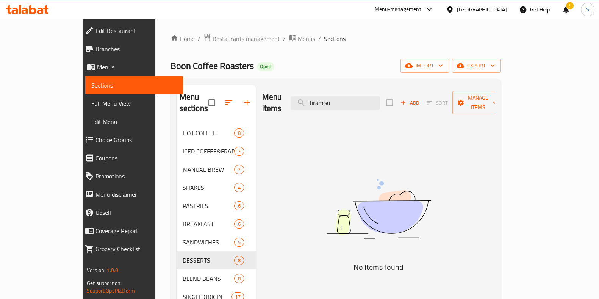
drag, startPoint x: 299, startPoint y: 97, endPoint x: 282, endPoint y: 98, distance: 17.1
click at [282, 98] on div "Menu items Tiramisu Add Sort Manage items" at bounding box center [378, 103] width 233 height 36
paste input "Cheese Croissant"
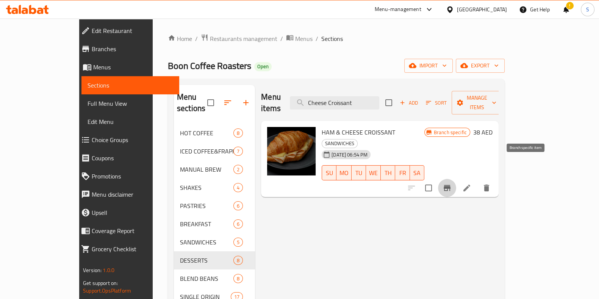
click at [451, 183] on icon "Branch-specific-item" at bounding box center [446, 187] width 9 height 9
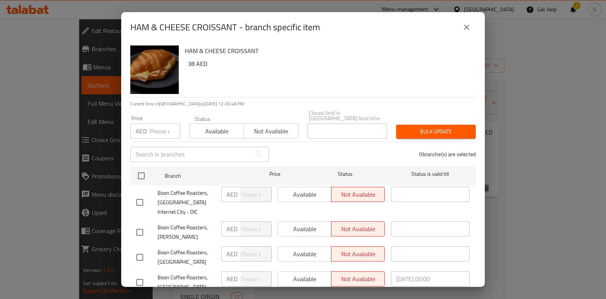
click at [163, 131] on input "number" at bounding box center [165, 130] width 31 height 15
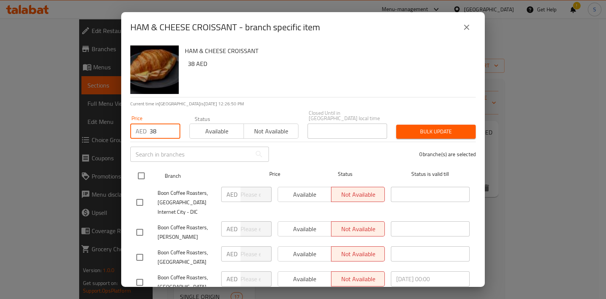
click at [143, 175] on input "checkbox" at bounding box center [141, 176] width 16 height 16
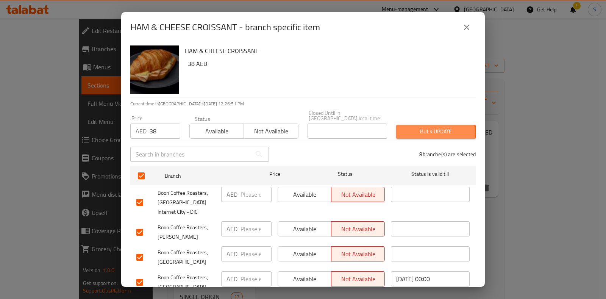
click at [411, 133] on span "Bulk update" at bounding box center [435, 131] width 67 height 9
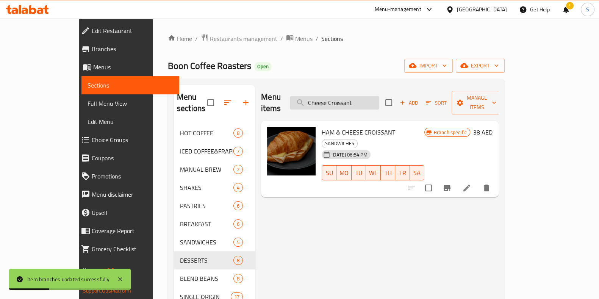
drag, startPoint x: 383, startPoint y: 100, endPoint x: 359, endPoint y: 100, distance: 24.2
click at [359, 100] on input "Cheese Croissant" at bounding box center [334, 102] width 89 height 13
click at [379, 100] on input "Cheese Croissant" at bounding box center [334, 102] width 89 height 13
click at [379, 96] on input "Cheese Croissant" at bounding box center [334, 102] width 89 height 13
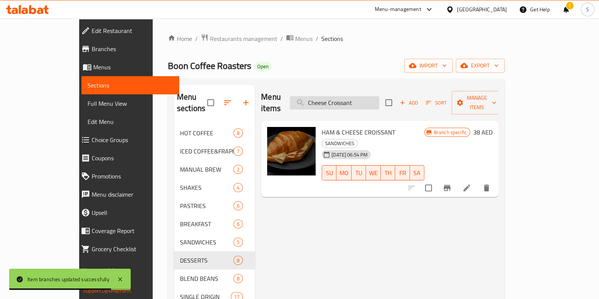
click at [379, 96] on input "Cheese Croissant" at bounding box center [334, 102] width 89 height 13
paste input "ia seeds pudding"
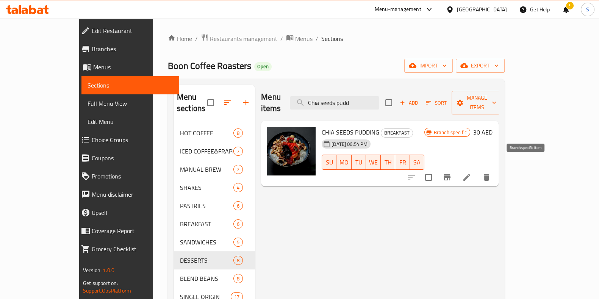
click at [450, 174] on icon "Branch-specific-item" at bounding box center [446, 177] width 7 height 6
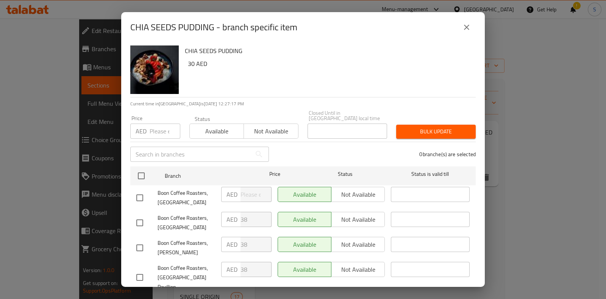
click at [147, 128] on div "AED Price" at bounding box center [155, 130] width 50 height 15
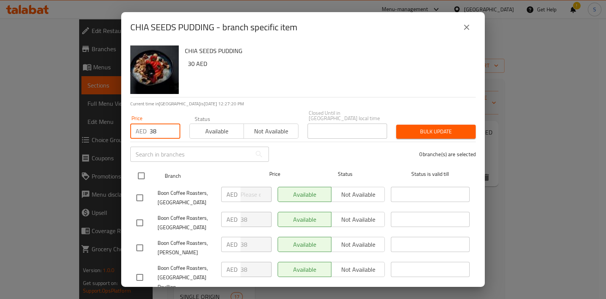
click at [143, 175] on input "checkbox" at bounding box center [141, 176] width 16 height 16
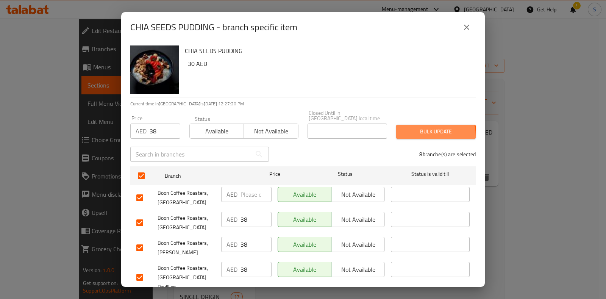
click at [415, 136] on button "Bulk update" at bounding box center [436, 132] width 80 height 14
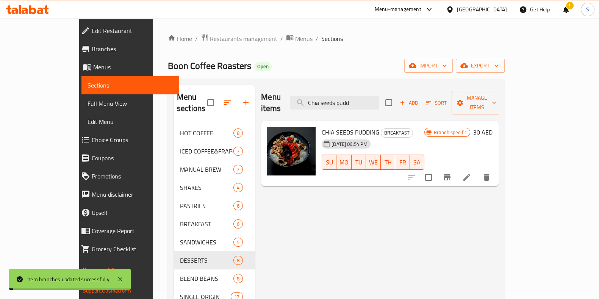
click at [470, 174] on icon at bounding box center [466, 177] width 7 height 7
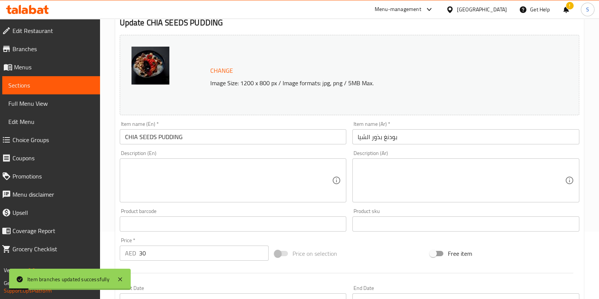
scroll to position [142, 0]
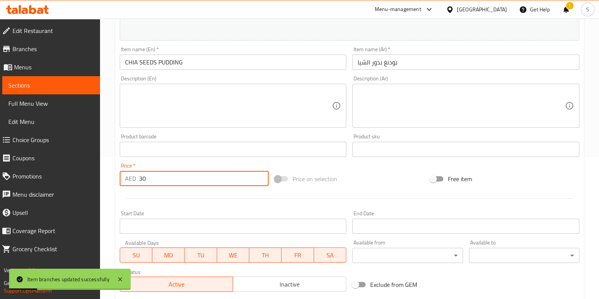
click at [159, 179] on input "30" at bounding box center [204, 178] width 130 height 15
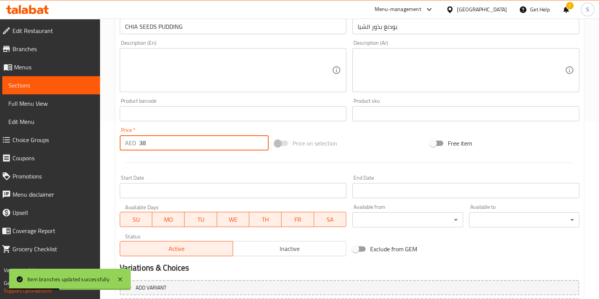
scroll to position [247, 0]
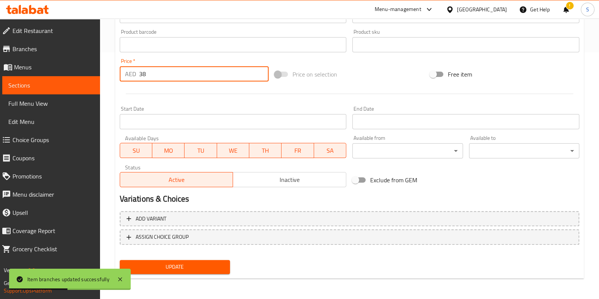
click at [165, 270] on button "Update" at bounding box center [175, 267] width 110 height 14
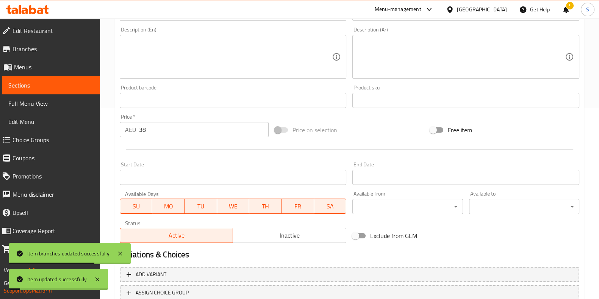
scroll to position [0, 0]
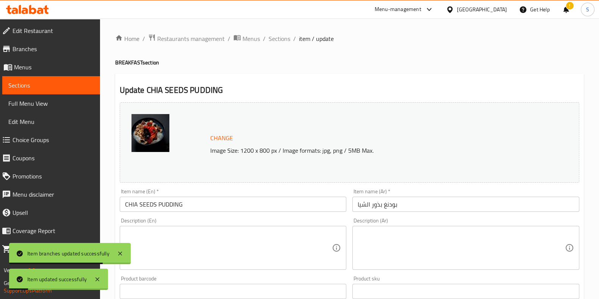
click at [273, 32] on div "Home / Restaurants management / Menus / Sections / item / update BREAKFAST sect…" at bounding box center [349, 282] width 499 height 527
click at [275, 39] on span "Sections" at bounding box center [279, 38] width 22 height 9
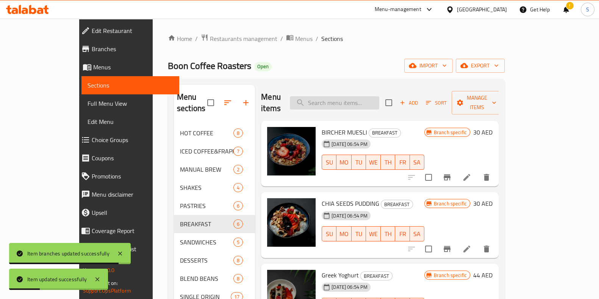
click at [339, 96] on input "search" at bounding box center [334, 102] width 89 height 13
paste input "Bircher Muesli"
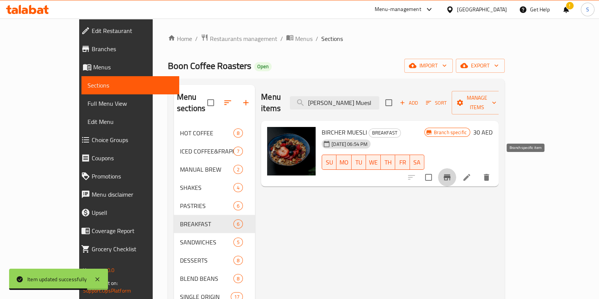
click at [451, 173] on icon "Branch-specific-item" at bounding box center [446, 177] width 9 height 9
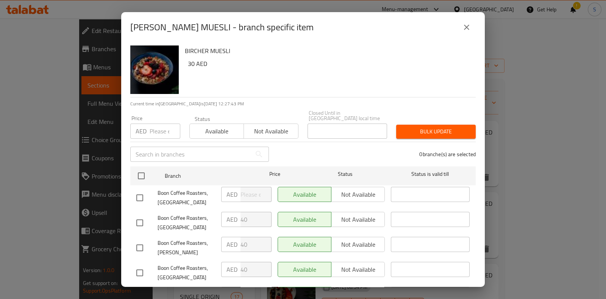
click at [155, 130] on input "number" at bounding box center [165, 130] width 31 height 15
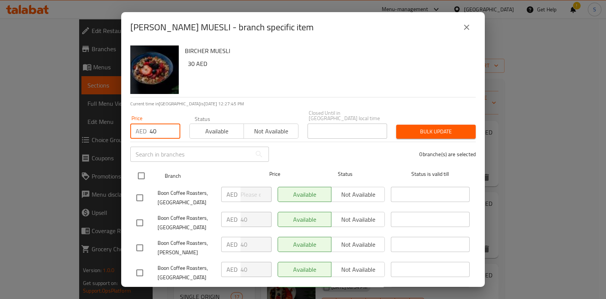
click at [142, 176] on input "checkbox" at bounding box center [141, 176] width 16 height 16
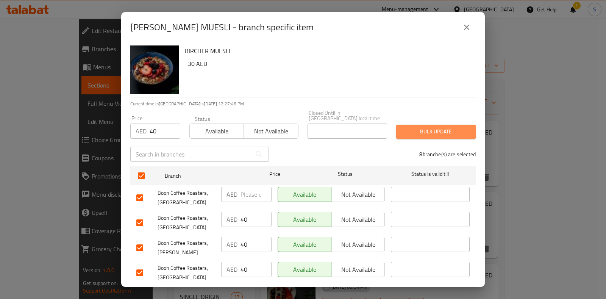
click at [430, 131] on span "Bulk update" at bounding box center [435, 131] width 67 height 9
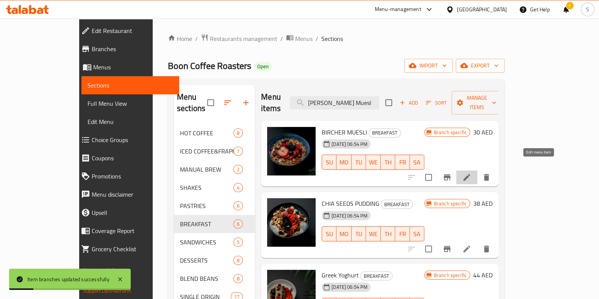
click at [471, 173] on icon at bounding box center [466, 177] width 9 height 9
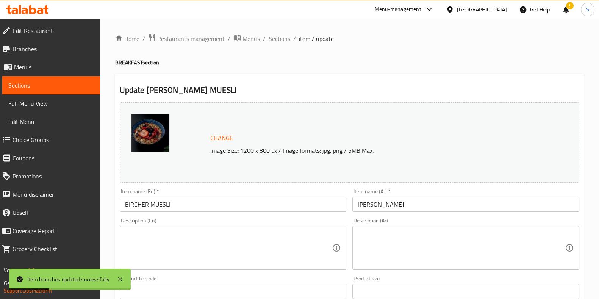
scroll to position [237, 0]
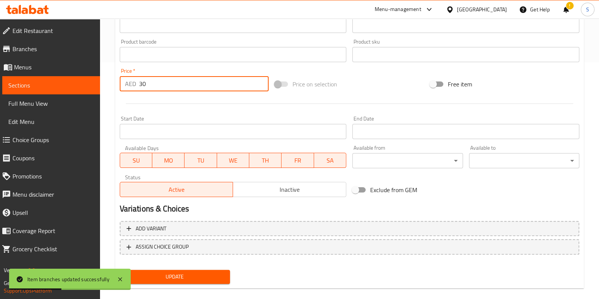
drag, startPoint x: 165, startPoint y: 84, endPoint x: 126, endPoint y: 87, distance: 39.1
click at [134, 86] on div "AED 30 Price *" at bounding box center [194, 83] width 149 height 15
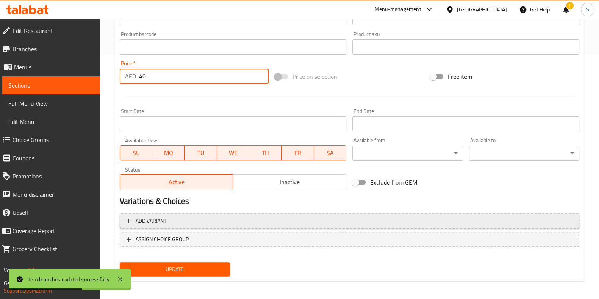
scroll to position [247, 0]
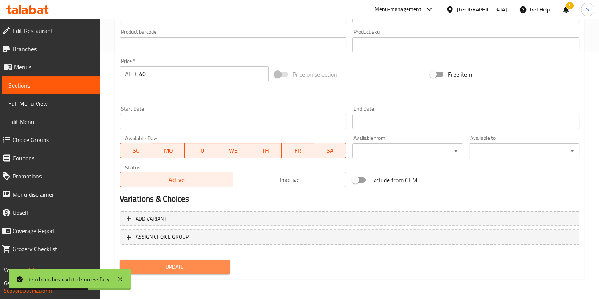
click at [190, 266] on span "Update" at bounding box center [175, 266] width 98 height 9
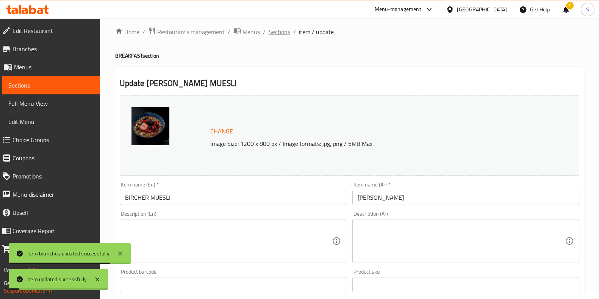
scroll to position [0, 0]
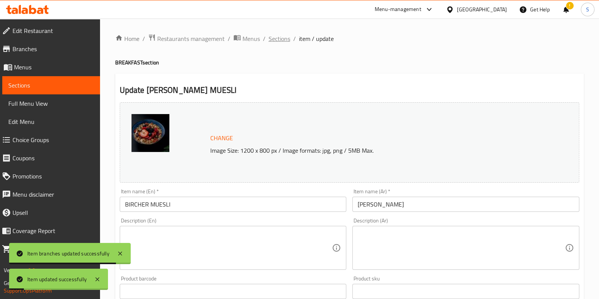
click at [278, 37] on span "Sections" at bounding box center [279, 38] width 22 height 9
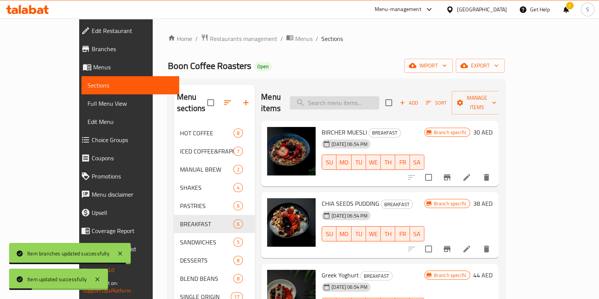
click at [373, 100] on input "search" at bounding box center [334, 102] width 89 height 13
paste input "Pastrami & Cheese sandwich"
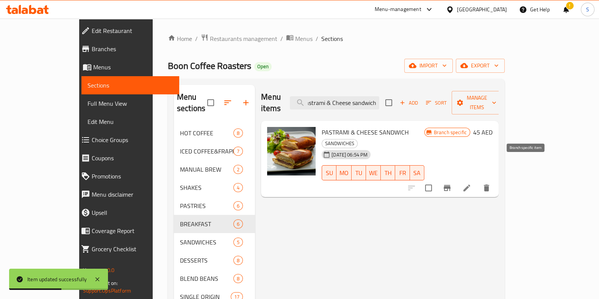
click at [451, 183] on icon "Branch-specific-item" at bounding box center [446, 187] width 9 height 9
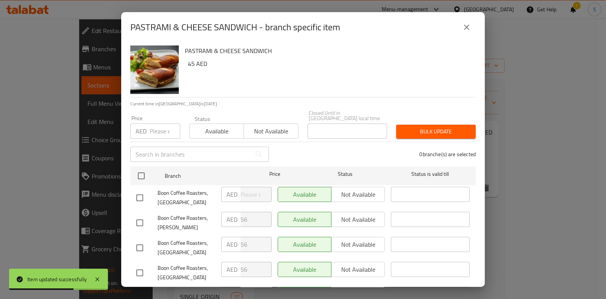
click at [150, 131] on input "number" at bounding box center [165, 130] width 31 height 15
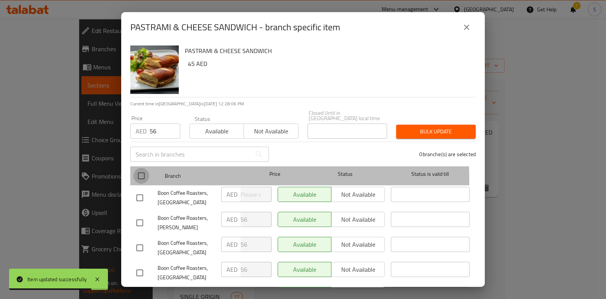
click at [136, 179] on input "checkbox" at bounding box center [141, 176] width 16 height 16
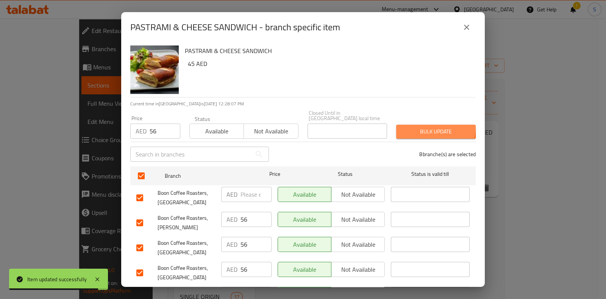
click at [416, 127] on span "Bulk update" at bounding box center [435, 131] width 67 height 9
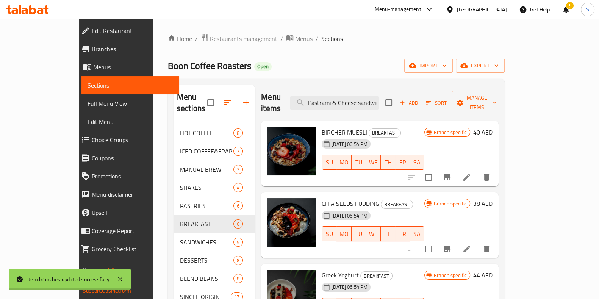
click at [477, 170] on li at bounding box center [466, 177] width 21 height 14
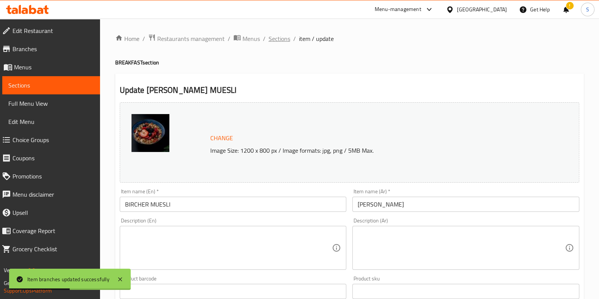
click at [278, 42] on span "Sections" at bounding box center [279, 38] width 22 height 9
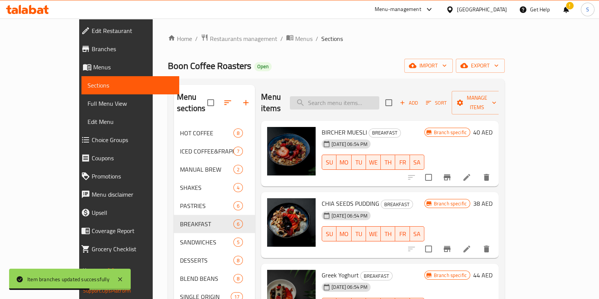
click at [340, 96] on input "search" at bounding box center [334, 102] width 89 height 13
paste input "Pastrami & Cheese sandwich"
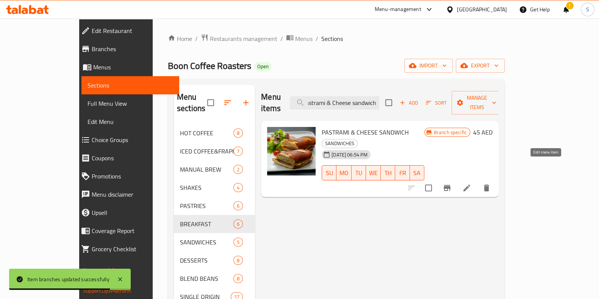
click at [470, 184] on icon at bounding box center [466, 187] width 7 height 7
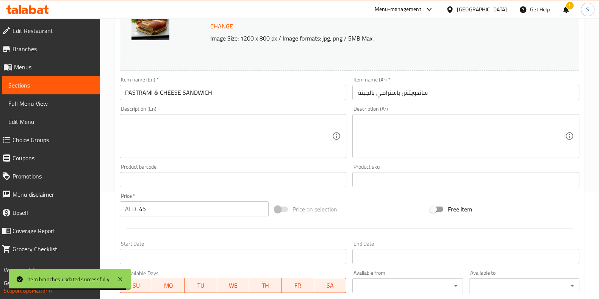
scroll to position [237, 0]
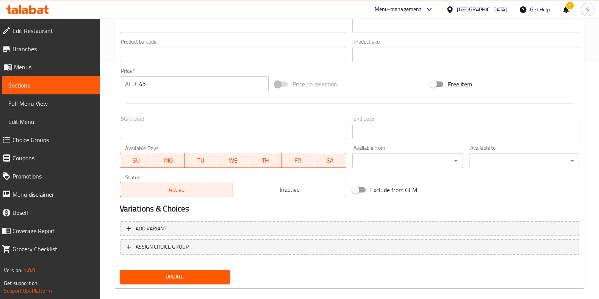
drag, startPoint x: 75, startPoint y: 90, endPoint x: 69, endPoint y: 88, distance: 6.0
click at [64, 88] on div "Edit Restaurant Branches Menus Sections Full Menu View Edit Menu Choice Groups …" at bounding box center [299, 45] width 599 height 527
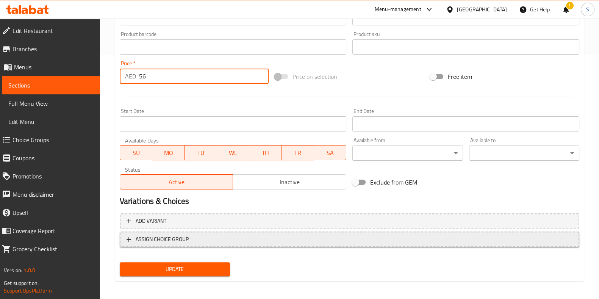
scroll to position [247, 0]
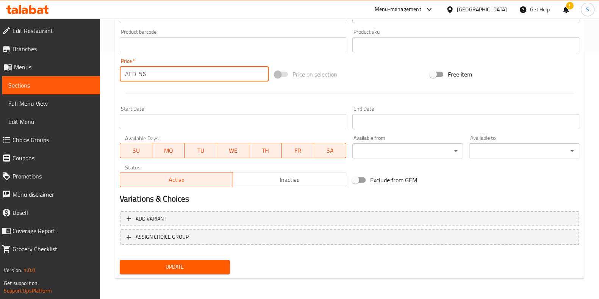
click at [183, 262] on span "Update" at bounding box center [175, 266] width 98 height 9
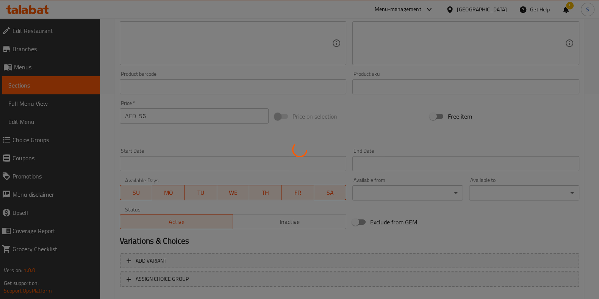
scroll to position [0, 0]
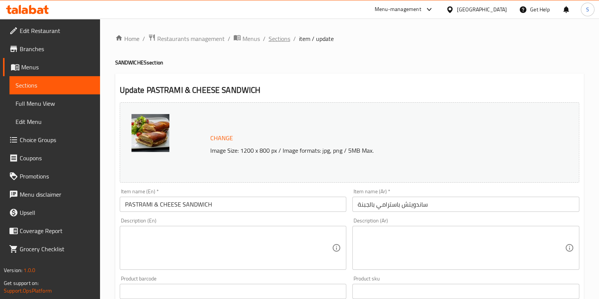
click at [280, 41] on span "Sections" at bounding box center [279, 38] width 22 height 9
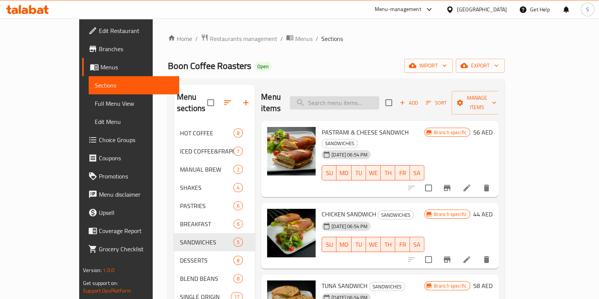
click at [358, 96] on input "search" at bounding box center [334, 102] width 89 height 13
paste input "Chicken Sandwich"
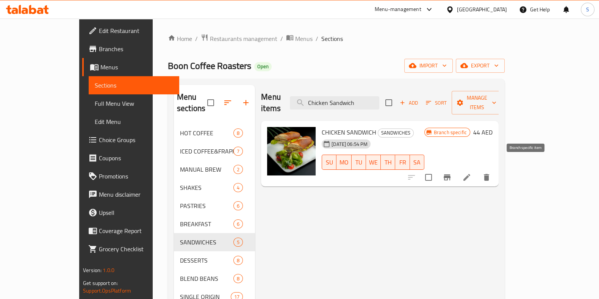
type input "Chicken Sandwich"
click at [450, 174] on icon "Branch-specific-item" at bounding box center [446, 177] width 7 height 6
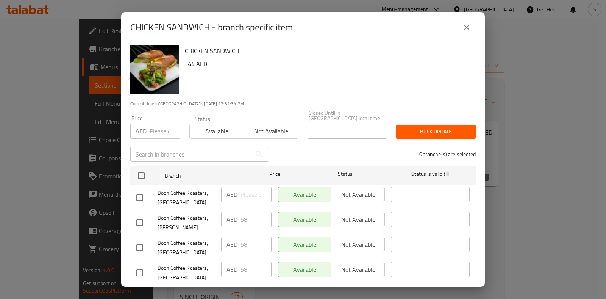
click at [157, 133] on input "number" at bounding box center [165, 130] width 31 height 15
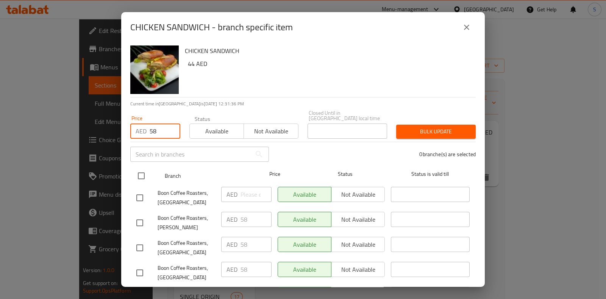
type input "58"
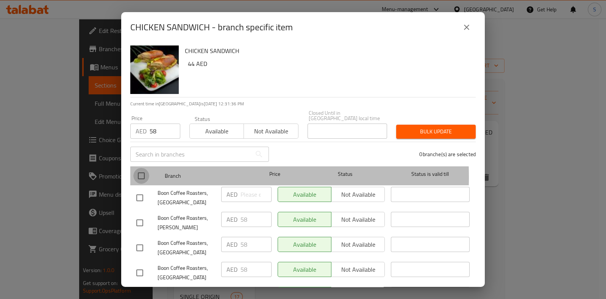
click at [140, 177] on input "checkbox" at bounding box center [141, 176] width 16 height 16
checkbox input "true"
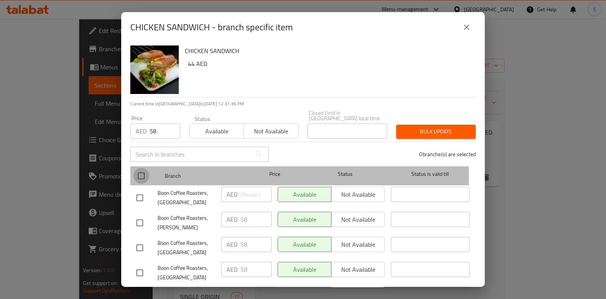
checkbox input "true"
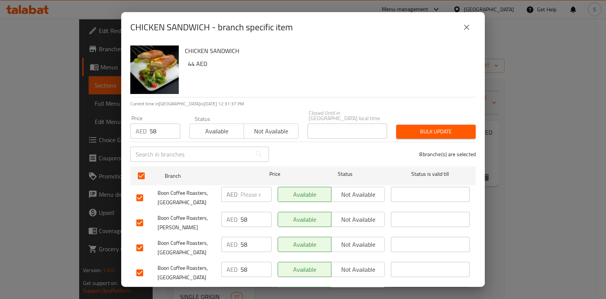
click at [436, 128] on span "Bulk update" at bounding box center [435, 131] width 67 height 9
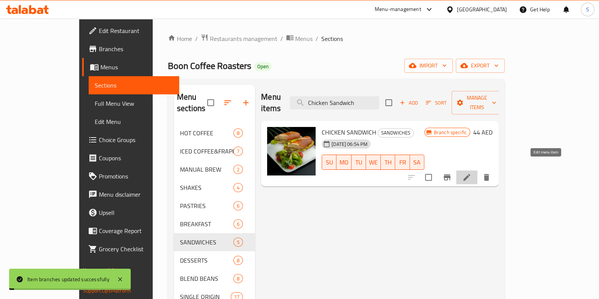
click at [471, 173] on icon at bounding box center [466, 177] width 9 height 9
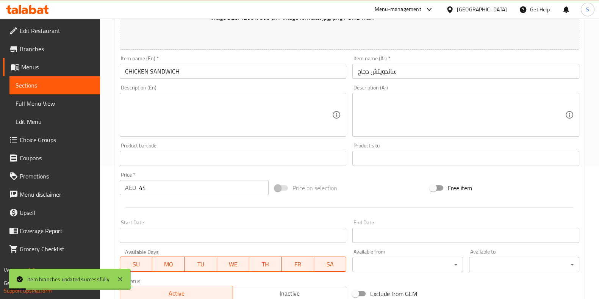
scroll to position [247, 0]
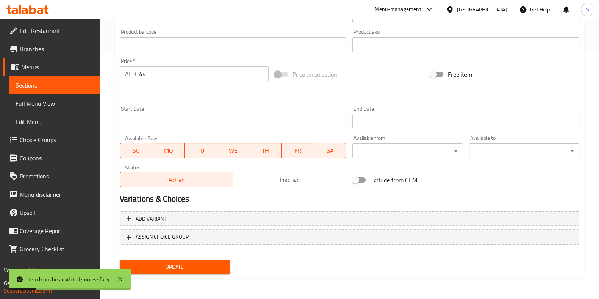
click at [121, 75] on div "AED 44 Price *" at bounding box center [194, 73] width 149 height 15
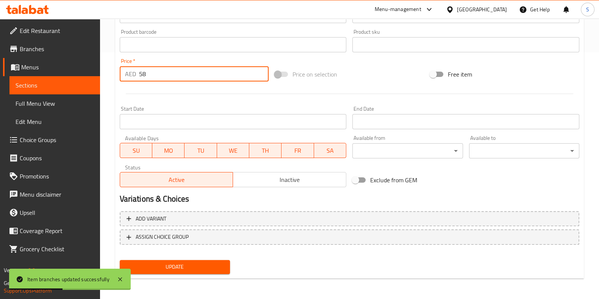
type input "58"
click at [183, 267] on span "Update" at bounding box center [175, 266] width 98 height 9
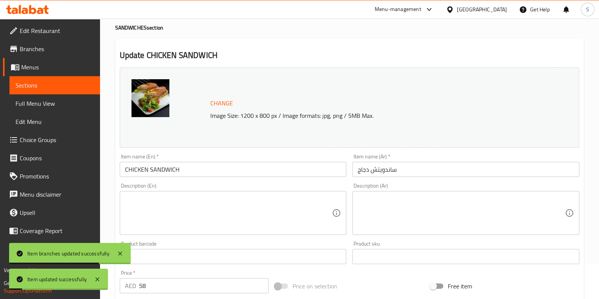
scroll to position [0, 0]
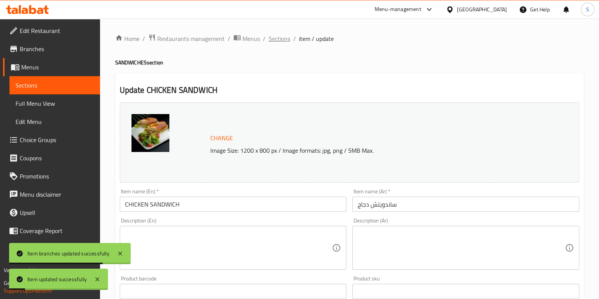
click at [281, 37] on span "Sections" at bounding box center [279, 38] width 22 height 9
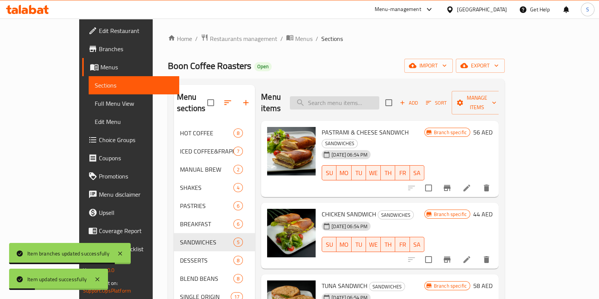
click at [343, 98] on input "search" at bounding box center [334, 102] width 89 height 13
paste input "Caprese Sandwich"
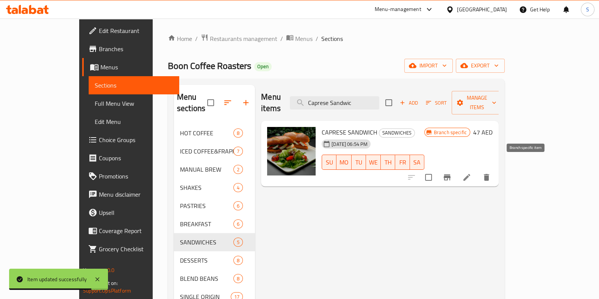
type input "Caprese Sandwic"
click at [451, 173] on icon "Branch-specific-item" at bounding box center [446, 177] width 9 height 9
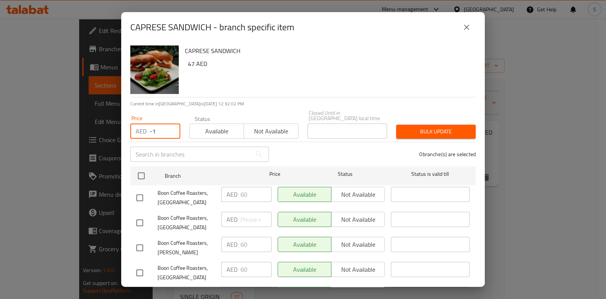
click at [171, 131] on input "-1" at bounding box center [165, 130] width 31 height 15
click at [159, 129] on input "-1" at bounding box center [165, 130] width 31 height 15
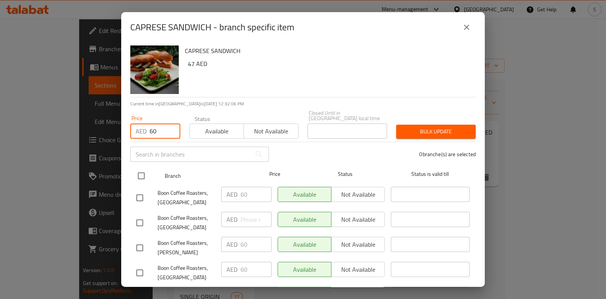
type input "60"
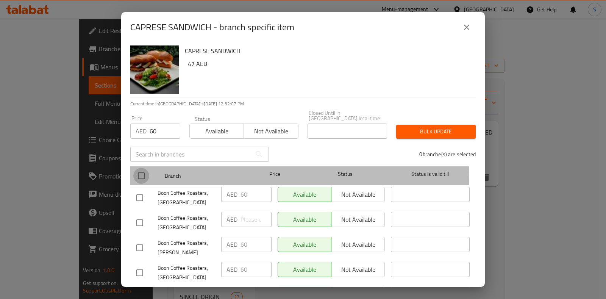
click at [140, 181] on input "checkbox" at bounding box center [141, 176] width 16 height 16
checkbox input "true"
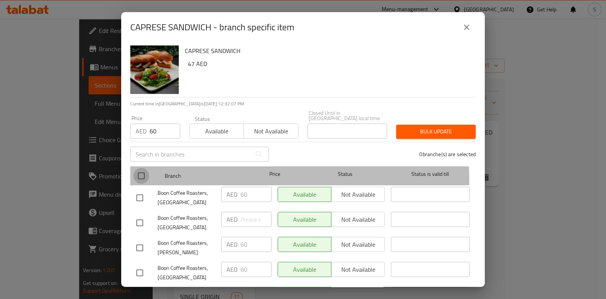
checkbox input "true"
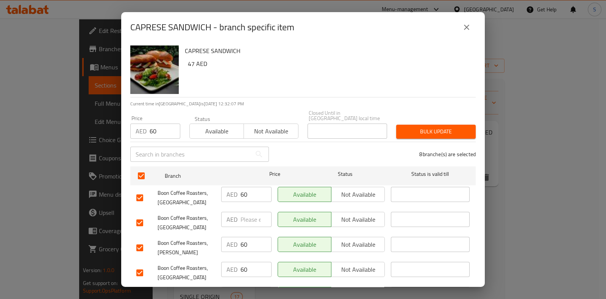
click at [447, 129] on span "Bulk update" at bounding box center [435, 131] width 67 height 9
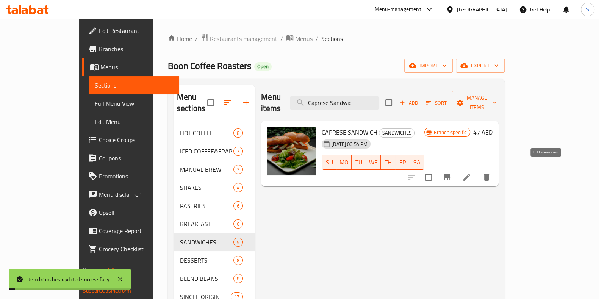
click at [471, 173] on icon at bounding box center [466, 177] width 9 height 9
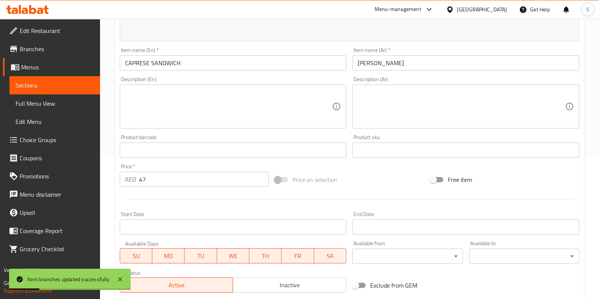
scroll to position [142, 0]
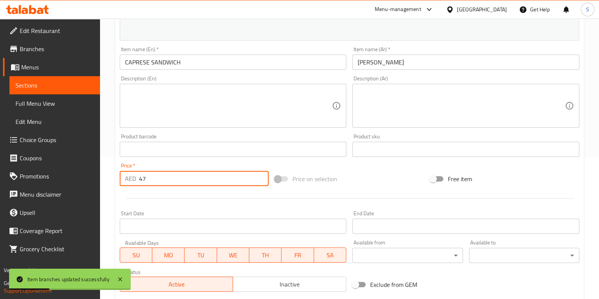
drag, startPoint x: 115, startPoint y: 184, endPoint x: 104, endPoint y: 183, distance: 11.1
click at [105, 183] on div "Home / Restaurants management / Menus / Sections / item / update SANDWICHES sec…" at bounding box center [349, 140] width 499 height 527
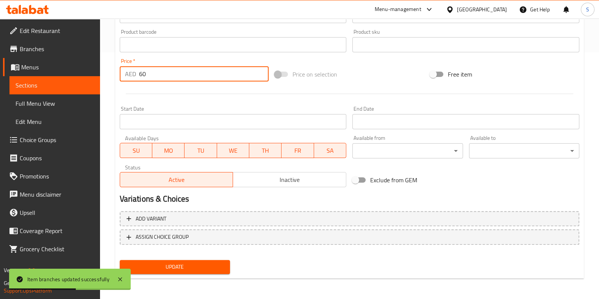
type input "60"
click at [175, 270] on span "Update" at bounding box center [175, 266] width 98 height 9
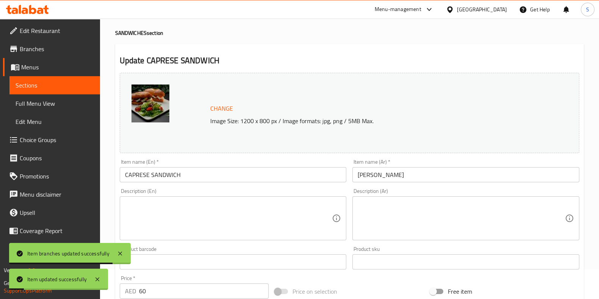
scroll to position [0, 0]
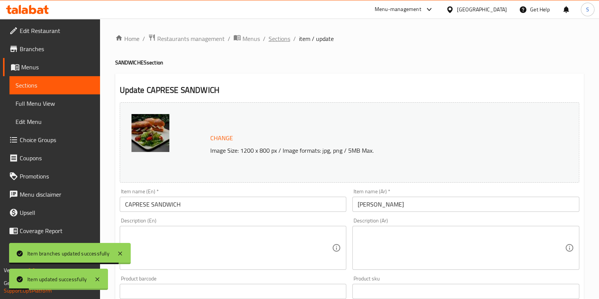
click at [285, 36] on span "Sections" at bounding box center [279, 38] width 22 height 9
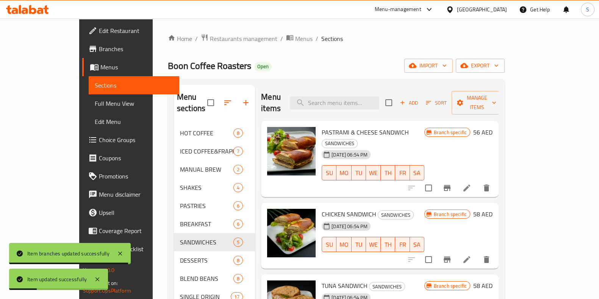
click at [372, 105] on div "Menu items Add Sort Manage items" at bounding box center [379, 103] width 237 height 36
click at [375, 100] on input "search" at bounding box center [334, 102] width 89 height 13
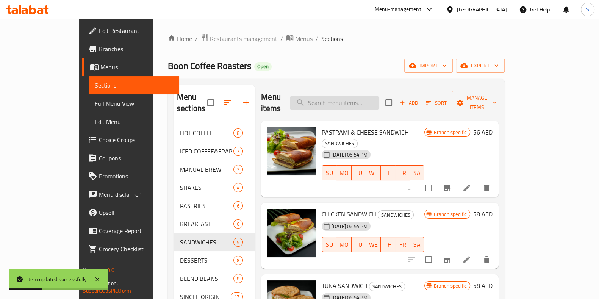
paste input "Avocado & Labneh Toast"
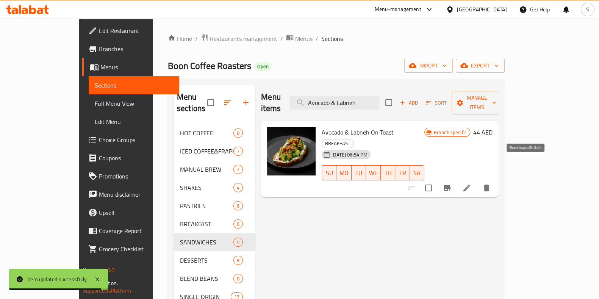
type input "Avocado & Labneh"
click at [450, 185] on icon "Branch-specific-item" at bounding box center [446, 188] width 7 height 6
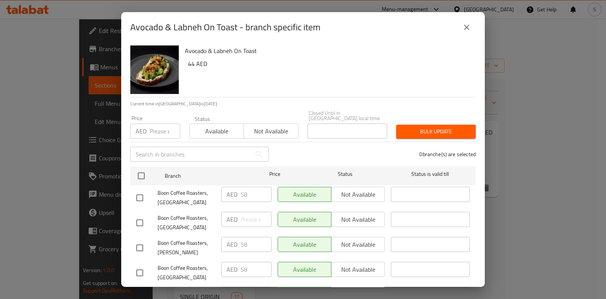
click at [153, 132] on input "number" at bounding box center [165, 130] width 31 height 15
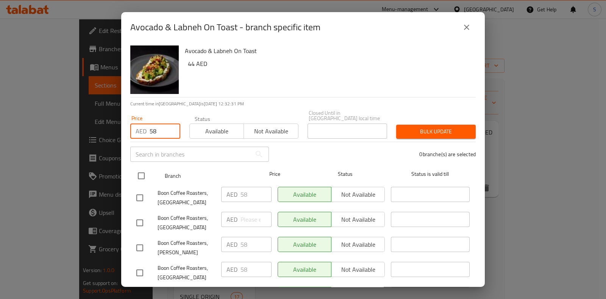
type input "58"
click at [141, 178] on input "checkbox" at bounding box center [141, 176] width 16 height 16
checkbox input "true"
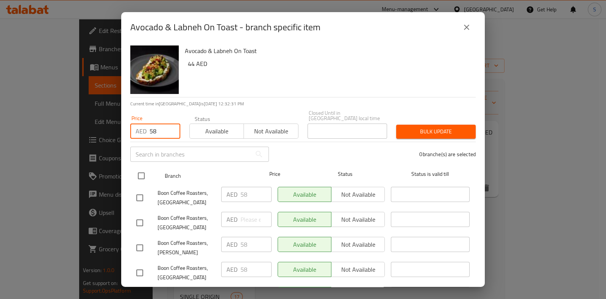
checkbox input "true"
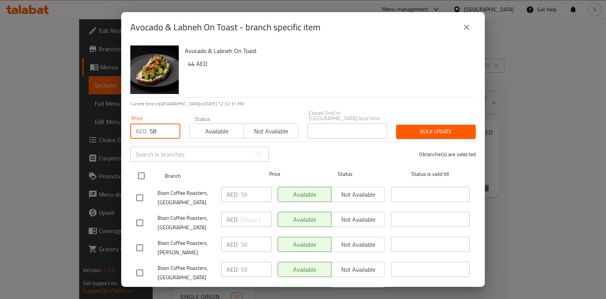
checkbox input "true"
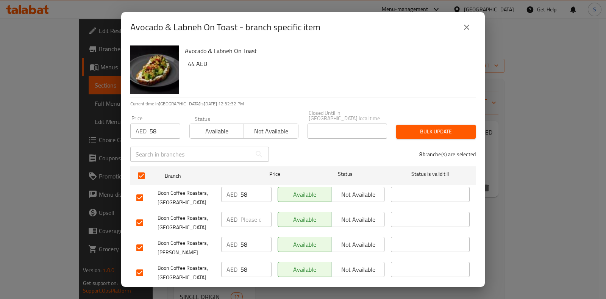
click at [458, 131] on span "Bulk update" at bounding box center [435, 131] width 67 height 9
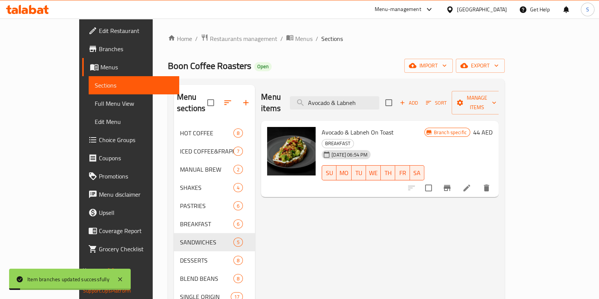
click at [471, 183] on icon at bounding box center [466, 187] width 9 height 9
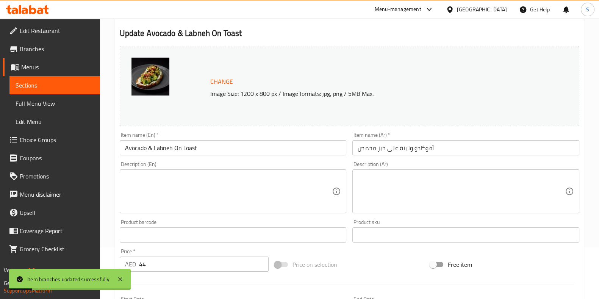
scroll to position [237, 0]
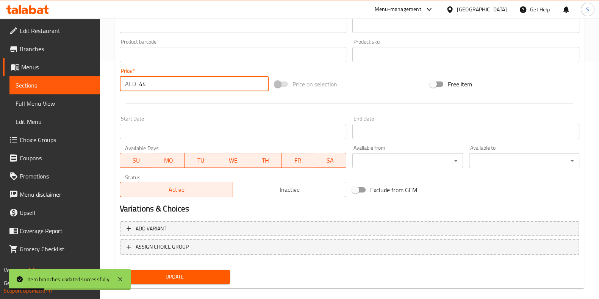
drag, startPoint x: 169, startPoint y: 82, endPoint x: 158, endPoint y: 82, distance: 10.6
click at [158, 82] on input "44" at bounding box center [204, 83] width 130 height 15
drag, startPoint x: 160, startPoint y: 82, endPoint x: 109, endPoint y: 82, distance: 51.1
click at [109, 82] on div "Home / Restaurants management / Menus / Sections / item / update BREAKFAST sect…" at bounding box center [349, 45] width 499 height 527
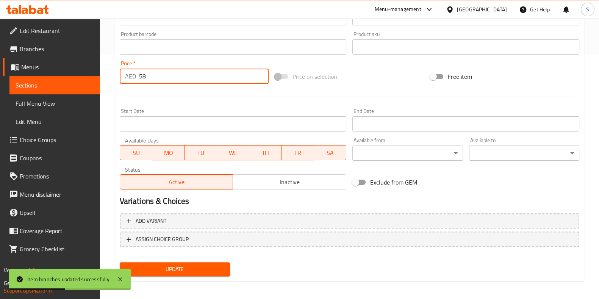
scroll to position [247, 0]
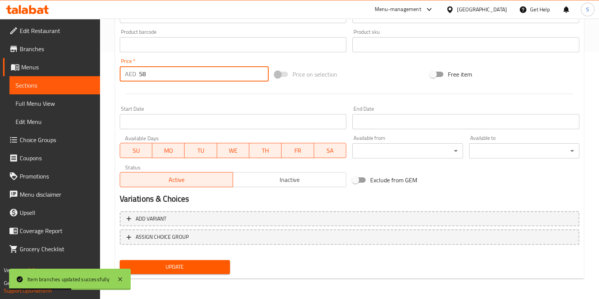
type input "58"
click at [184, 262] on span "Update" at bounding box center [175, 266] width 98 height 9
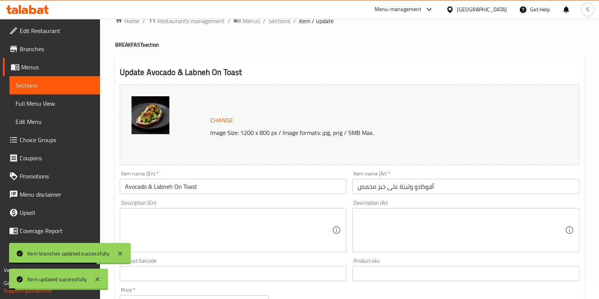
scroll to position [0, 0]
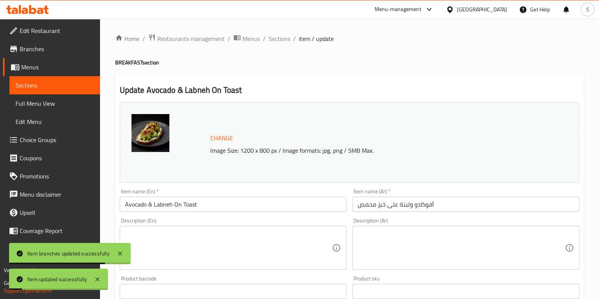
click at [274, 31] on div "Home / Restaurants management / Menus / Sections / item / update BREAKFAST sect…" at bounding box center [349, 282] width 499 height 527
click at [276, 34] on span "Sections" at bounding box center [279, 38] width 22 height 9
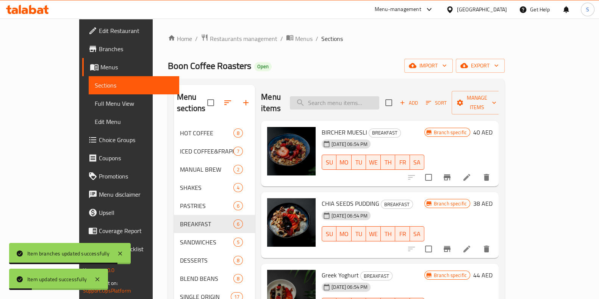
click at [379, 96] on input "search" at bounding box center [334, 102] width 89 height 13
paste input "Salmon & Cream Cheese Toast"
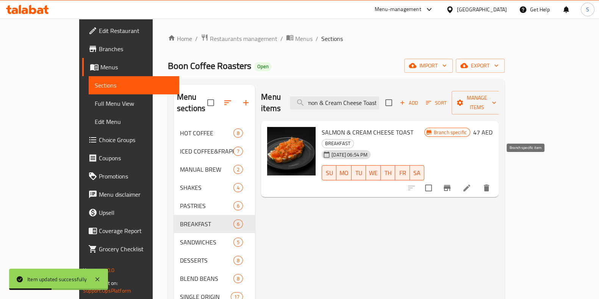
type input "Salmon & Cream Cheese Toast"
click at [450, 185] on icon "Branch-specific-item" at bounding box center [446, 188] width 7 height 6
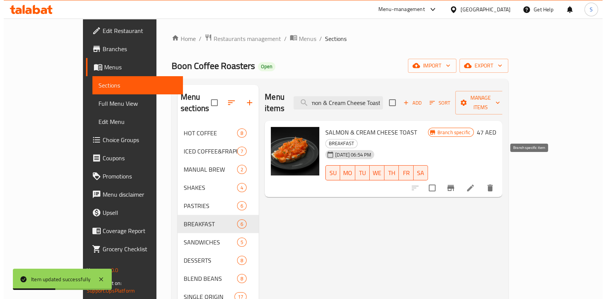
scroll to position [0, 0]
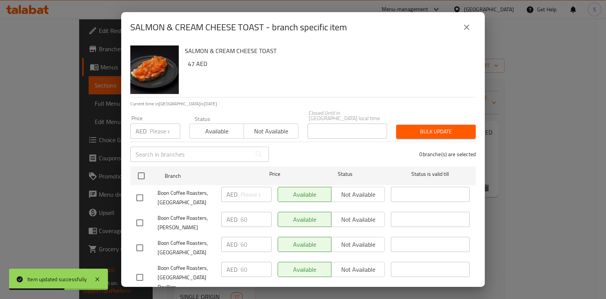
click at [160, 130] on input "number" at bounding box center [165, 130] width 31 height 15
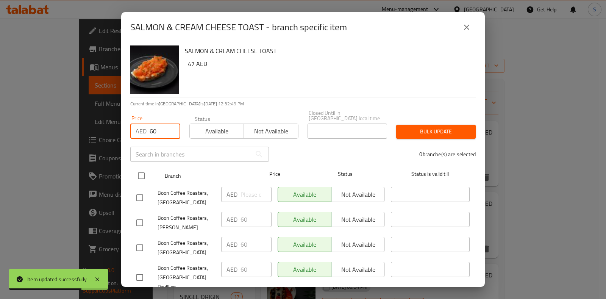
type input "60"
drag, startPoint x: 137, startPoint y: 179, endPoint x: 151, endPoint y: 174, distance: 14.5
click at [137, 178] on input "checkbox" at bounding box center [141, 176] width 16 height 16
checkbox input "true"
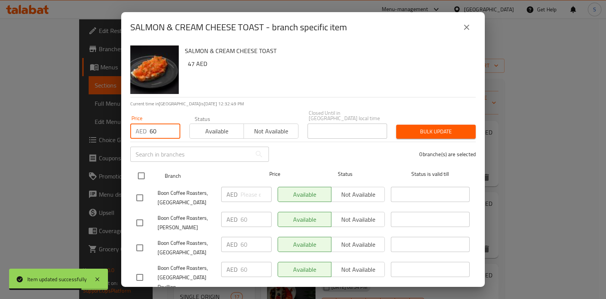
checkbox input "true"
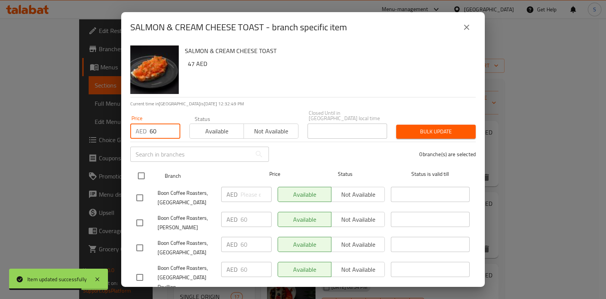
checkbox input "true"
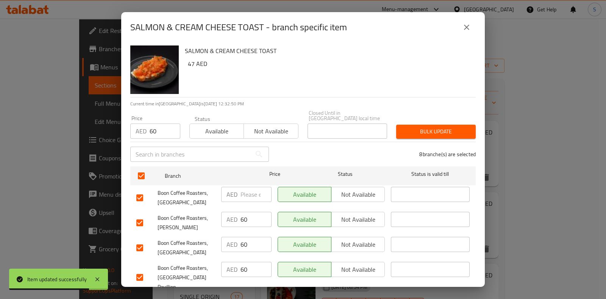
click at [449, 131] on span "Bulk update" at bounding box center [435, 131] width 67 height 9
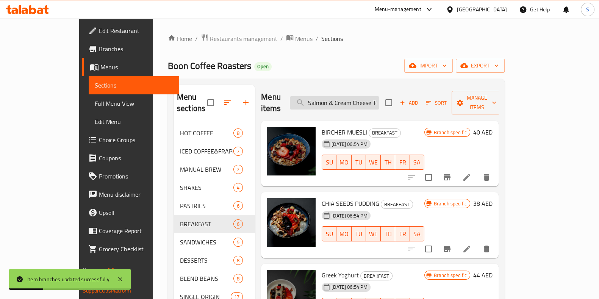
click at [373, 97] on input "Salmon & Cream Cheese Toast" at bounding box center [334, 102] width 89 height 13
click at [379, 97] on input "Salmon & Cream Cheese Toast" at bounding box center [334, 102] width 89 height 13
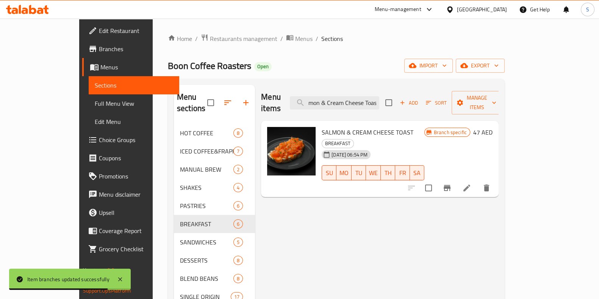
type input "Salmon & Cream Cheese Toas"
click at [477, 181] on li at bounding box center [466, 188] width 21 height 14
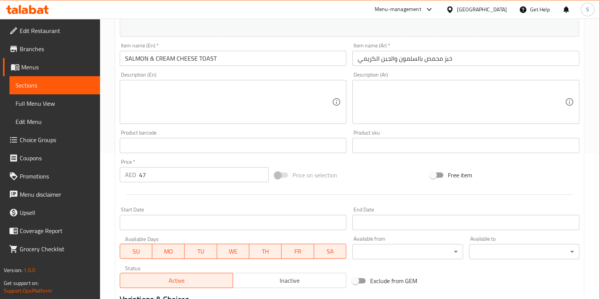
scroll to position [189, 0]
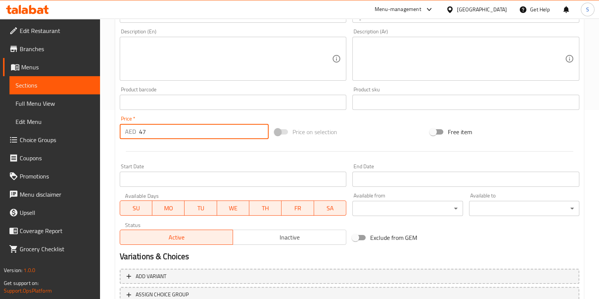
drag, startPoint x: 150, startPoint y: 132, endPoint x: 106, endPoint y: 131, distance: 43.2
click at [106, 131] on div "Home / Restaurants management / Menus / Sections / item / update BREAKFAST sect…" at bounding box center [349, 93] width 499 height 527
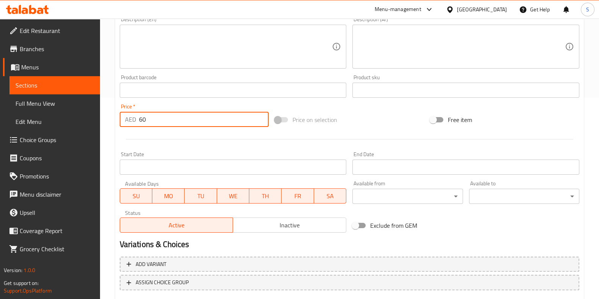
scroll to position [247, 0]
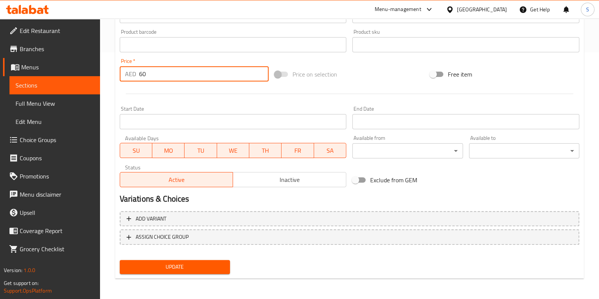
type input "60"
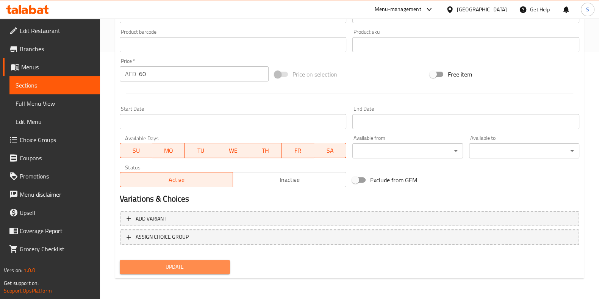
click at [180, 267] on span "Update" at bounding box center [175, 266] width 98 height 9
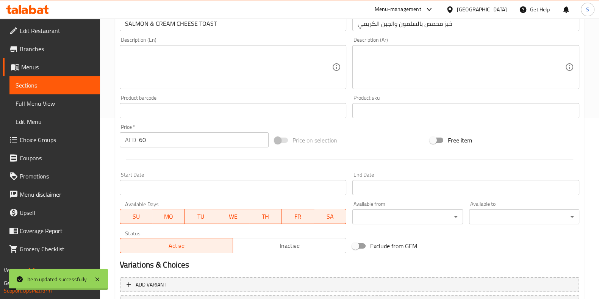
scroll to position [0, 0]
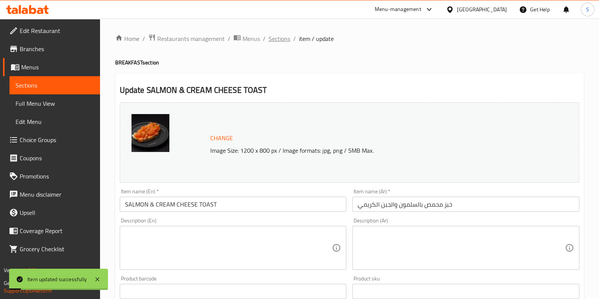
click at [275, 42] on span "Sections" at bounding box center [279, 38] width 22 height 9
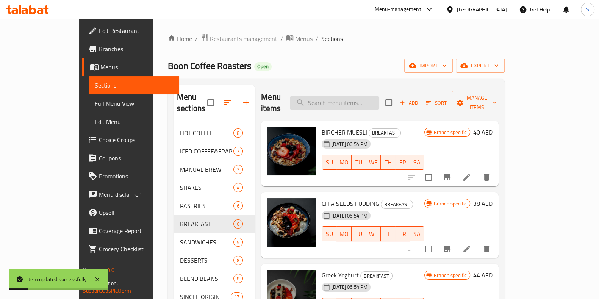
click at [340, 99] on input "search" at bounding box center [334, 102] width 89 height 13
paste input "Chicken Caesar Salad"
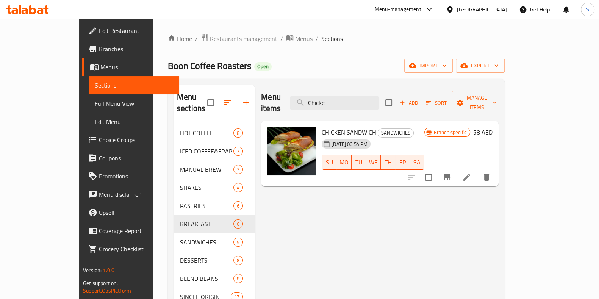
drag, startPoint x: 366, startPoint y: 97, endPoint x: 255, endPoint y: 103, distance: 111.1
click at [261, 103] on div "Menu items Chicke Add Sort Manage items" at bounding box center [379, 103] width 237 height 36
paste input "Kale & Avocado Salad"
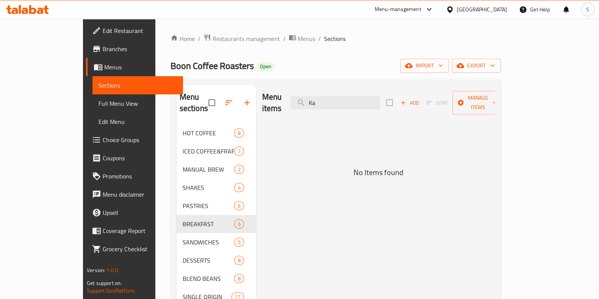
type input "K"
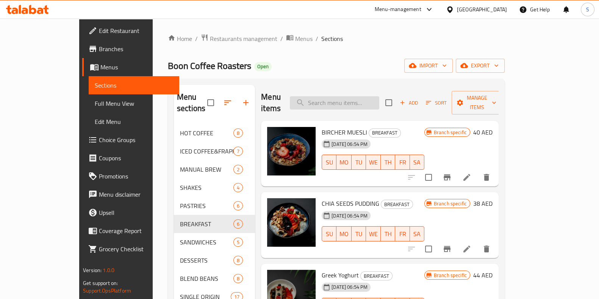
paste input "Quinoa salad"
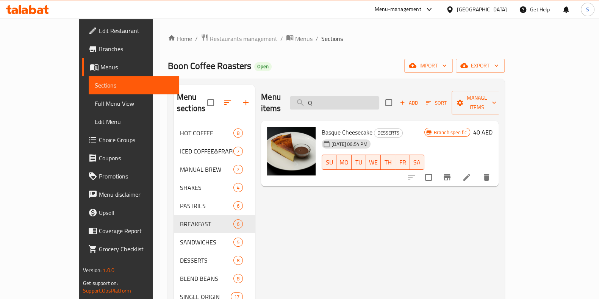
drag, startPoint x: 368, startPoint y: 97, endPoint x: 320, endPoint y: 103, distance: 48.1
click at [320, 103] on input "Q" at bounding box center [334, 102] width 89 height 13
paste input "Greek yoghurt"
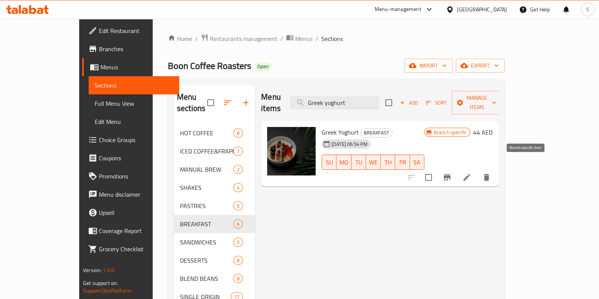
type input "Greek yoghurt"
click at [456, 173] on button "Branch-specific-item" at bounding box center [447, 177] width 18 height 18
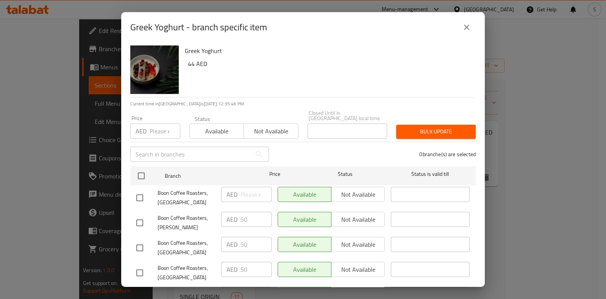
click at [156, 135] on input "number" at bounding box center [165, 130] width 31 height 15
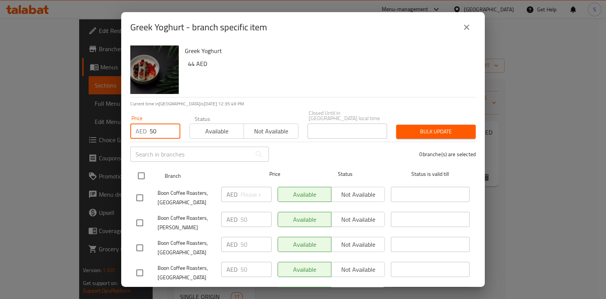
type input "50"
click at [143, 179] on input "checkbox" at bounding box center [141, 176] width 16 height 16
checkbox input "true"
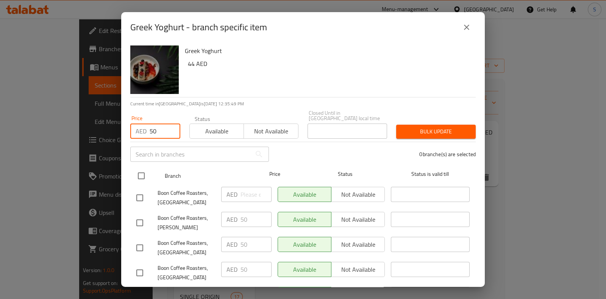
checkbox input "true"
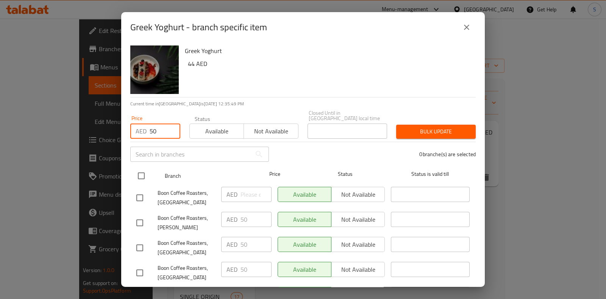
checkbox input "true"
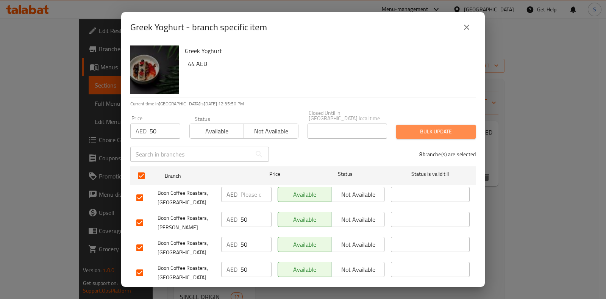
click at [446, 134] on span "Bulk update" at bounding box center [435, 131] width 67 height 9
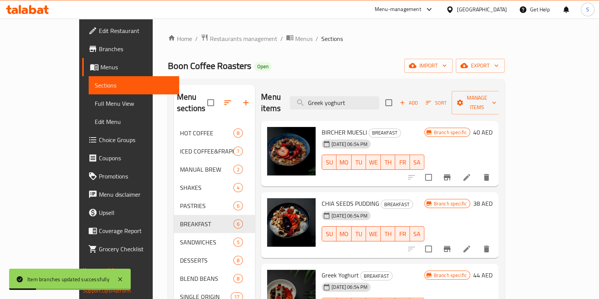
drag, startPoint x: 354, startPoint y: 97, endPoint x: 301, endPoint y: 100, distance: 53.1
click at [301, 100] on div "Menu items Greek yoghurt Add Sort Manage items" at bounding box center [379, 103] width 237 height 36
paste input "anola Bowl"
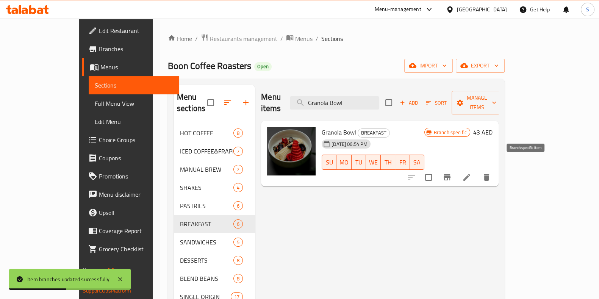
type input "Granola Bowl"
click at [451, 173] on icon "Branch-specific-item" at bounding box center [446, 177] width 9 height 9
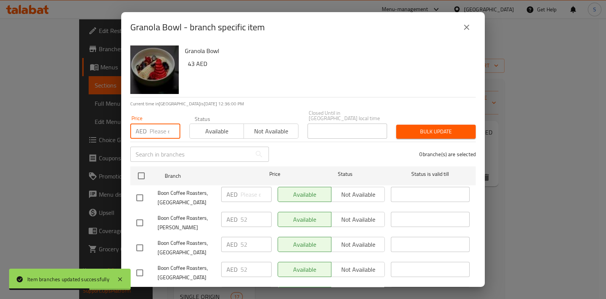
click at [163, 128] on input "number" at bounding box center [165, 130] width 31 height 15
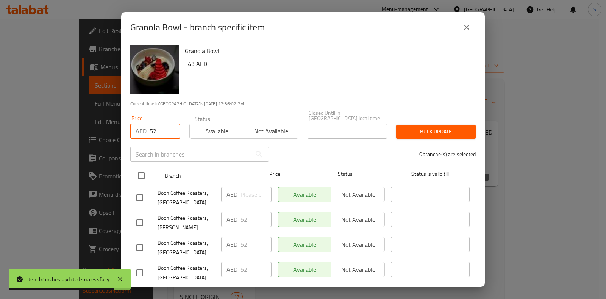
type input "52"
click at [142, 174] on input "checkbox" at bounding box center [141, 176] width 16 height 16
checkbox input "true"
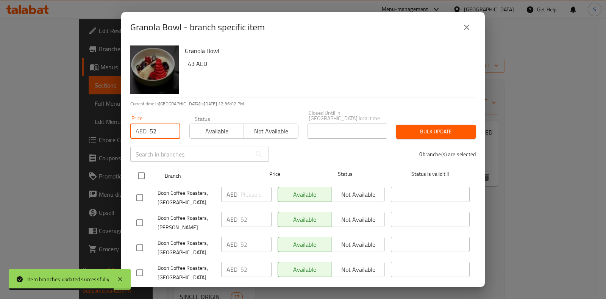
checkbox input "true"
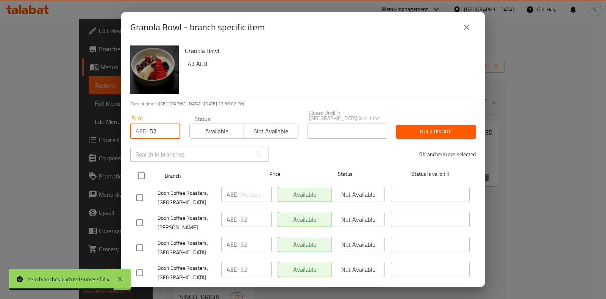
checkbox input "true"
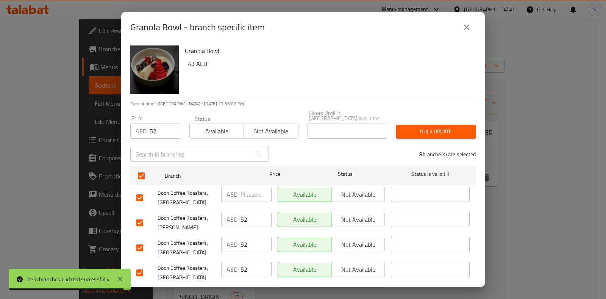
click at [438, 137] on button "Bulk update" at bounding box center [436, 132] width 80 height 14
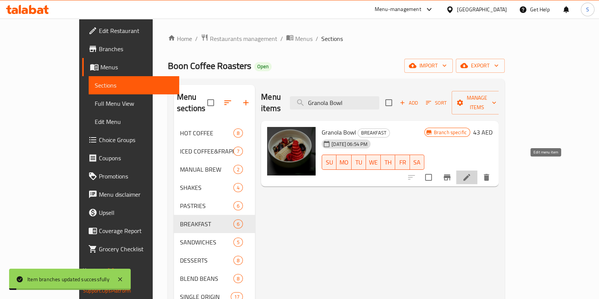
click at [471, 173] on icon at bounding box center [466, 177] width 9 height 9
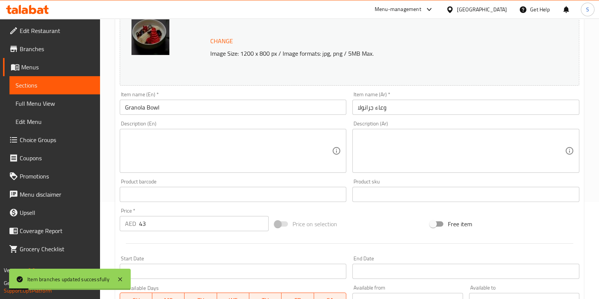
scroll to position [247, 0]
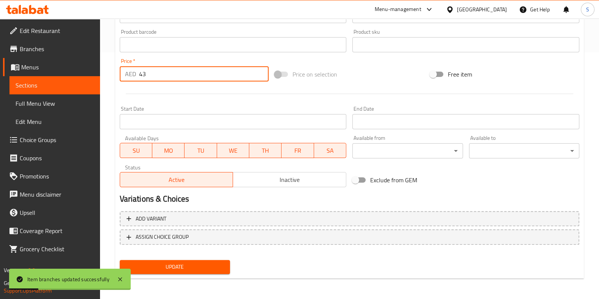
drag, startPoint x: 167, startPoint y: 78, endPoint x: 89, endPoint y: 88, distance: 78.3
click at [89, 88] on div "Edit Restaurant Branches Menus Sections Full Menu View Edit Menu Choice Groups …" at bounding box center [299, 35] width 599 height 527
type input "52"
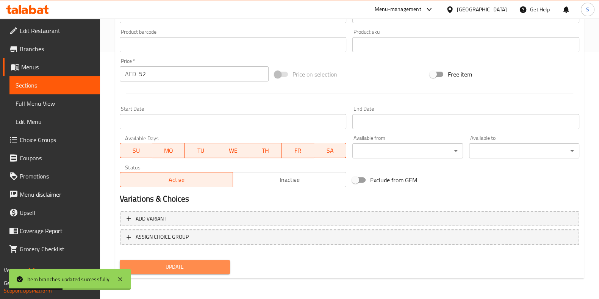
click at [192, 266] on span "Update" at bounding box center [175, 266] width 98 height 9
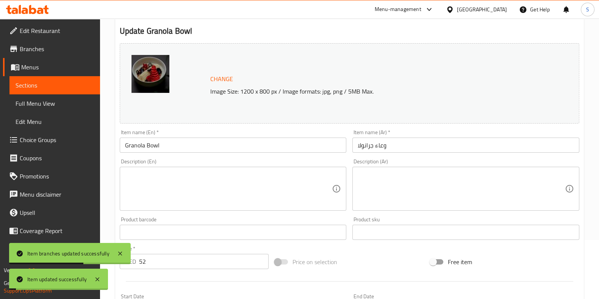
scroll to position [0, 0]
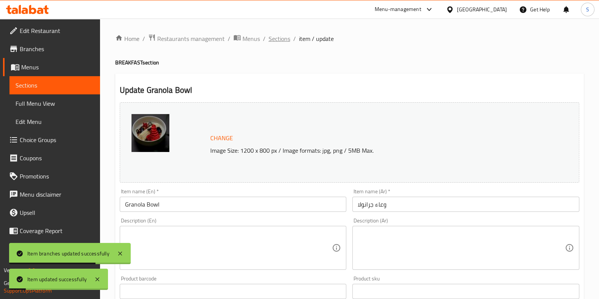
click at [274, 34] on span "Sections" at bounding box center [279, 38] width 22 height 9
